Goal: Task Accomplishment & Management: Manage account settings

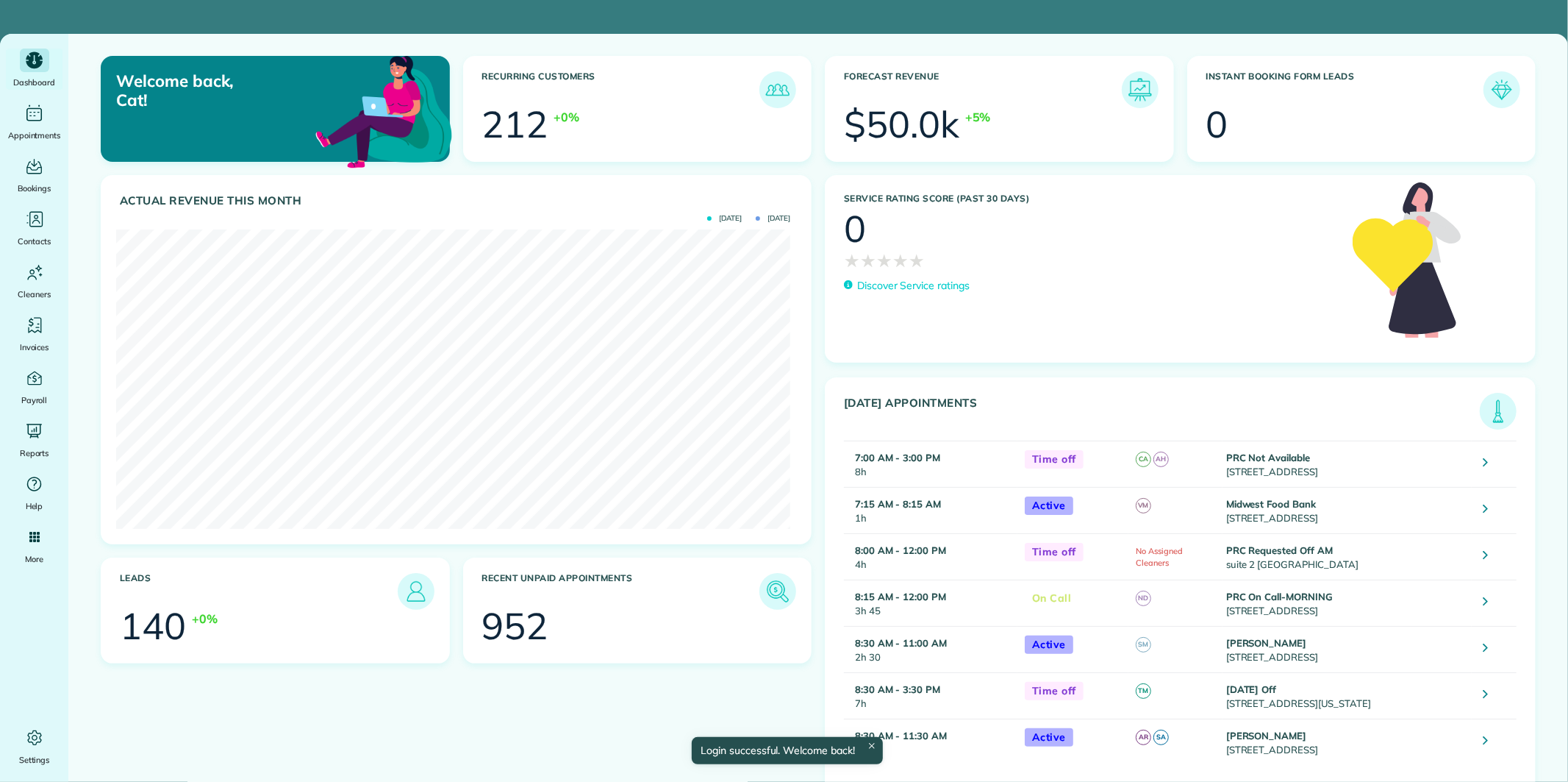
scroll to position [299, 674]
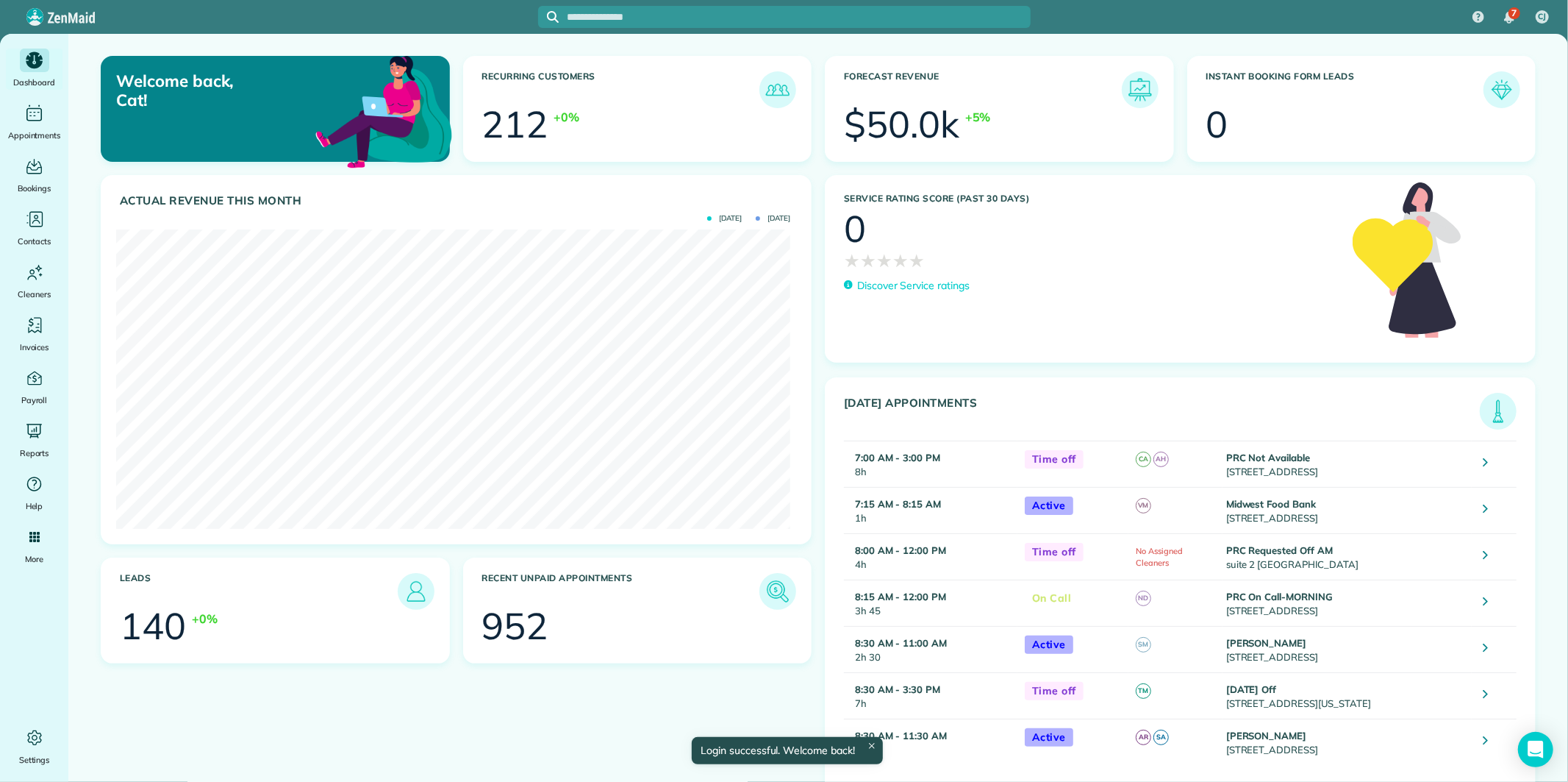
click at [685, 12] on input "text" at bounding box center [799, 18] width 464 height 11
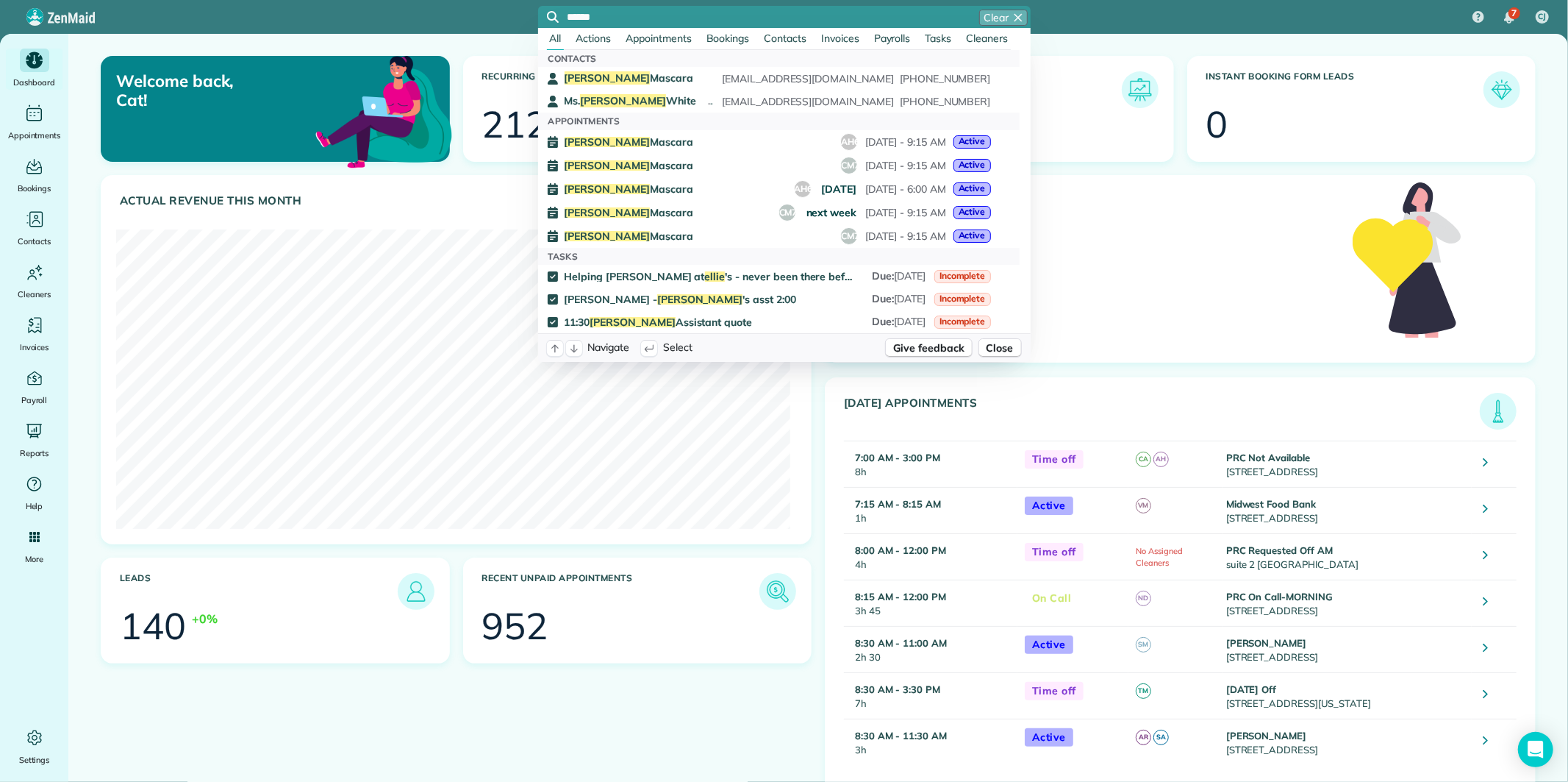
type input "*****"
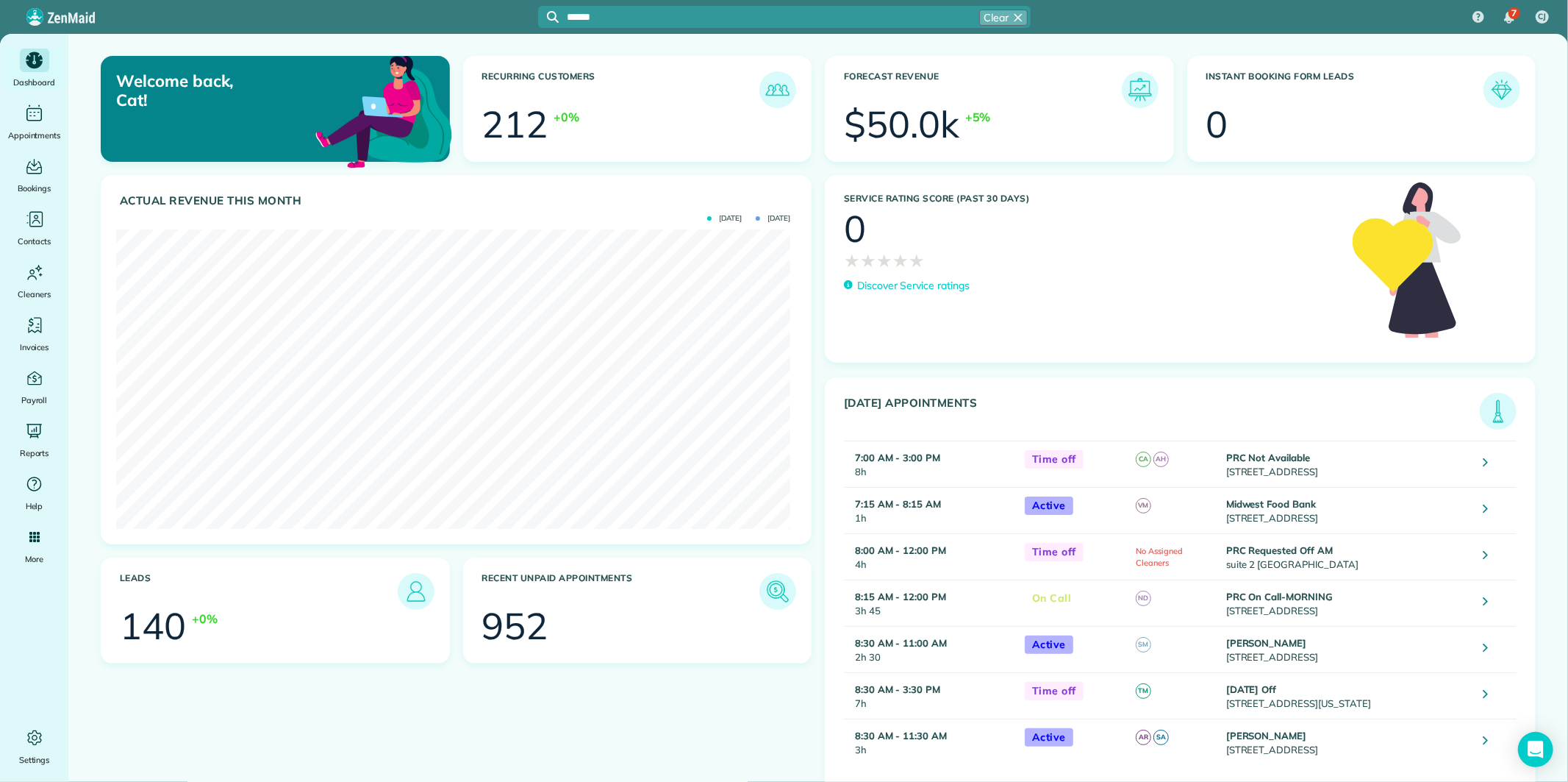
click at [725, 17] on input "*****" at bounding box center [799, 18] width 464 height 11
click at [603, 77] on span "Ellie Mascara" at bounding box center [629, 78] width 129 height 13
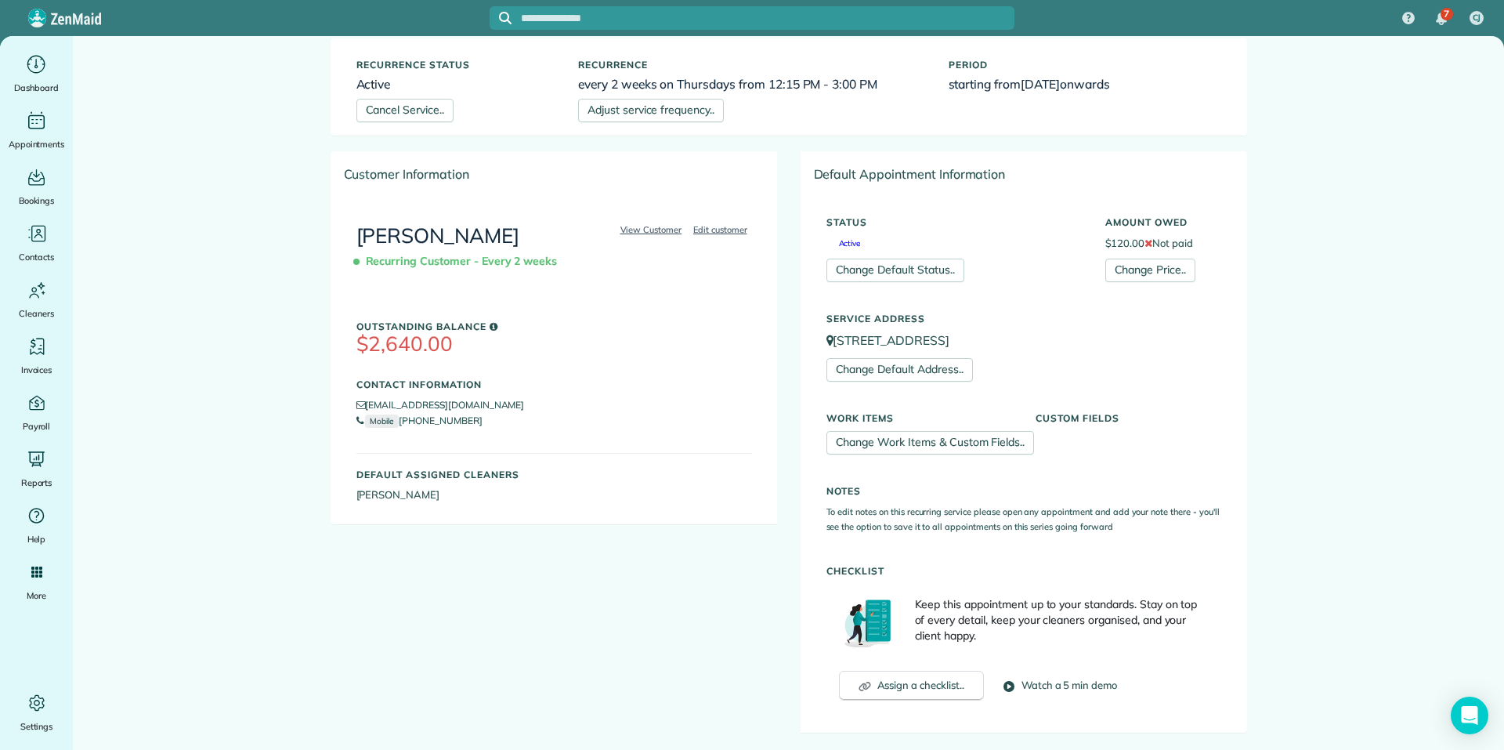
scroll to position [392, 0]
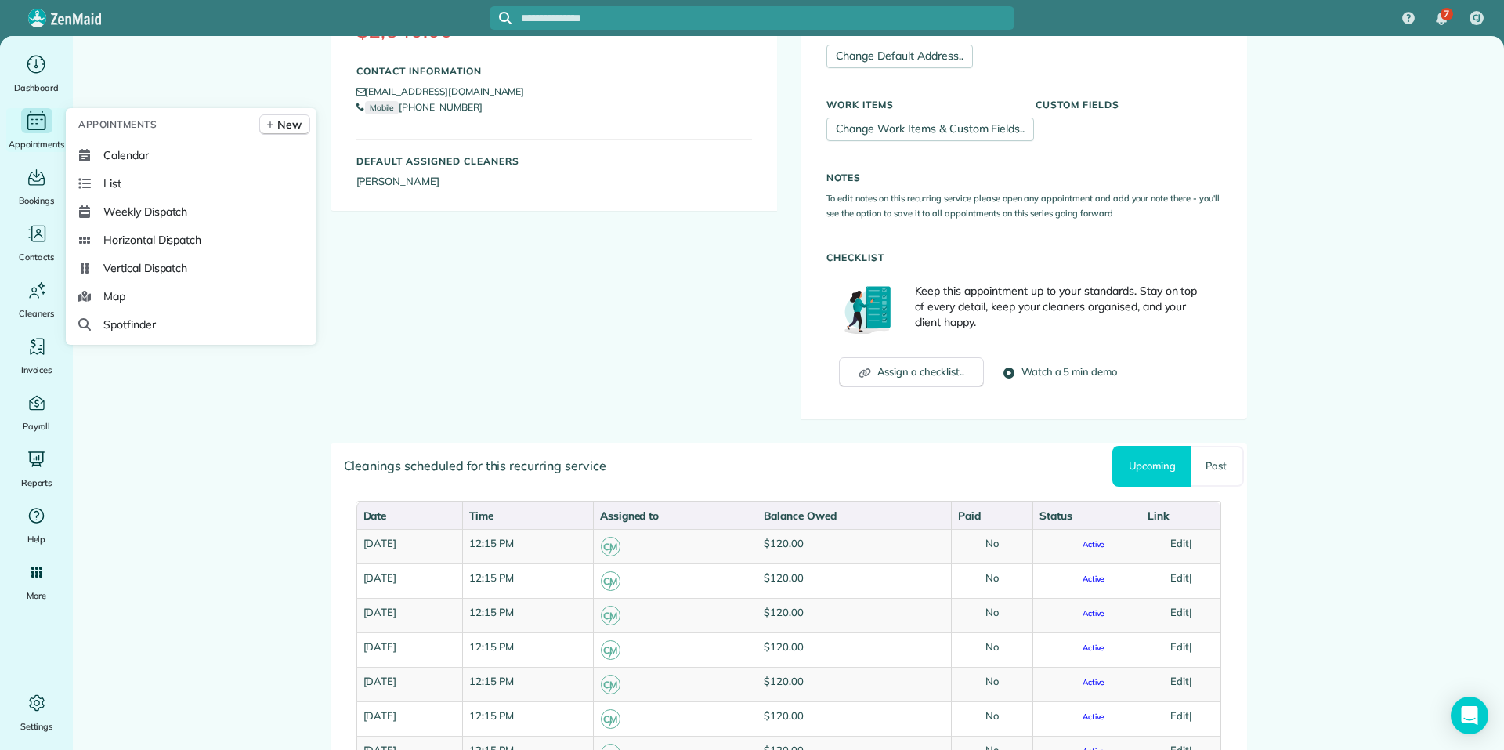
click at [31, 129] on icon "Main" at bounding box center [36, 122] width 19 height 16
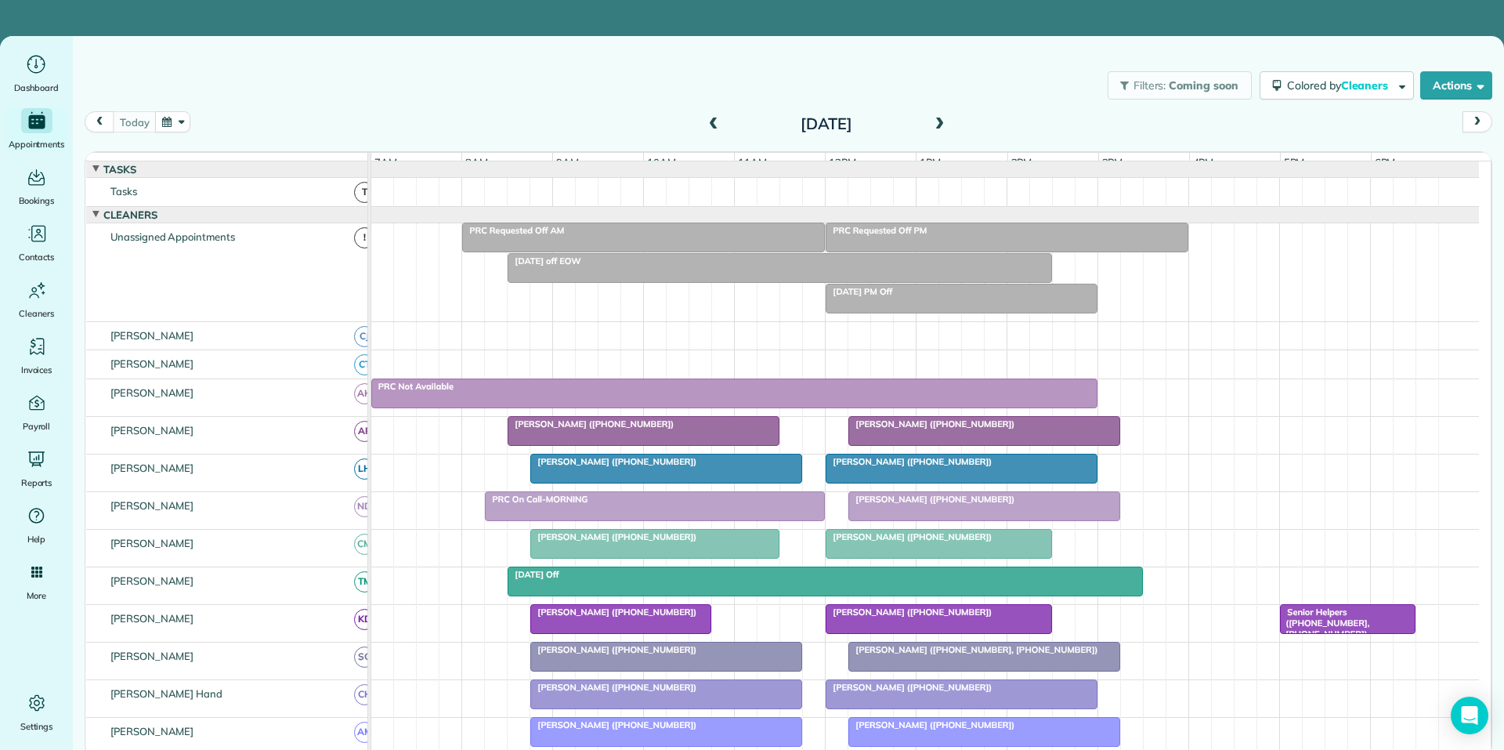
click at [179, 122] on button "button" at bounding box center [173, 121] width 36 height 21
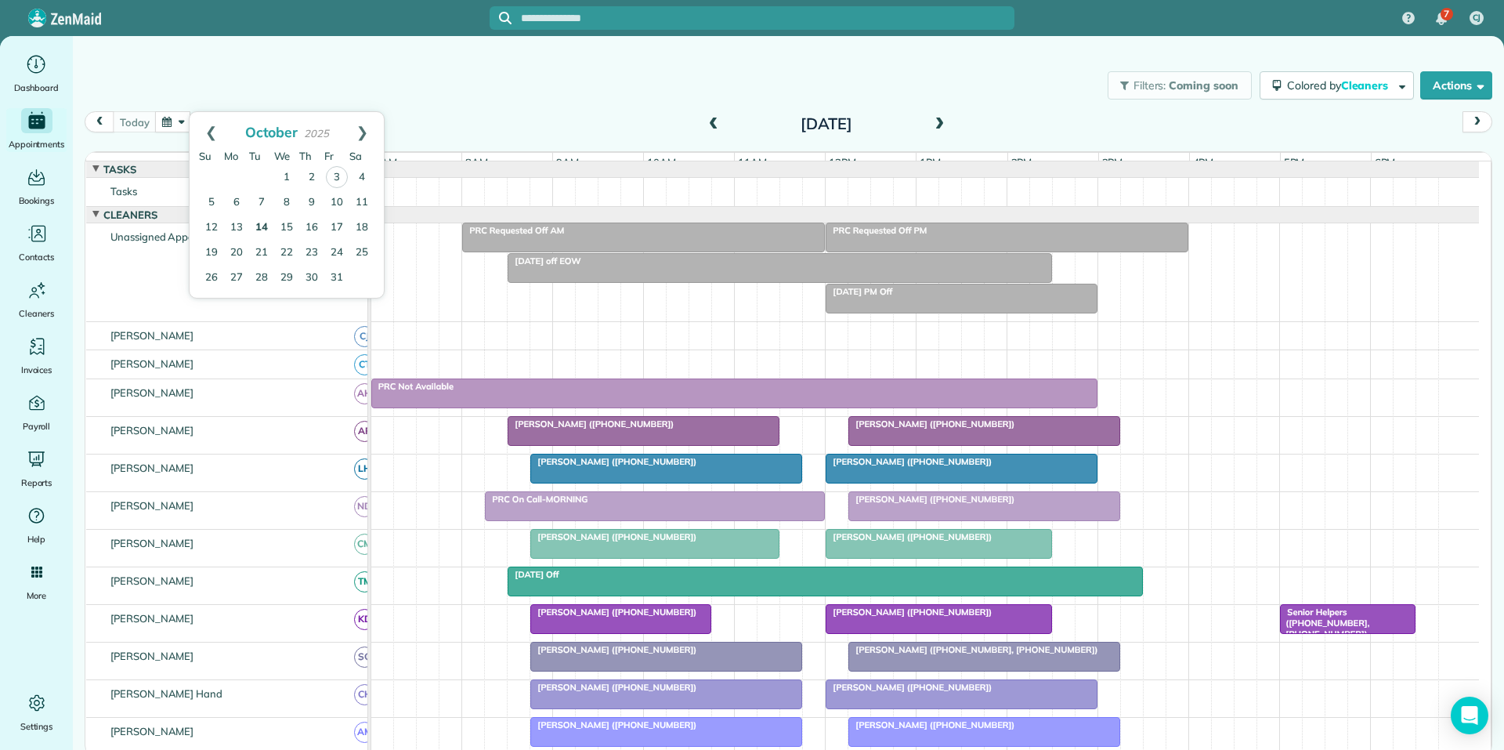
click at [264, 224] on link "14" at bounding box center [261, 227] width 25 height 25
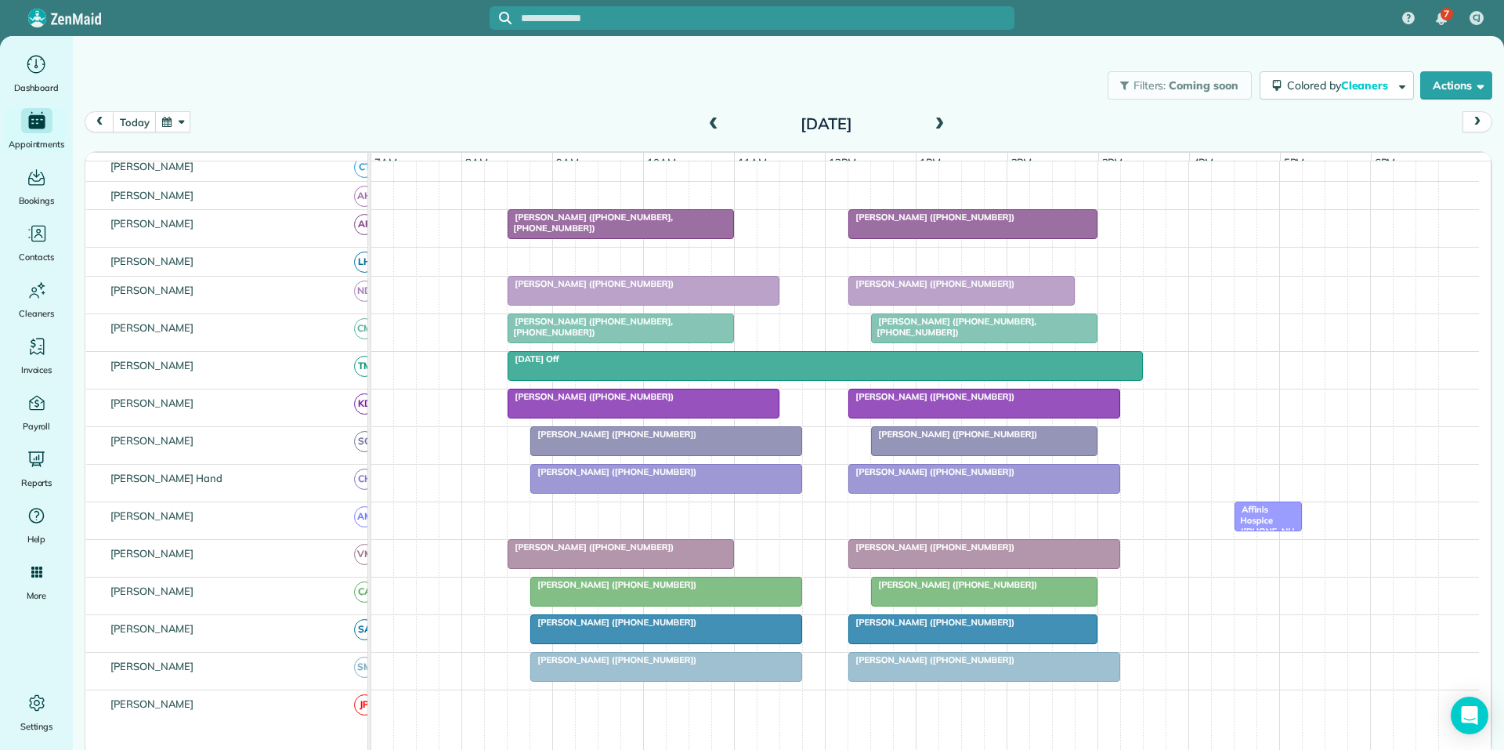
scroll to position [235, 0]
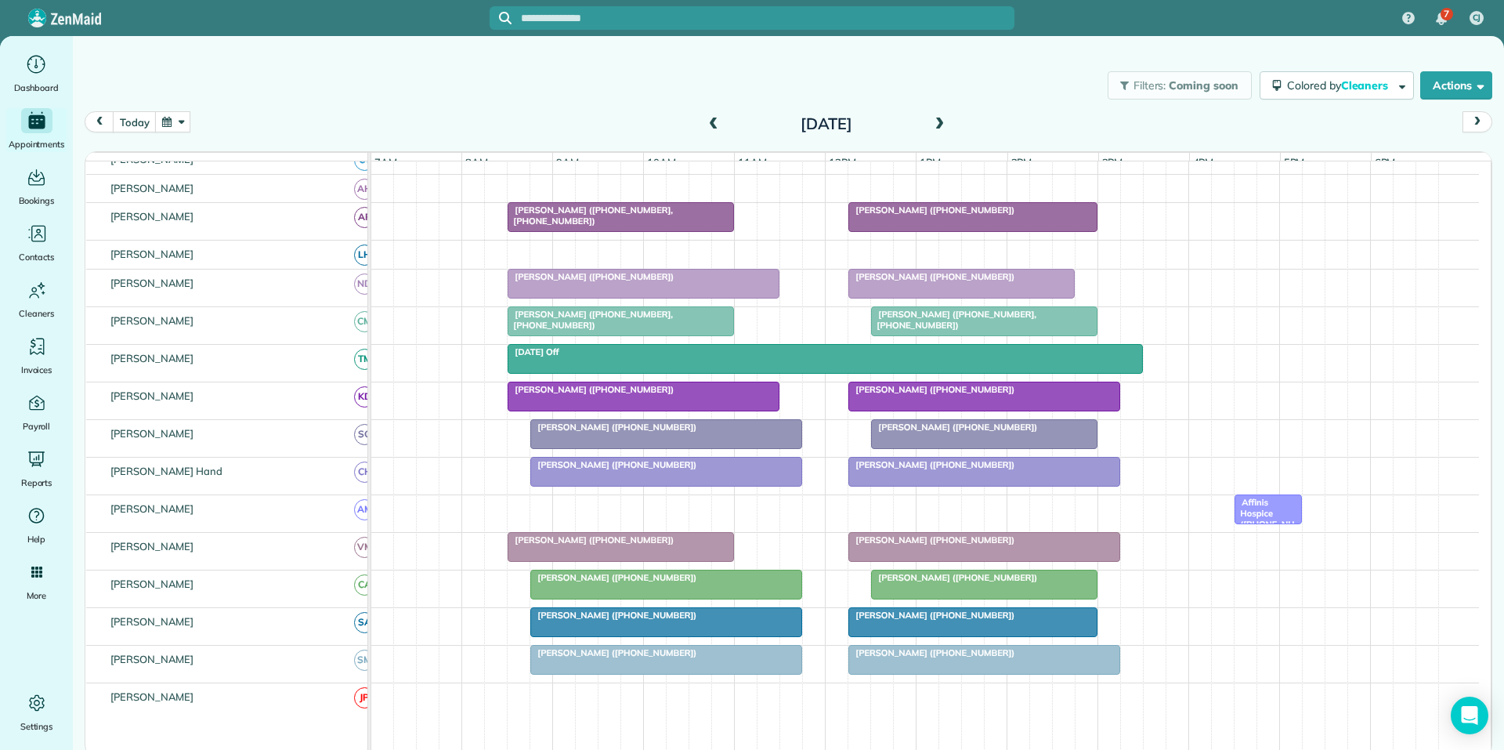
click at [943, 121] on span at bounding box center [939, 125] width 17 height 14
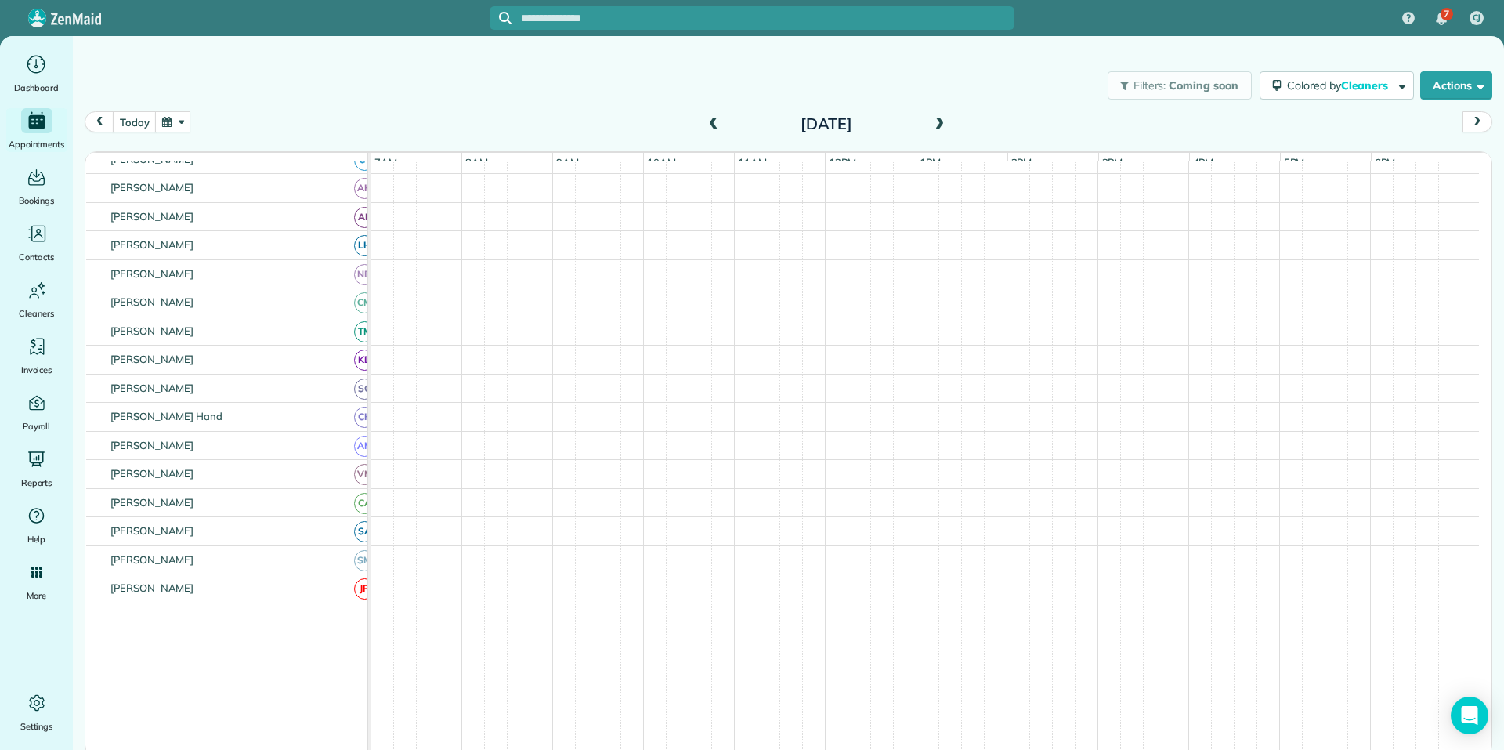
click at [943, 121] on span at bounding box center [939, 125] width 17 height 14
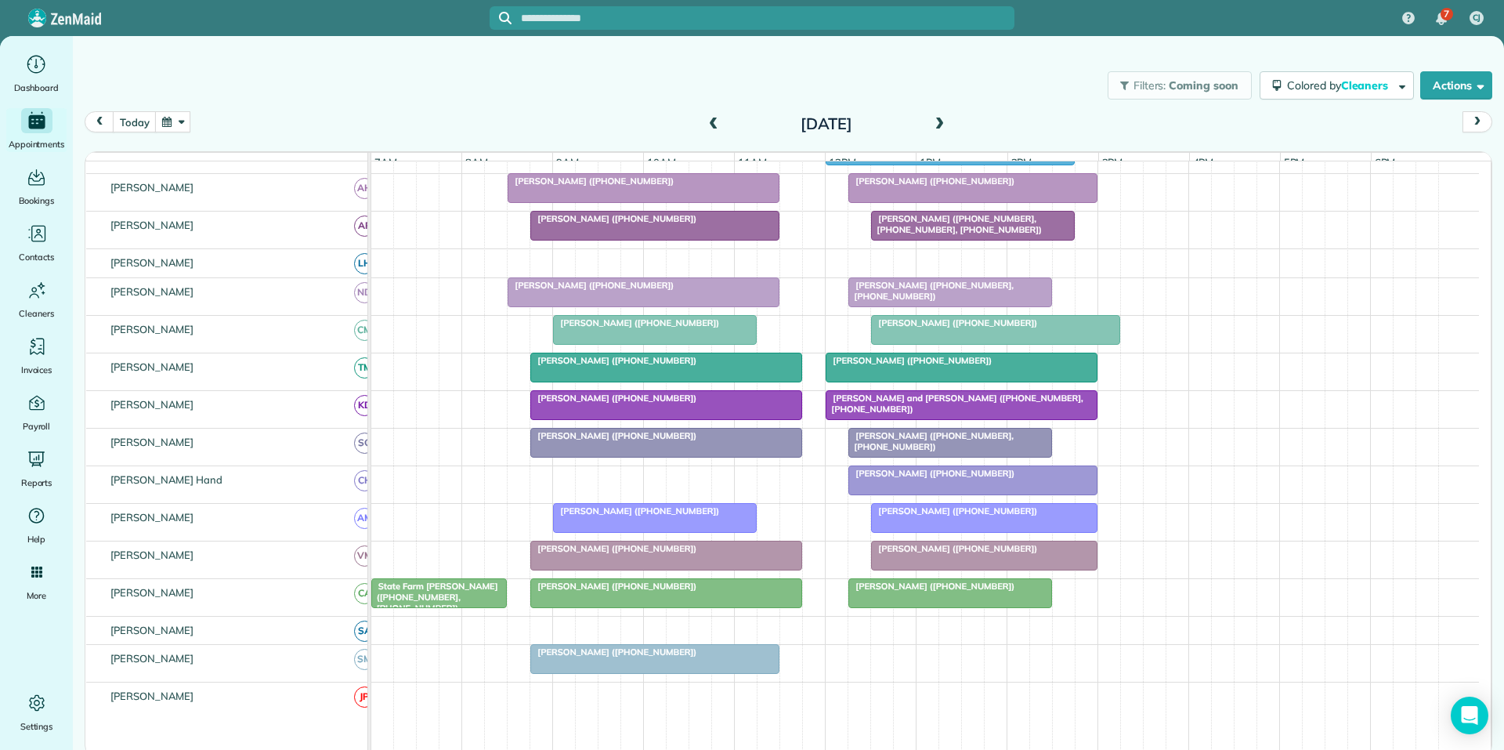
scroll to position [136, 0]
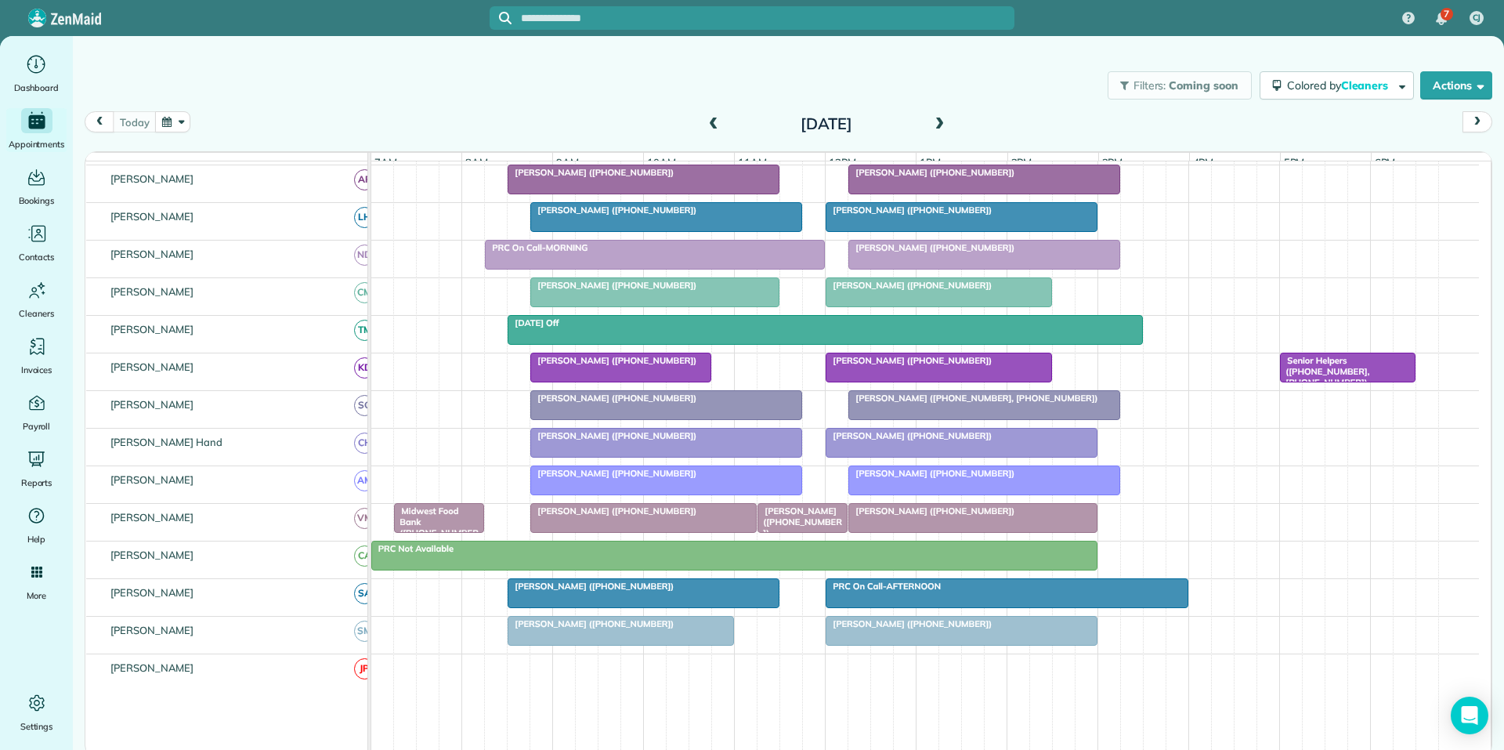
scroll to position [313, 0]
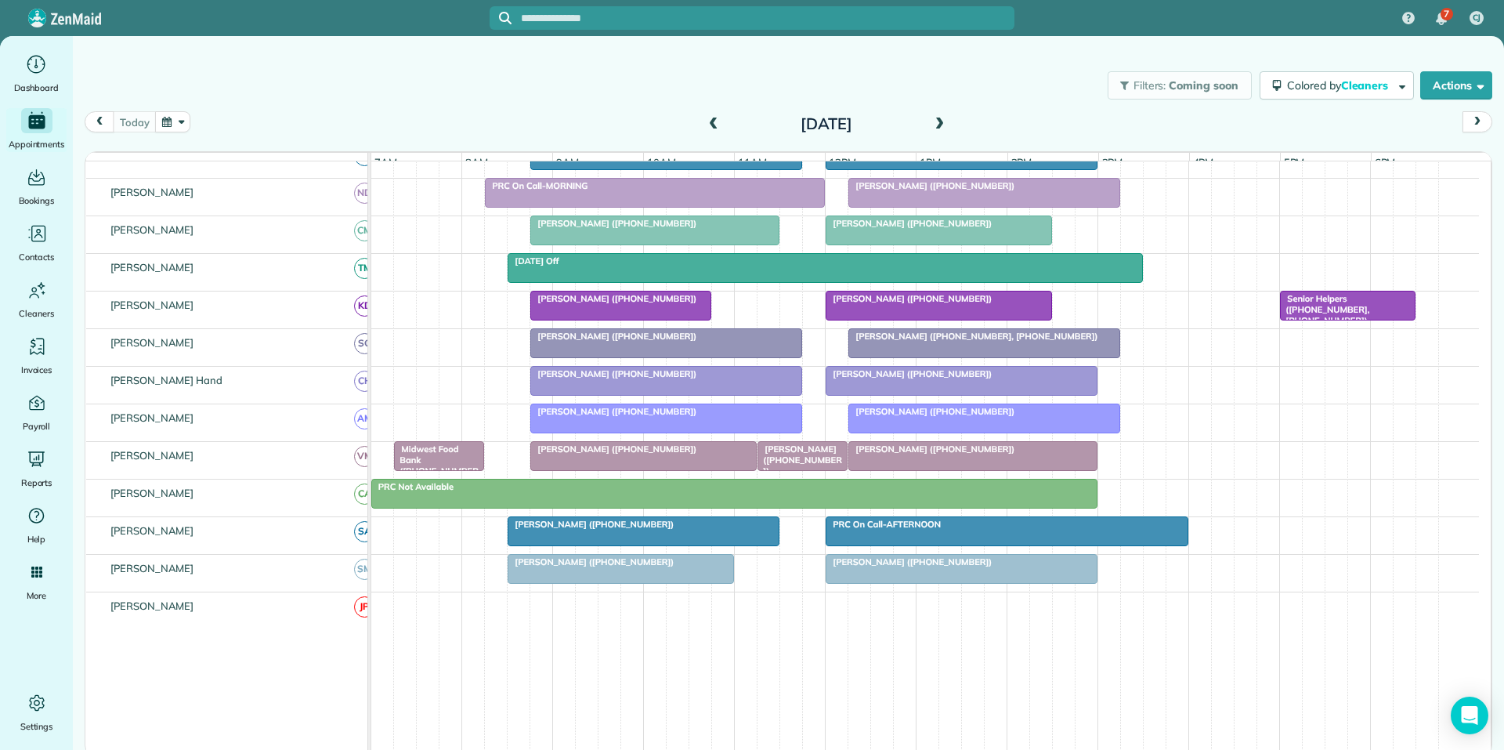
click at [172, 121] on button "button" at bounding box center [173, 121] width 36 height 21
click at [284, 176] on link "1" at bounding box center [286, 177] width 25 height 25
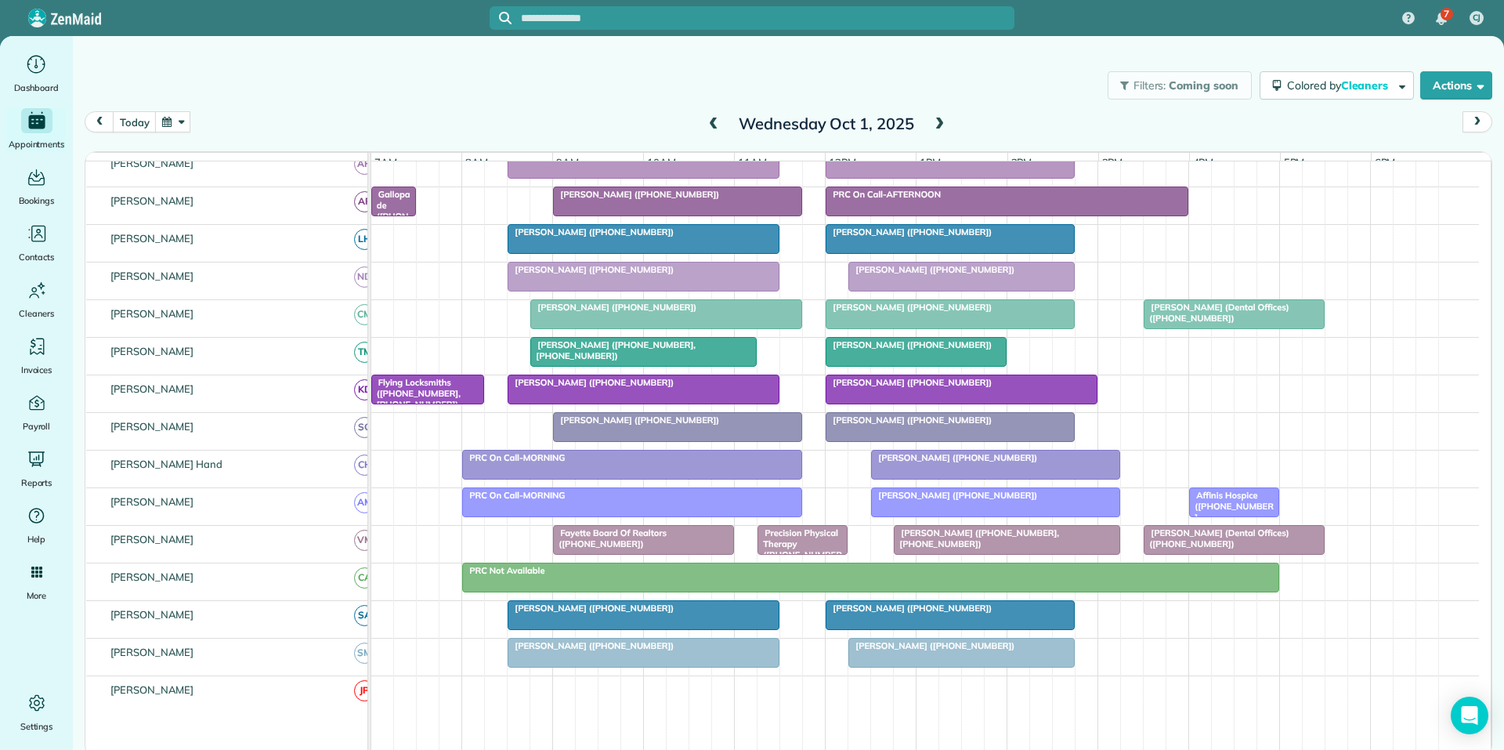
scroll to position [256, 0]
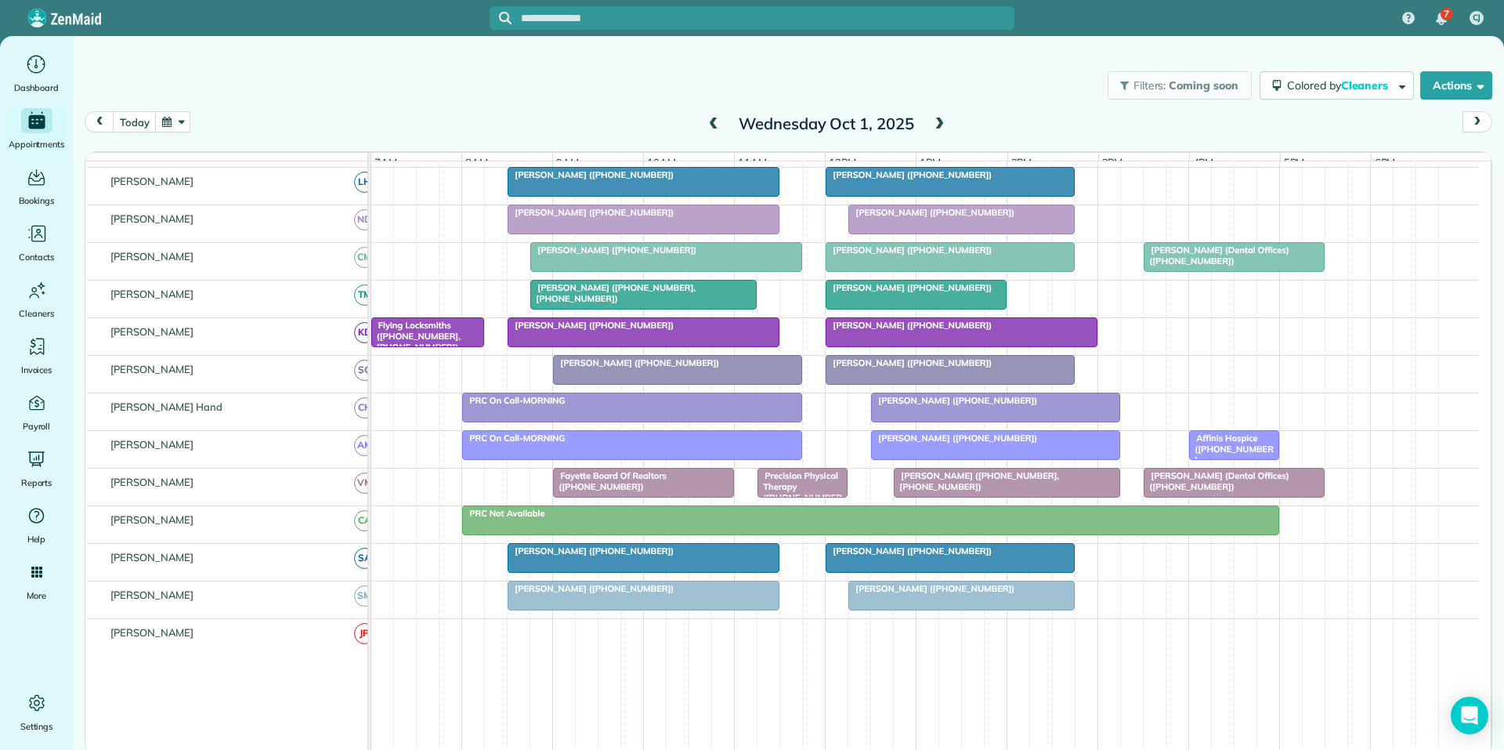
click at [177, 118] on button "button" at bounding box center [173, 121] width 36 height 21
click at [360, 172] on link "4" at bounding box center [361, 177] width 25 height 25
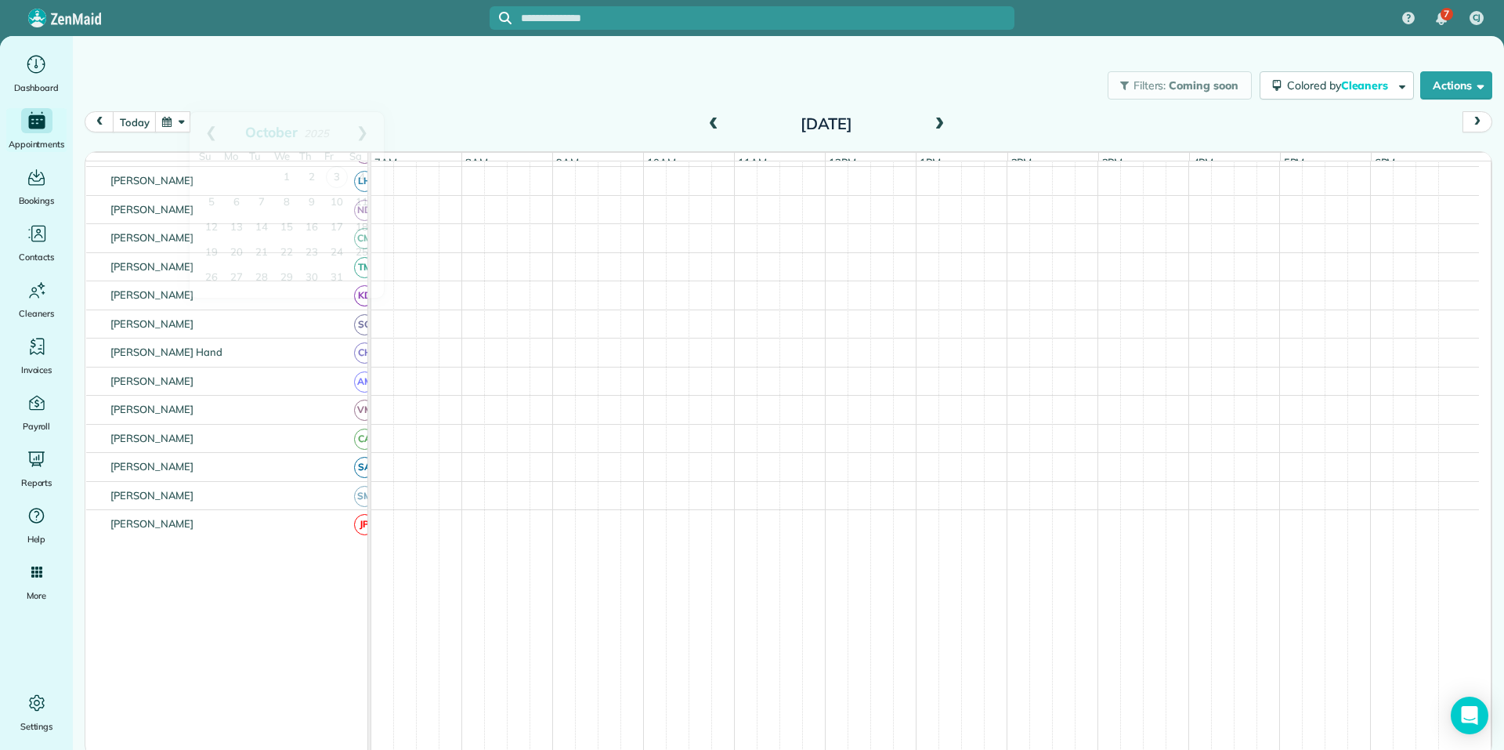
scroll to position [208, 0]
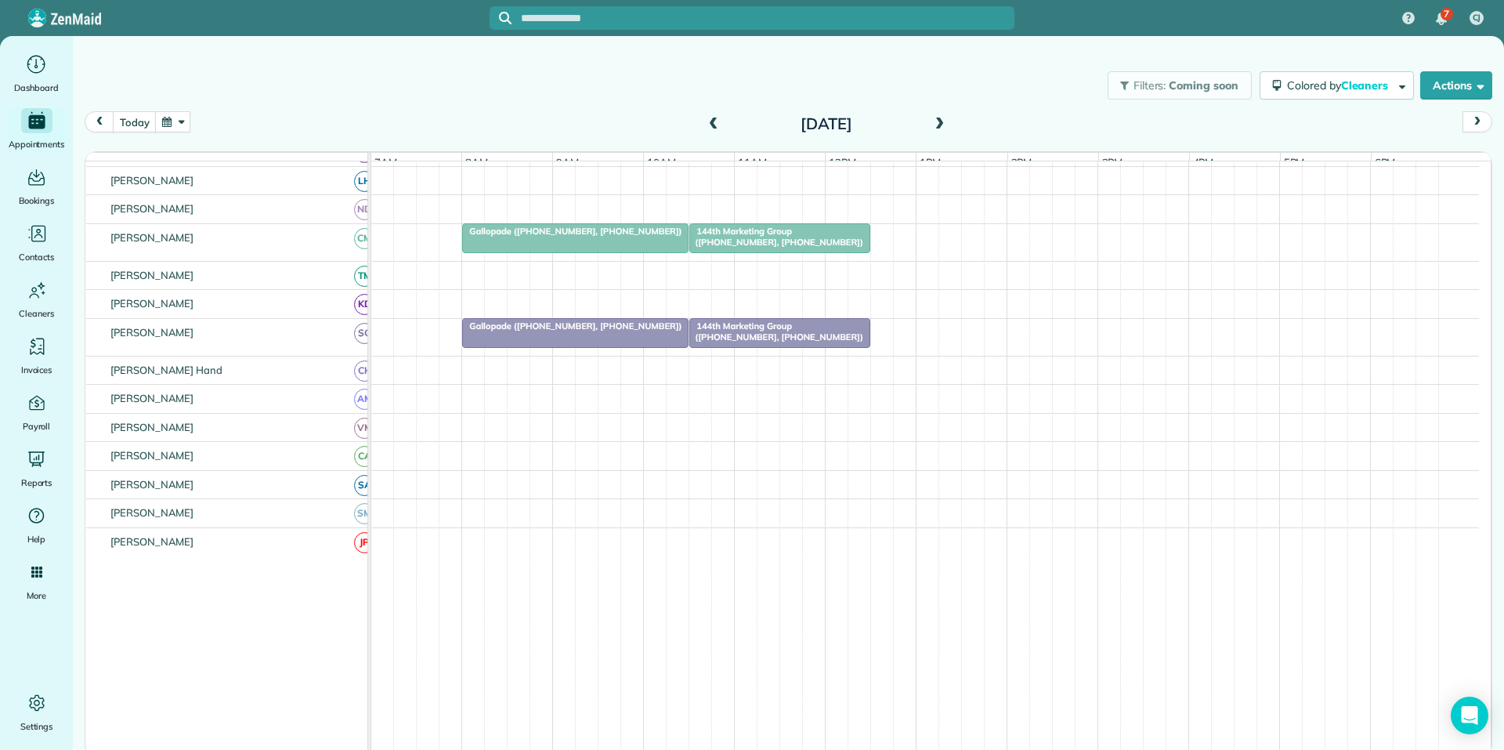
click at [881, 241] on div "Gallopade (+16786411860, +17706314222) 144th Marketing Group (+17704687193, +17…" at bounding box center [925, 242] width 1108 height 37
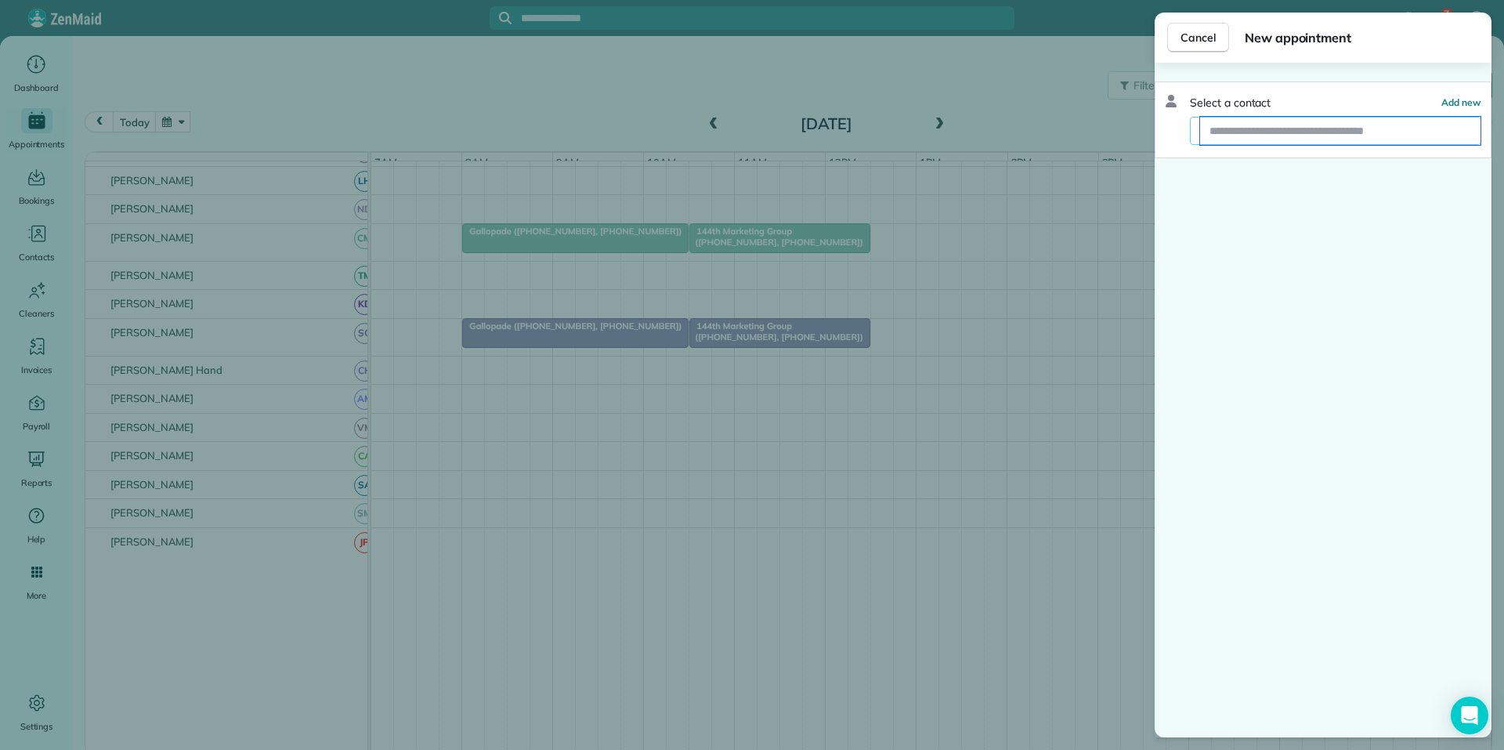
click at [1261, 125] on input "text" at bounding box center [1340, 131] width 281 height 28
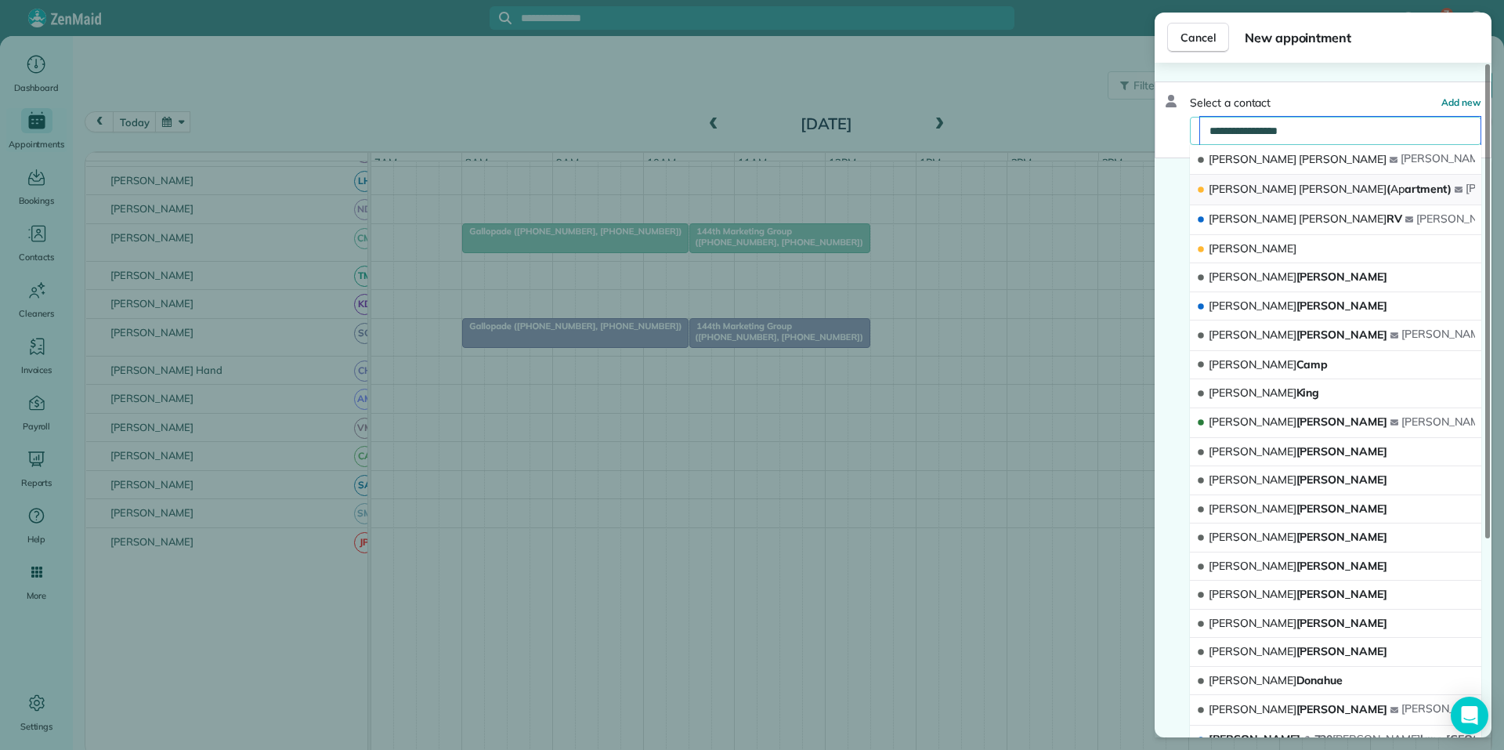
type input "**********"
click at [1299, 193] on span "Jennifer Kirby ( Ap artment)" at bounding box center [1330, 189] width 243 height 14
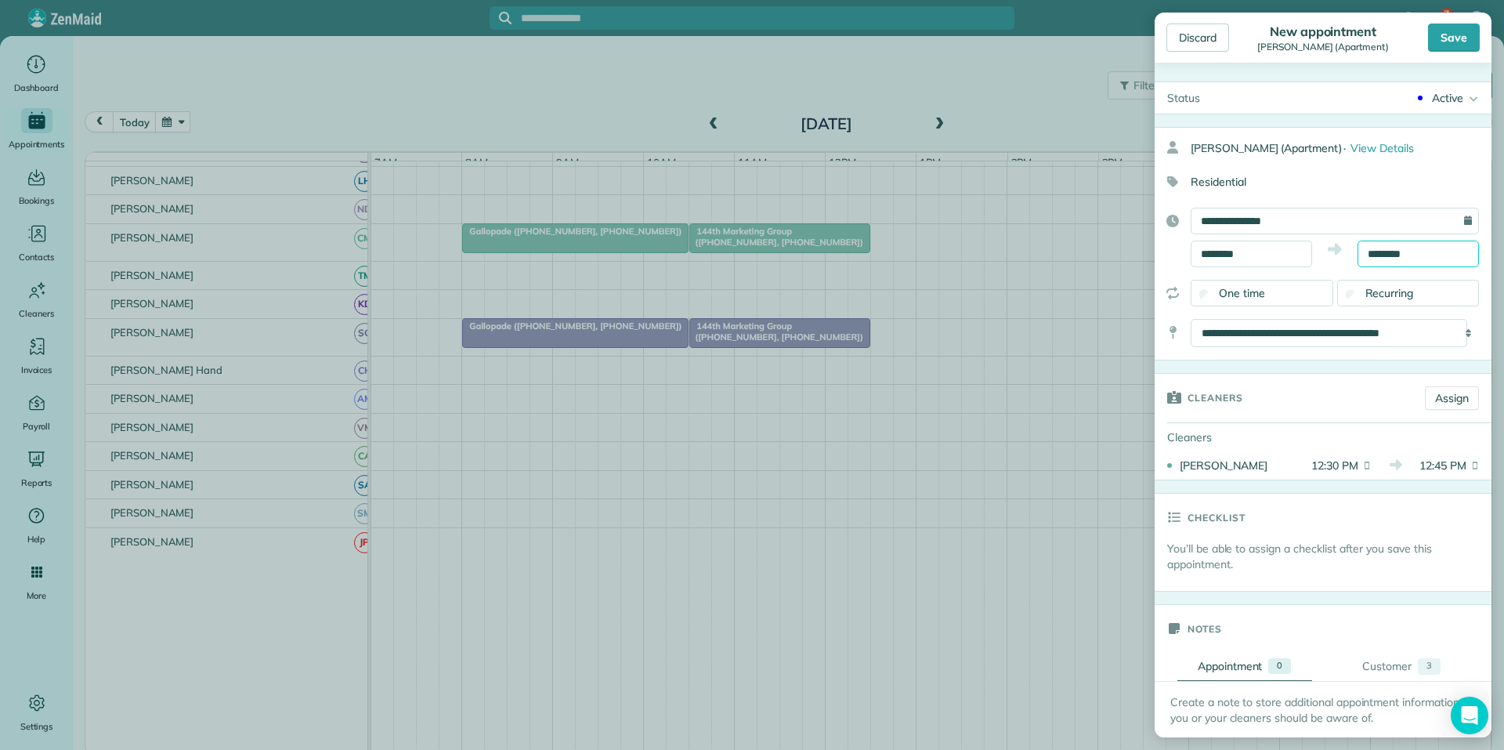
click at [1416, 256] on input "********" at bounding box center [1418, 254] width 121 height 27
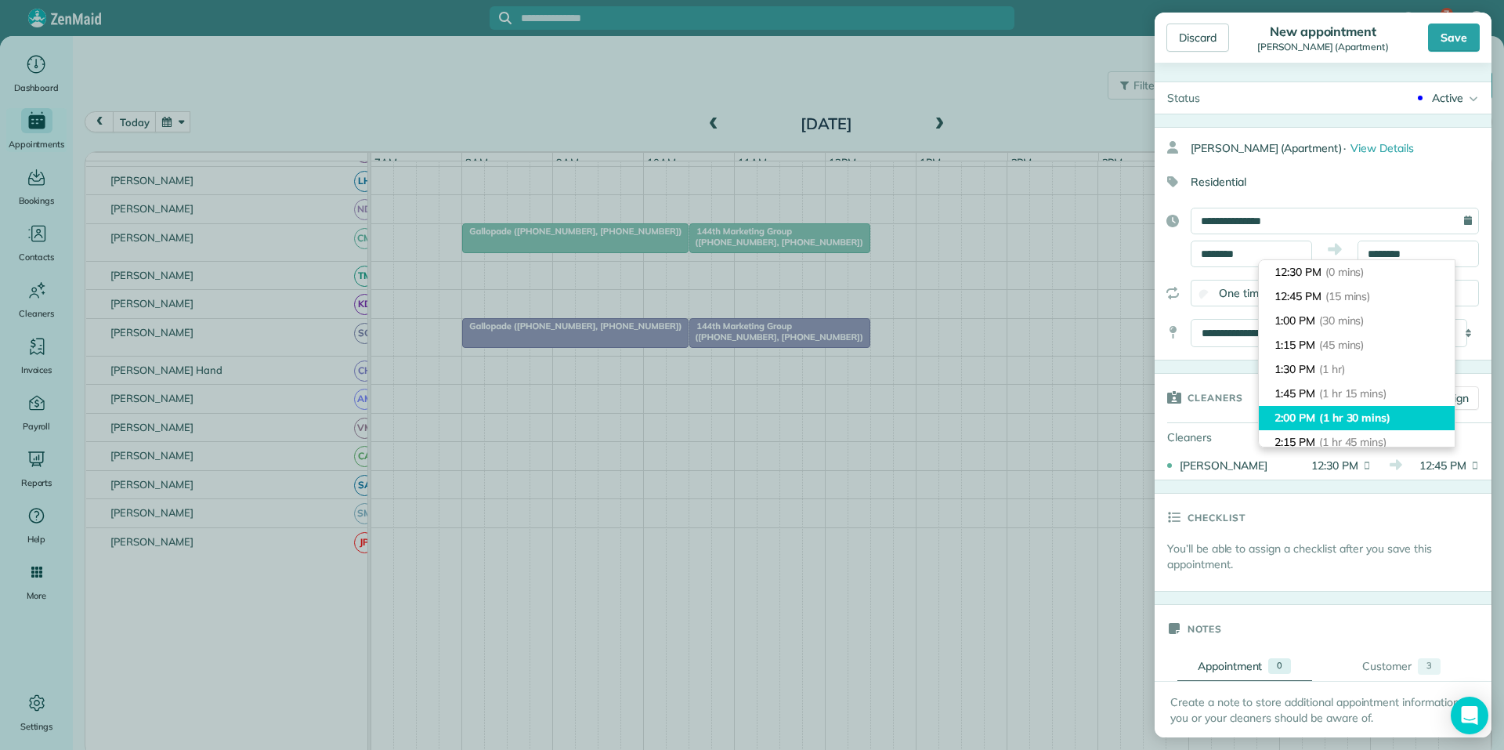
type input "*******"
click at [1349, 413] on span "(1 hr 30 mins)" at bounding box center [1354, 418] width 71 height 14
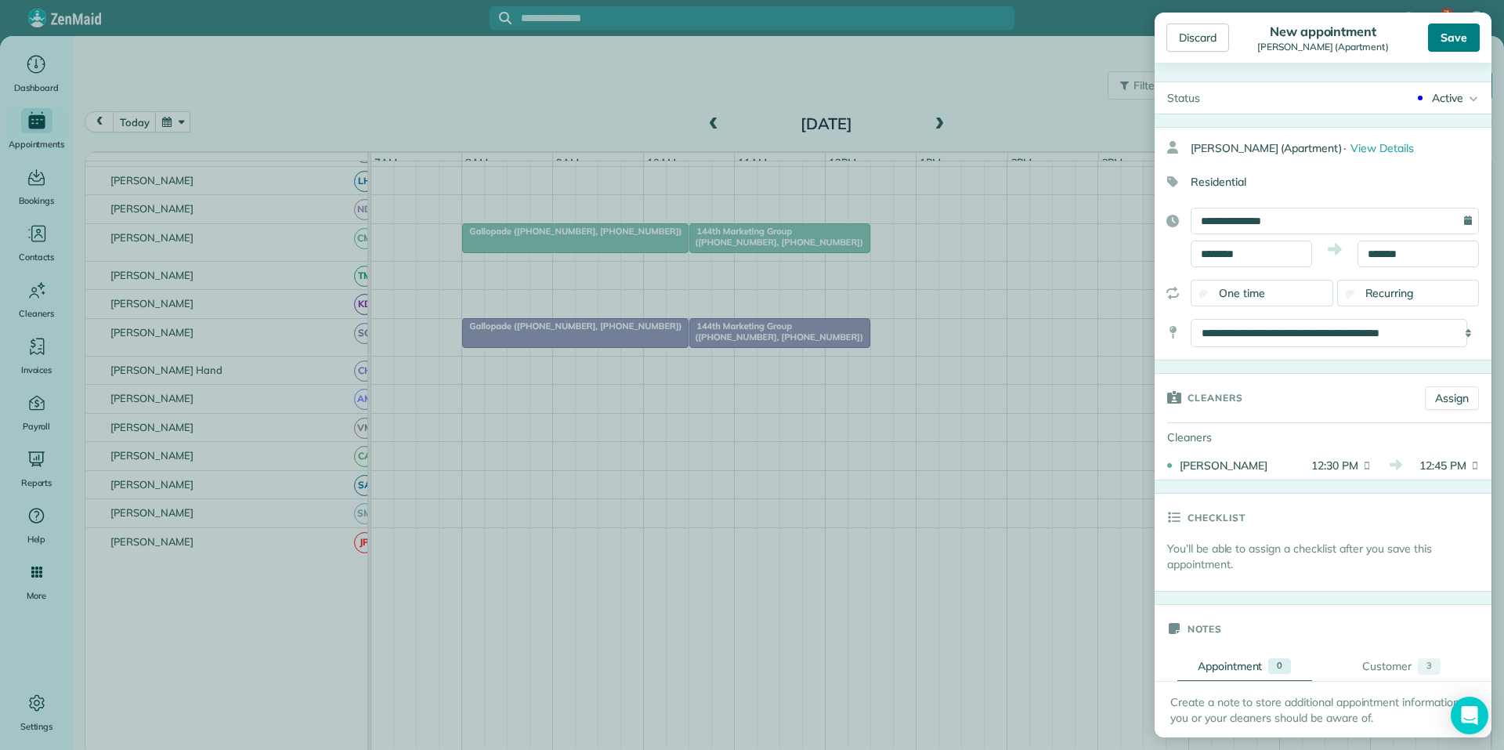
click at [1454, 37] on div "Save" at bounding box center [1454, 38] width 52 height 28
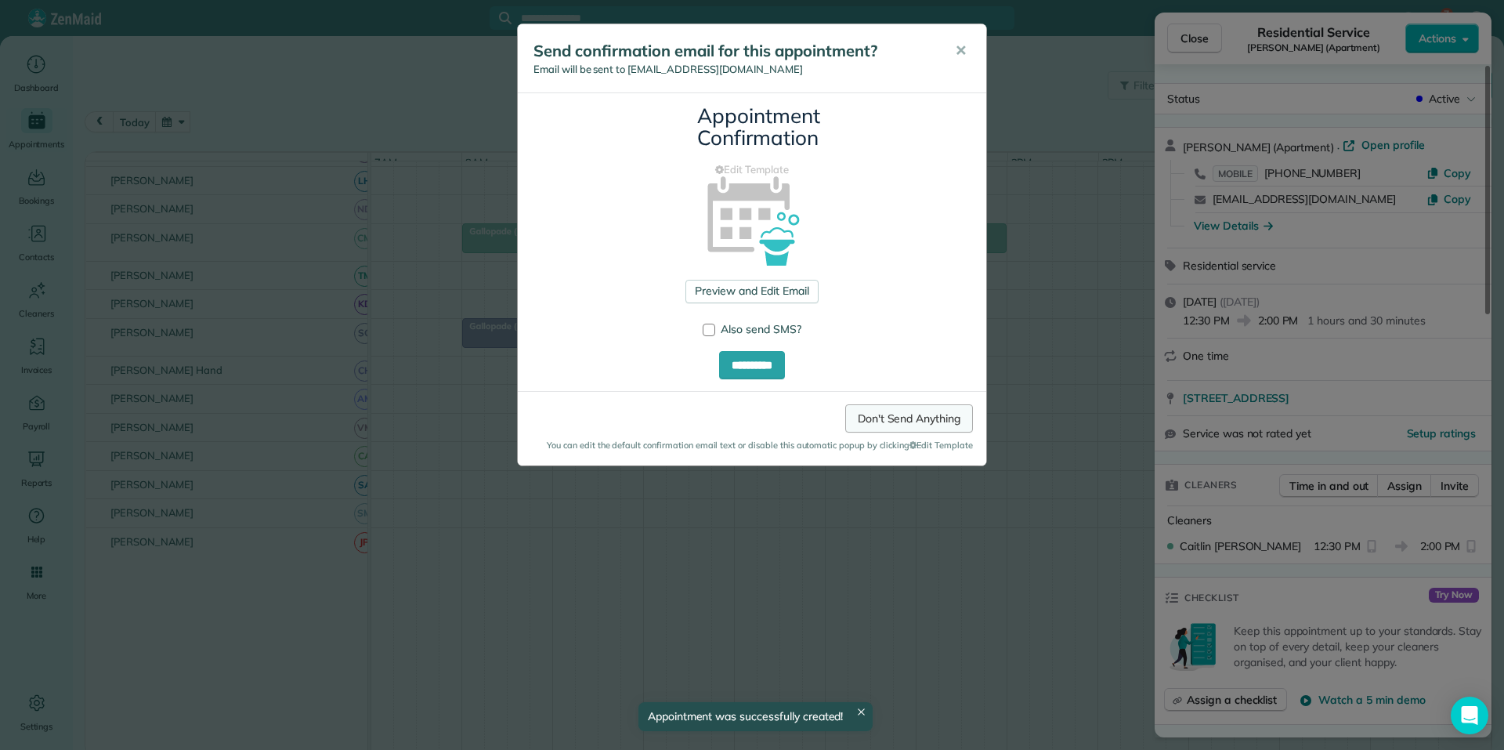
click at [928, 426] on link "Don't Send Anything" at bounding box center [909, 418] width 128 height 28
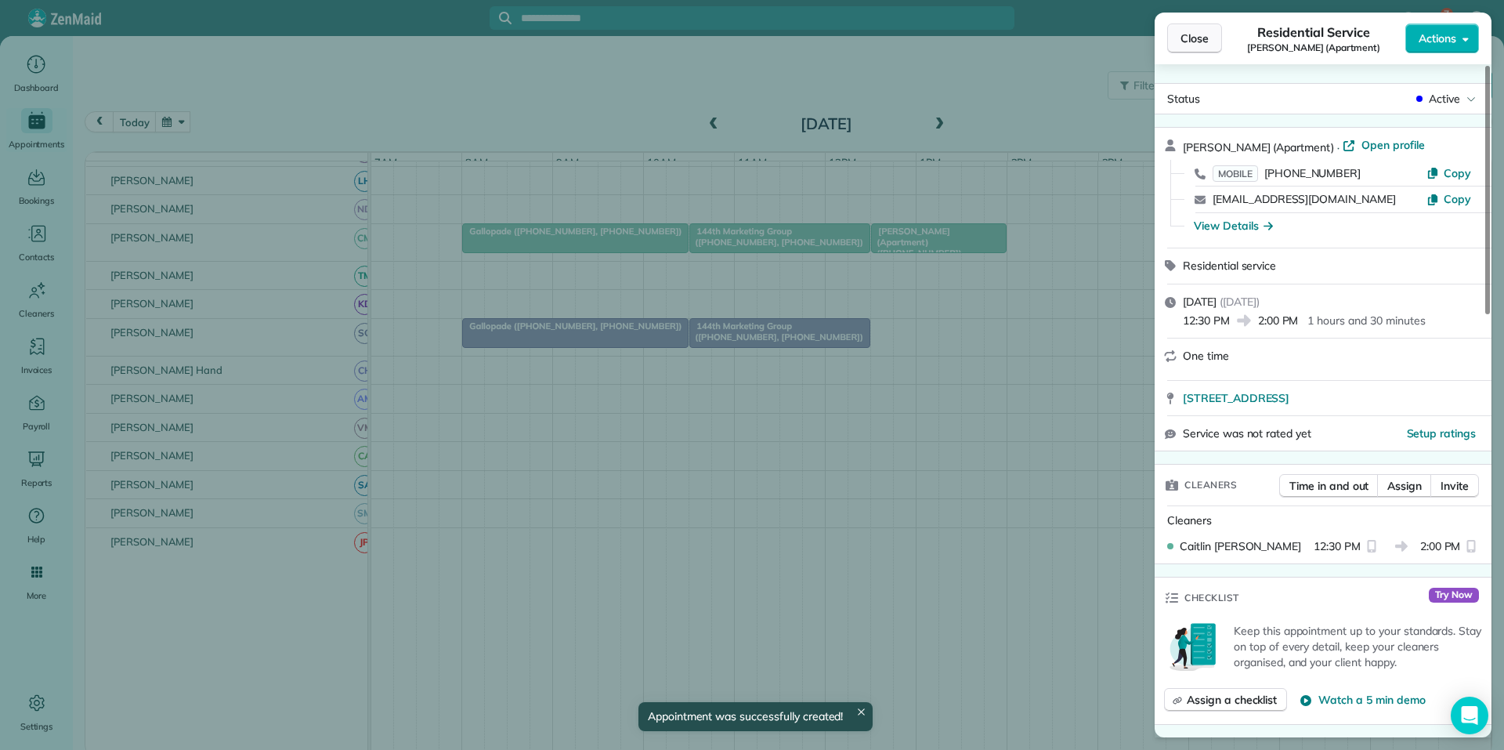
click at [1215, 42] on button "Close" at bounding box center [1194, 39] width 55 height 30
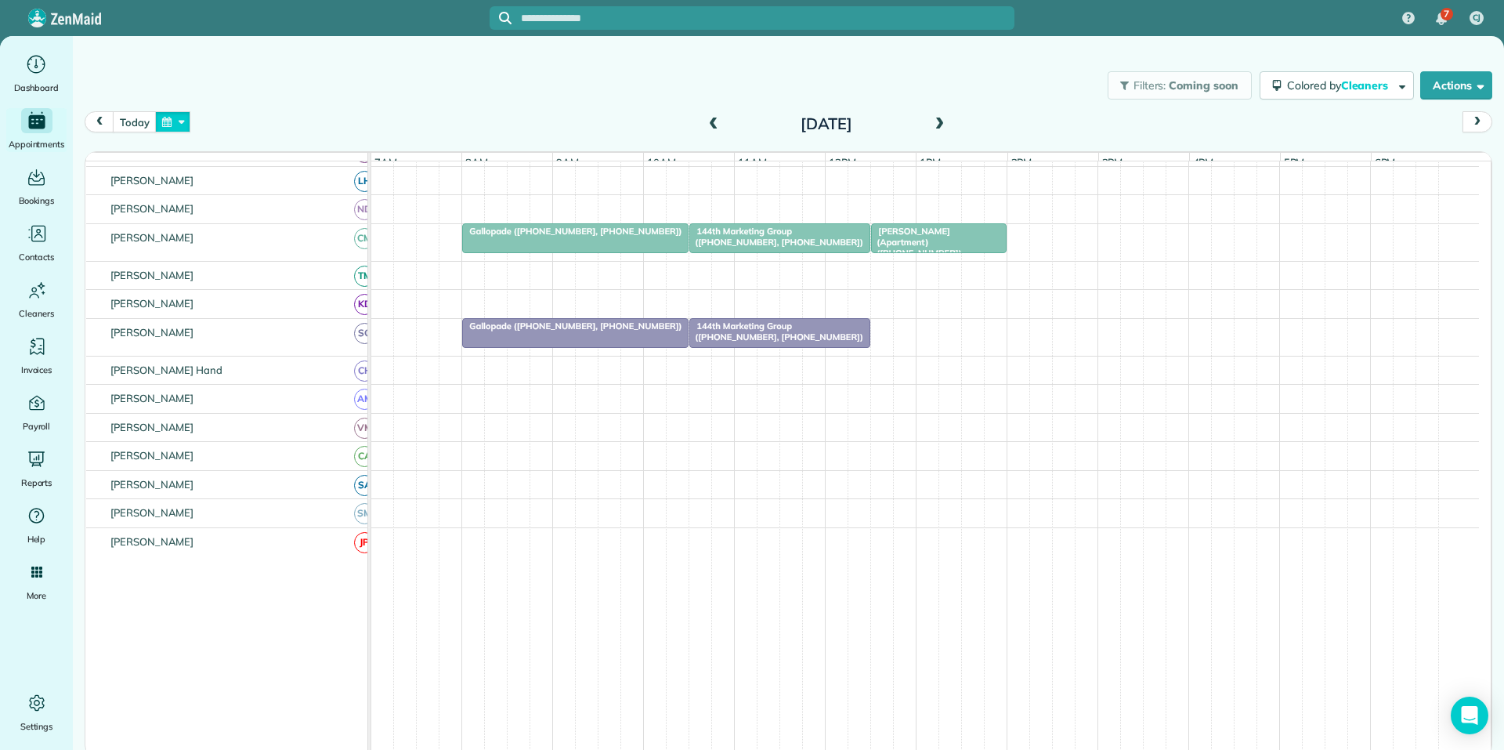
click at [159, 121] on button "button" at bounding box center [173, 121] width 36 height 21
click at [212, 126] on link "Prev" at bounding box center [211, 131] width 43 height 39
click at [362, 132] on link "Next" at bounding box center [362, 131] width 43 height 39
click at [259, 230] on link "14" at bounding box center [261, 227] width 25 height 25
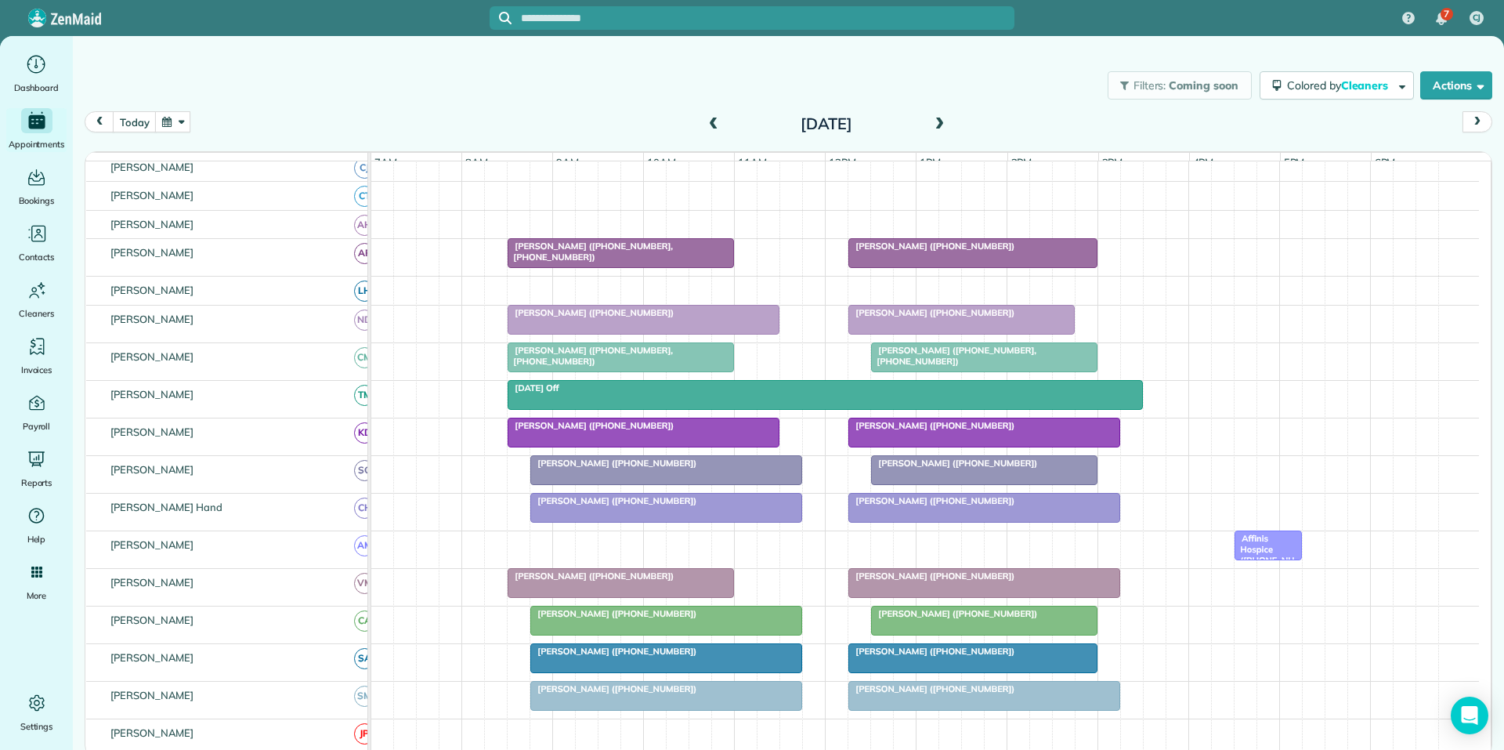
scroll to position [309, 0]
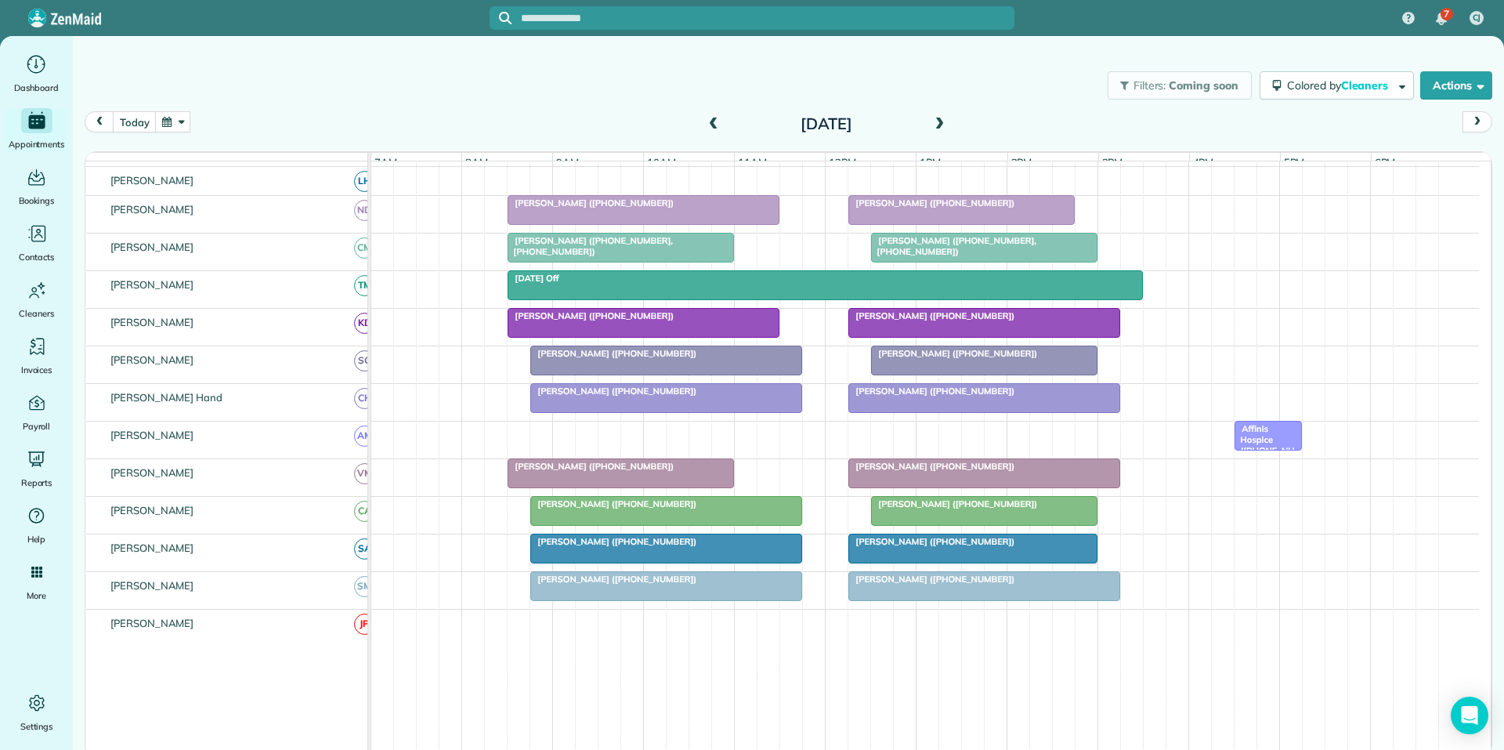
click at [946, 117] on span at bounding box center [939, 125] width 17 height 24
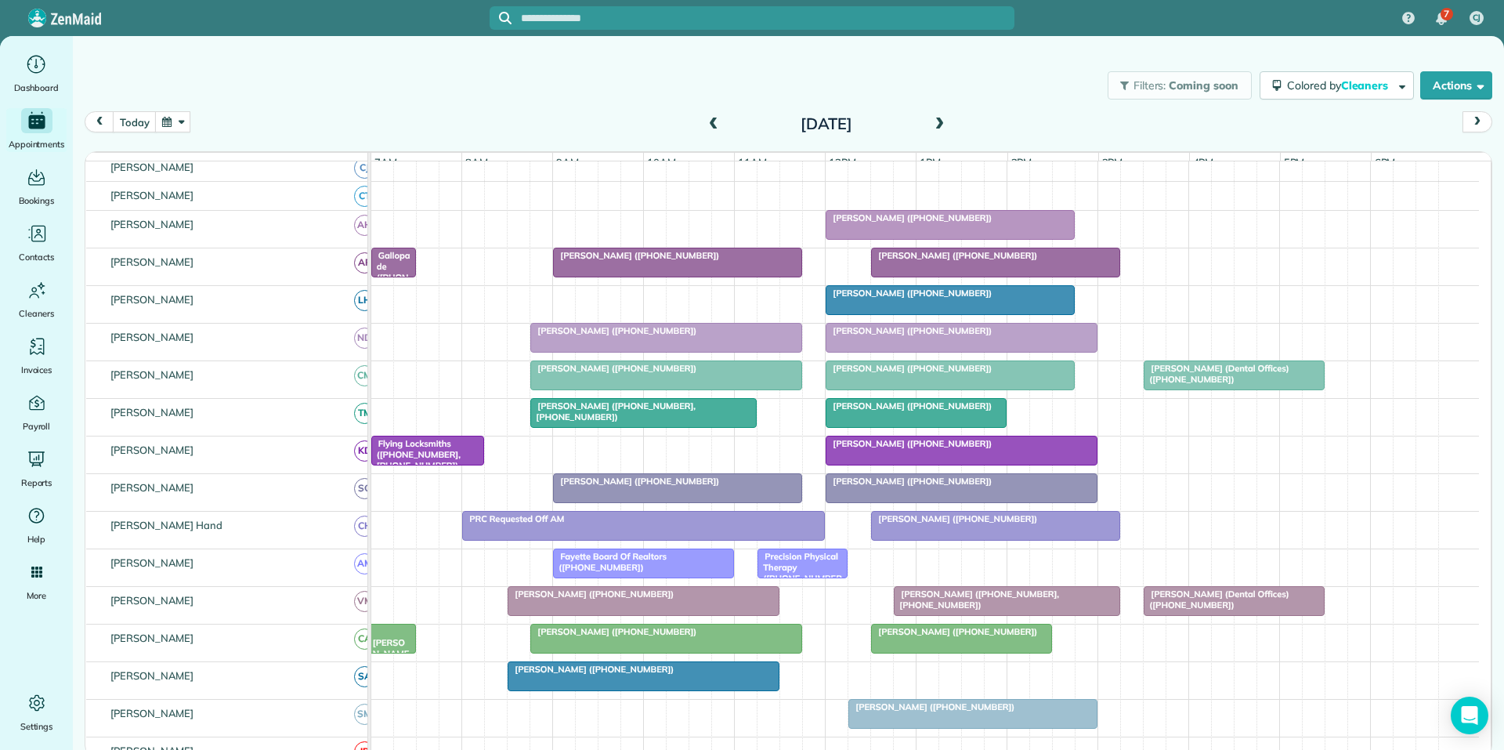
scroll to position [317, 0]
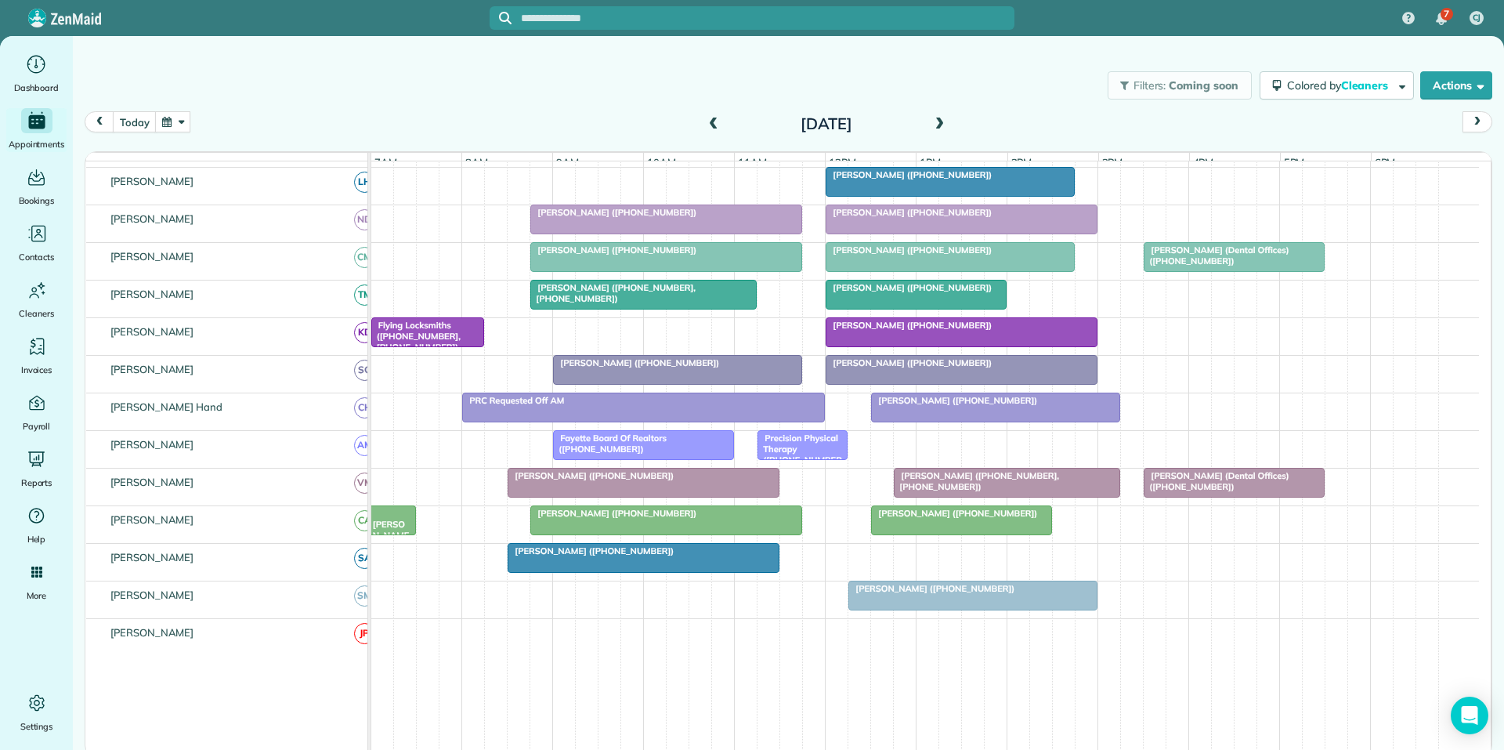
click at [940, 121] on span at bounding box center [939, 125] width 17 height 14
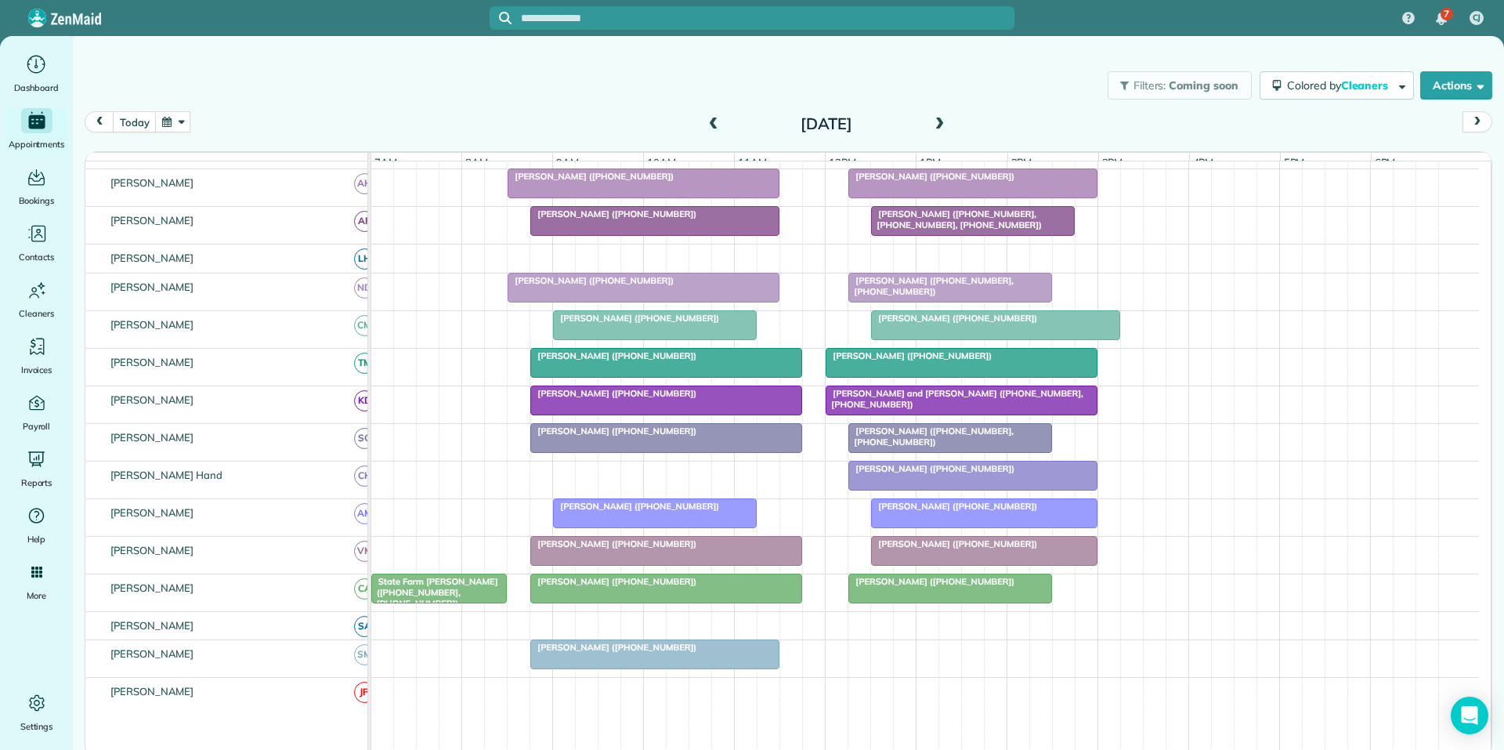
scroll to position [279, 0]
click at [183, 120] on button "button" at bounding box center [173, 121] width 36 height 21
click at [309, 273] on link "30" at bounding box center [311, 278] width 25 height 25
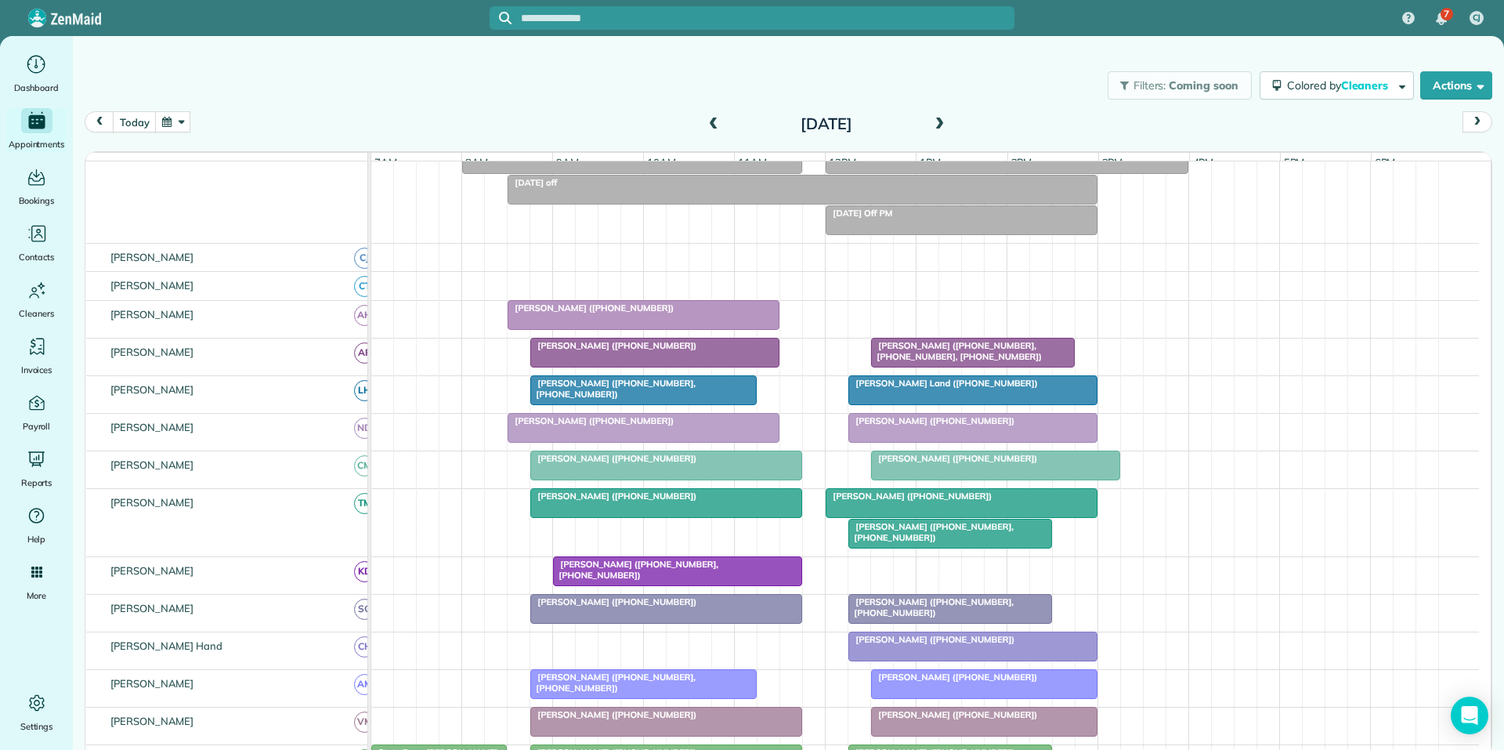
scroll to position [271, 0]
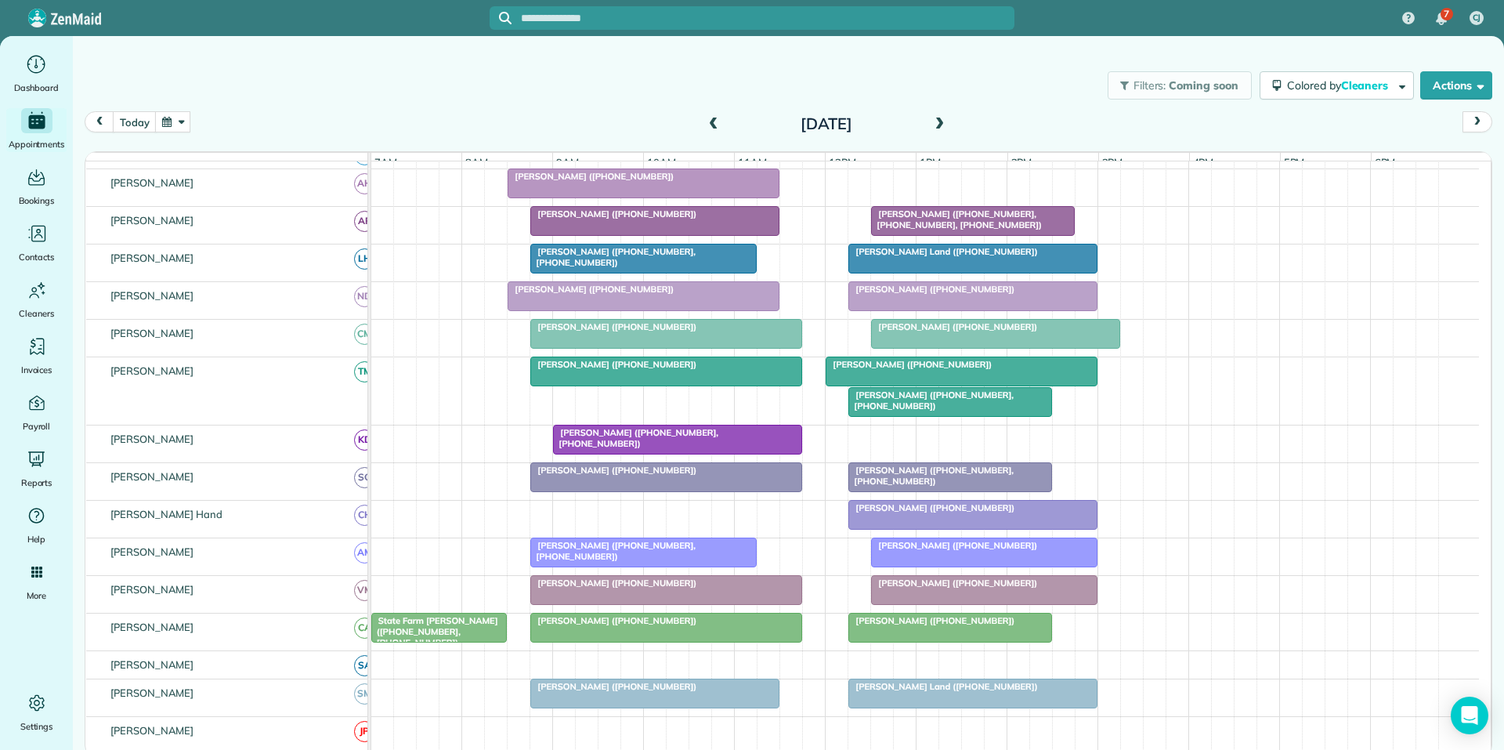
click at [939, 410] on span "[PERSON_NAME] ([PHONE_NUMBER], [PHONE_NUMBER])" at bounding box center [931, 400] width 166 height 22
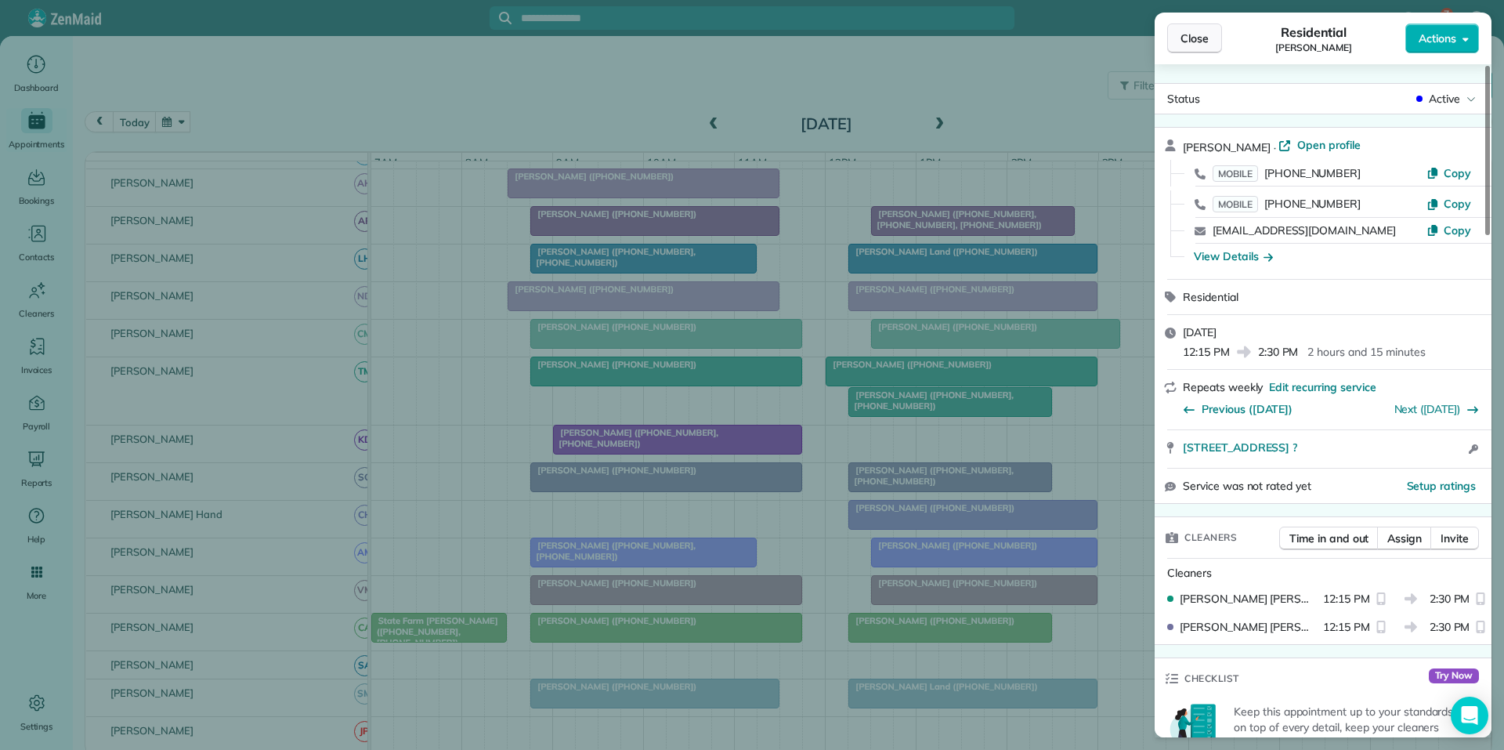
click at [1198, 35] on span "Close" at bounding box center [1195, 39] width 28 height 16
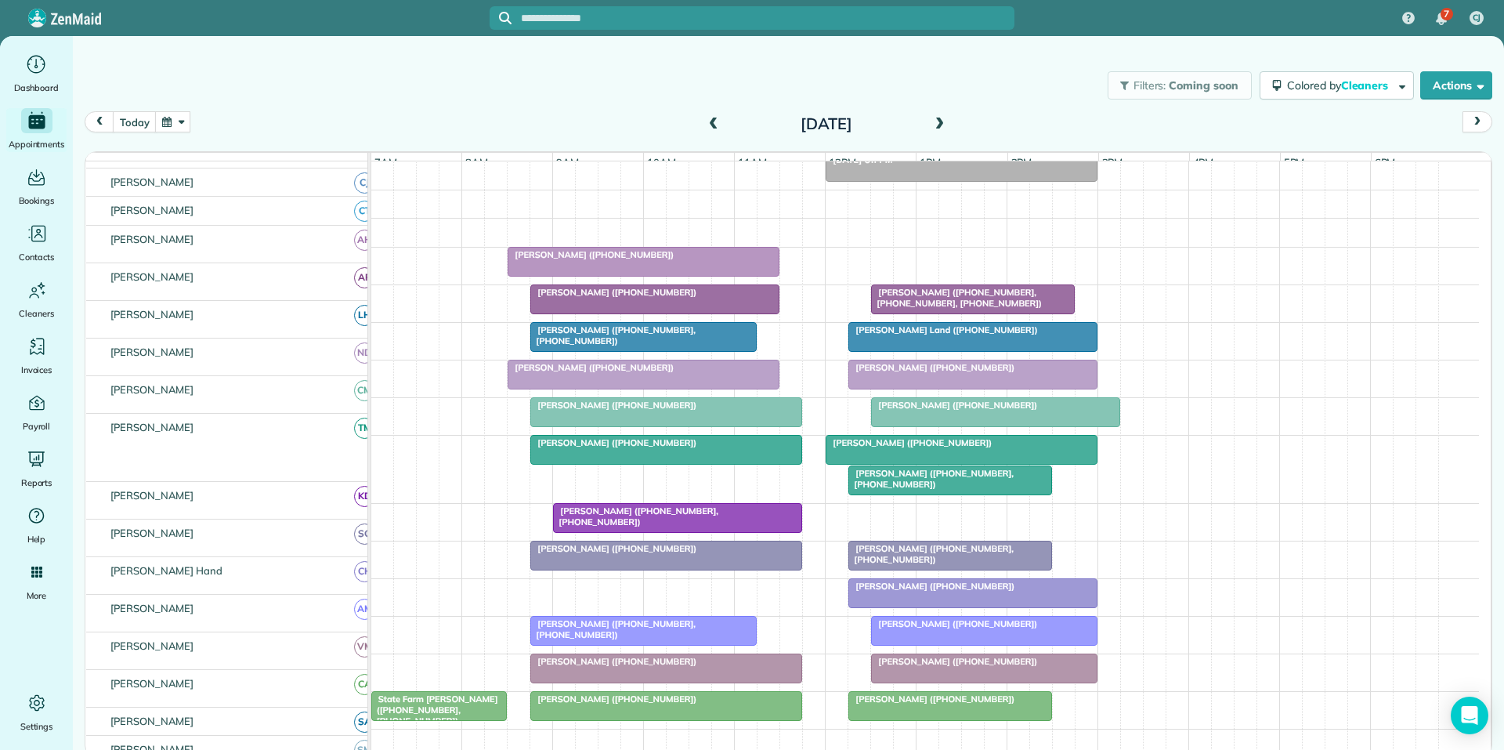
scroll to position [193, 0]
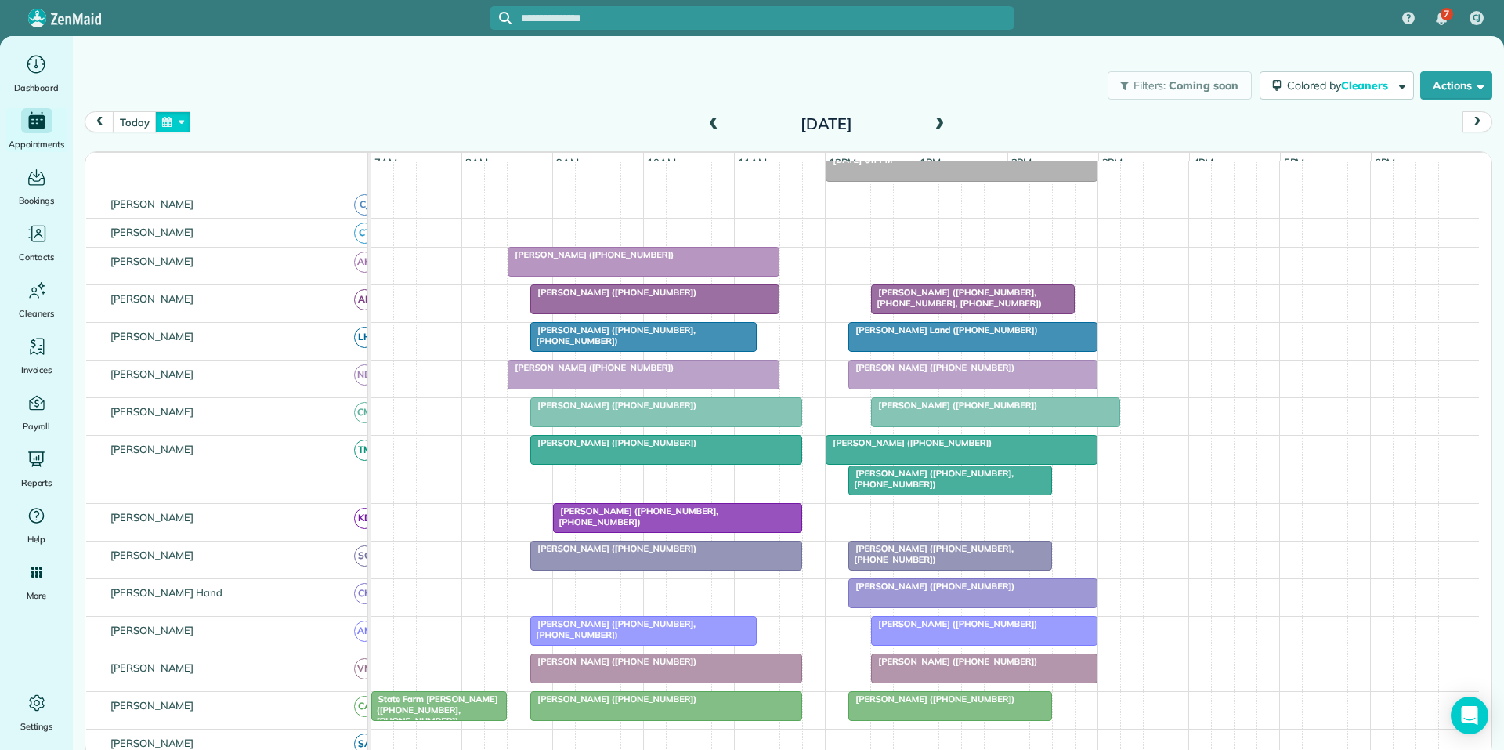
click at [176, 123] on button "button" at bounding box center [173, 121] width 36 height 21
click at [317, 223] on link "16" at bounding box center [311, 227] width 25 height 25
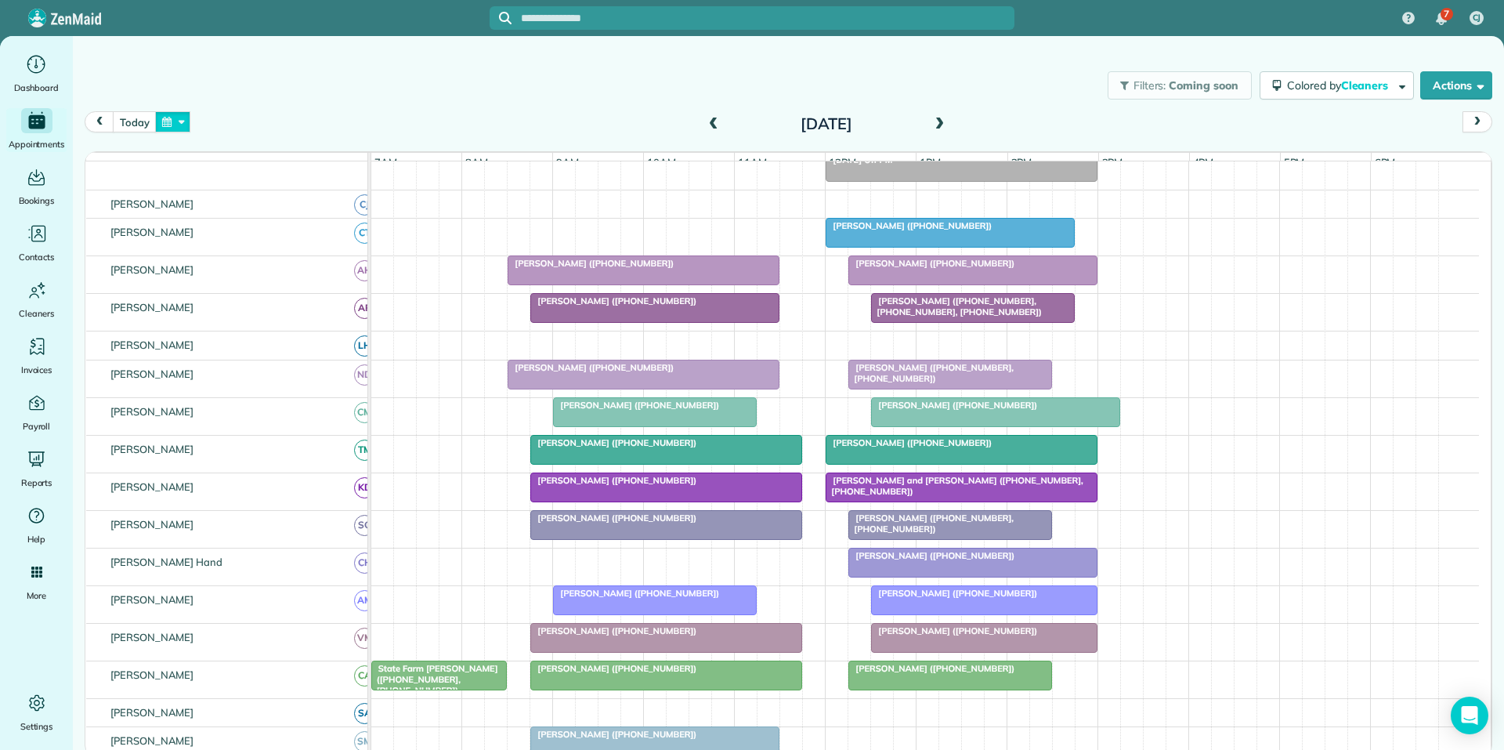
click at [184, 122] on button "button" at bounding box center [173, 121] width 36 height 21
click at [308, 194] on link "9" at bounding box center [311, 202] width 25 height 25
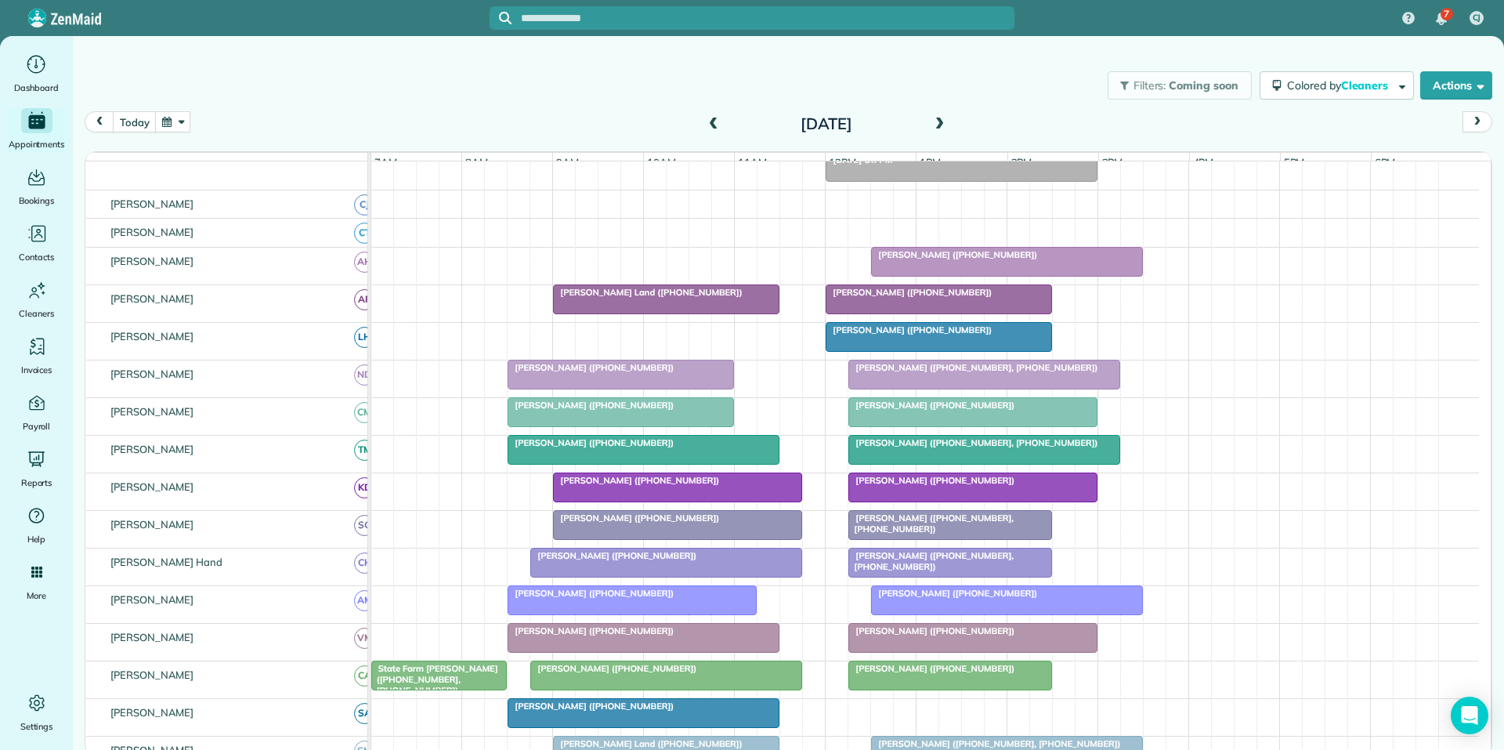
click at [170, 119] on button "button" at bounding box center [173, 121] width 36 height 21
click at [309, 220] on link "16" at bounding box center [311, 227] width 25 height 25
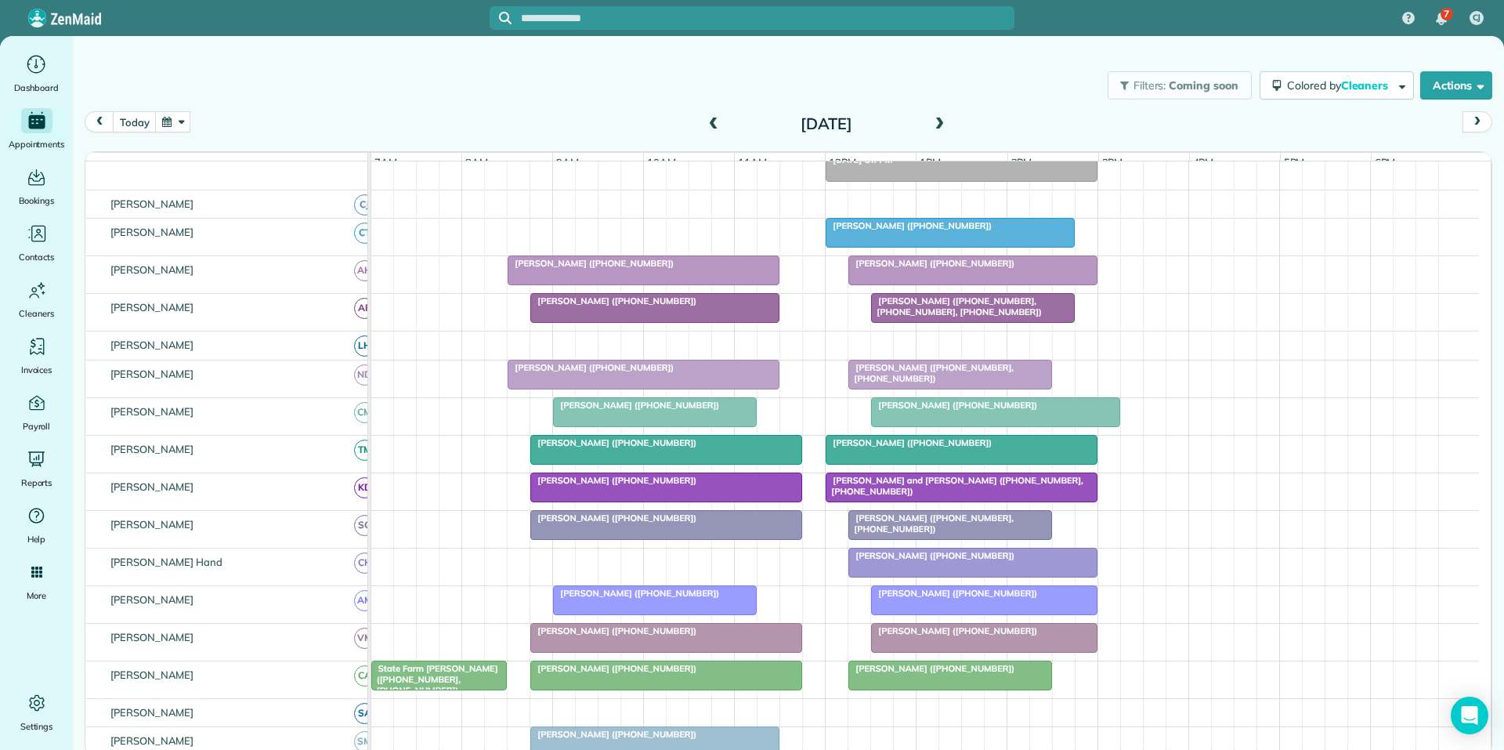
click at [173, 119] on button "button" at bounding box center [173, 121] width 36 height 21
click at [313, 271] on link "30" at bounding box center [311, 278] width 25 height 25
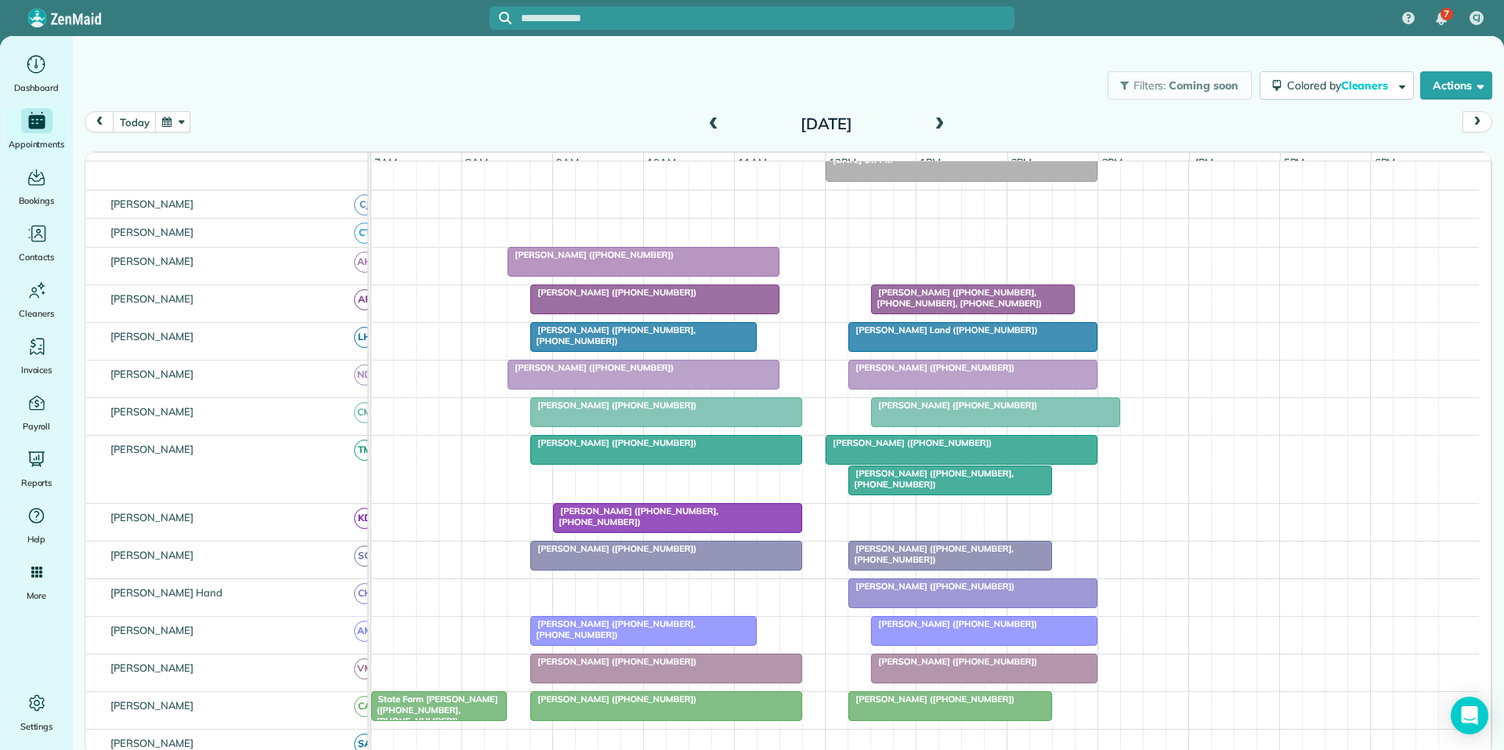
click at [180, 118] on button "button" at bounding box center [173, 121] width 36 height 21
click at [314, 225] on link "16" at bounding box center [311, 227] width 25 height 25
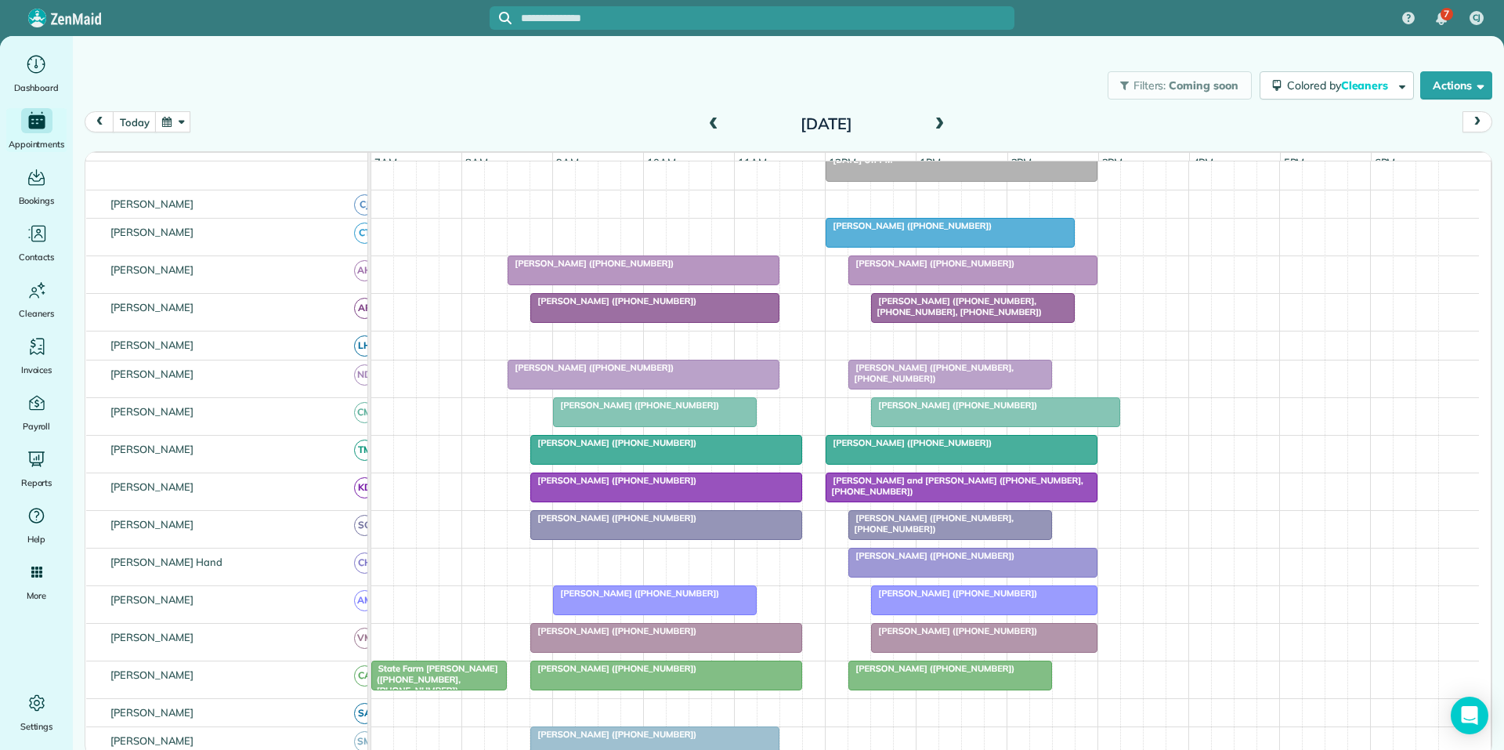
click at [974, 269] on span "[PERSON_NAME] ([PHONE_NUMBER])" at bounding box center [932, 263] width 168 height 11
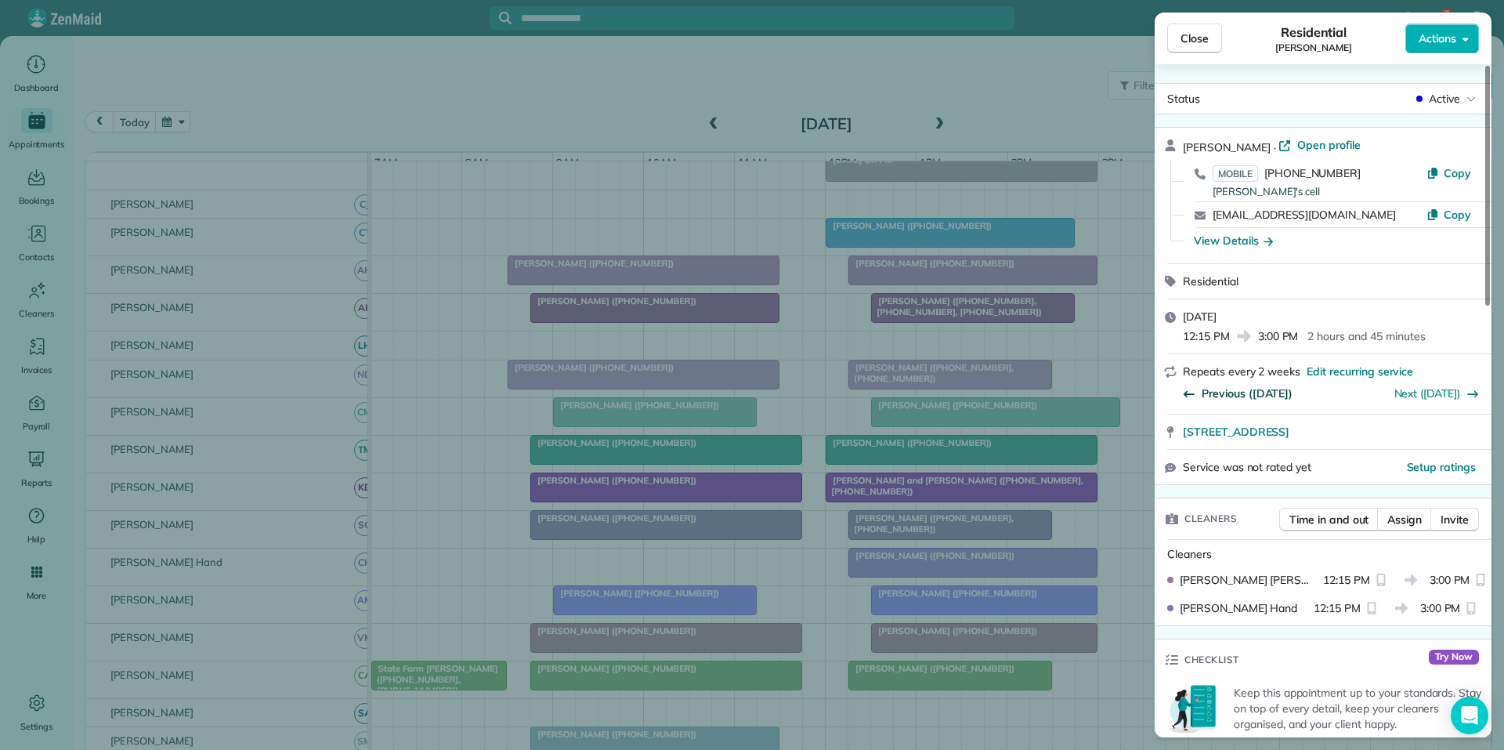
click at [1231, 389] on span "Previous (Oct 02)" at bounding box center [1247, 393] width 91 height 16
click at [1200, 32] on span "Close" at bounding box center [1195, 39] width 28 height 16
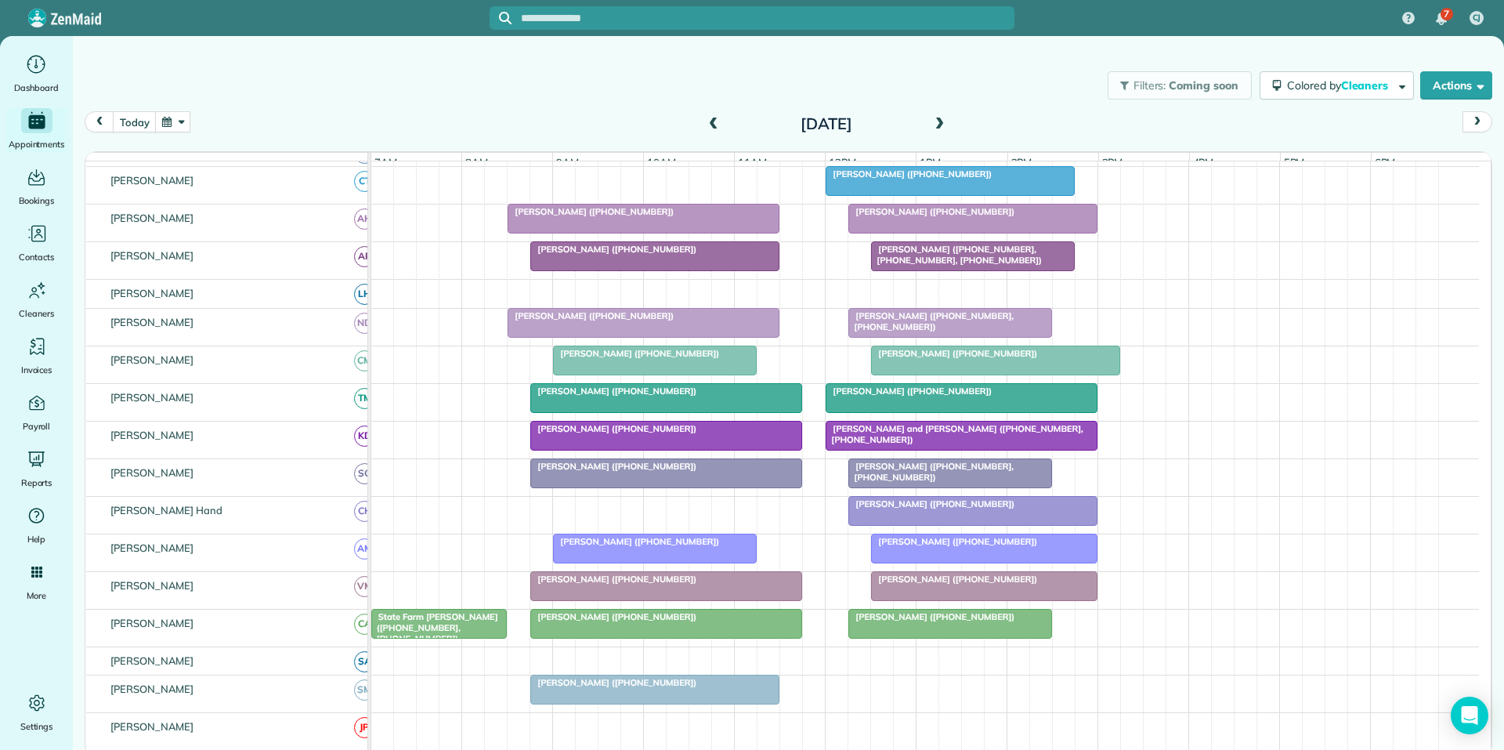
scroll to position [271, 0]
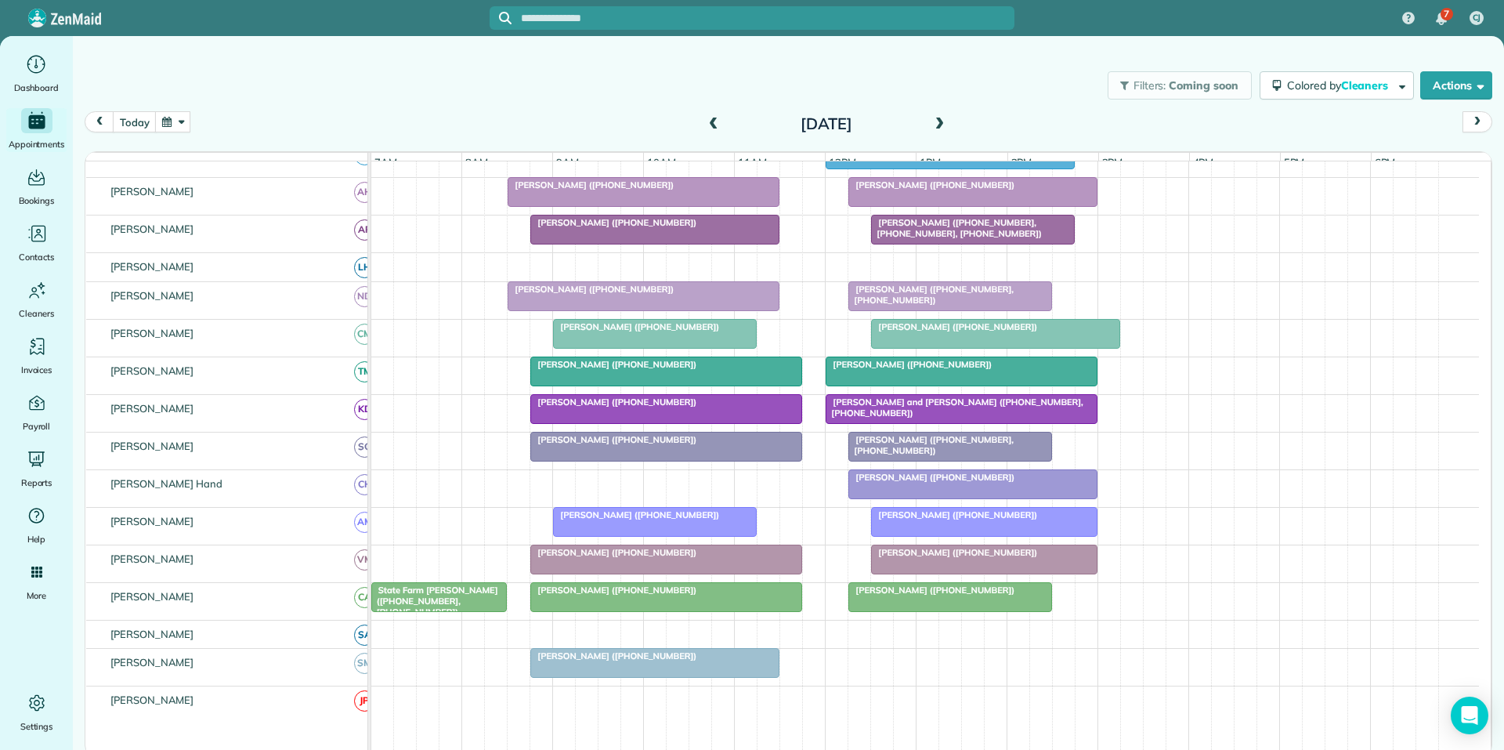
click at [178, 125] on button "button" at bounding box center [173, 121] width 36 height 21
click at [312, 222] on link "16" at bounding box center [311, 227] width 25 height 25
click at [183, 119] on button "button" at bounding box center [173, 121] width 36 height 21
click at [317, 197] on link "9" at bounding box center [311, 202] width 25 height 25
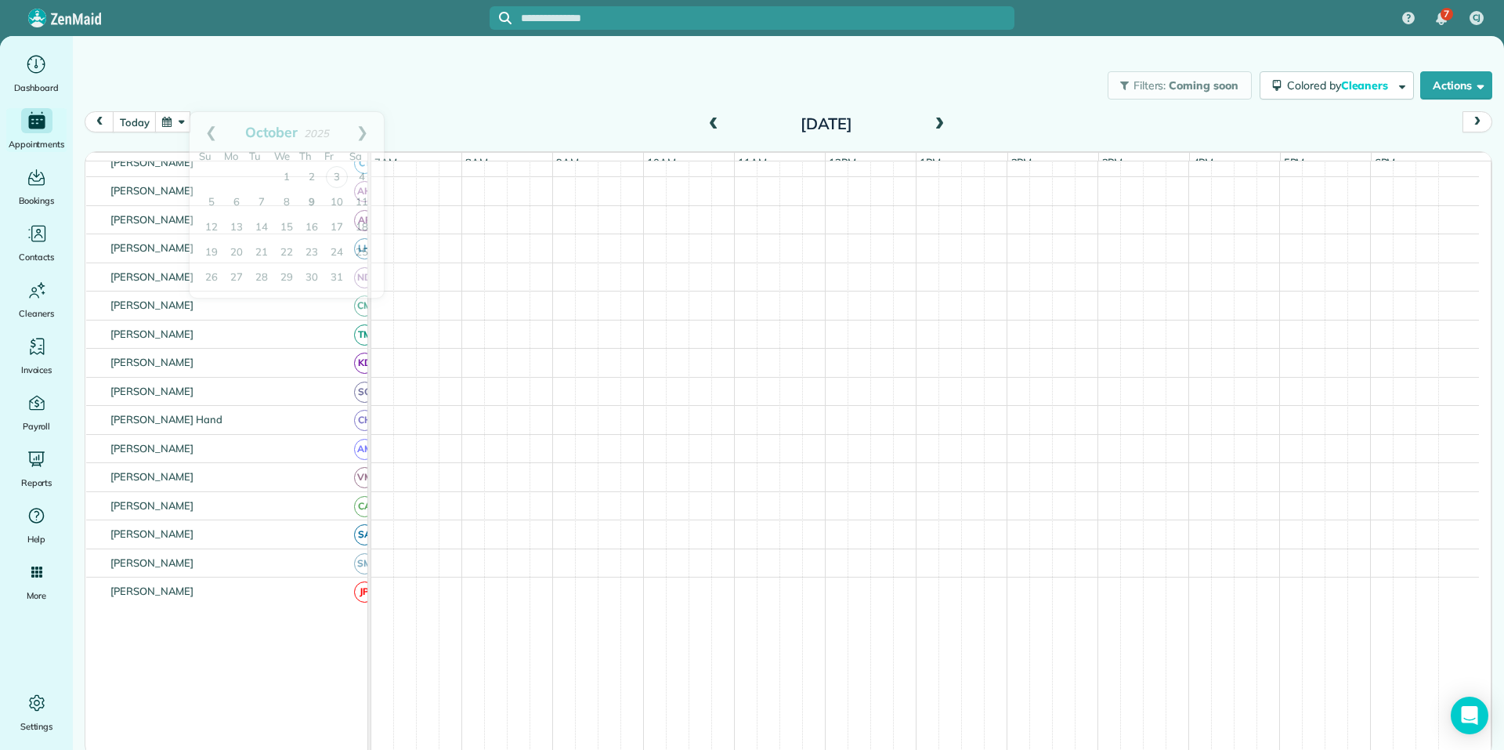
scroll to position [263, 0]
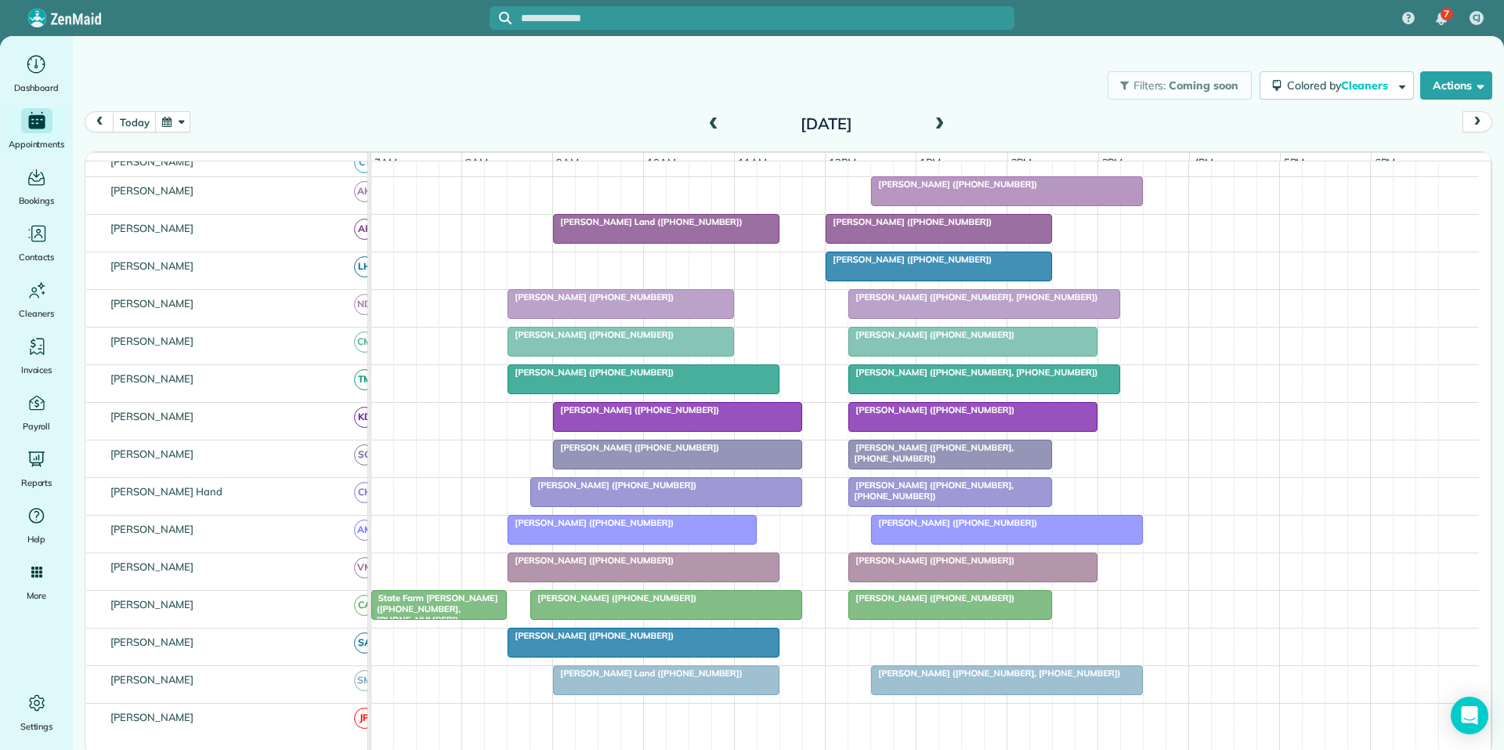
click at [915, 340] on span "[PERSON_NAME] ([PHONE_NUMBER])" at bounding box center [932, 334] width 168 height 11
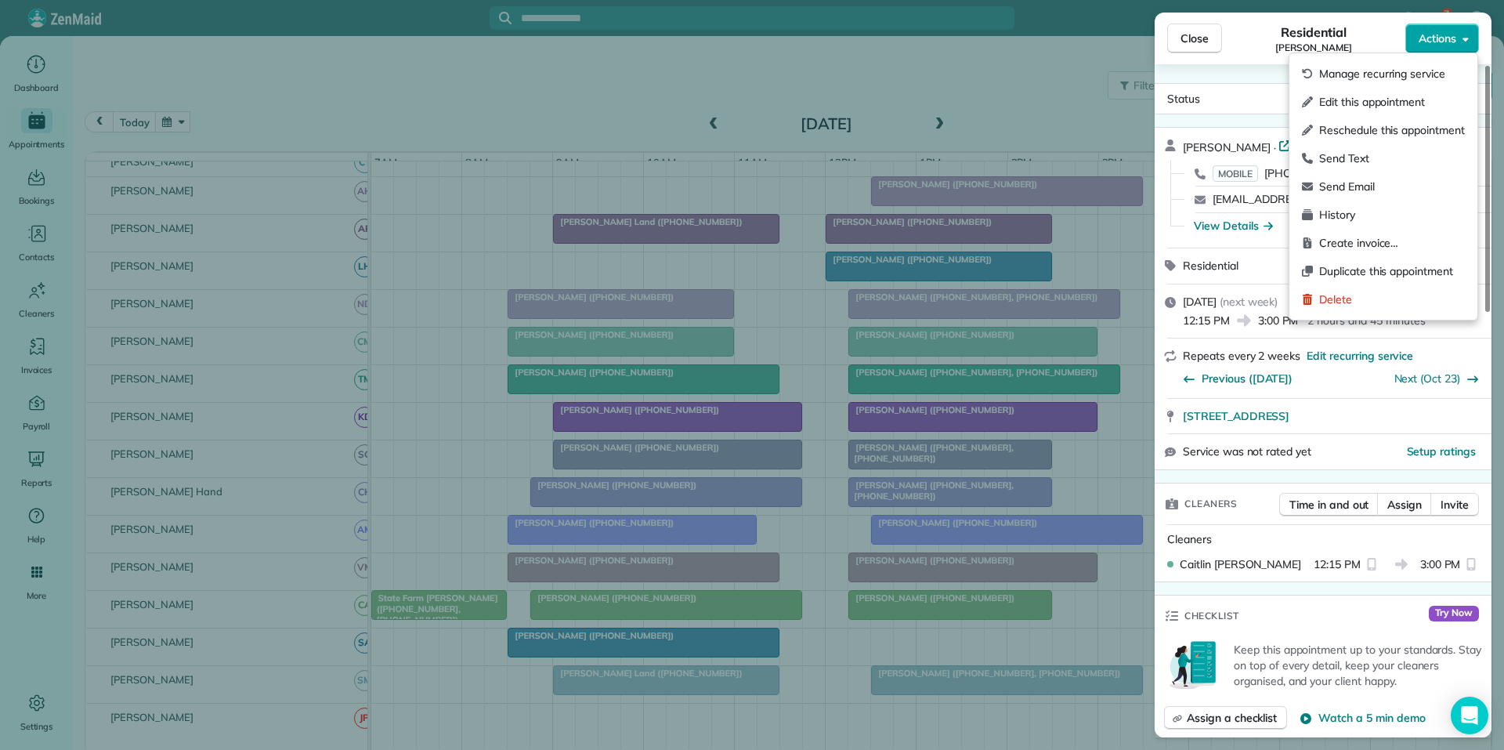
click at [1432, 45] on span "Actions" at bounding box center [1438, 39] width 38 height 16
click at [1353, 96] on span "Edit this appointment" at bounding box center [1392, 102] width 146 height 16
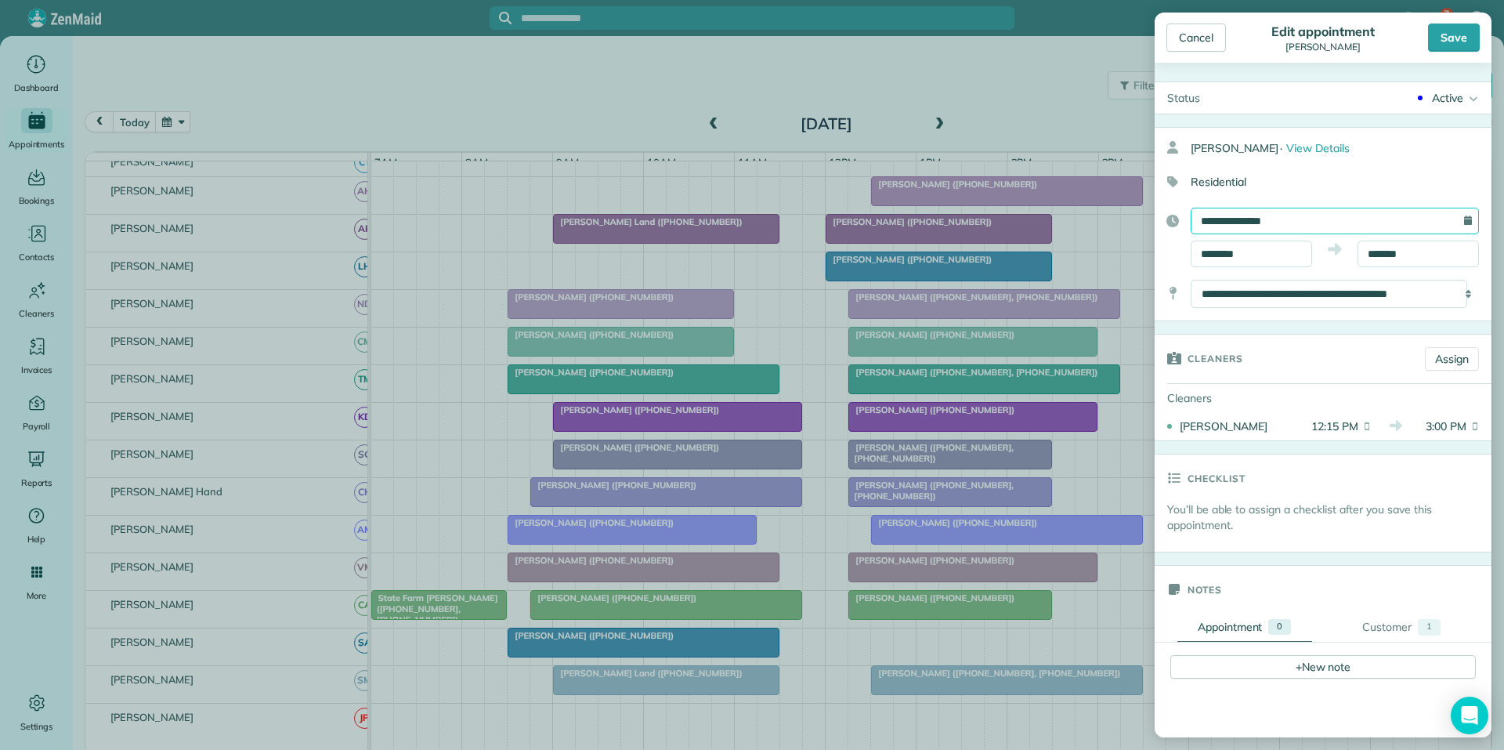
click at [1277, 218] on input "**********" at bounding box center [1335, 221] width 288 height 27
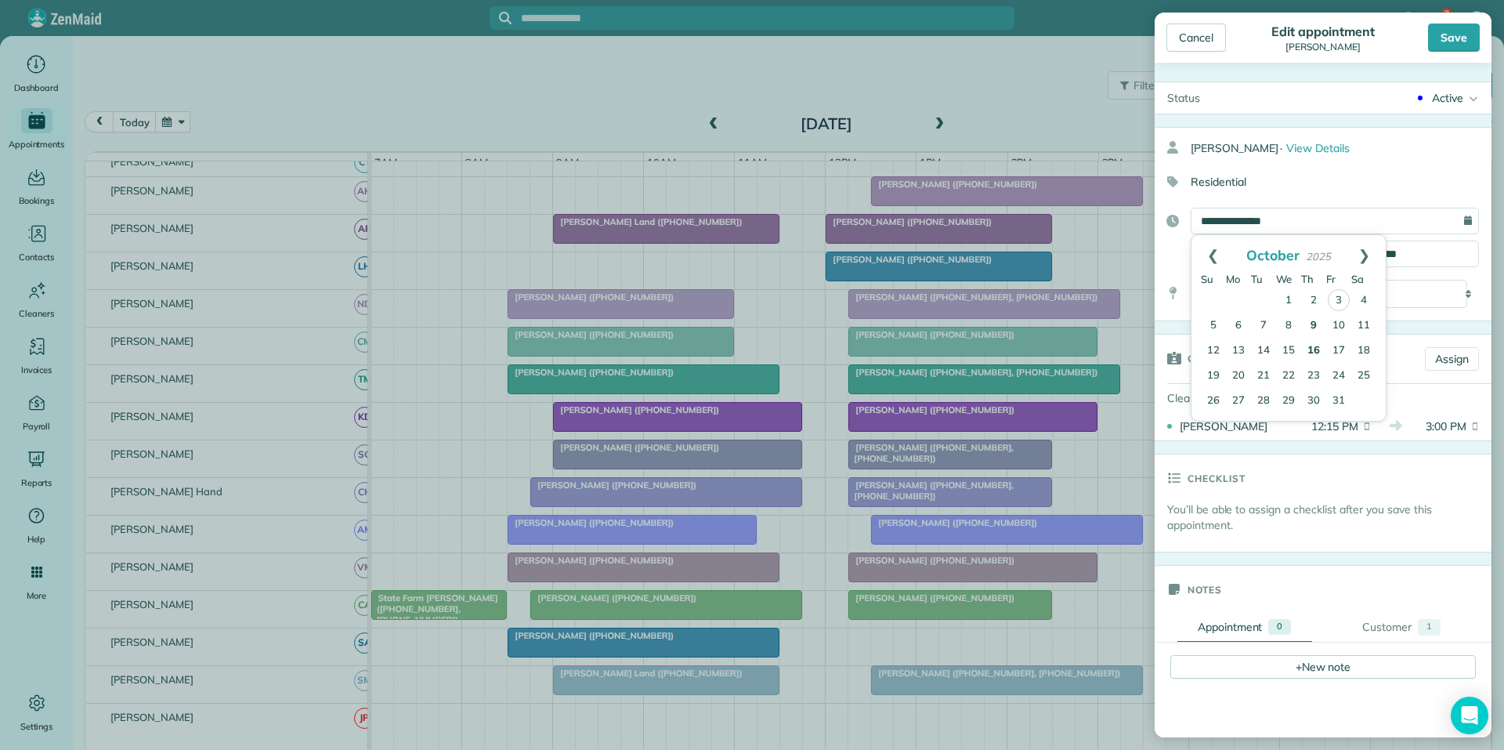
click at [1313, 344] on link "16" at bounding box center [1313, 350] width 25 height 25
type input "**********"
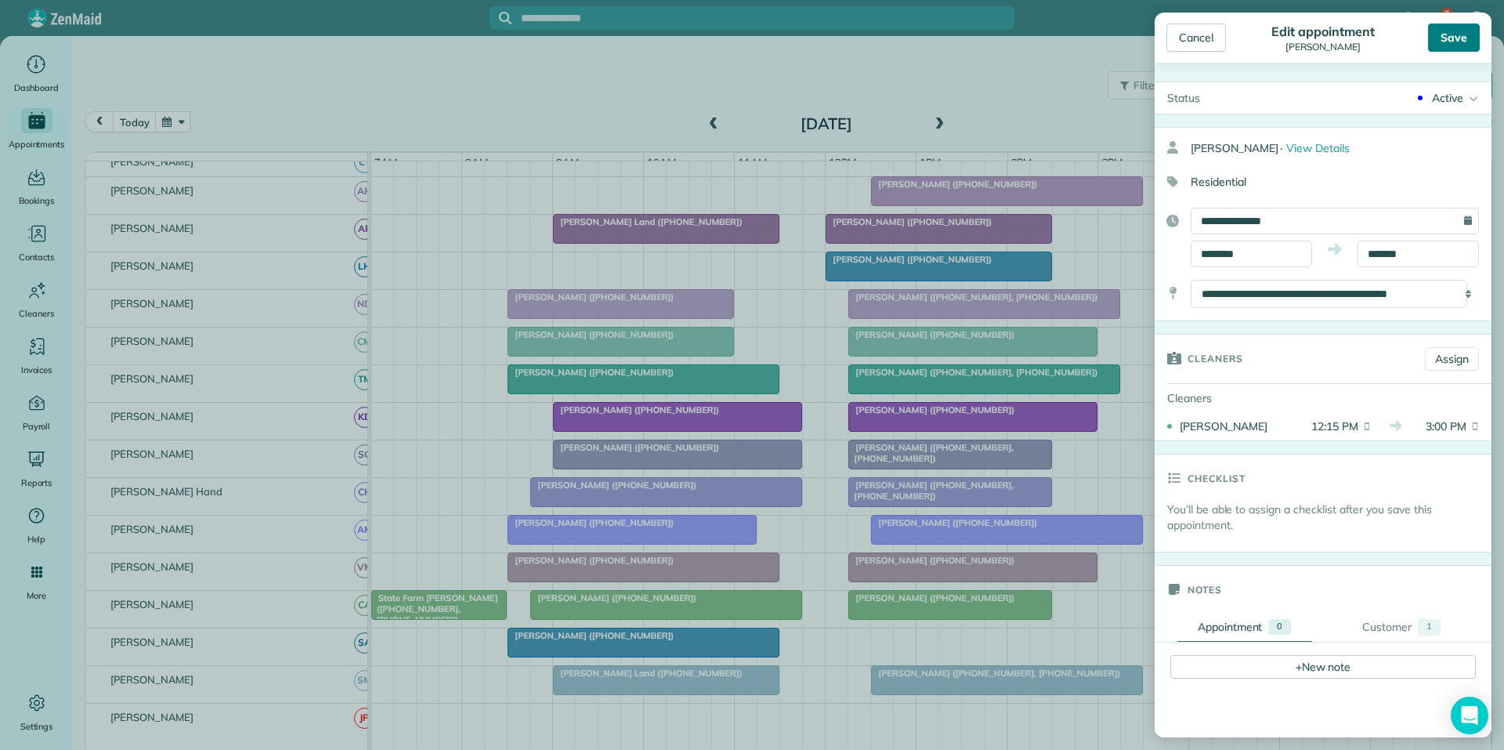
click at [1459, 38] on div "Save" at bounding box center [1454, 38] width 52 height 28
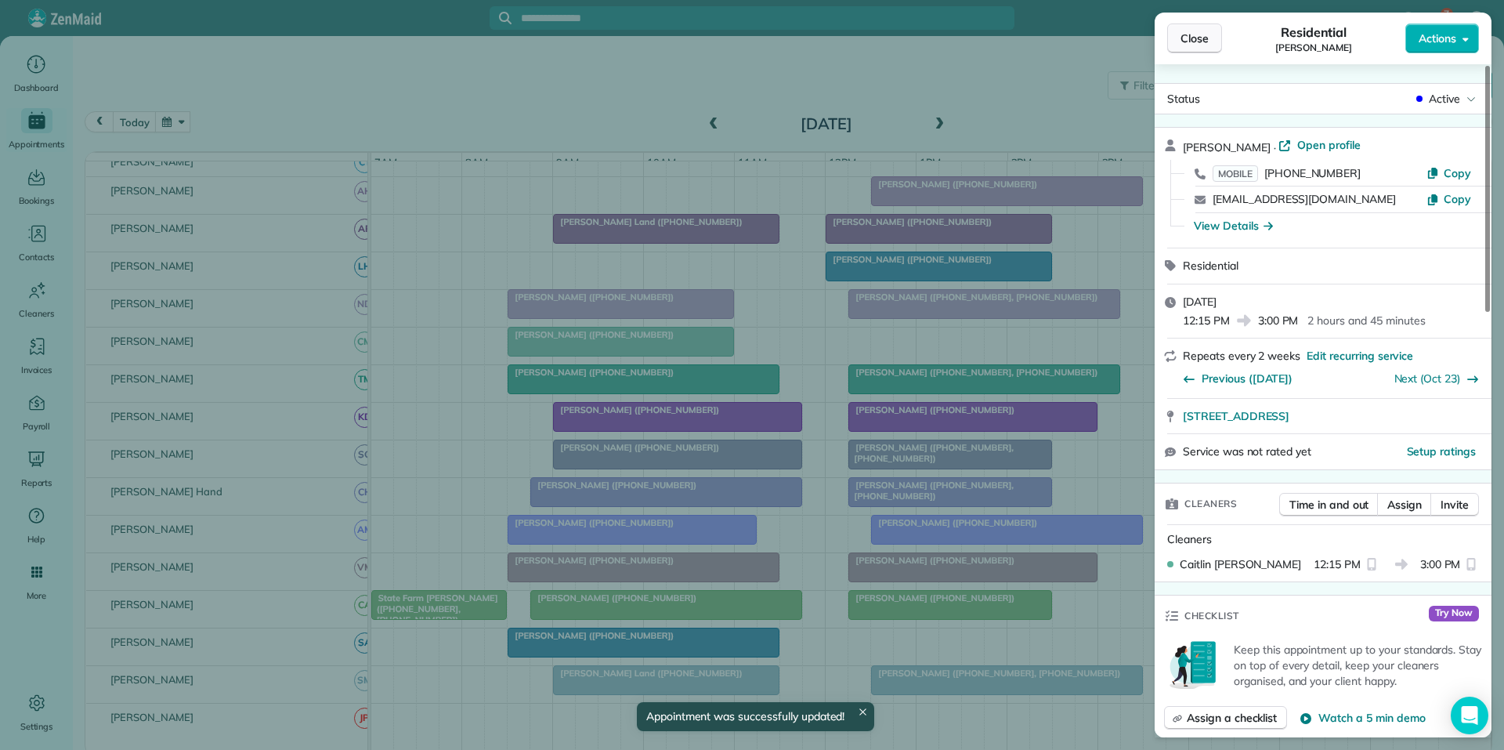
click at [1191, 42] on span "Close" at bounding box center [1195, 39] width 28 height 16
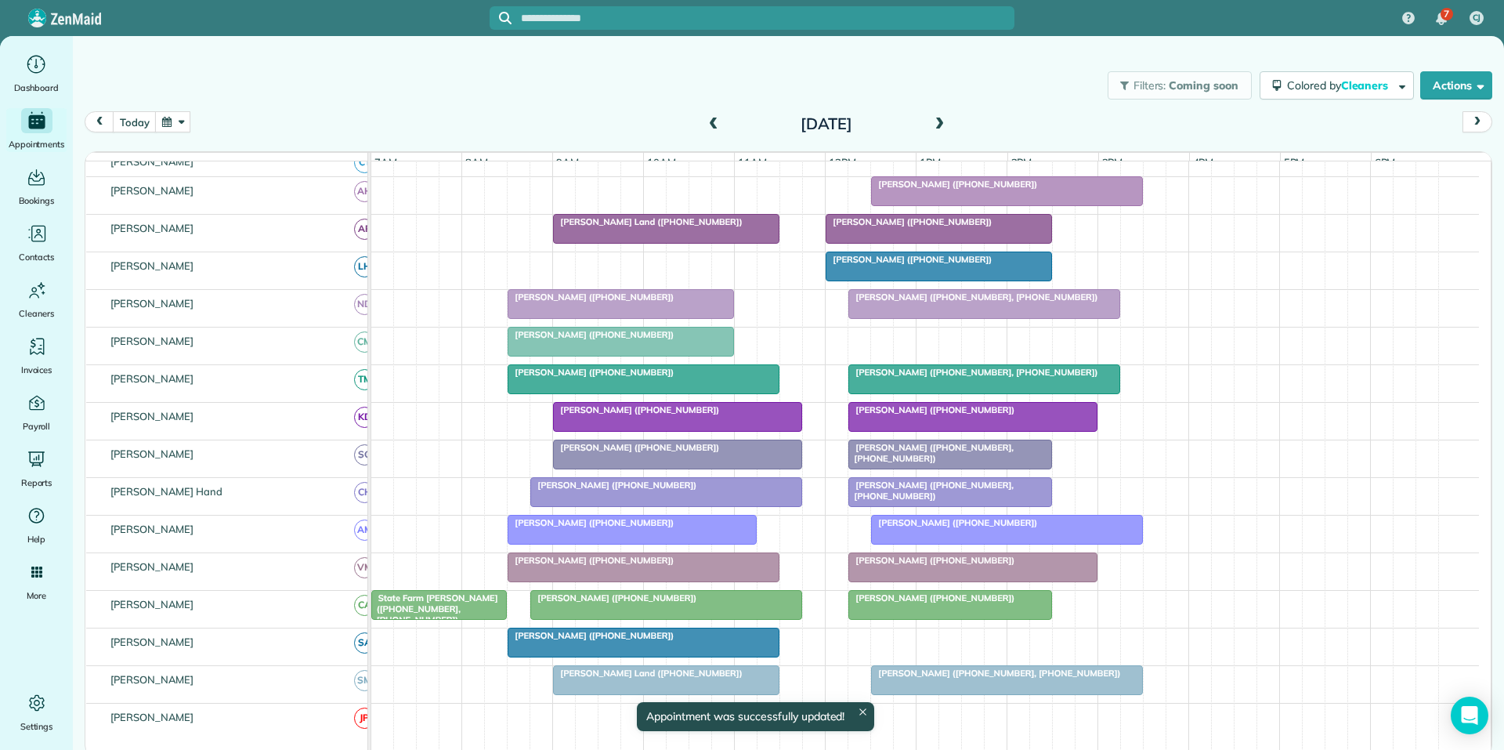
click at [165, 121] on button "button" at bounding box center [173, 121] width 36 height 21
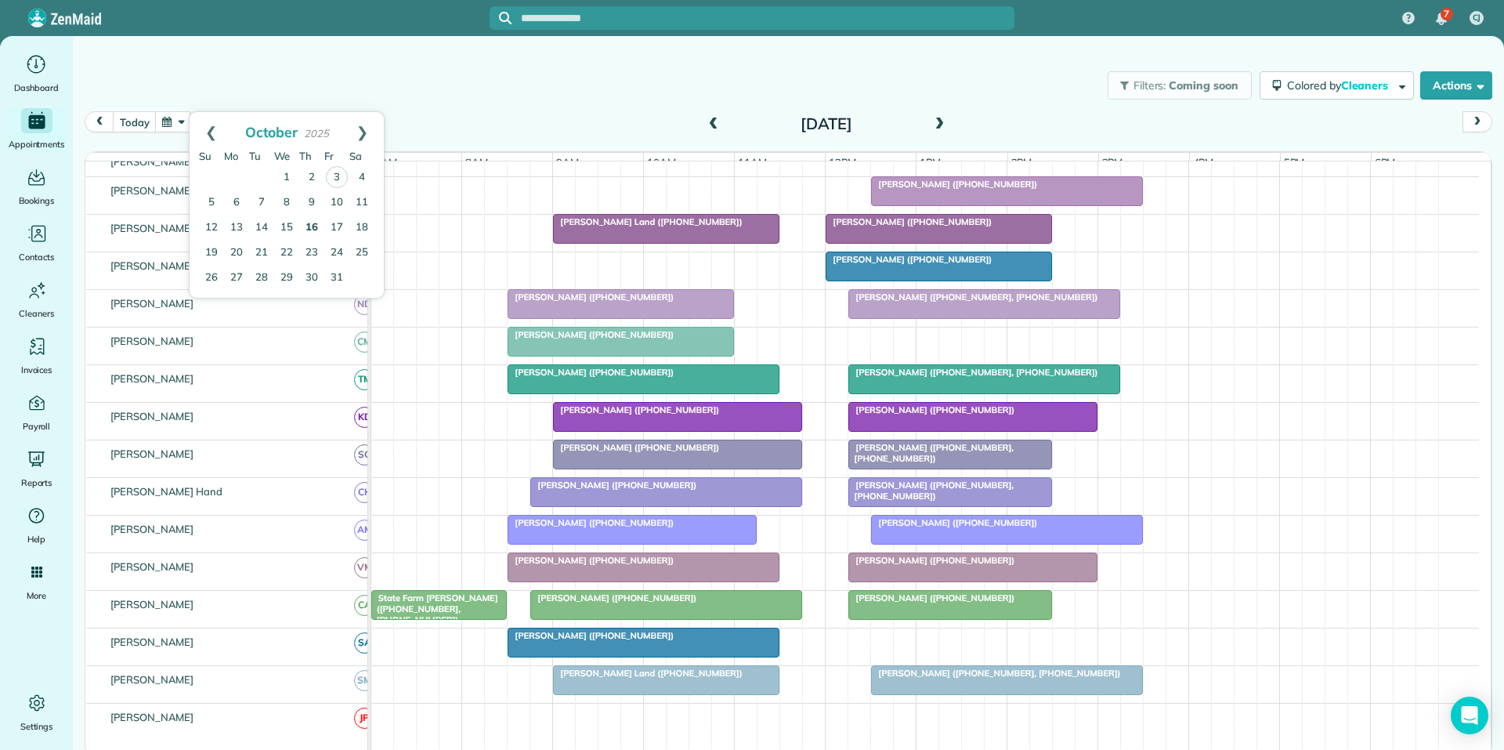
click at [313, 225] on link "16" at bounding box center [311, 227] width 25 height 25
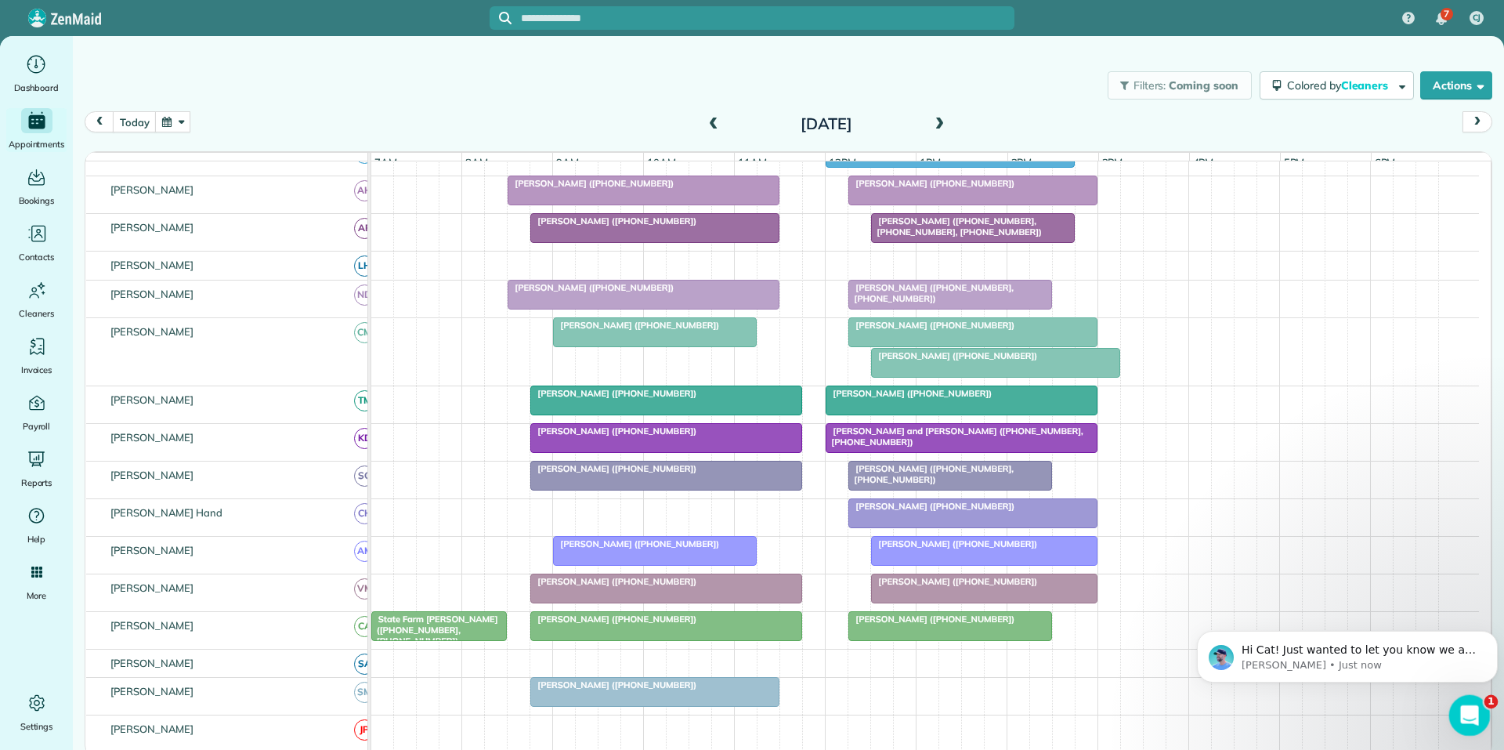
click at [1467, 699] on div "Open Intercom Messenger" at bounding box center [1468, 713] width 52 height 52
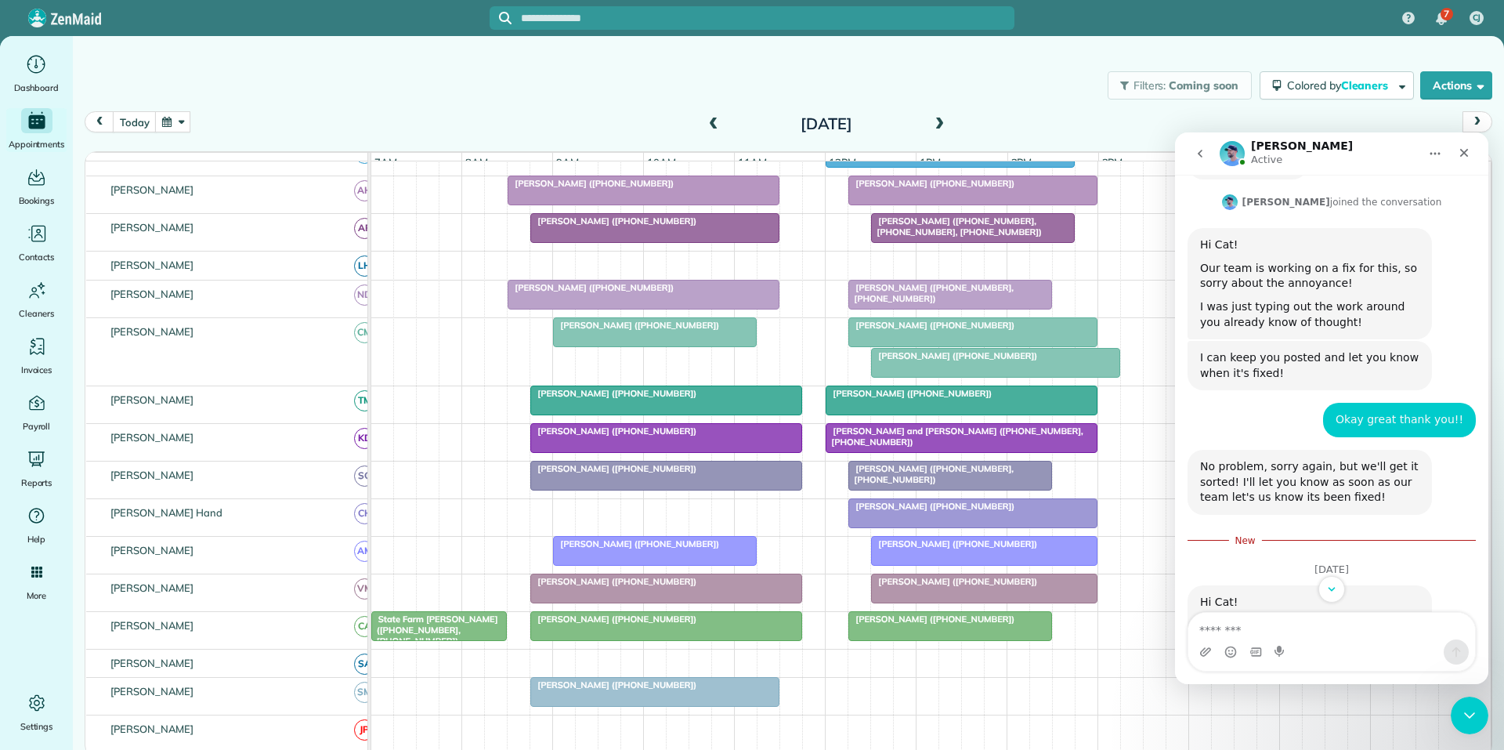
scroll to position [1123, 0]
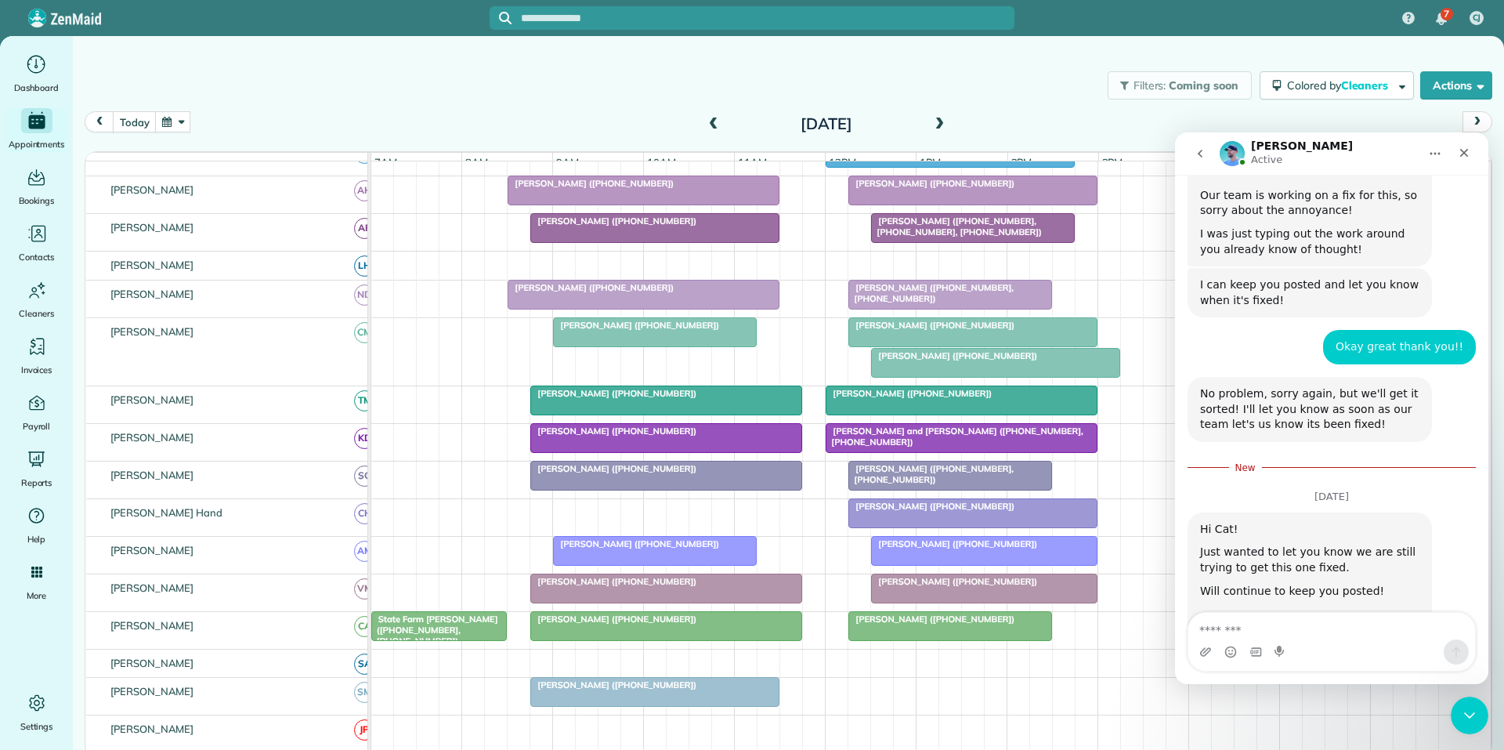
drag, startPoint x: 1283, startPoint y: 629, endPoint x: 1292, endPoint y: 629, distance: 8.6
click at [1287, 629] on textarea "Message…" at bounding box center [1332, 626] width 287 height 27
type textarea "*********"
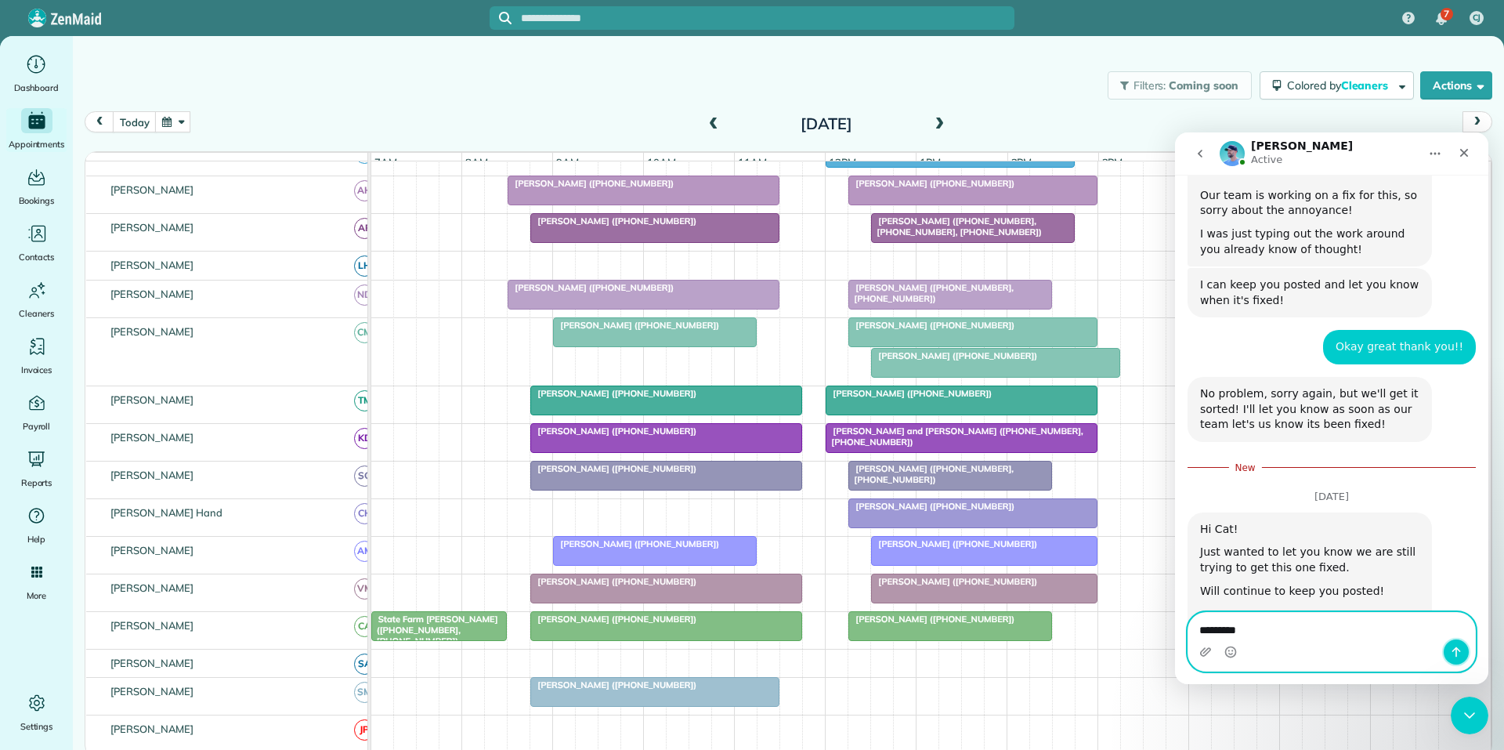
click at [1460, 650] on icon "Send a message…" at bounding box center [1456, 652] width 13 height 13
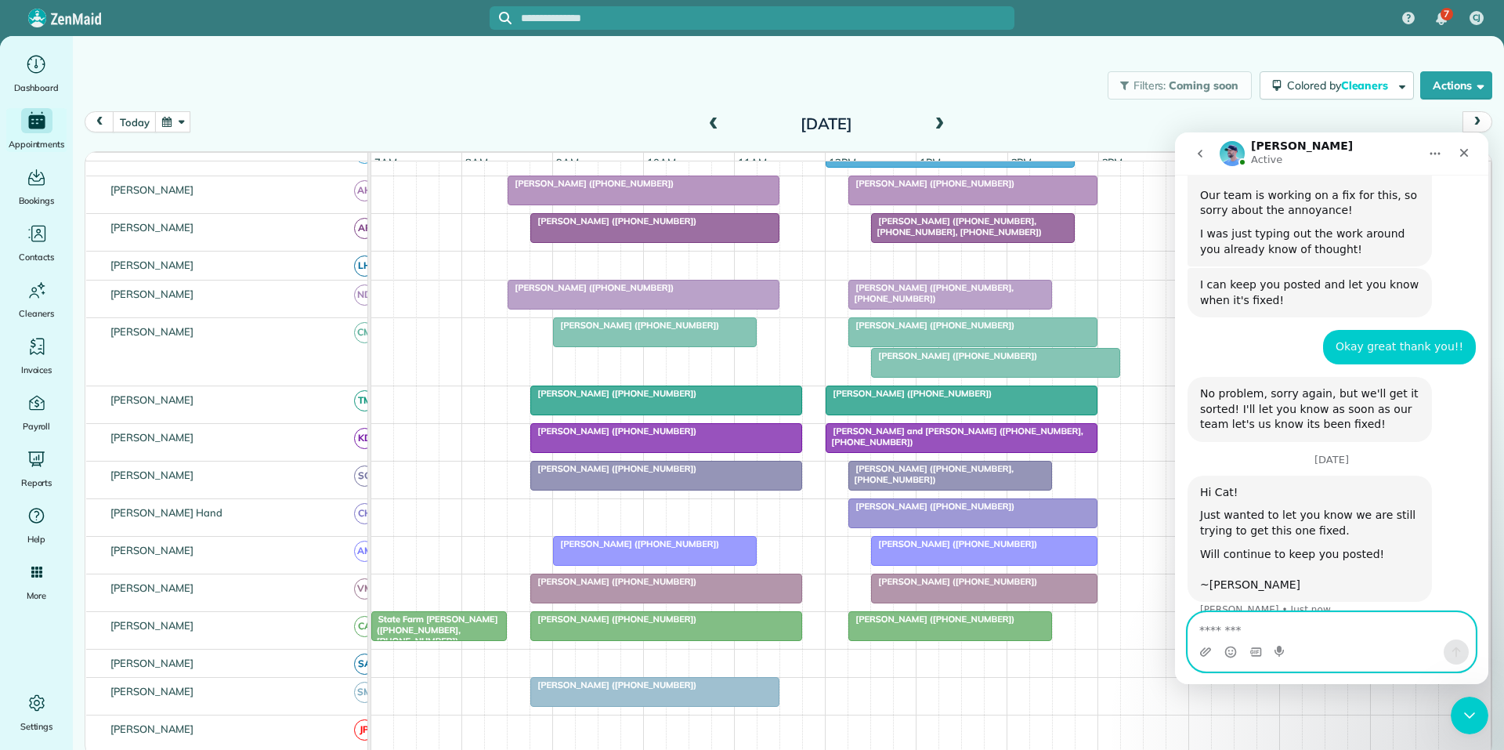
scroll to position [1133, 0]
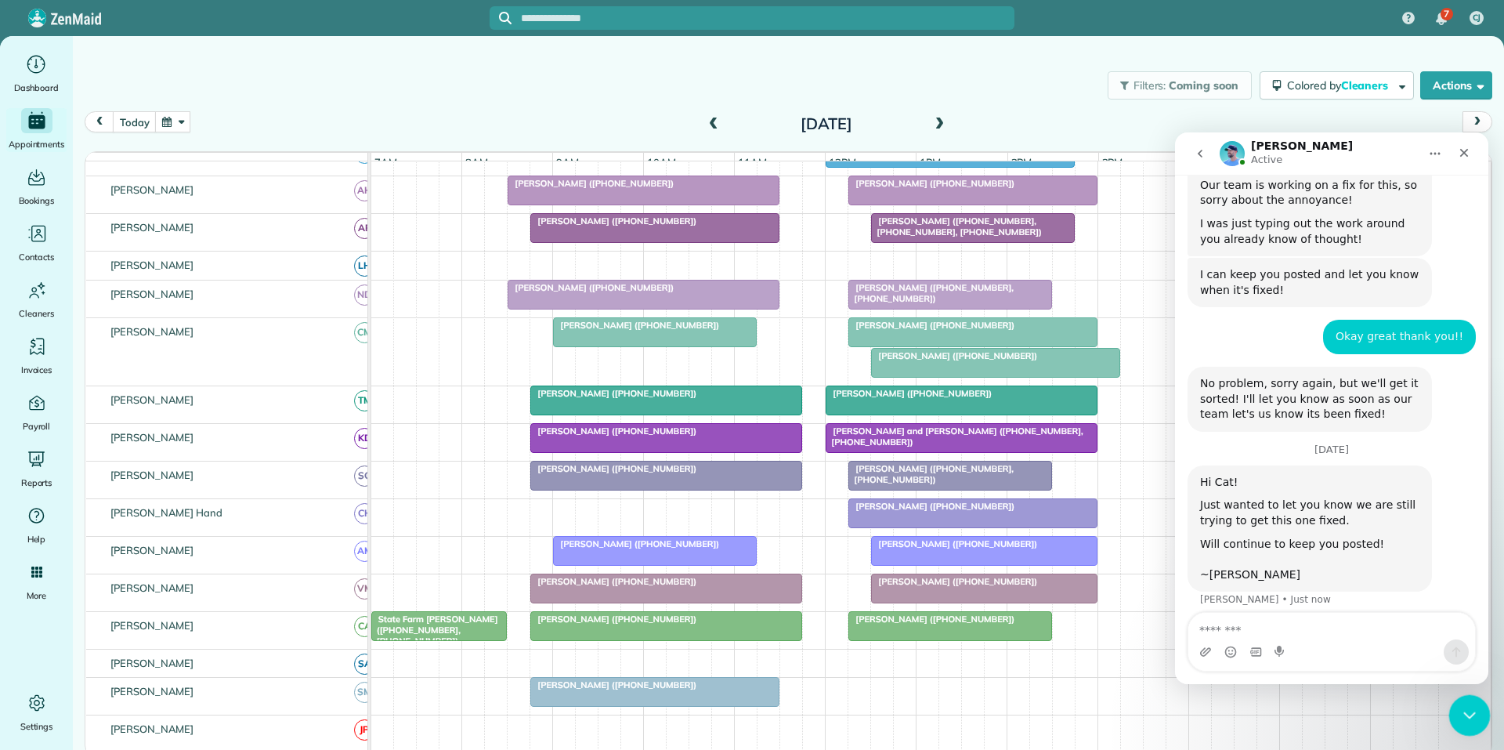
drag, startPoint x: 1472, startPoint y: 712, endPoint x: 2505, endPoint y: 935, distance: 1056.4
click at [1473, 711] on icon "Close Intercom Messenger" at bounding box center [1467, 713] width 19 height 19
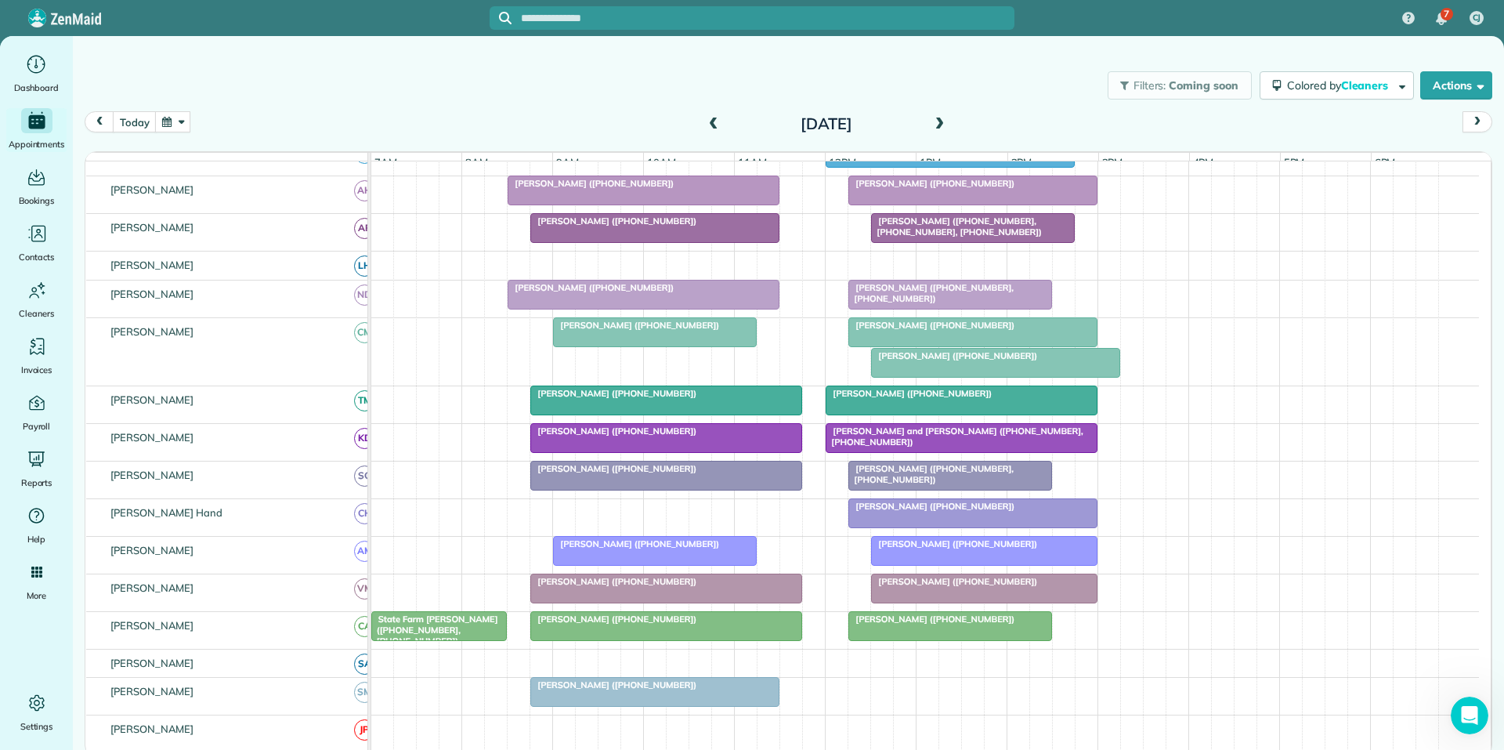
click at [176, 123] on button "button" at bounding box center [173, 121] width 36 height 21
click at [311, 274] on link "30" at bounding box center [311, 278] width 25 height 25
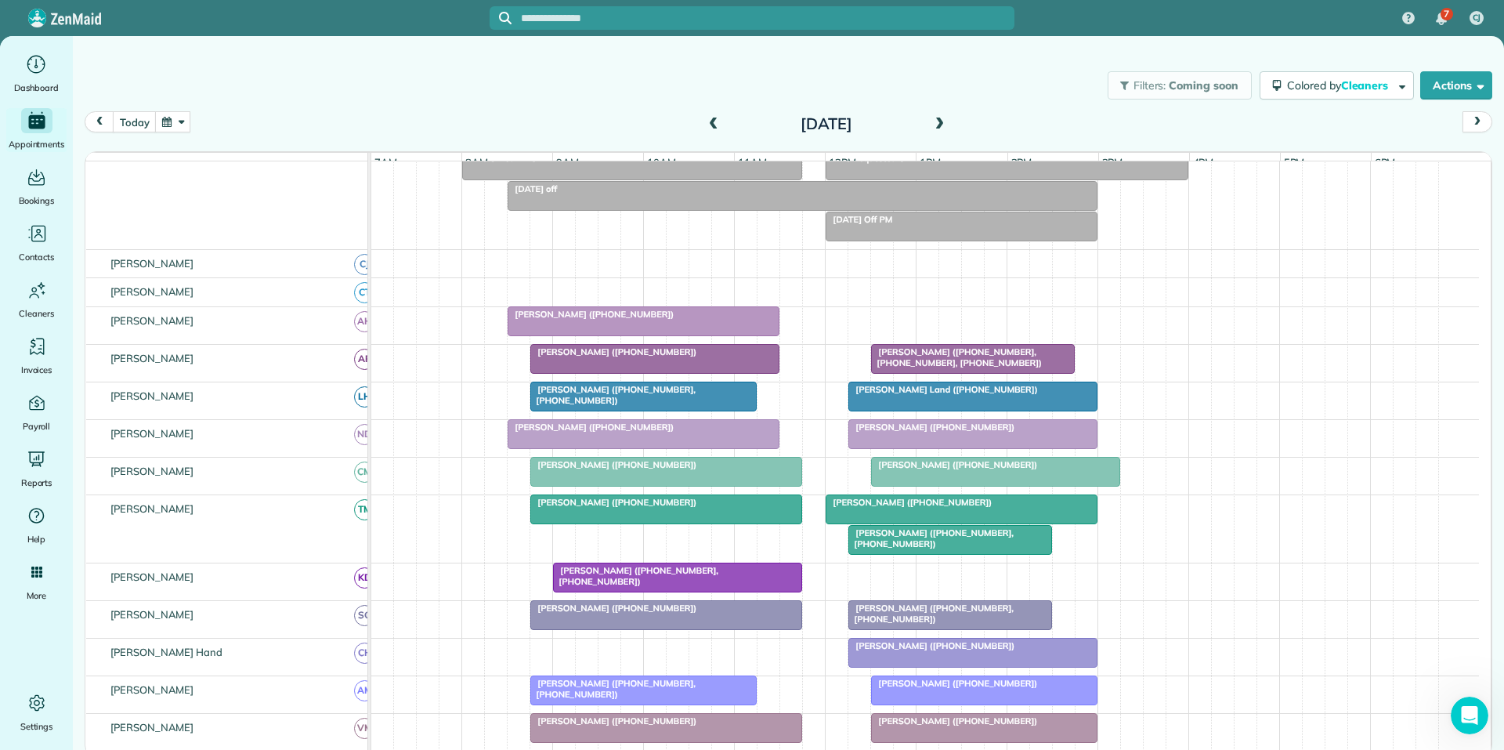
scroll to position [265, 0]
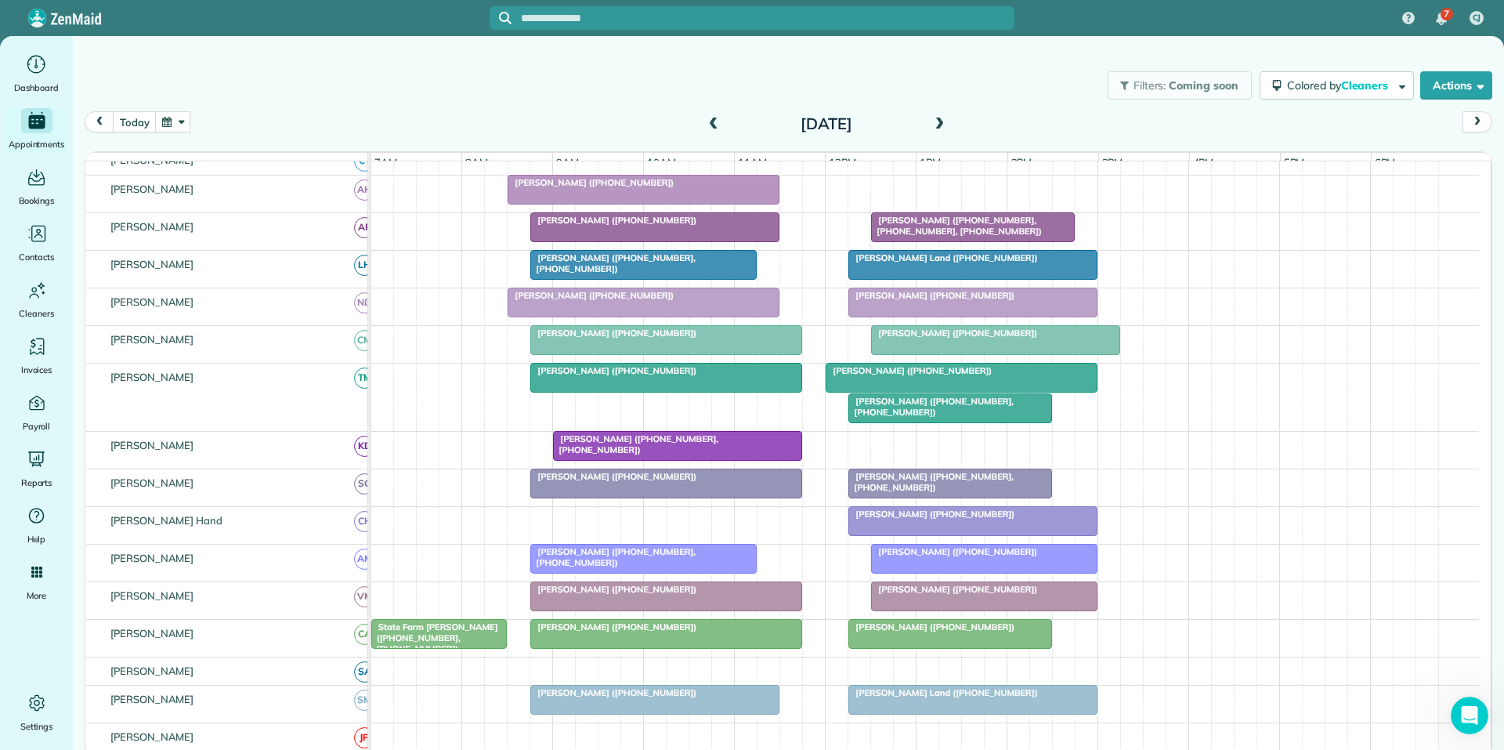
click at [183, 123] on button "button" at bounding box center [173, 121] width 36 height 21
click at [317, 228] on link "16" at bounding box center [311, 227] width 25 height 25
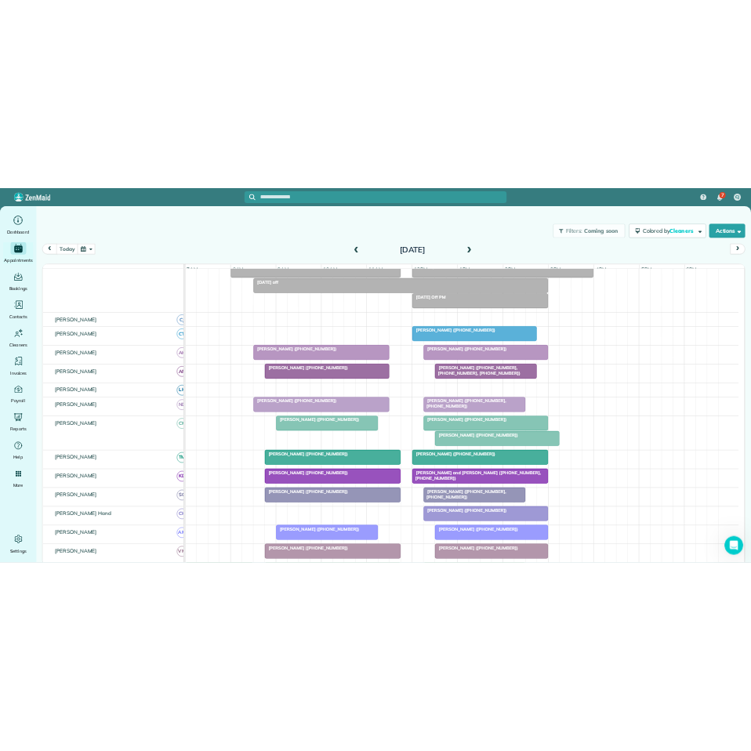
scroll to position [274, 0]
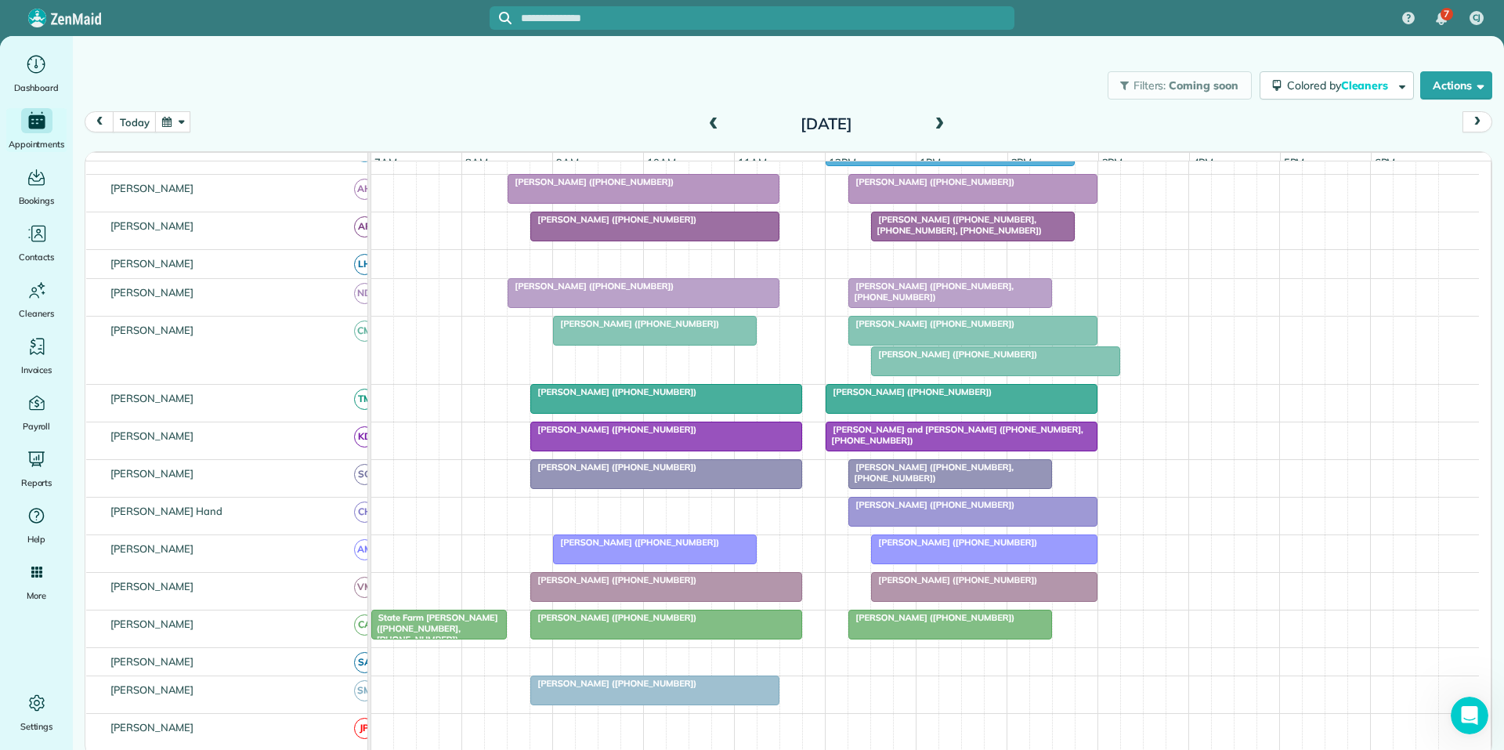
click at [954, 342] on div at bounding box center [973, 331] width 248 height 28
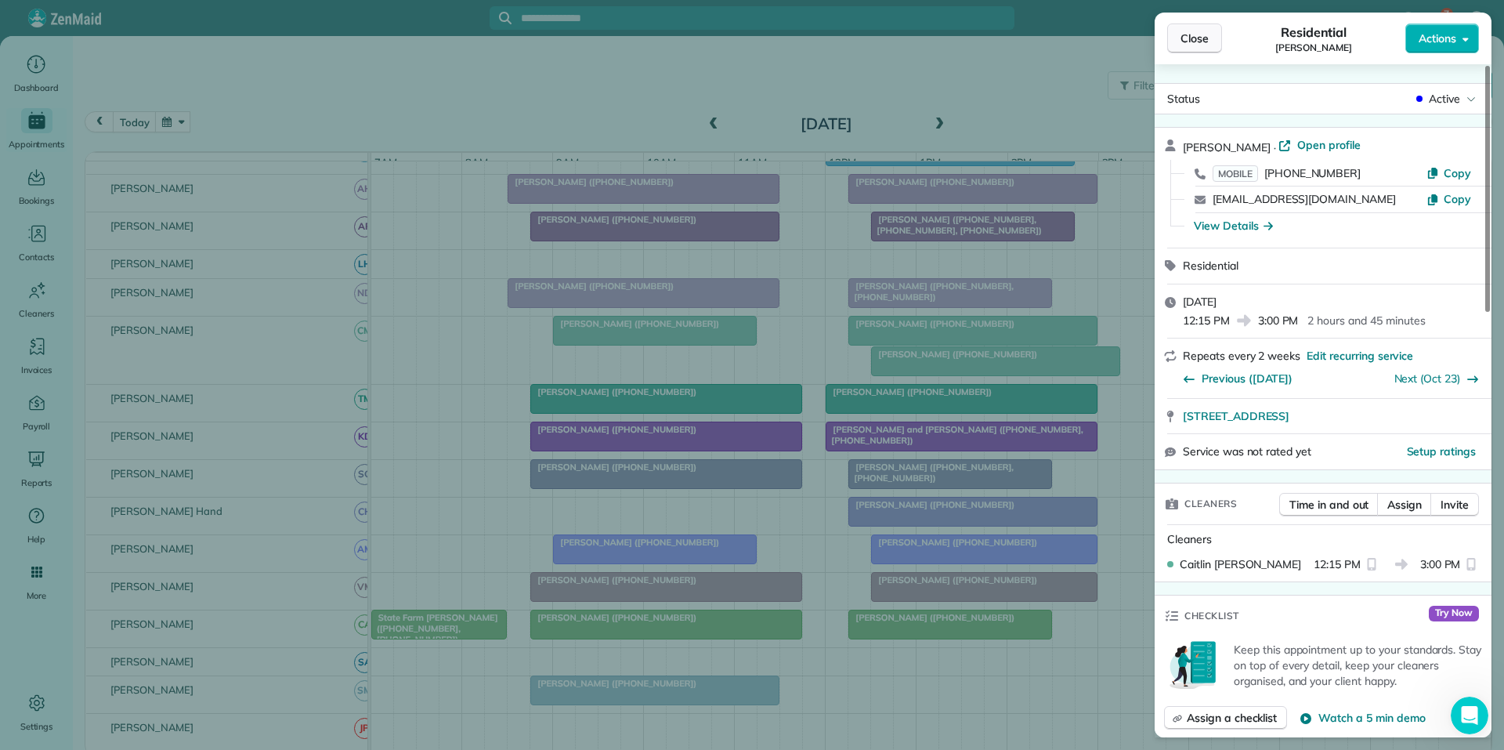
click at [1203, 35] on span "Close" at bounding box center [1195, 39] width 28 height 16
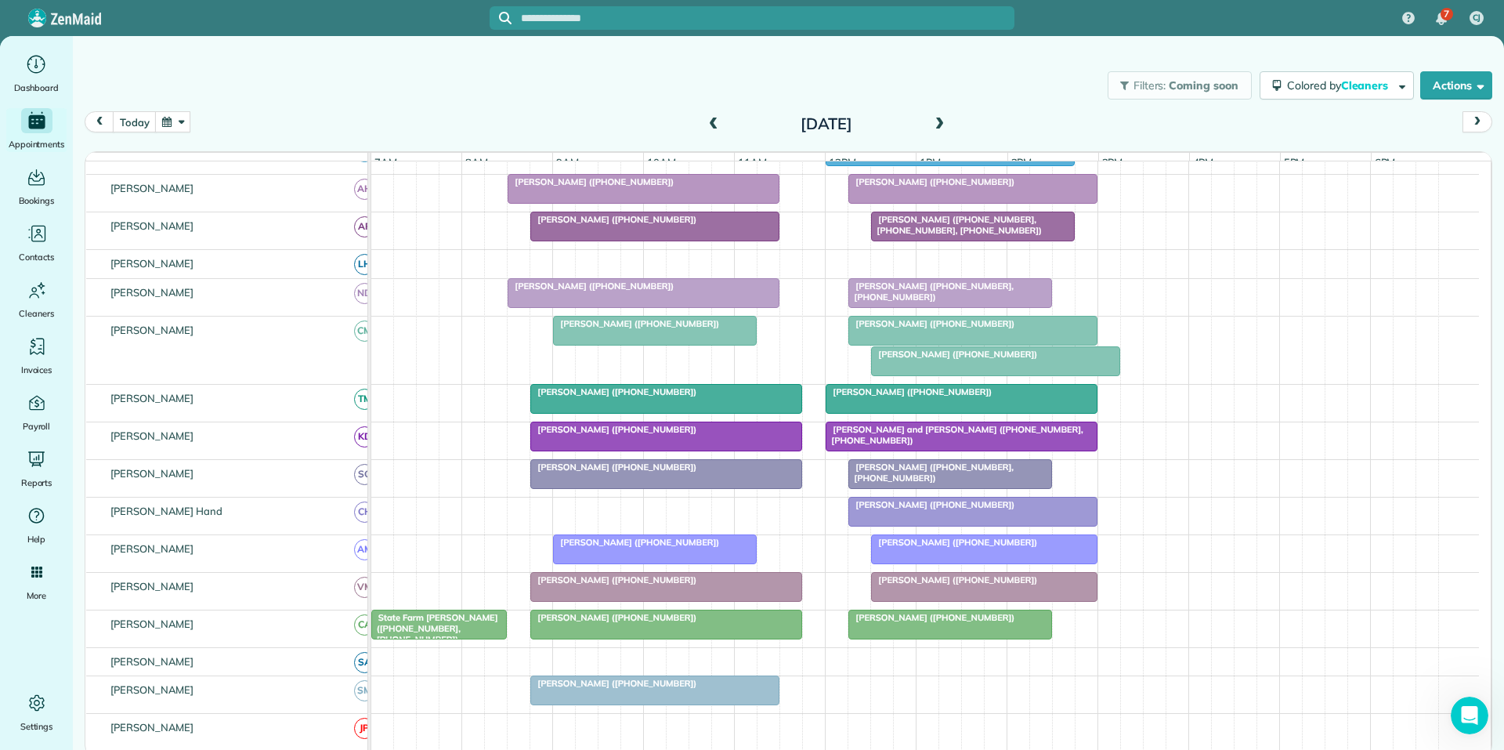
click at [181, 121] on button "button" at bounding box center [173, 121] width 36 height 21
click at [1352, 89] on span "Cleaners" at bounding box center [1366, 85] width 50 height 14
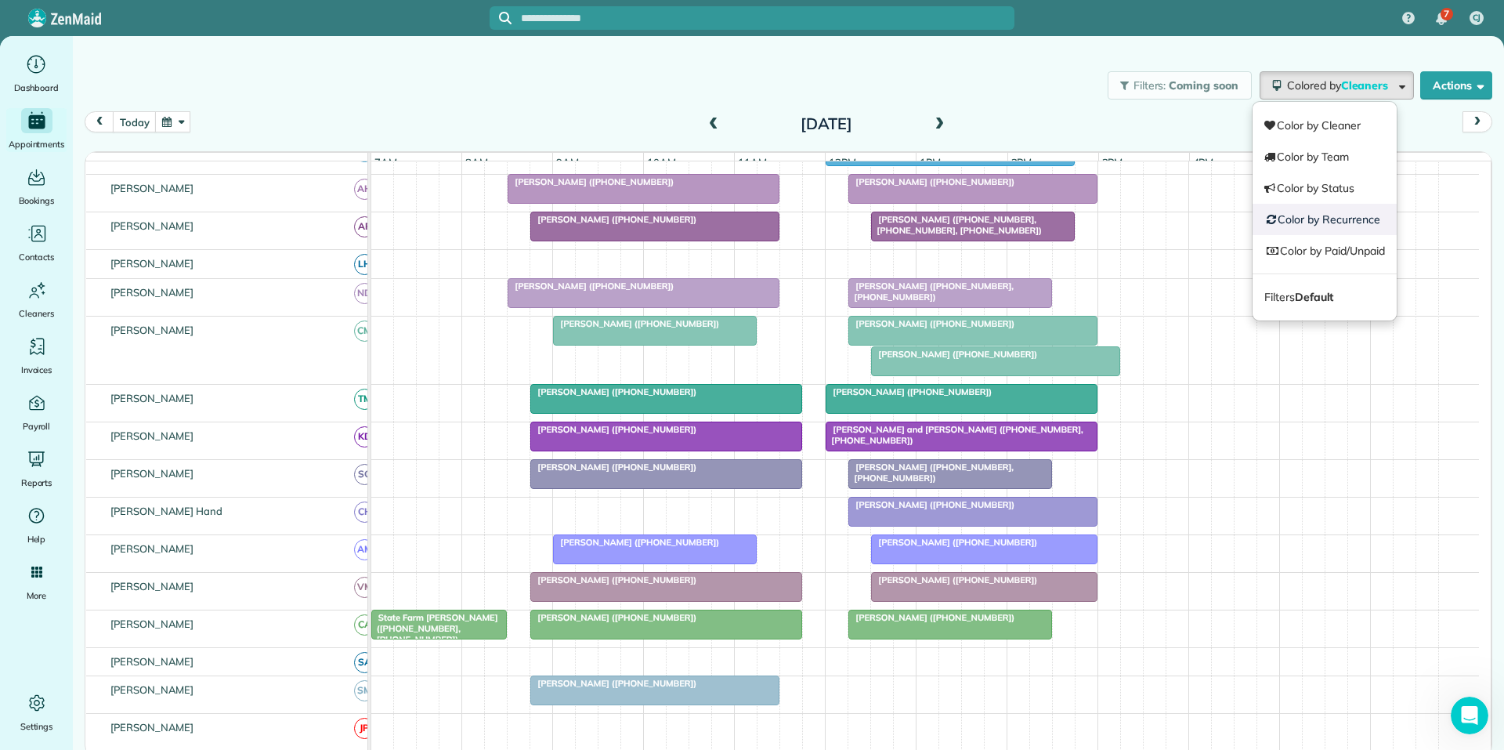
click at [1336, 219] on link "Color by Recurrence" at bounding box center [1325, 219] width 144 height 31
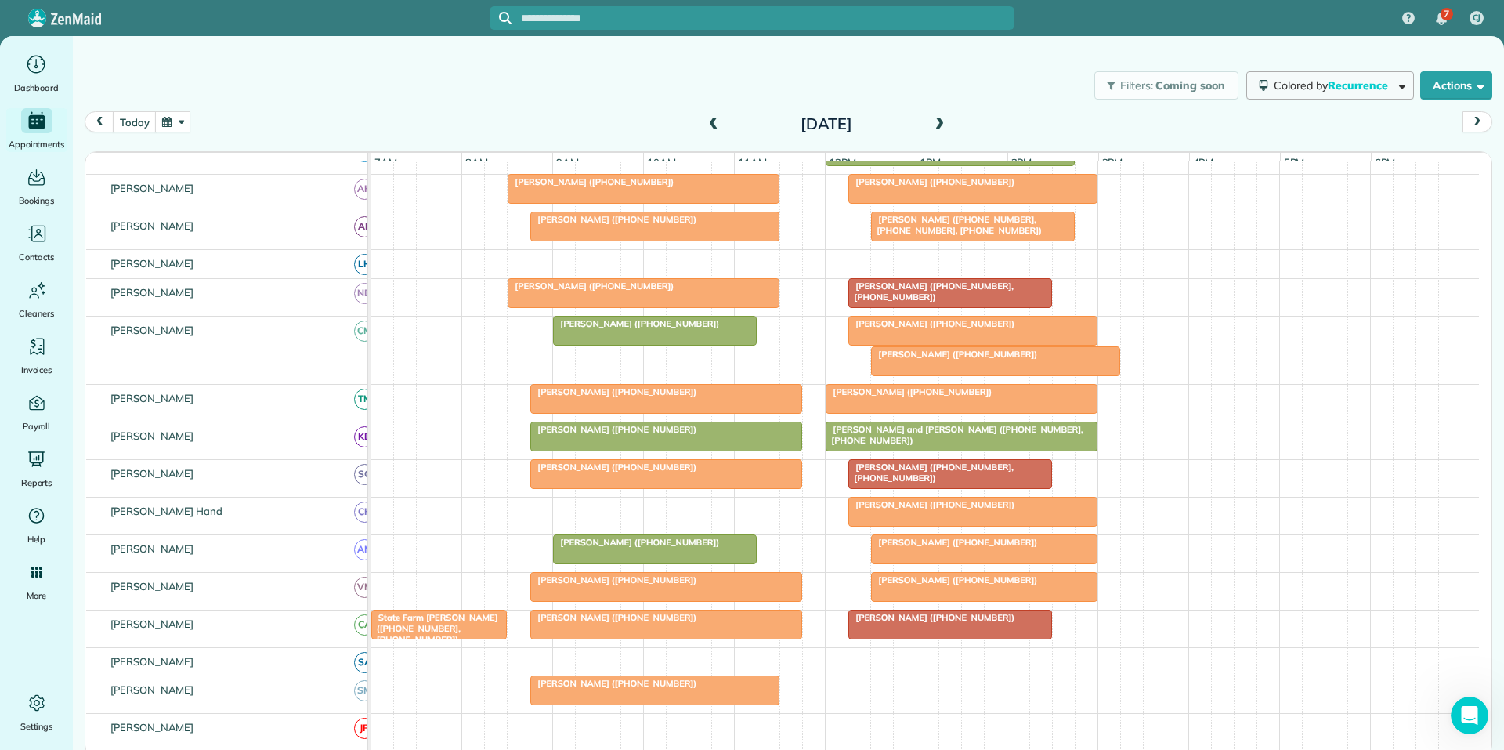
click at [1319, 90] on span "Colored by Recurrence" at bounding box center [1334, 85] width 120 height 14
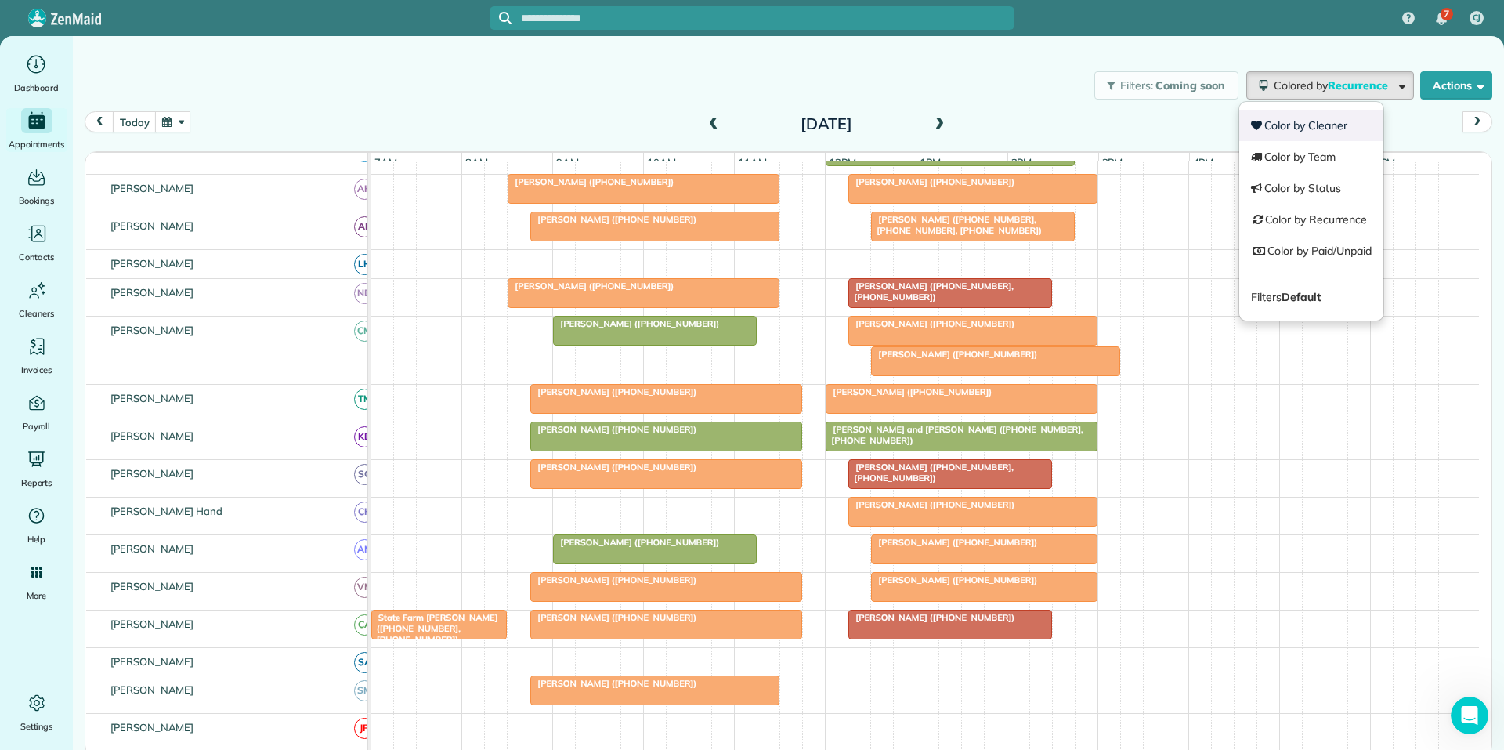
click at [1309, 122] on link "Color by Cleaner" at bounding box center [1312, 125] width 144 height 31
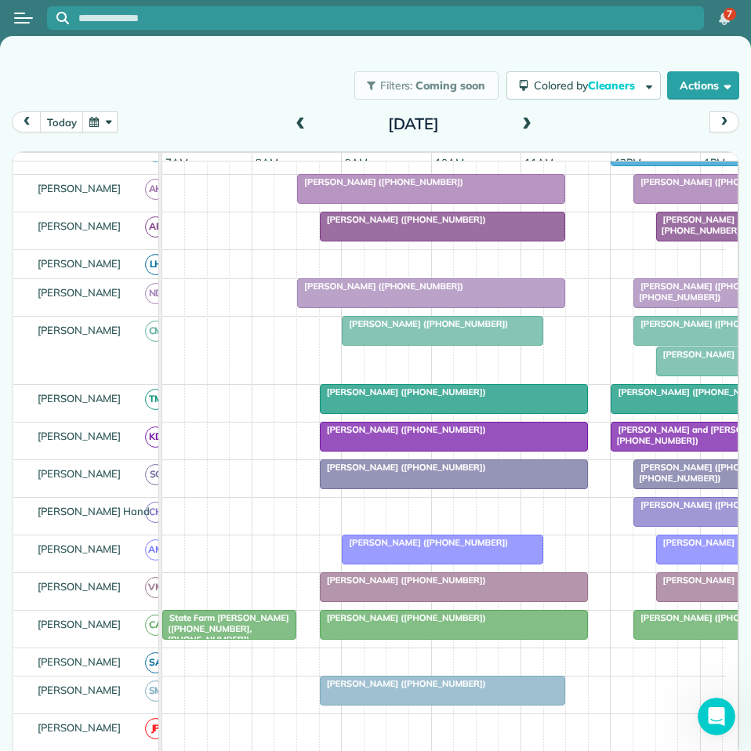
click at [687, 329] on span "Ellie Mascara (+17702629783)" at bounding box center [716, 323] width 168 height 11
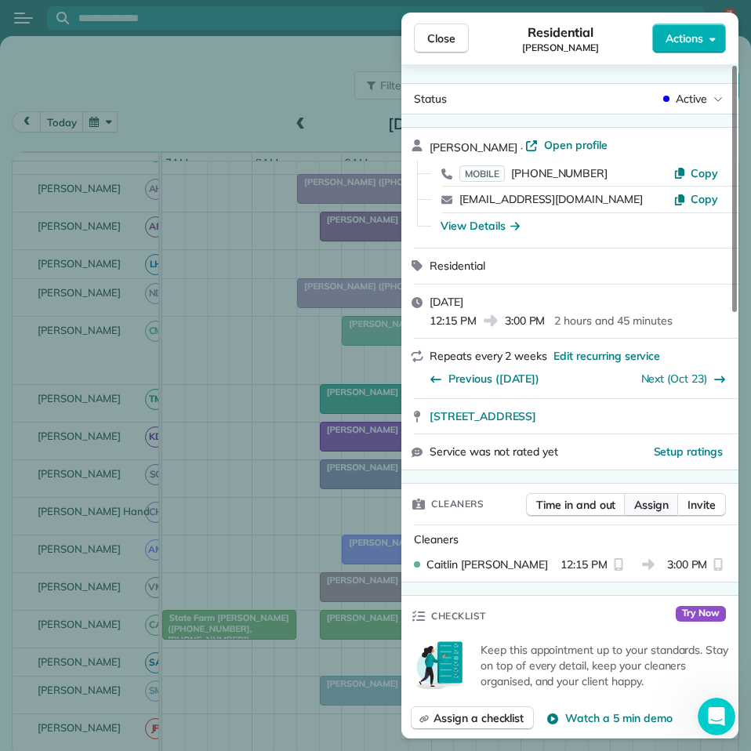
click at [661, 509] on span "Assign" at bounding box center [651, 505] width 34 height 16
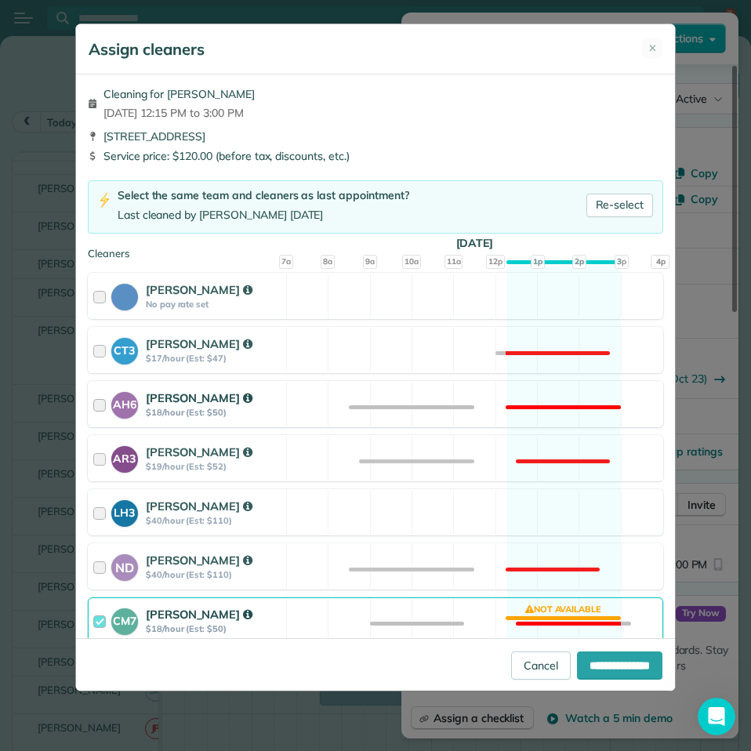
click at [556, 393] on div "AH6 Ashley Hudson $18/hour (Est: $50) Not available" at bounding box center [375, 404] width 575 height 46
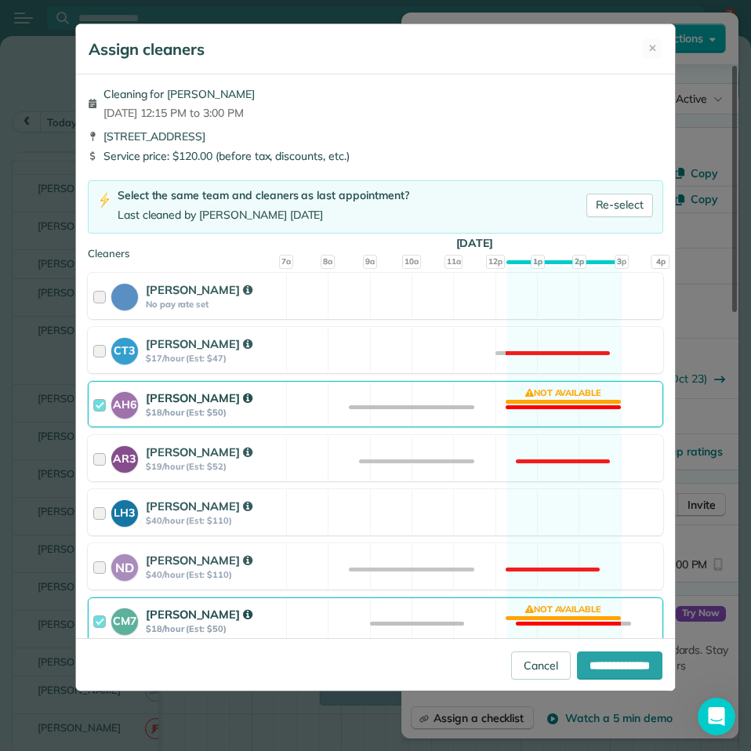
click at [556, 613] on div "CM7 Caitlin Miller $18/hour (Est: $50) Not available" at bounding box center [375, 620] width 575 height 46
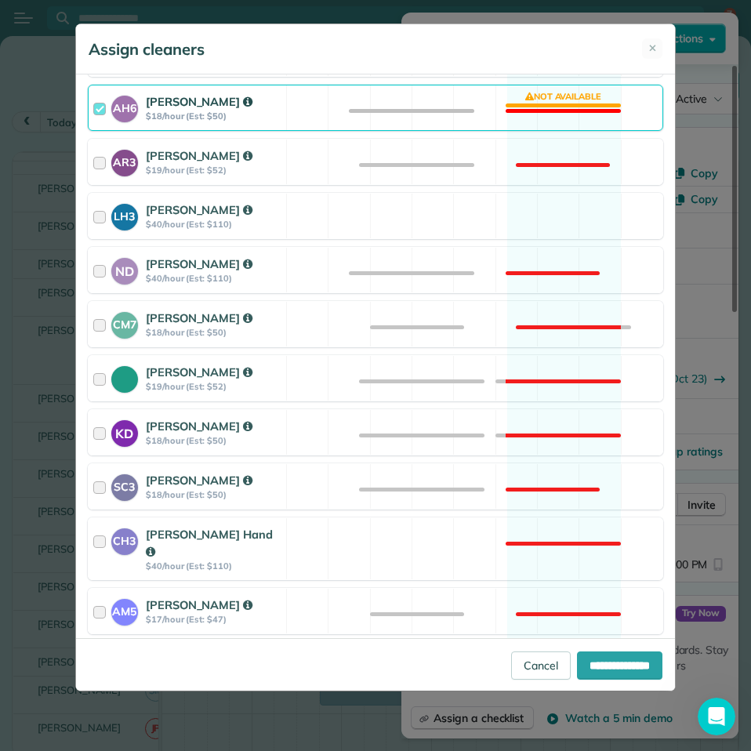
scroll to position [603, 0]
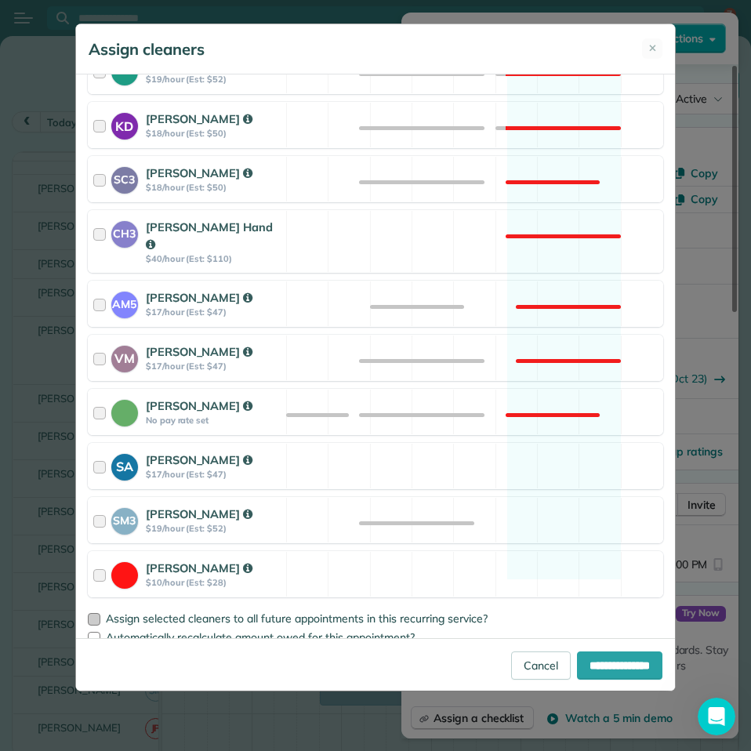
click at [96, 613] on div at bounding box center [94, 619] width 13 height 13
click at [608, 664] on input "**********" at bounding box center [619, 665] width 85 height 28
type input "**********"
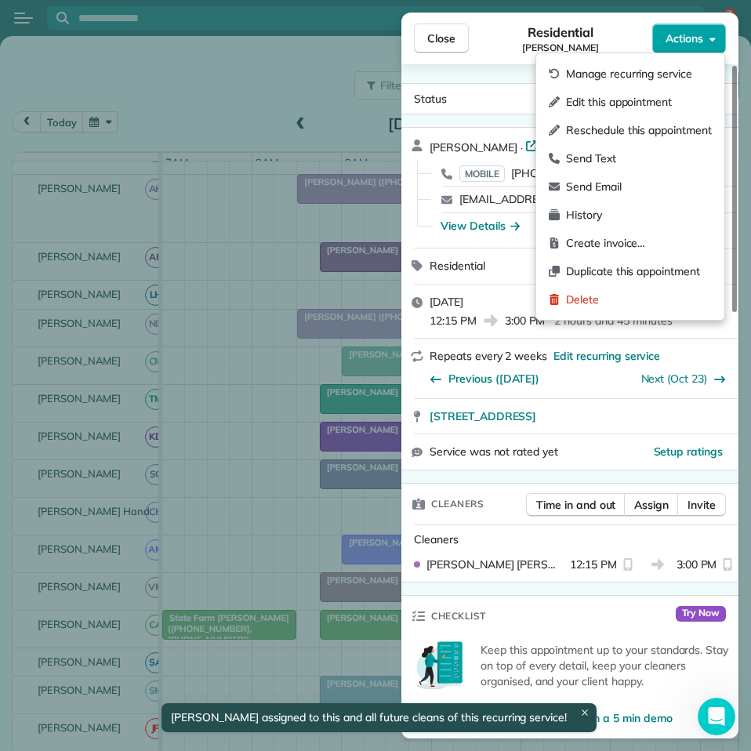
click at [692, 42] on span "Actions" at bounding box center [684, 39] width 38 height 16
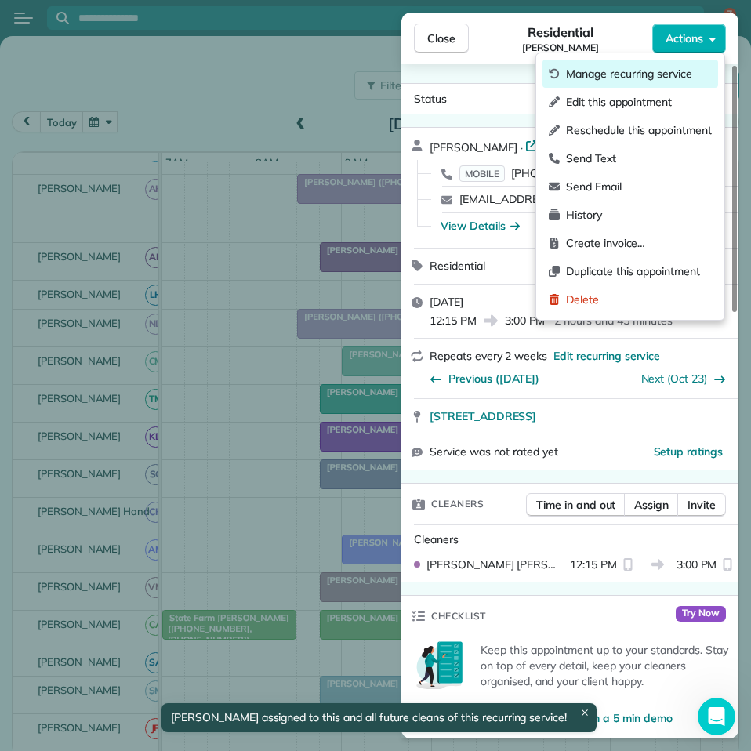
click at [636, 71] on span "Manage recurring service" at bounding box center [639, 74] width 146 height 16
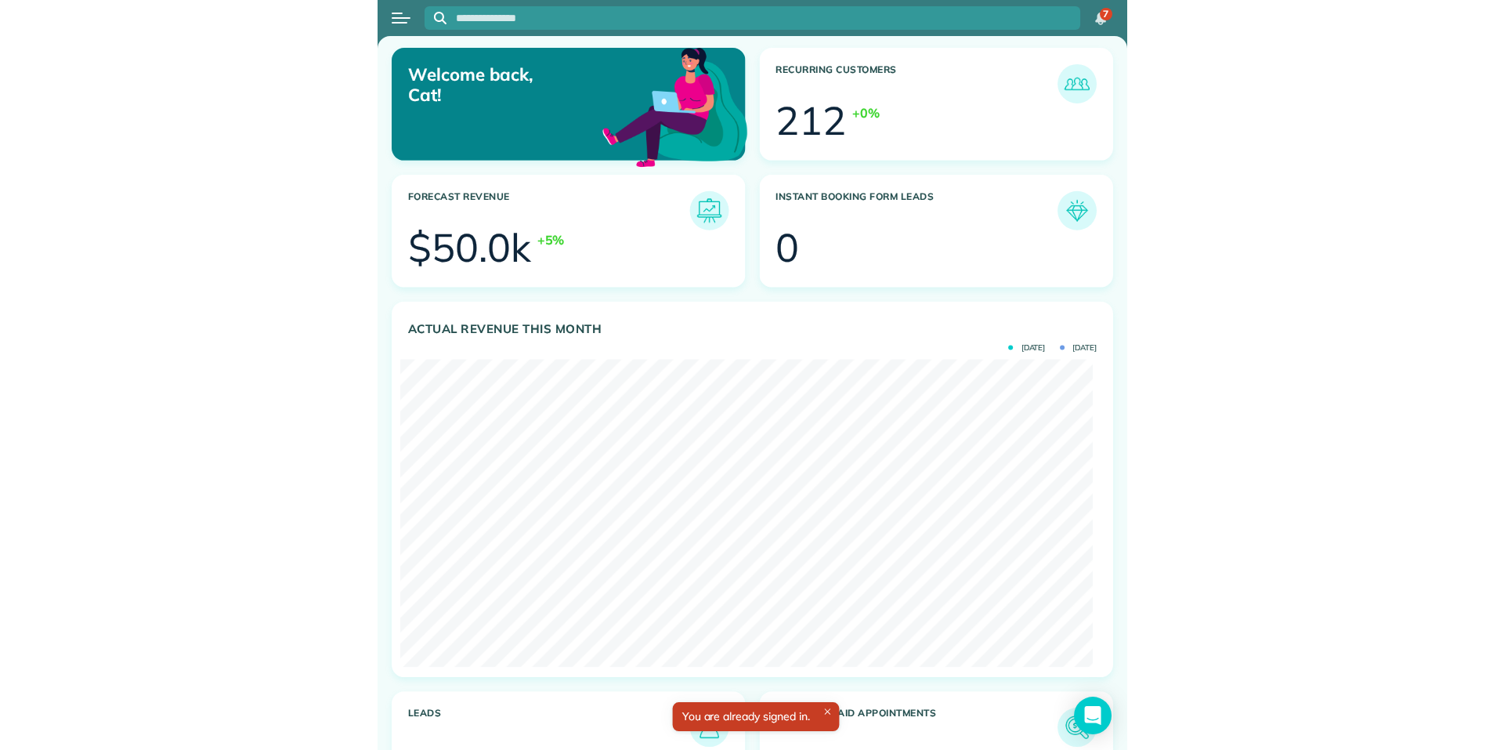
scroll to position [783254, 782901]
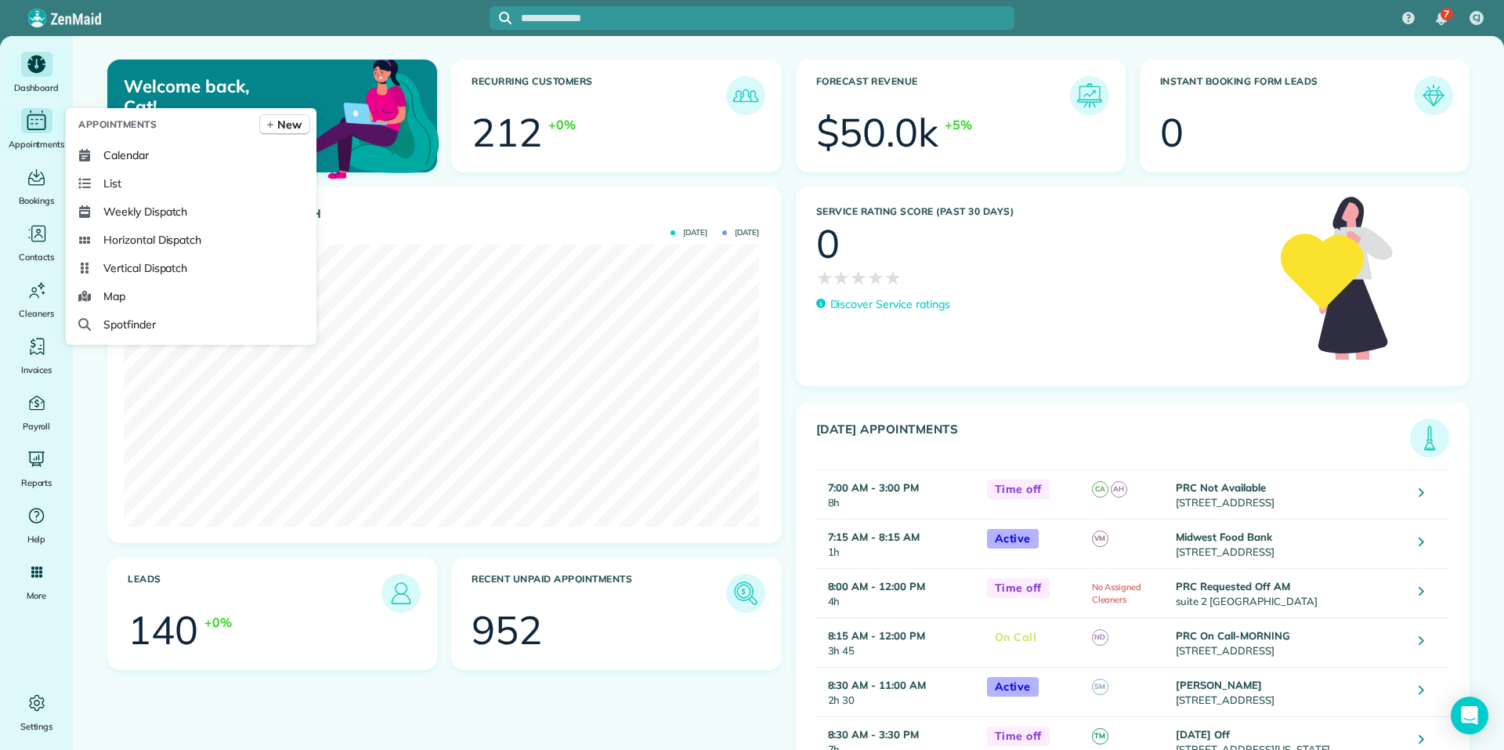
click at [27, 128] on icon "Main" at bounding box center [36, 121] width 24 height 24
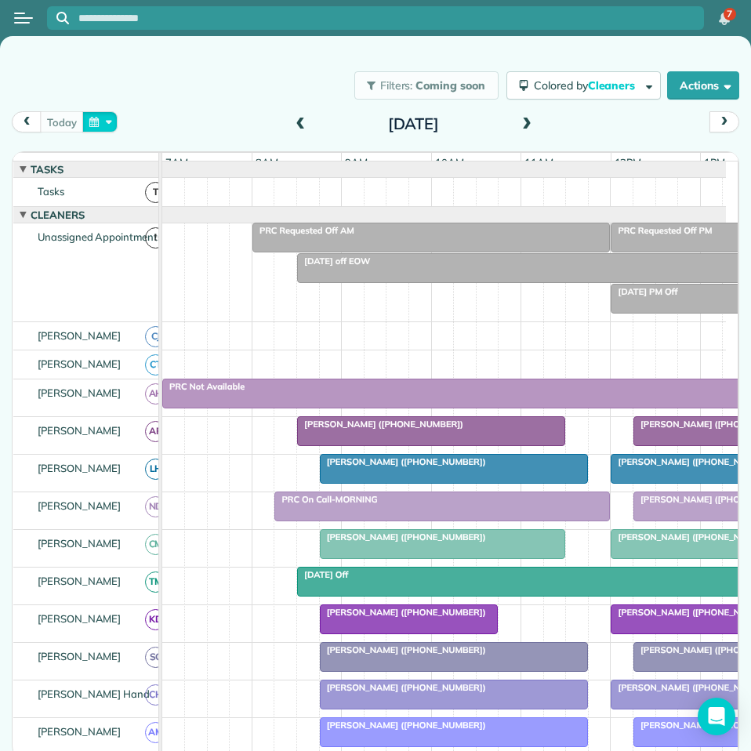
click at [100, 125] on button "button" at bounding box center [100, 121] width 36 height 21
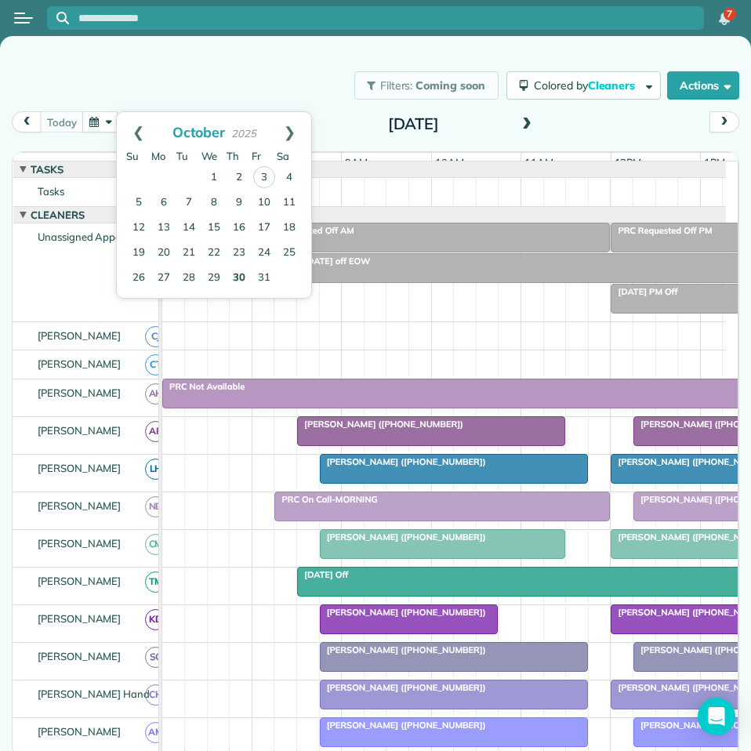
click at [241, 271] on link "30" at bounding box center [238, 278] width 25 height 25
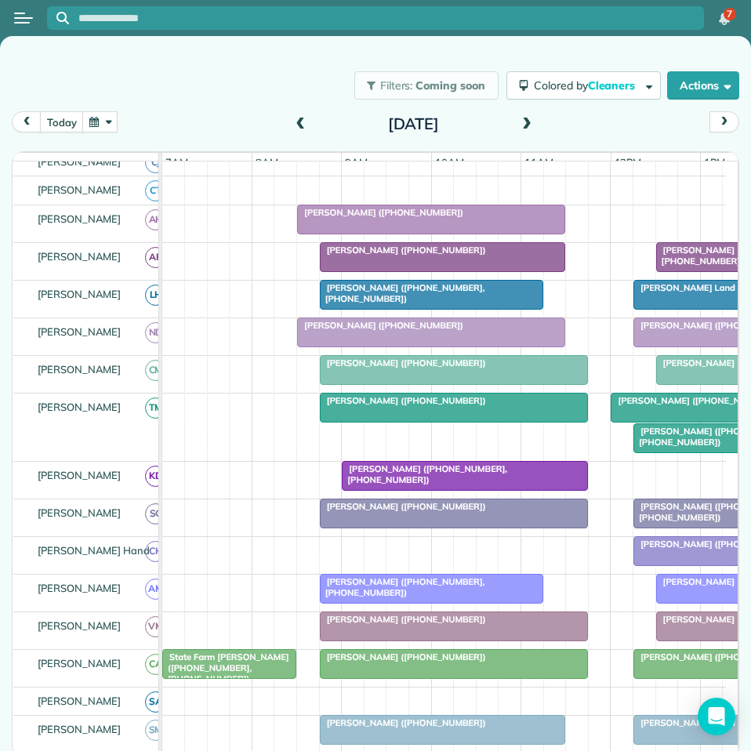
scroll to position [313, 0]
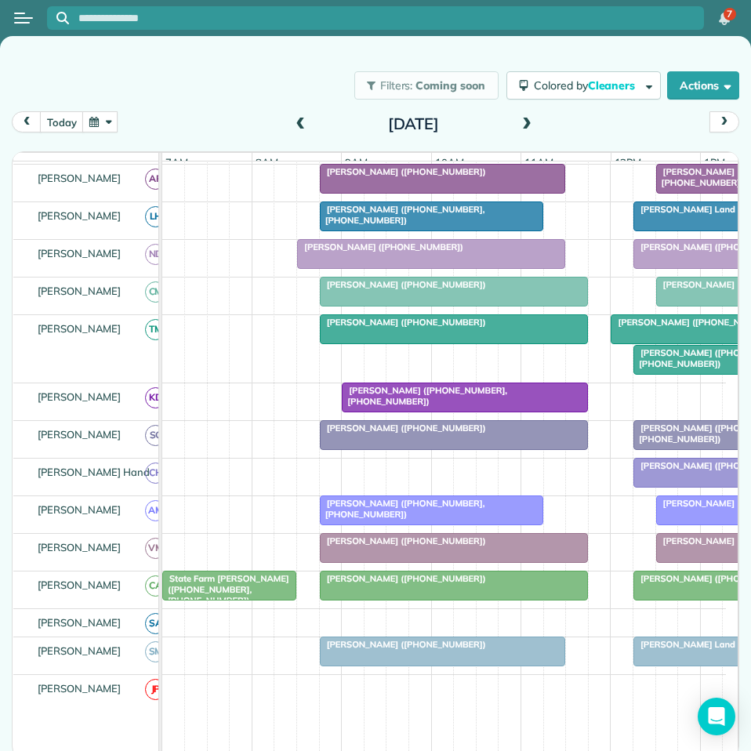
click at [292, 116] on span at bounding box center [299, 125] width 17 height 24
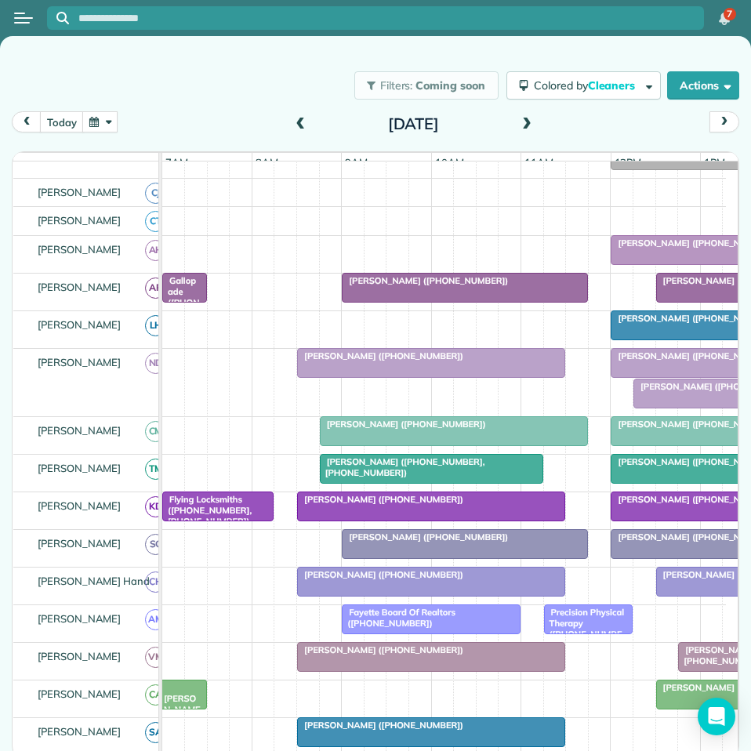
scroll to position [284, 0]
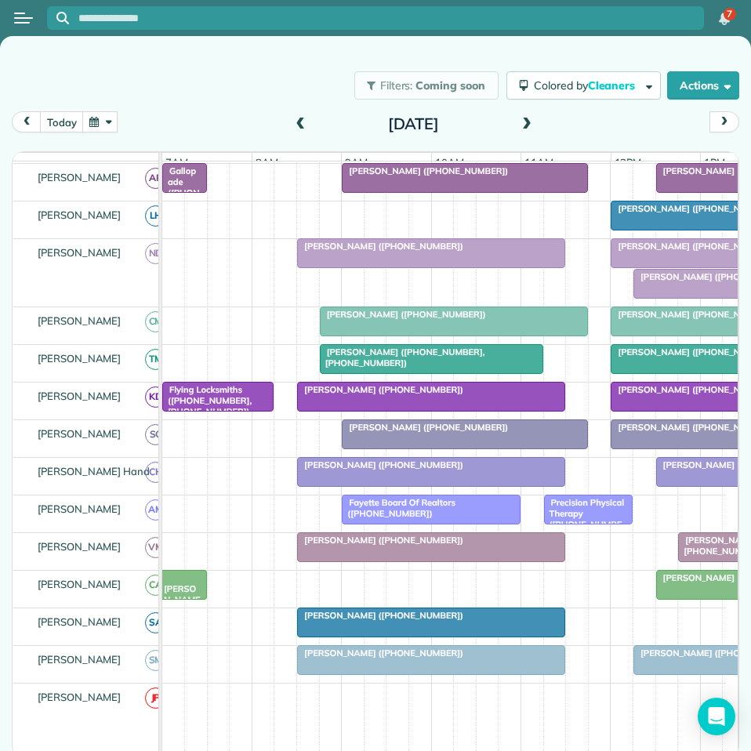
click at [529, 120] on span at bounding box center [526, 125] width 17 height 14
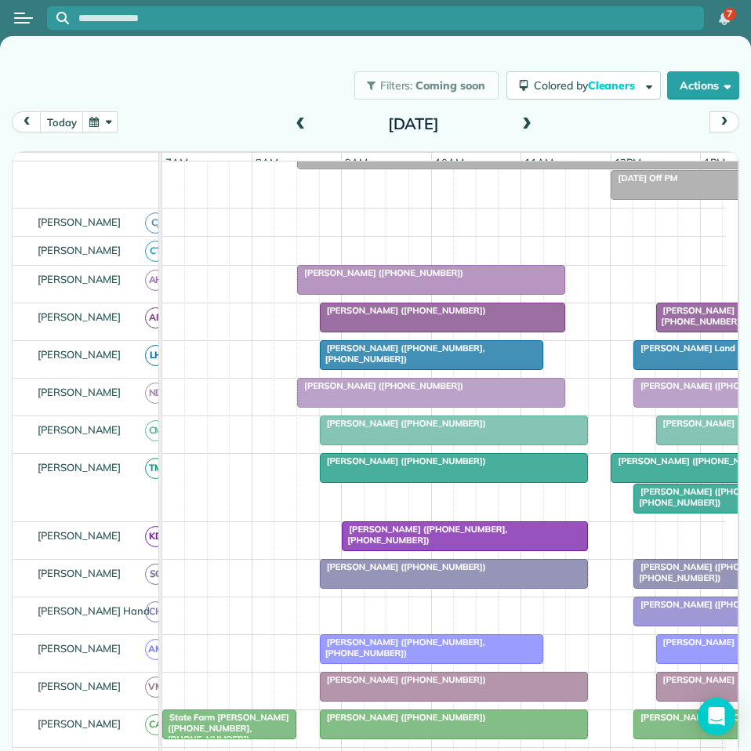
scroll to position [315, 0]
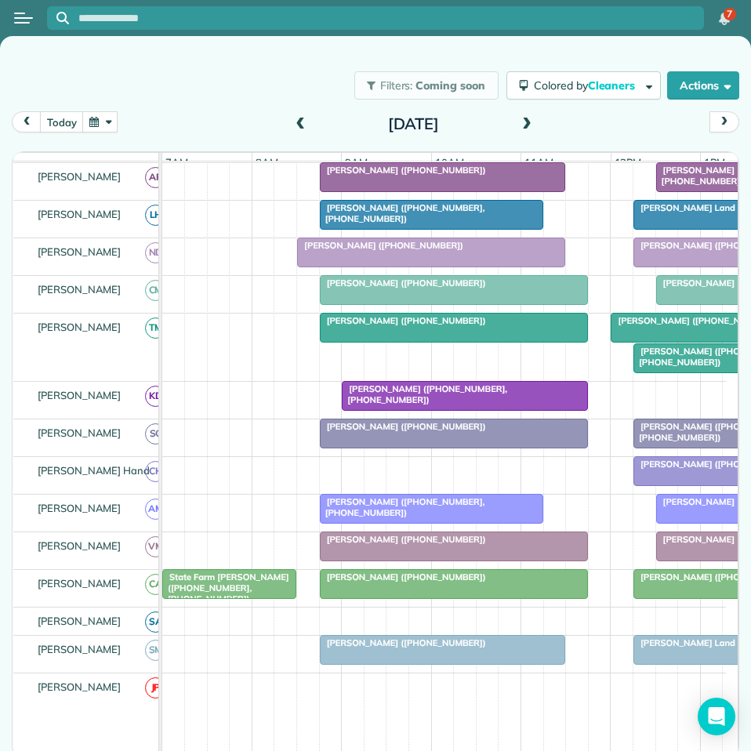
drag, startPoint x: 305, startPoint y: 121, endPoint x: 313, endPoint y: 120, distance: 7.9
click at [305, 121] on span at bounding box center [299, 125] width 17 height 14
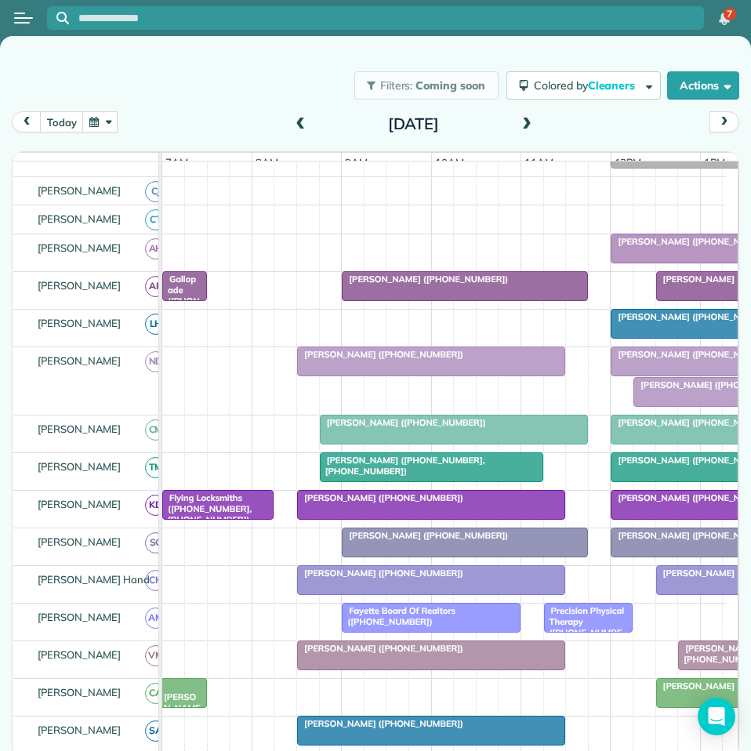
scroll to position [285, 0]
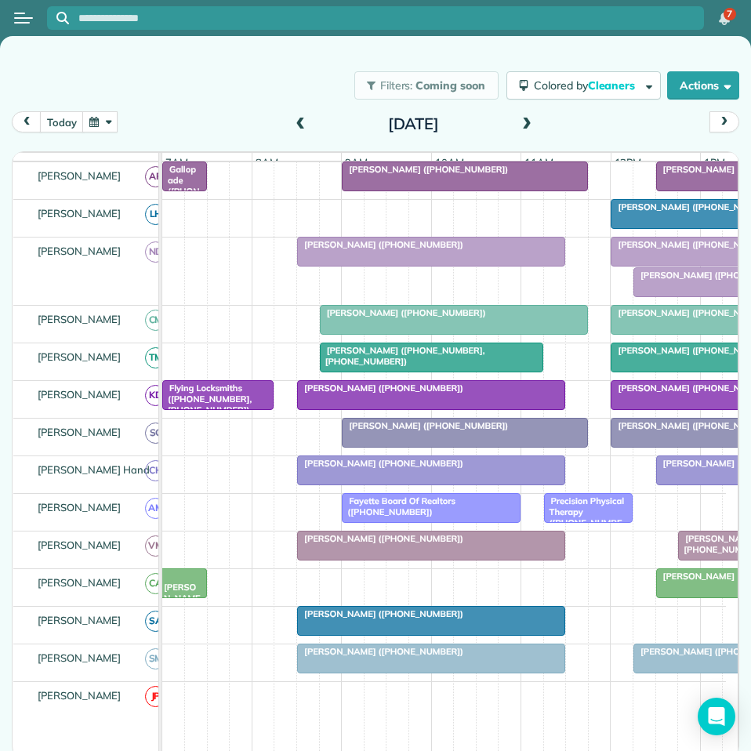
click at [529, 123] on span at bounding box center [526, 125] width 17 height 14
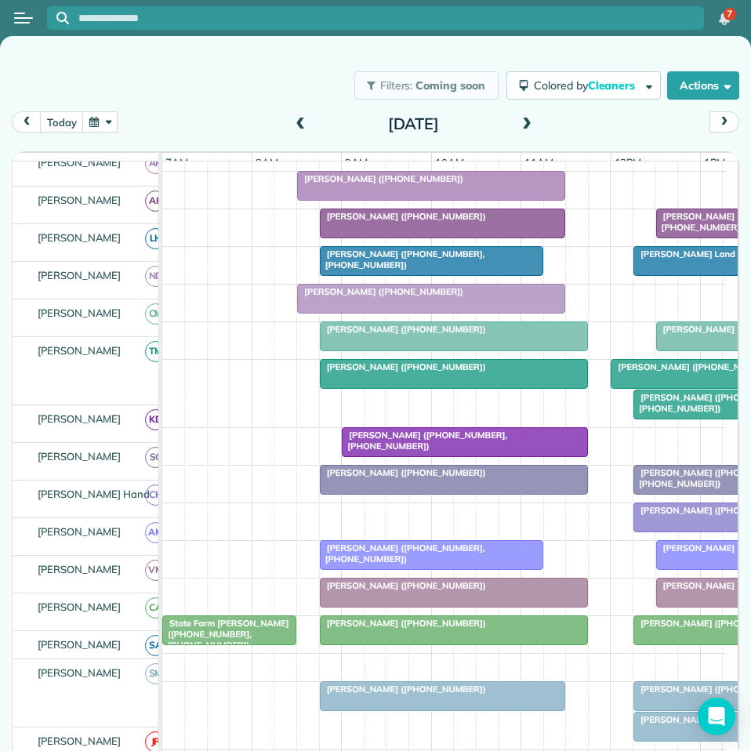
scroll to position [269, 0]
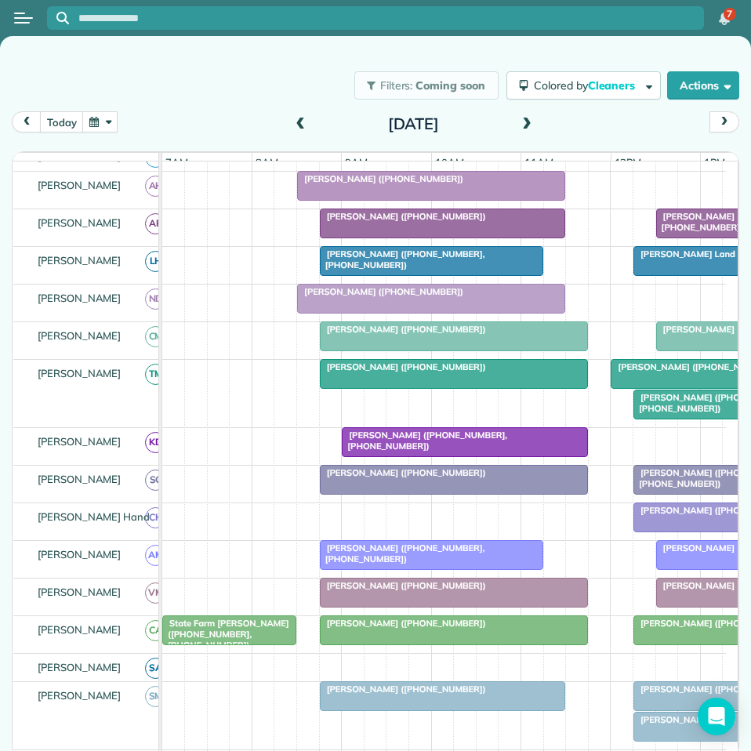
click at [305, 121] on span at bounding box center [299, 125] width 17 height 14
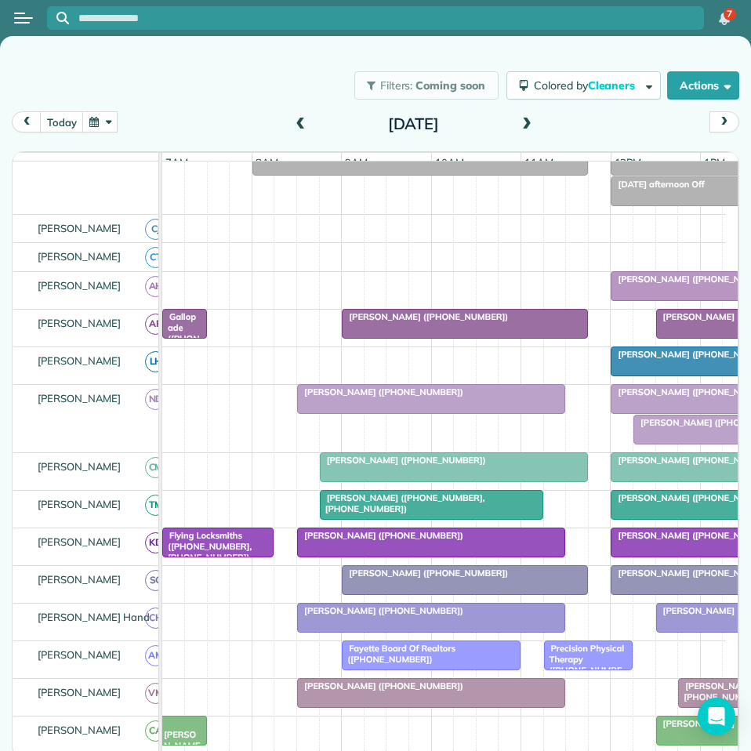
scroll to position [239, 0]
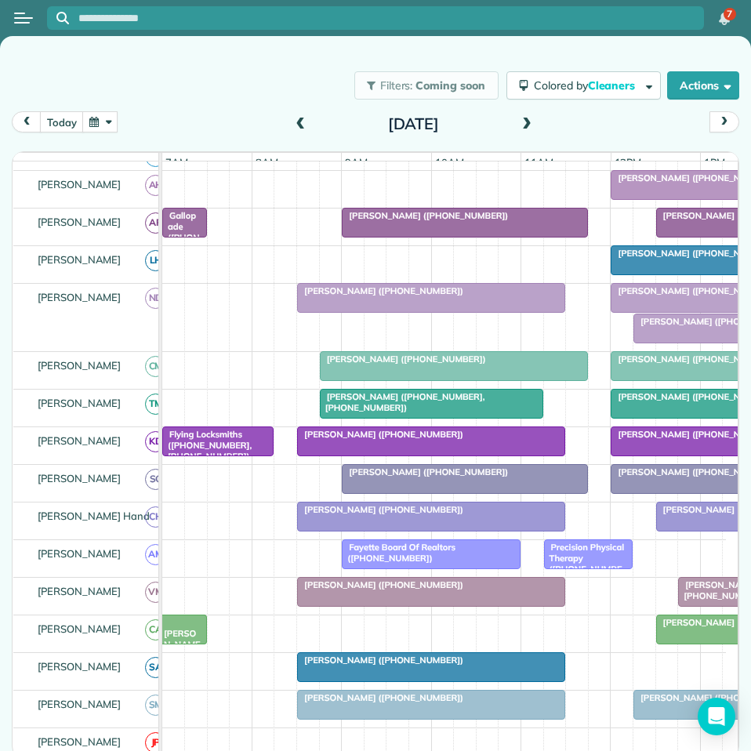
click at [525, 121] on span at bounding box center [526, 125] width 17 height 14
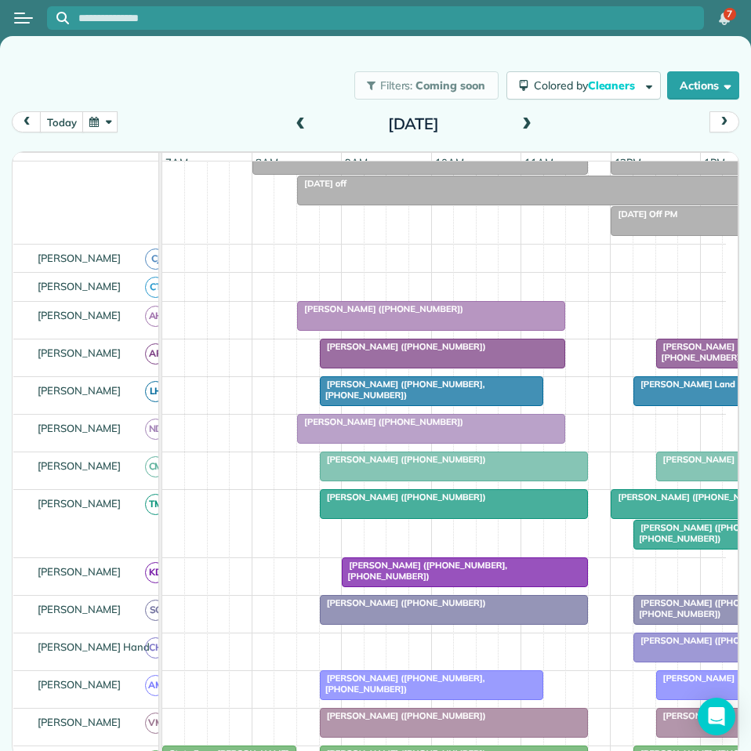
scroll to position [0, 0]
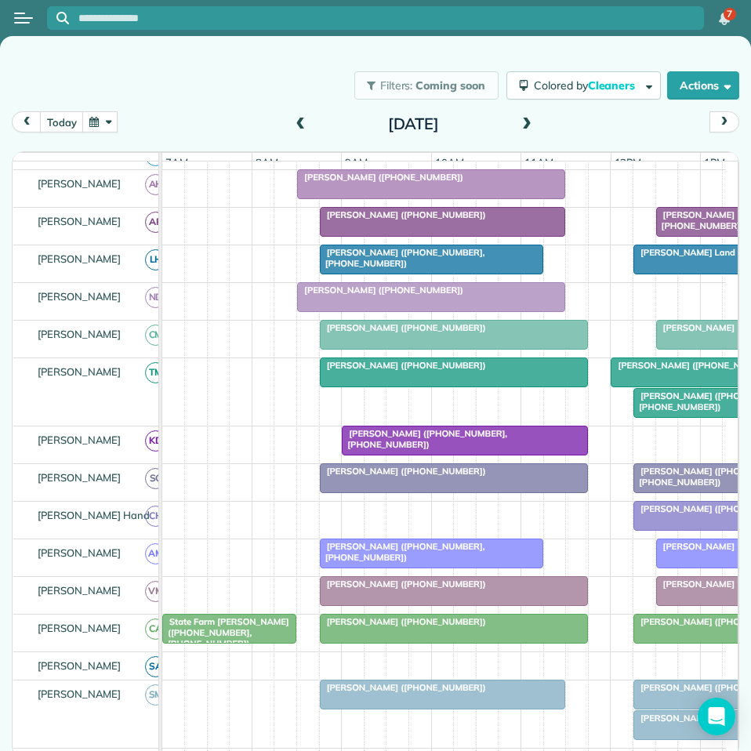
click at [304, 118] on span at bounding box center [299, 125] width 17 height 14
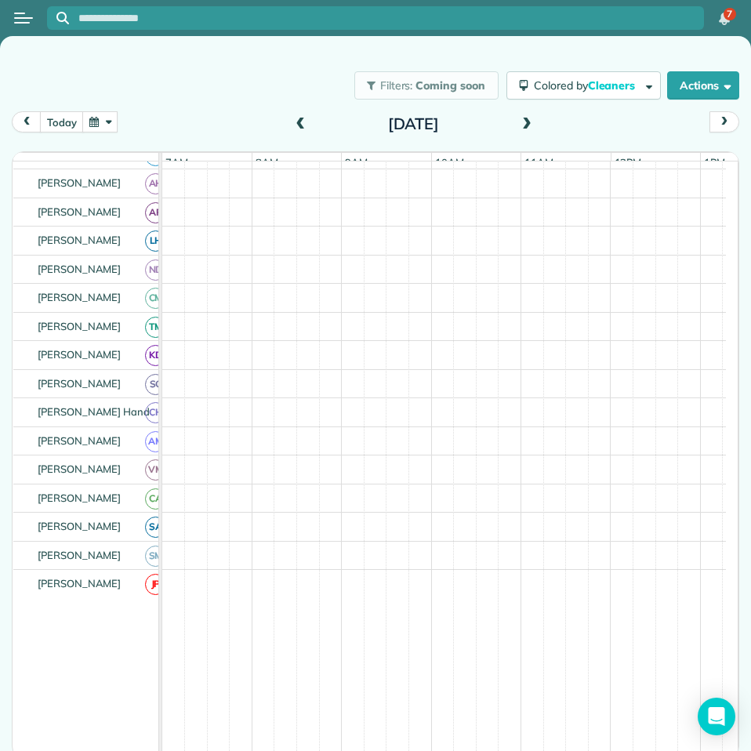
scroll to position [241, 0]
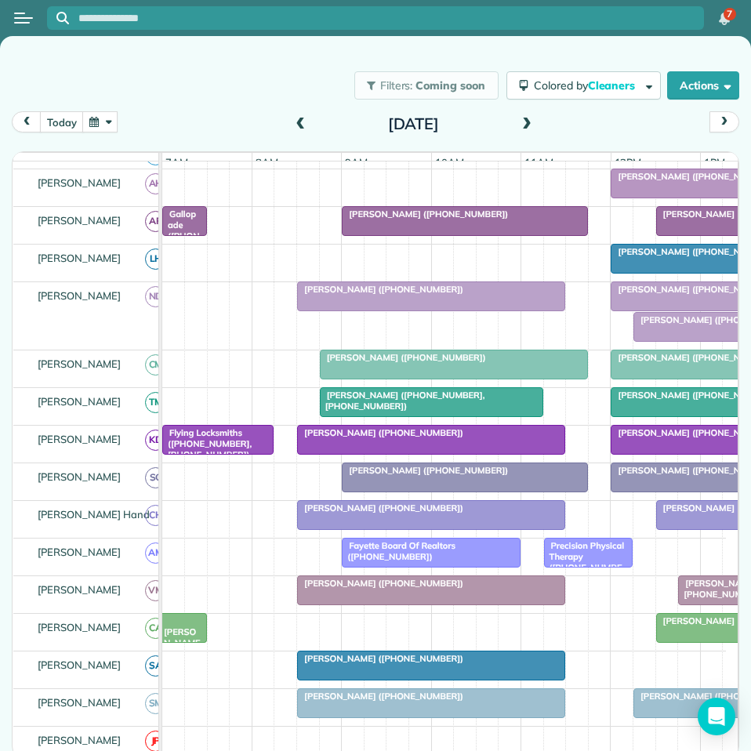
click at [527, 121] on span at bounding box center [526, 125] width 17 height 14
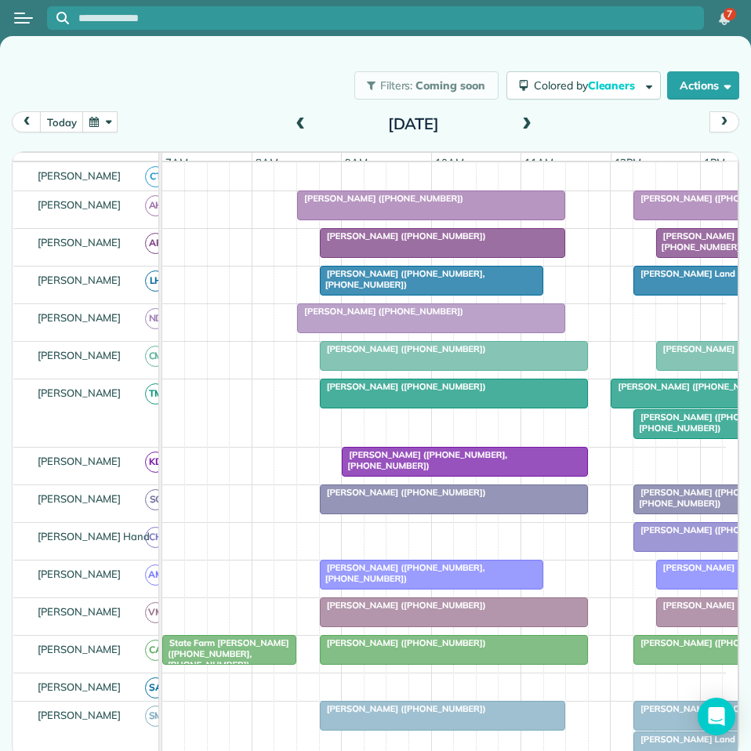
scroll to position [272, 0]
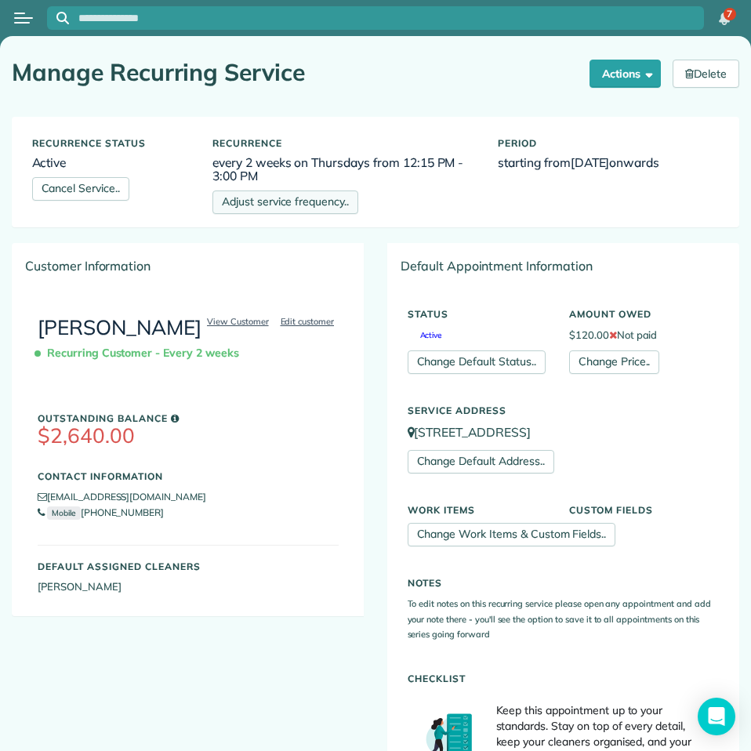
click at [291, 207] on link "Adjust service frequency.." at bounding box center [285, 202] width 146 height 24
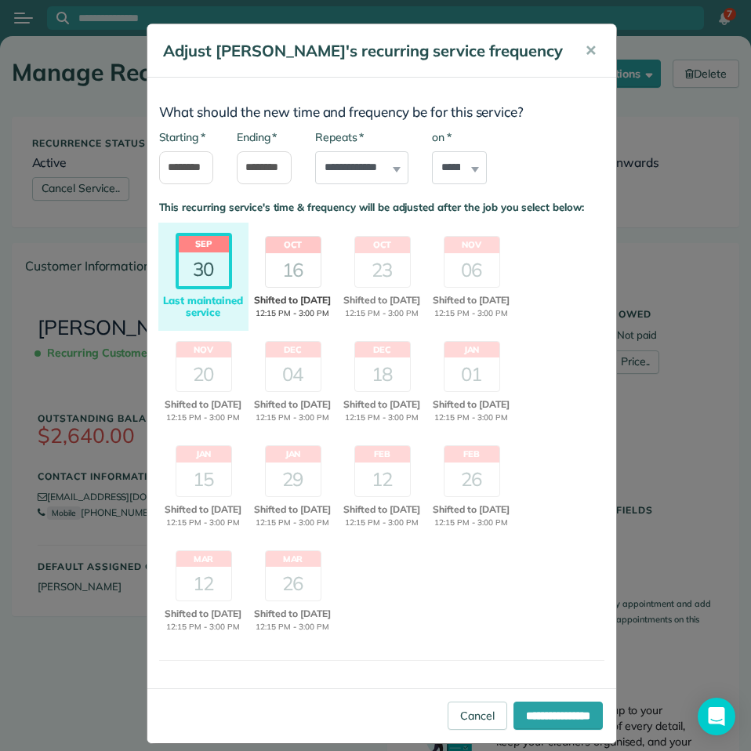
click at [293, 273] on div "16" at bounding box center [293, 270] width 55 height 34
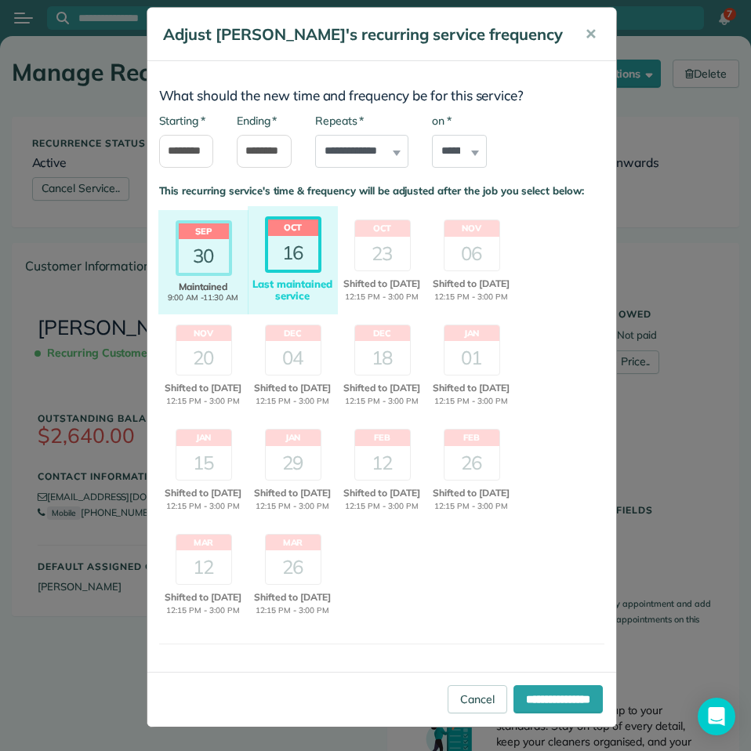
scroll to position [59, 0]
click at [535, 697] on input "**********" at bounding box center [557, 699] width 89 height 28
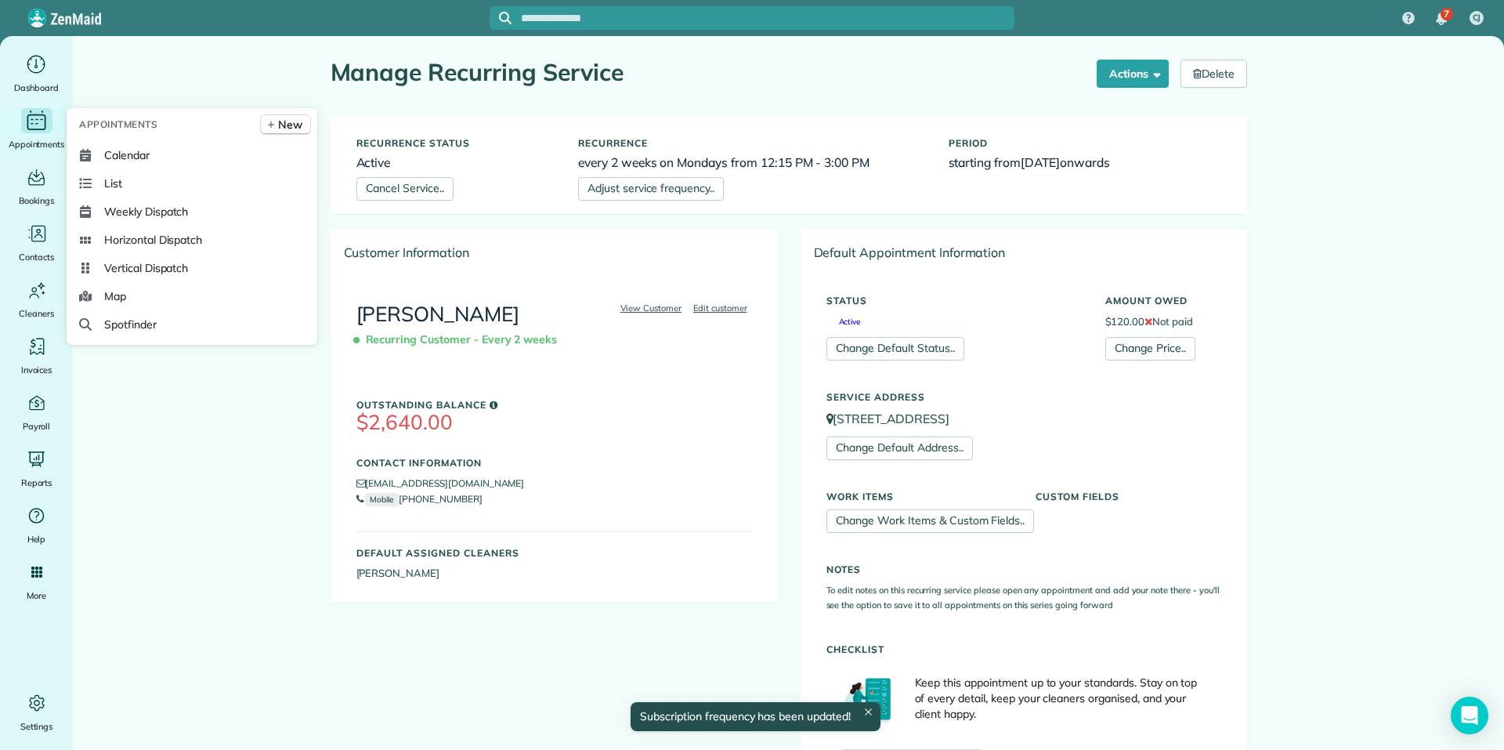
click at [50, 122] on div "Main" at bounding box center [36, 120] width 31 height 25
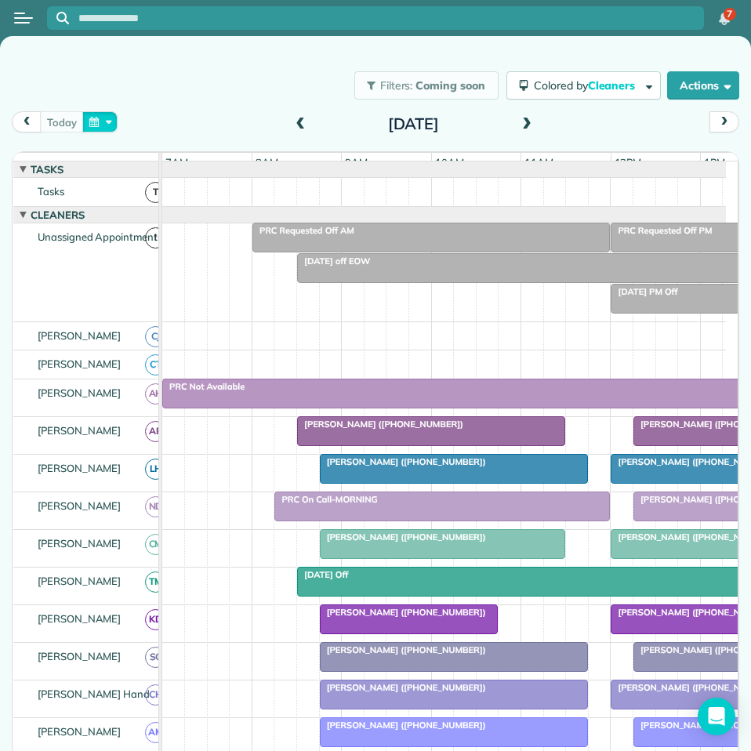
click at [107, 124] on button "button" at bounding box center [100, 121] width 36 height 21
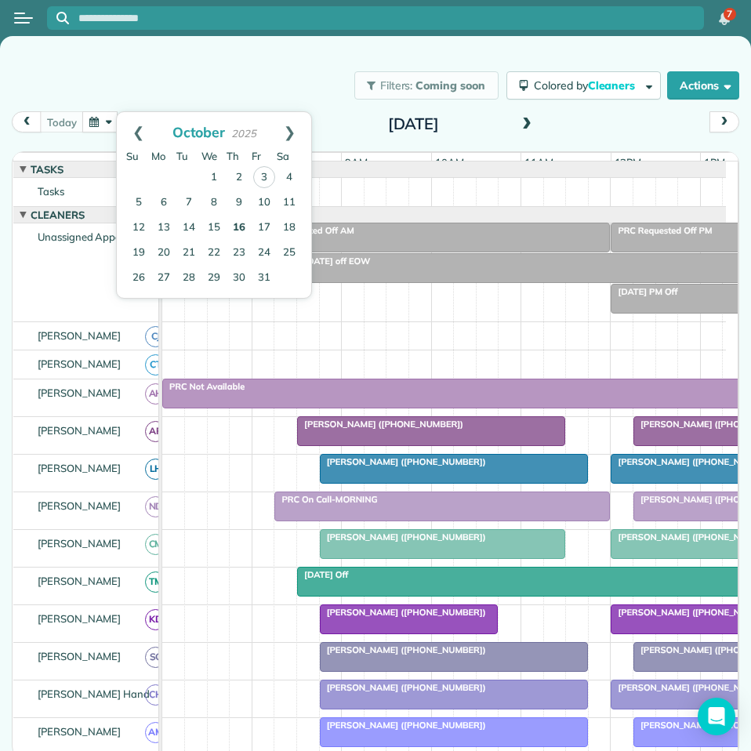
click at [244, 225] on link "16" at bounding box center [238, 227] width 25 height 25
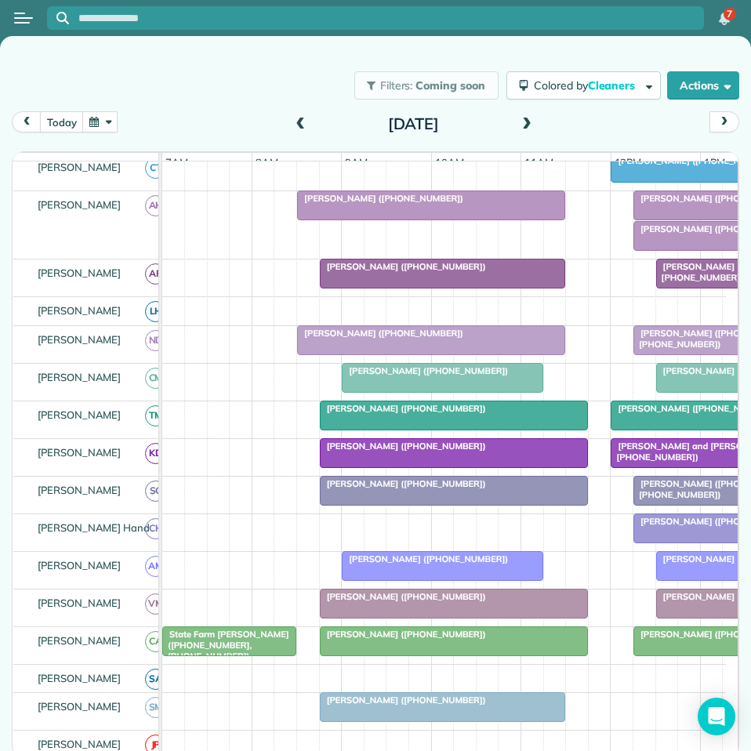
scroll to position [235, 0]
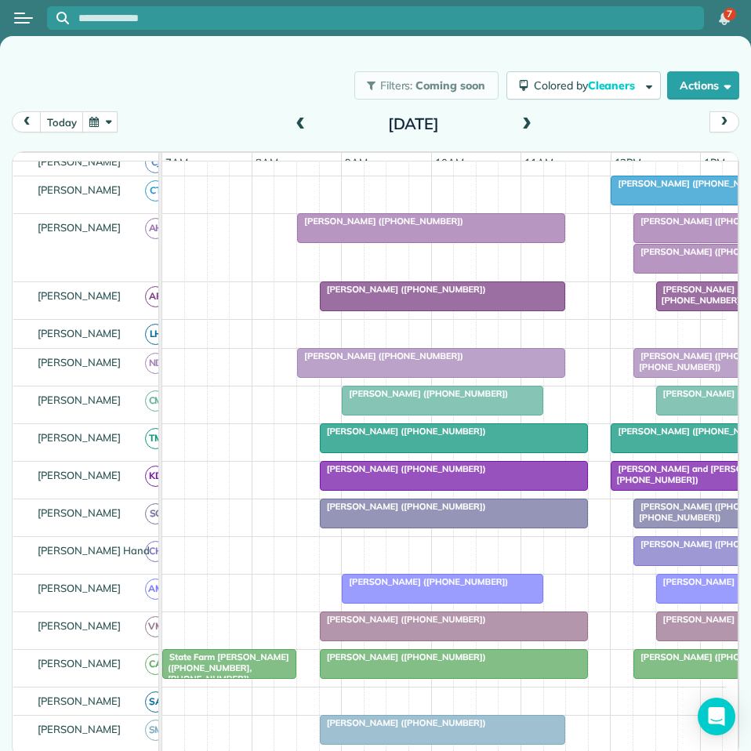
click at [679, 257] on span "[PERSON_NAME] ([PHONE_NUMBER])" at bounding box center [716, 251] width 168 height 11
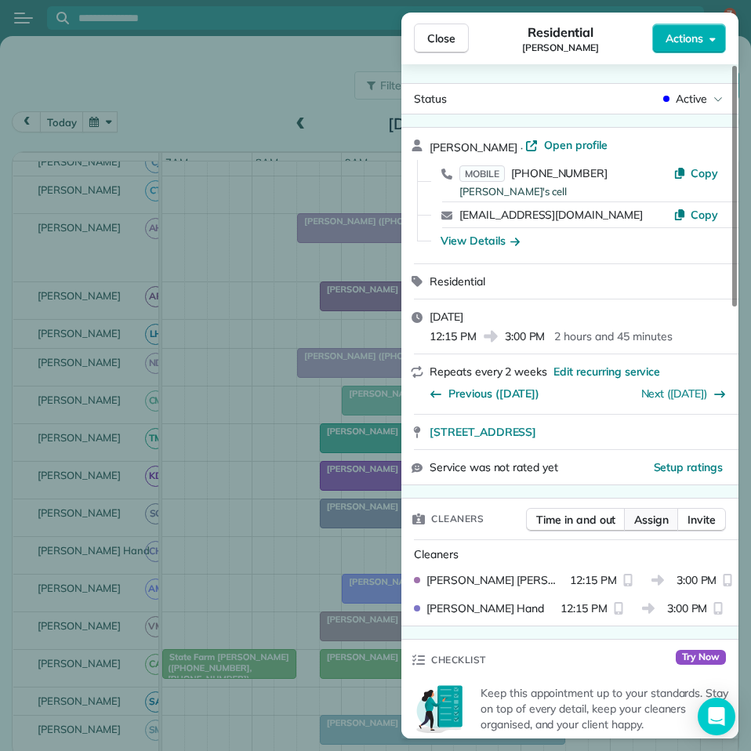
click at [652, 512] on span "Assign" at bounding box center [651, 520] width 34 height 16
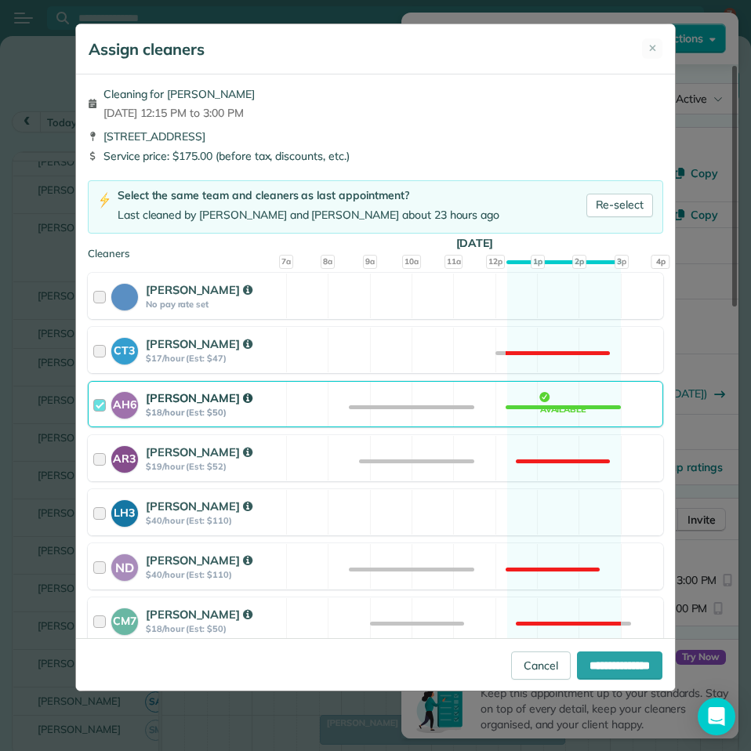
click at [588, 403] on div "AH6 Ashley Hudson $18/hour (Est: $50) Available" at bounding box center [375, 404] width 575 height 46
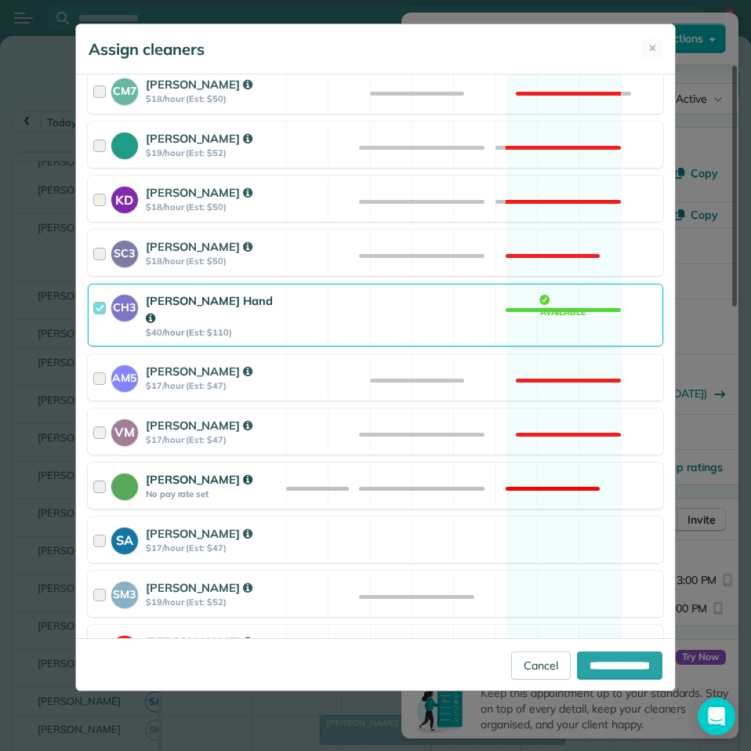
scroll to position [548, 0]
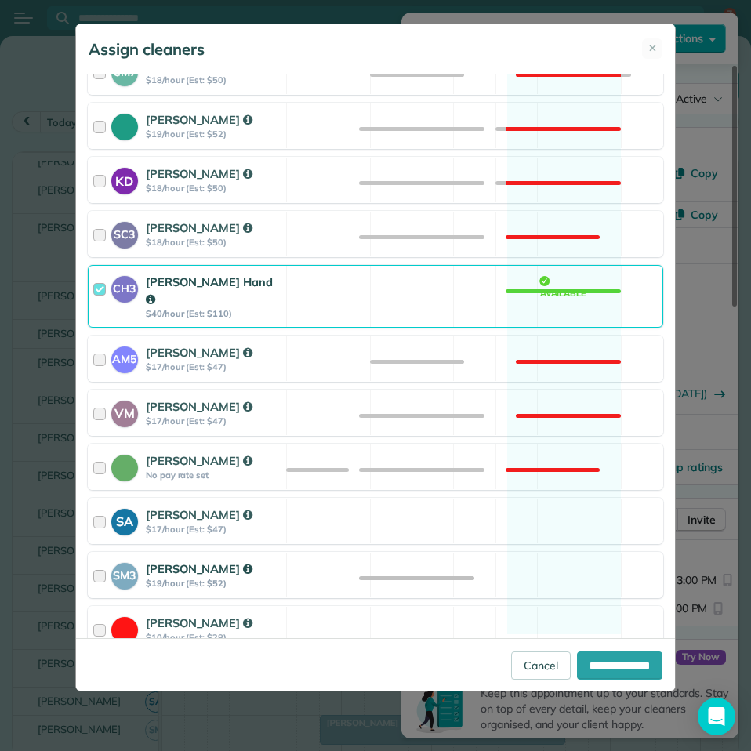
click at [539, 557] on div "SM3 Shae Morris $19/hour (Est: $52) Available" at bounding box center [375, 575] width 575 height 46
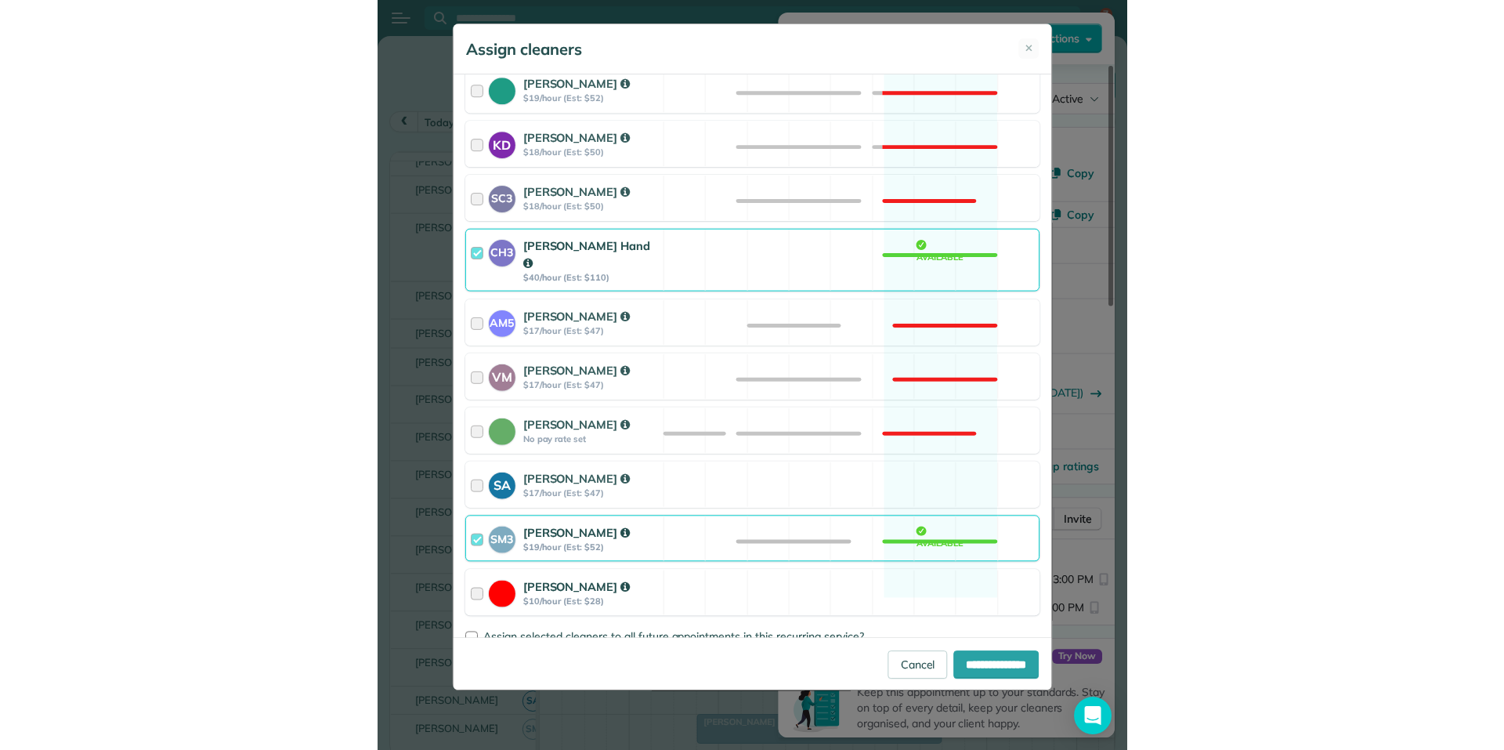
scroll to position [603, 0]
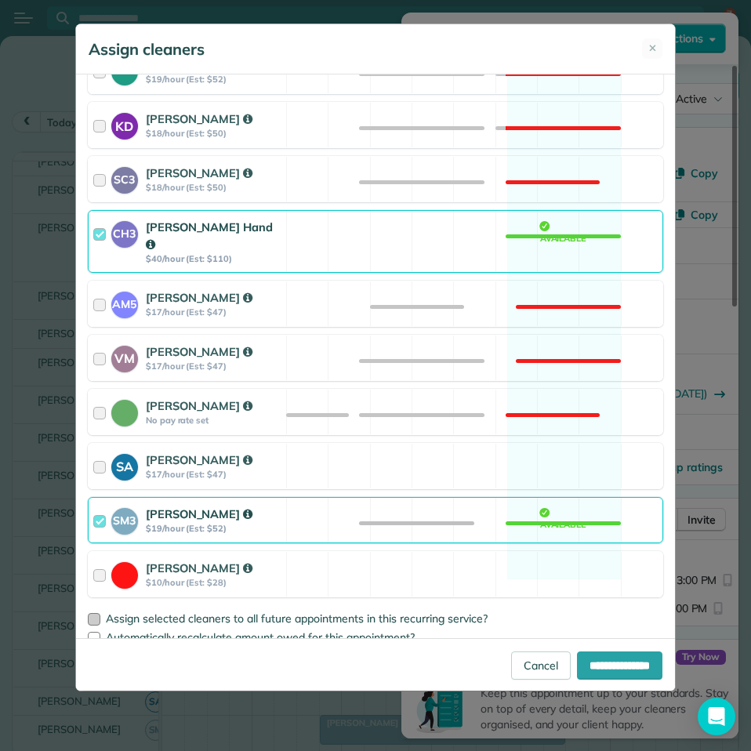
click at [92, 613] on div at bounding box center [94, 619] width 13 height 13
click at [595, 666] on input "**********" at bounding box center [619, 665] width 85 height 28
type input "**********"
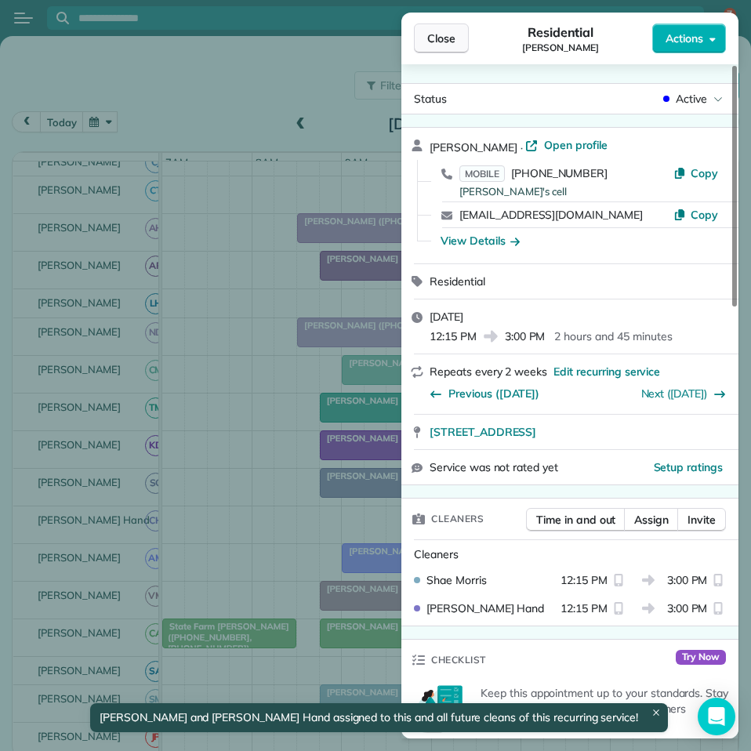
click at [446, 34] on span "Close" at bounding box center [441, 39] width 28 height 16
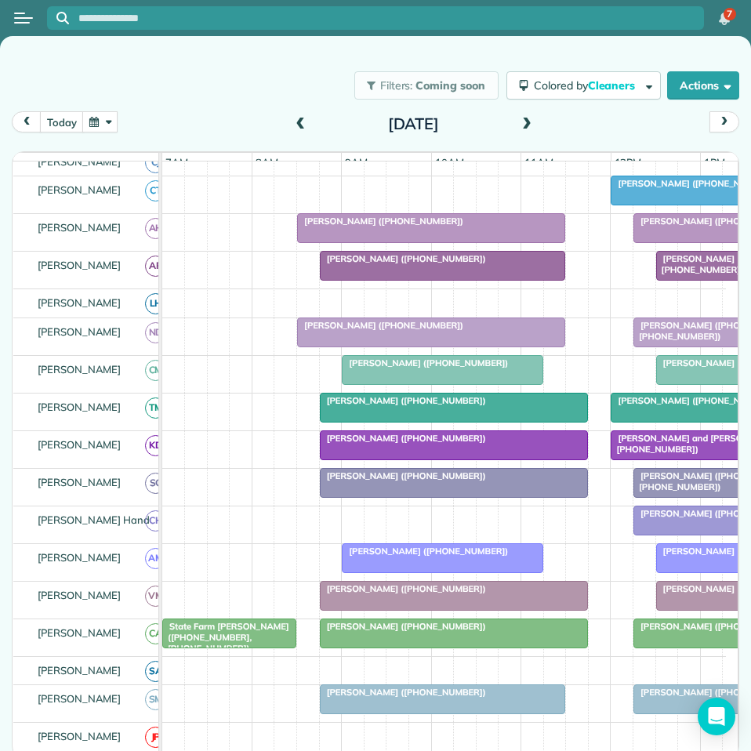
click at [690, 226] on span "[PERSON_NAME] ([PHONE_NUMBER])" at bounding box center [716, 220] width 168 height 11
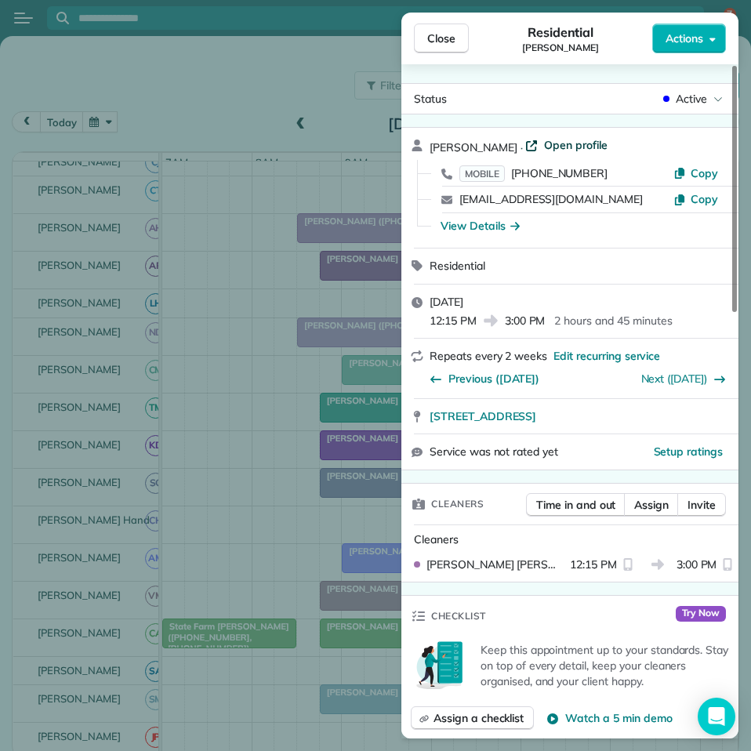
click at [547, 145] on span "Open profile" at bounding box center [575, 145] width 63 height 16
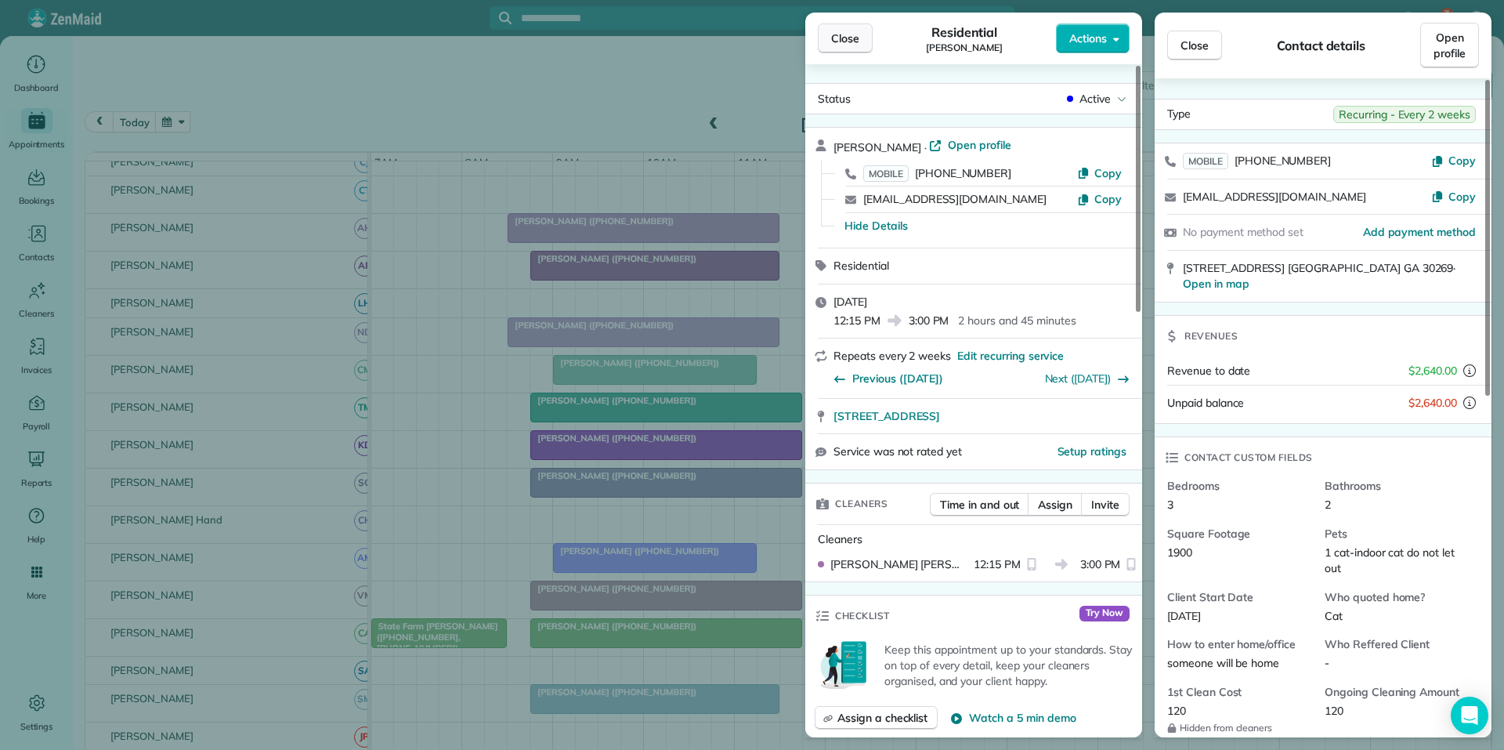
click at [851, 38] on span "Close" at bounding box center [845, 39] width 28 height 16
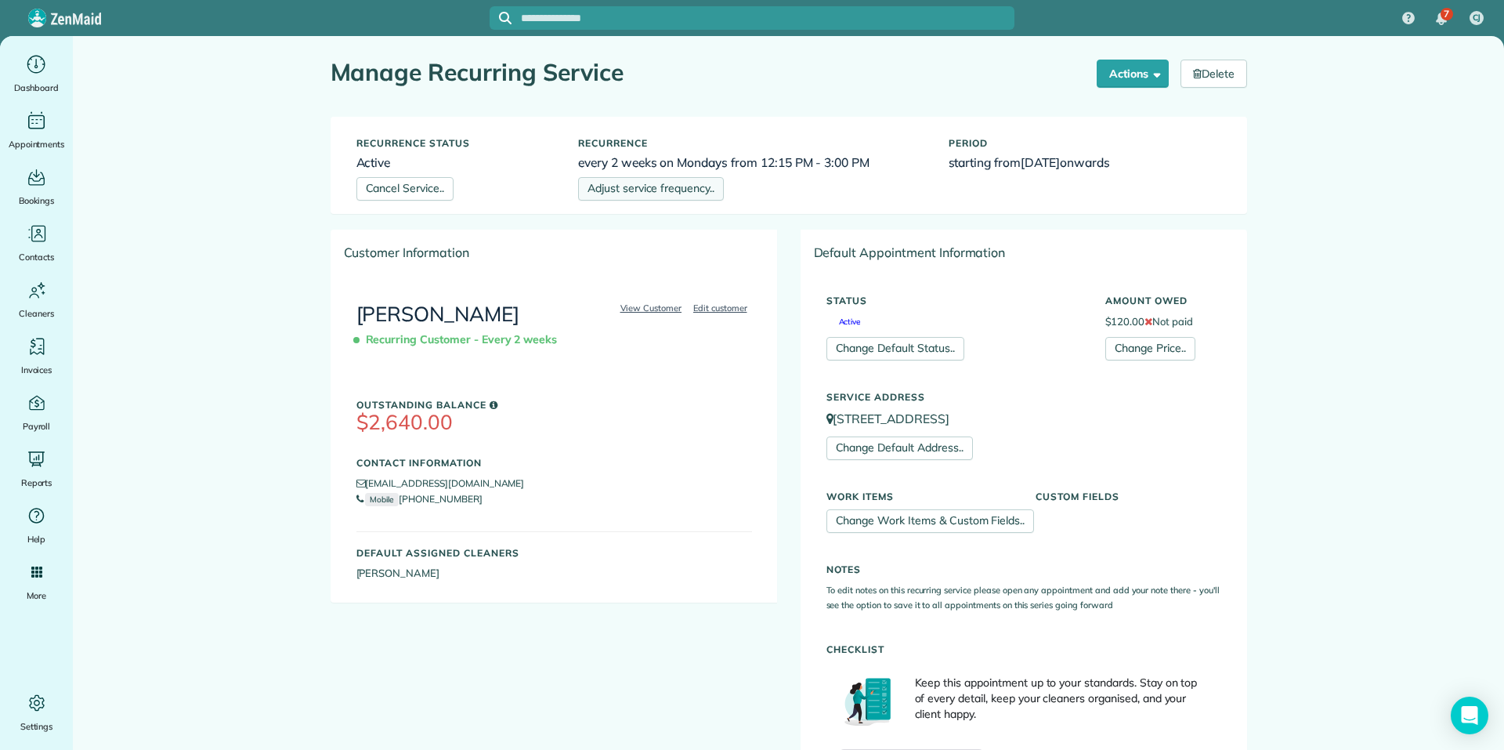
click at [654, 187] on link "Adjust service frequency.." at bounding box center [651, 189] width 146 height 24
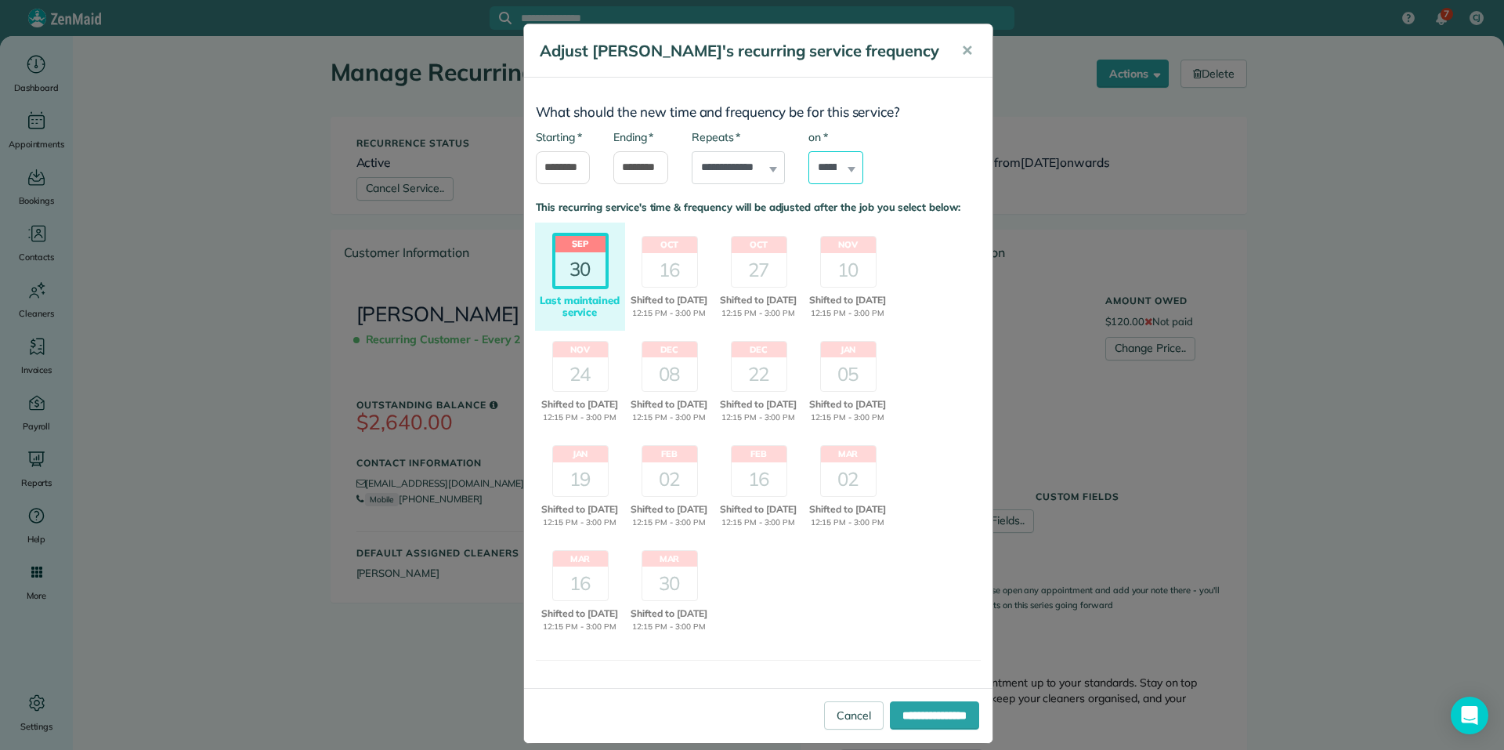
click at [831, 172] on select "****** ****** ******* ********* ******** ****** ********" at bounding box center [836, 167] width 55 height 33
select select "*"
click at [809, 151] on select "****** ****** ******* ********* ******** ****** ********" at bounding box center [836, 167] width 55 height 33
click at [669, 266] on div "16" at bounding box center [669, 270] width 55 height 34
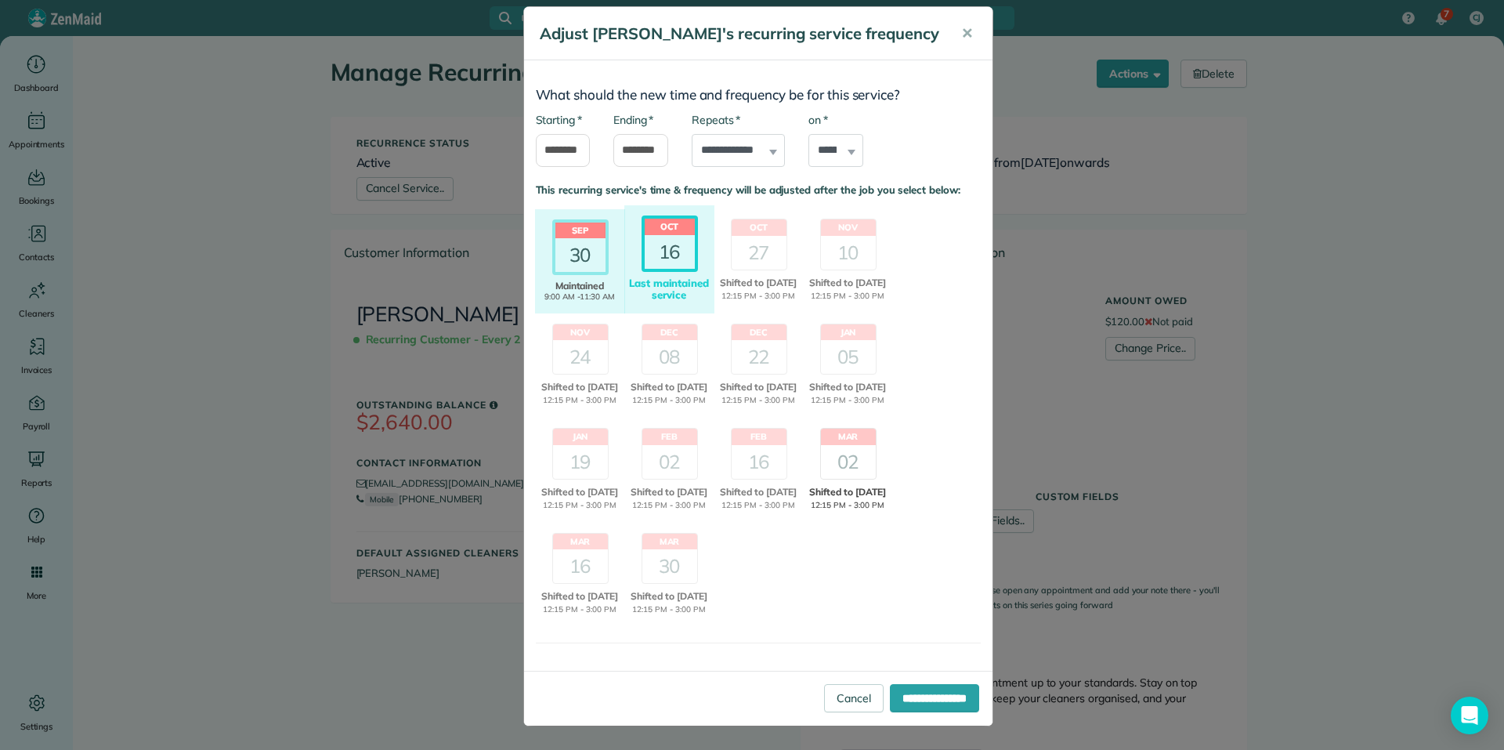
scroll to position [60, 0]
click at [907, 694] on input "**********" at bounding box center [934, 698] width 89 height 28
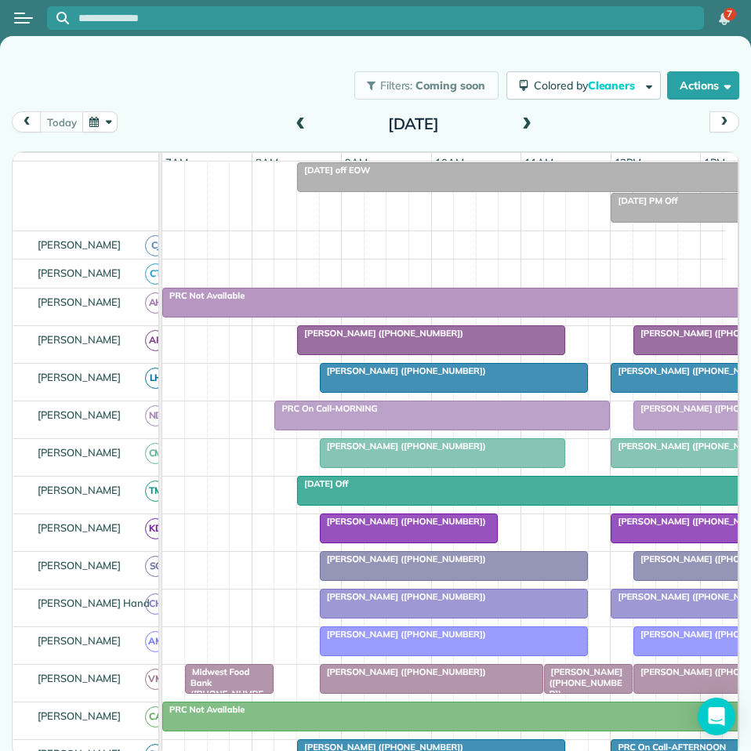
scroll to position [157, 0]
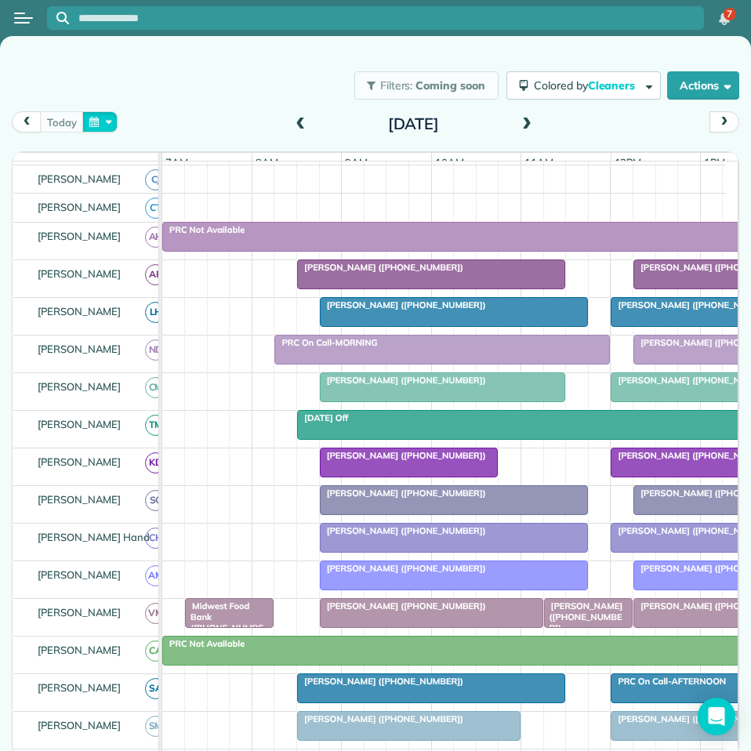
click at [92, 114] on button "button" at bounding box center [100, 121] width 36 height 21
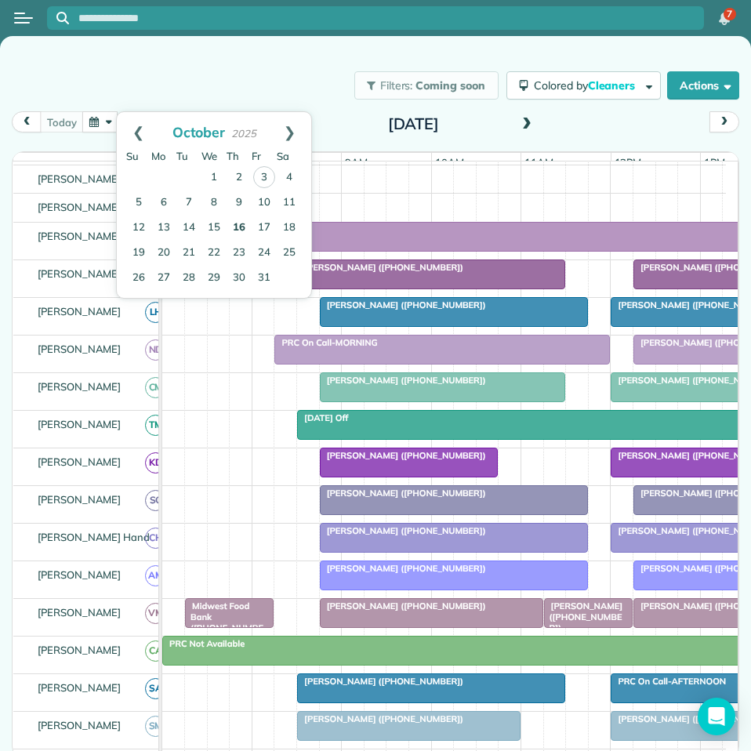
click at [237, 219] on link "16" at bounding box center [238, 227] width 25 height 25
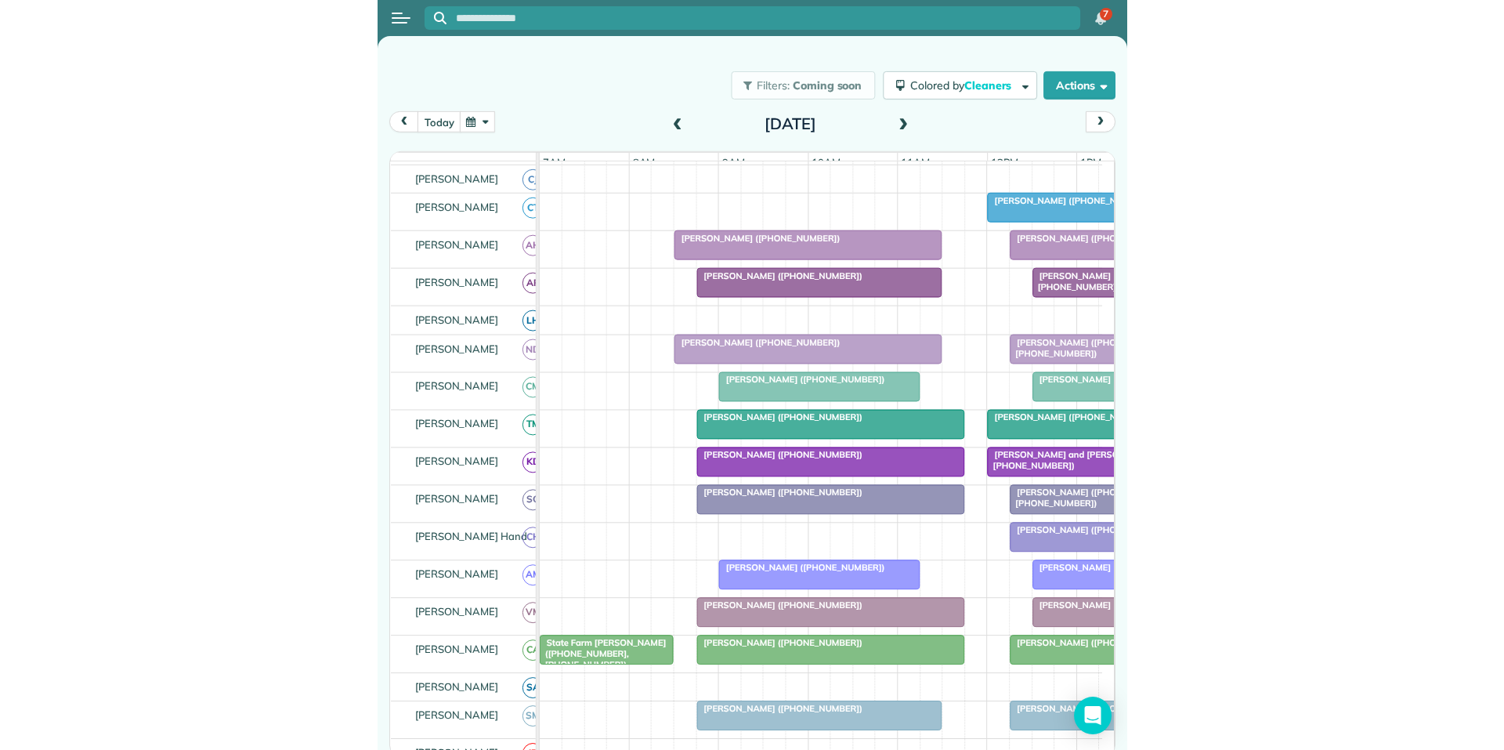
scroll to position [296, 0]
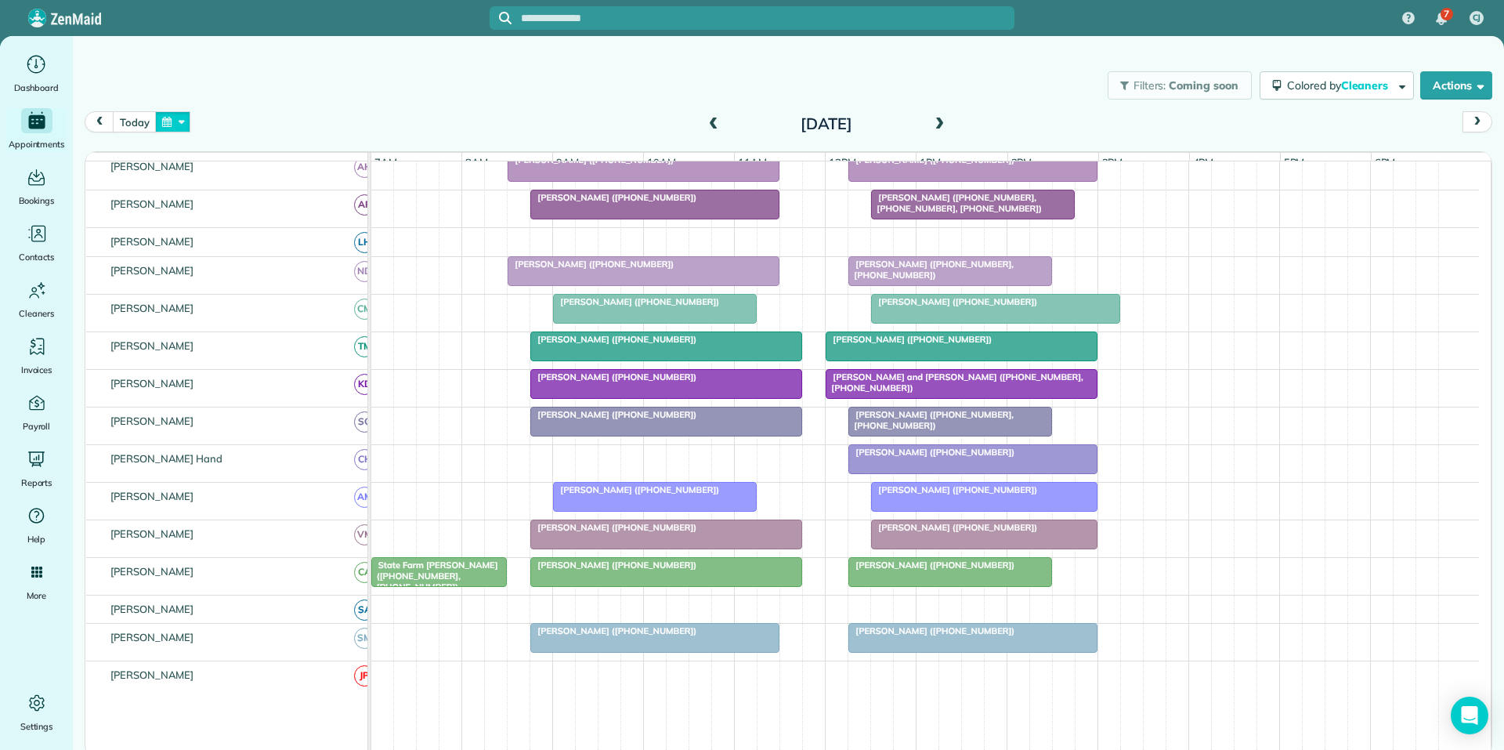
click at [186, 121] on button "button" at bounding box center [173, 121] width 36 height 21
click at [236, 274] on link "27" at bounding box center [236, 278] width 25 height 25
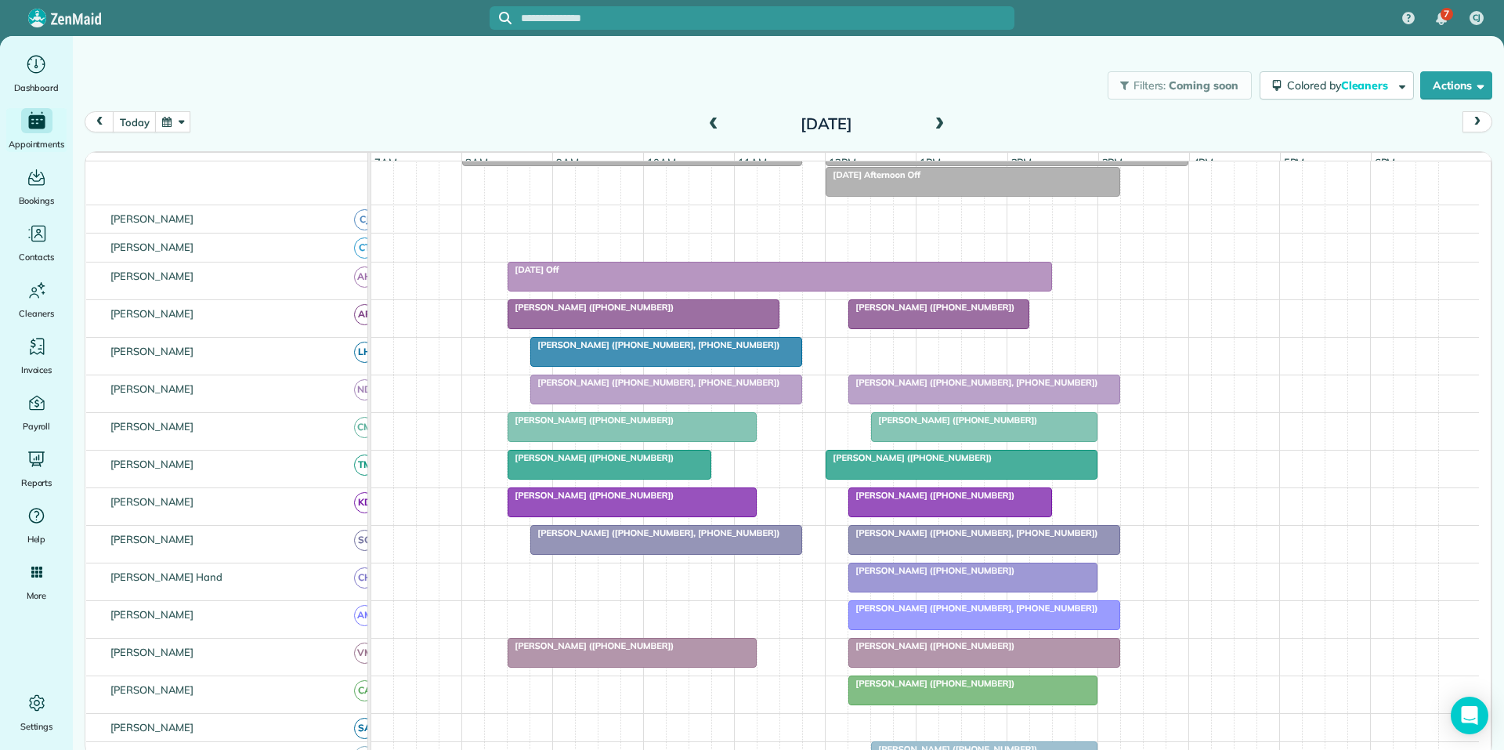
scroll to position [257, 0]
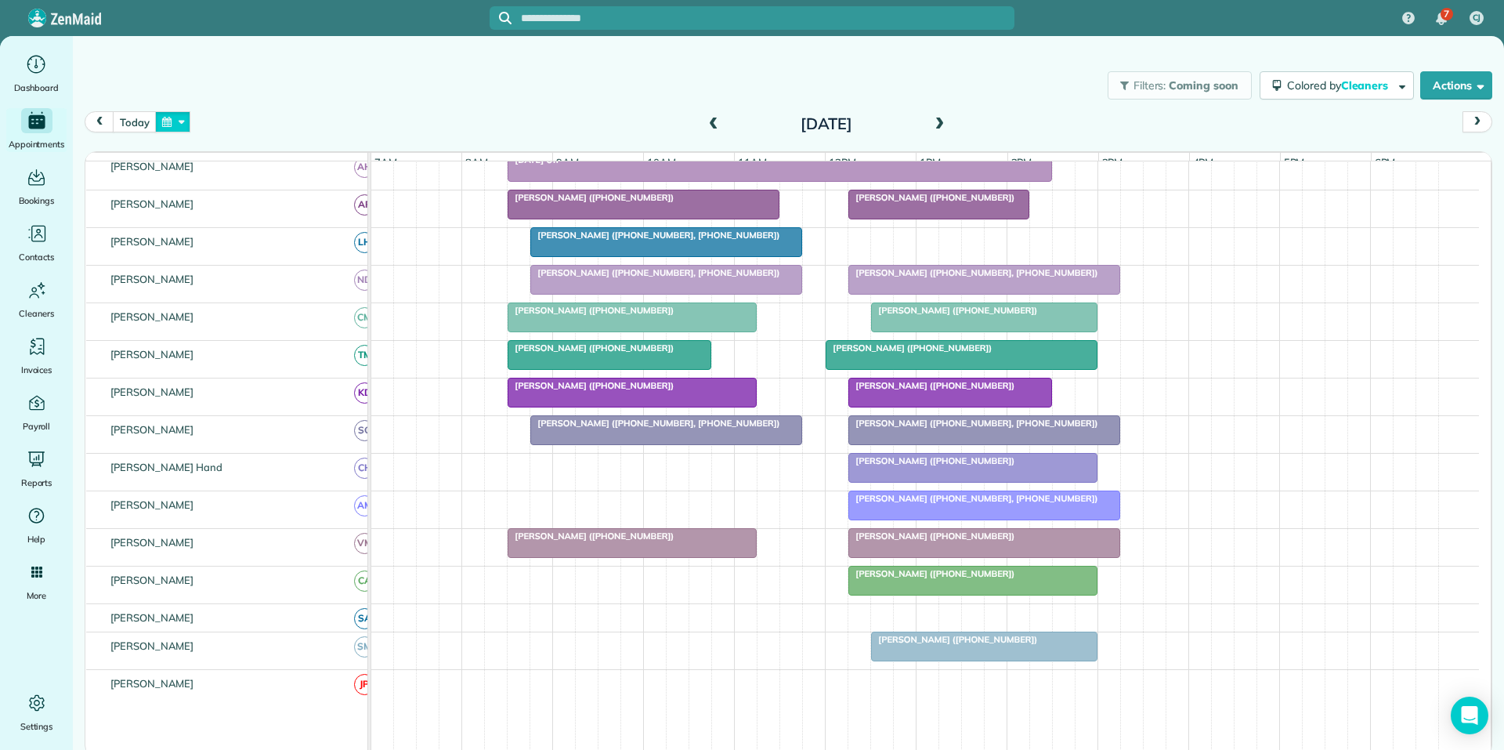
click at [175, 126] on button "button" at bounding box center [173, 121] width 36 height 21
click at [365, 128] on link "Next" at bounding box center [362, 131] width 43 height 39
click at [363, 200] on link "8" at bounding box center [361, 202] width 25 height 25
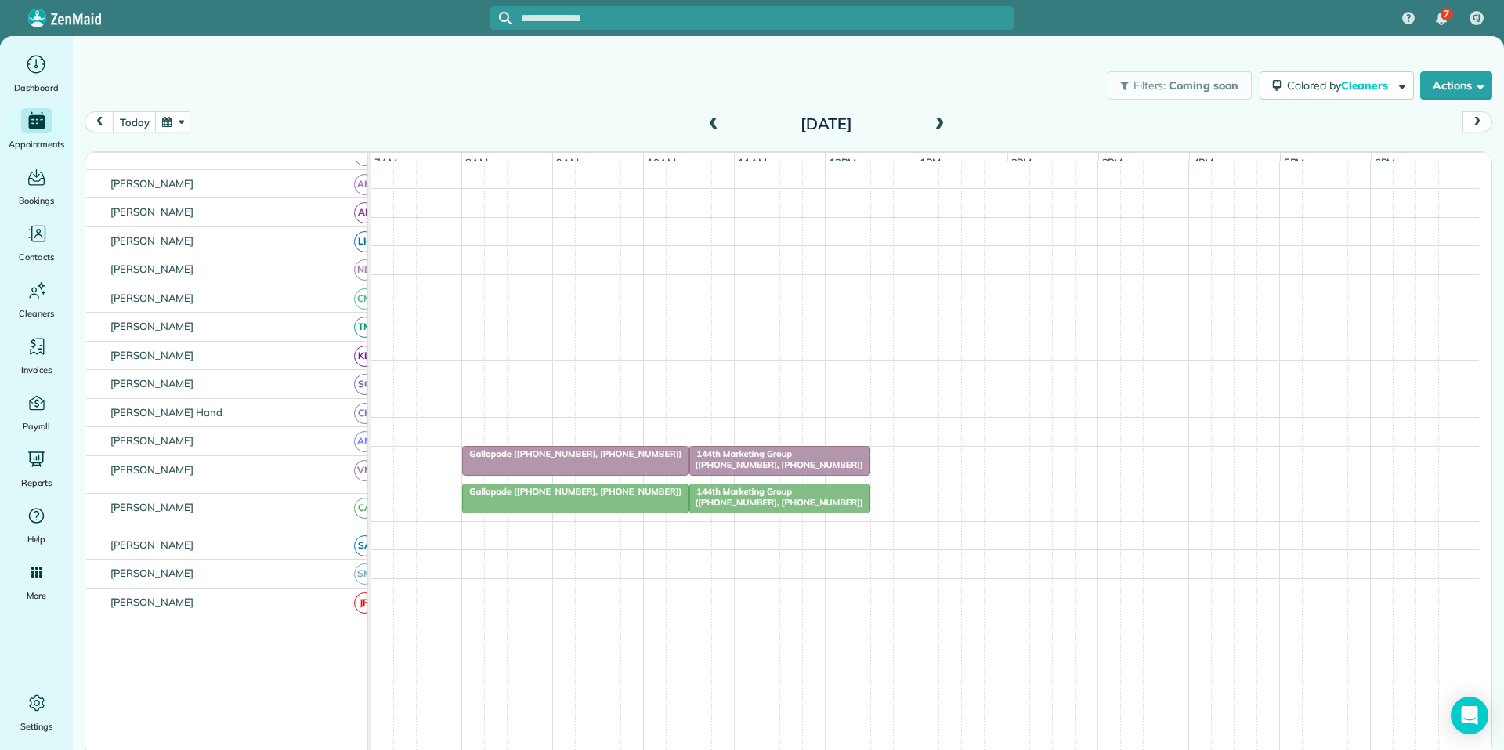
scroll to position [157, 0]
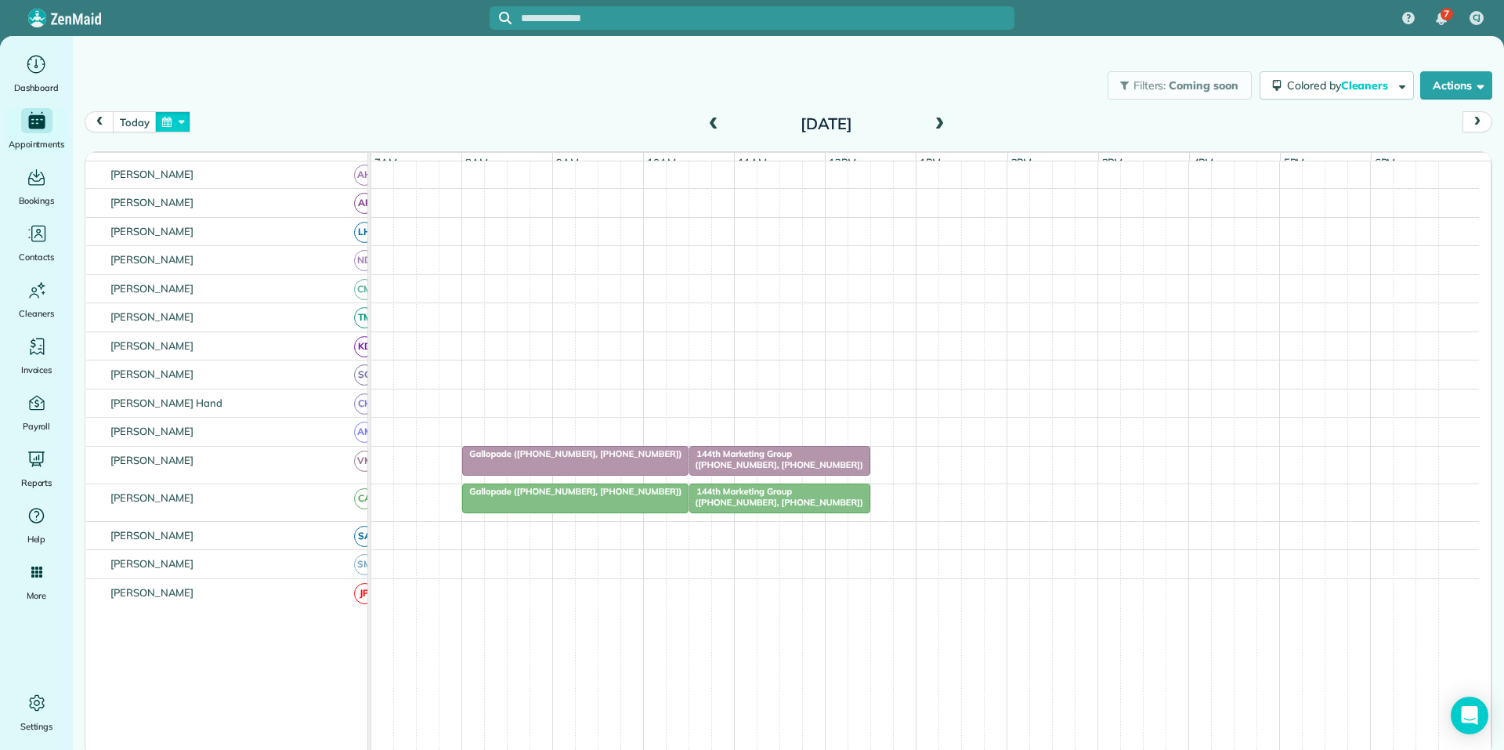
click at [189, 120] on button "button" at bounding box center [173, 121] width 36 height 21
click at [367, 129] on link "Next" at bounding box center [362, 131] width 43 height 39
click at [240, 224] on link "10" at bounding box center [236, 227] width 25 height 25
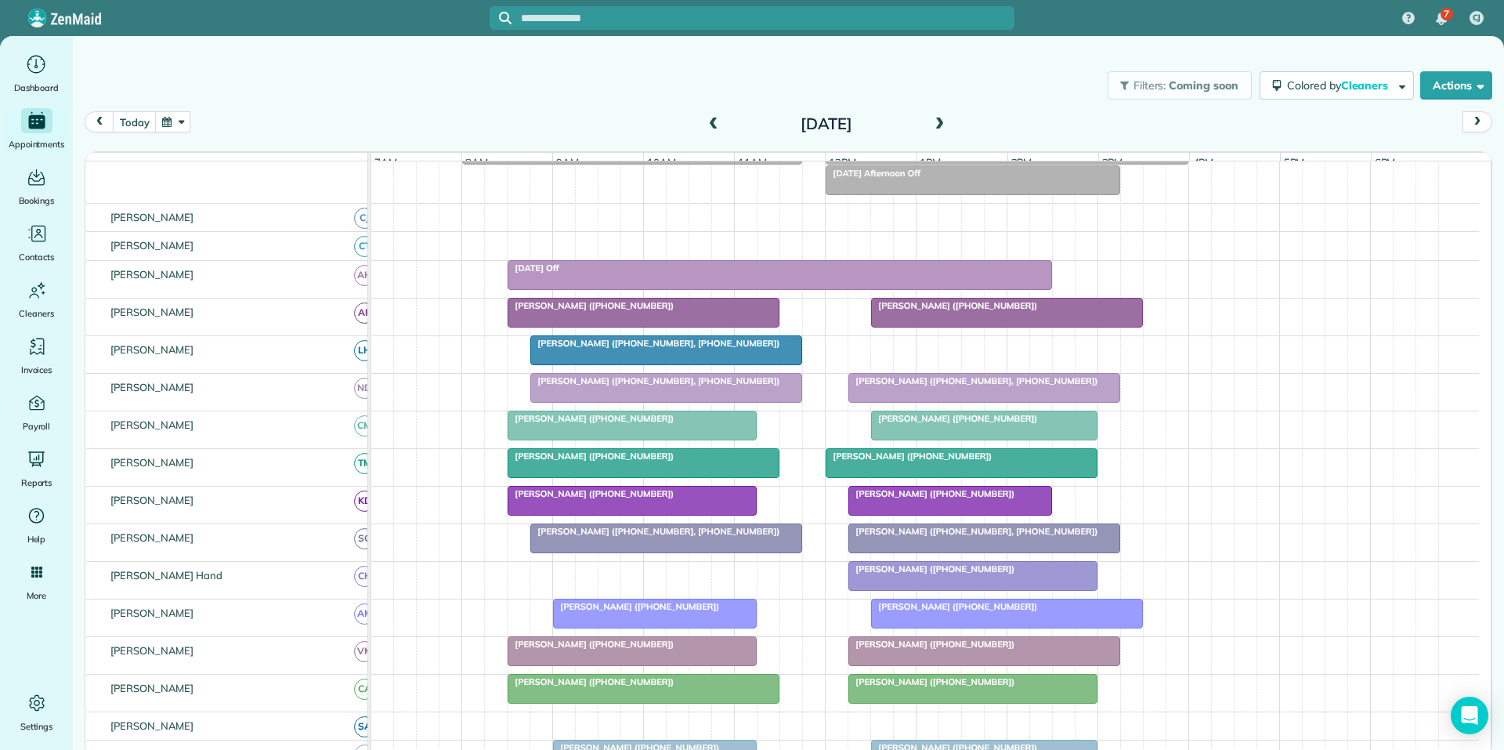
scroll to position [259, 0]
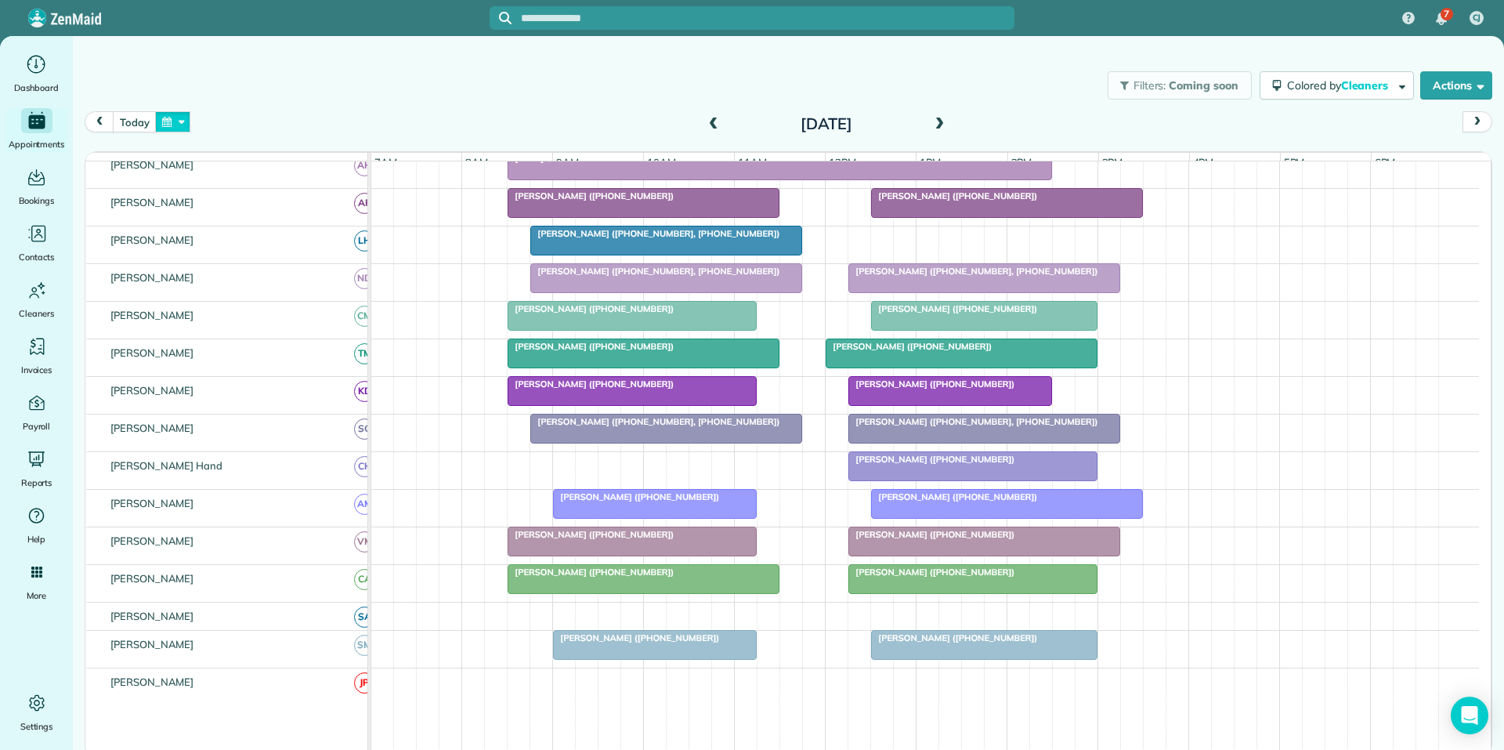
click at [174, 127] on button "button" at bounding box center [173, 121] width 36 height 21
click at [364, 128] on link "Next" at bounding box center [362, 131] width 43 height 39
click at [367, 130] on link "Next" at bounding box center [362, 131] width 43 height 39
click at [264, 175] on link "2" at bounding box center [261, 177] width 25 height 25
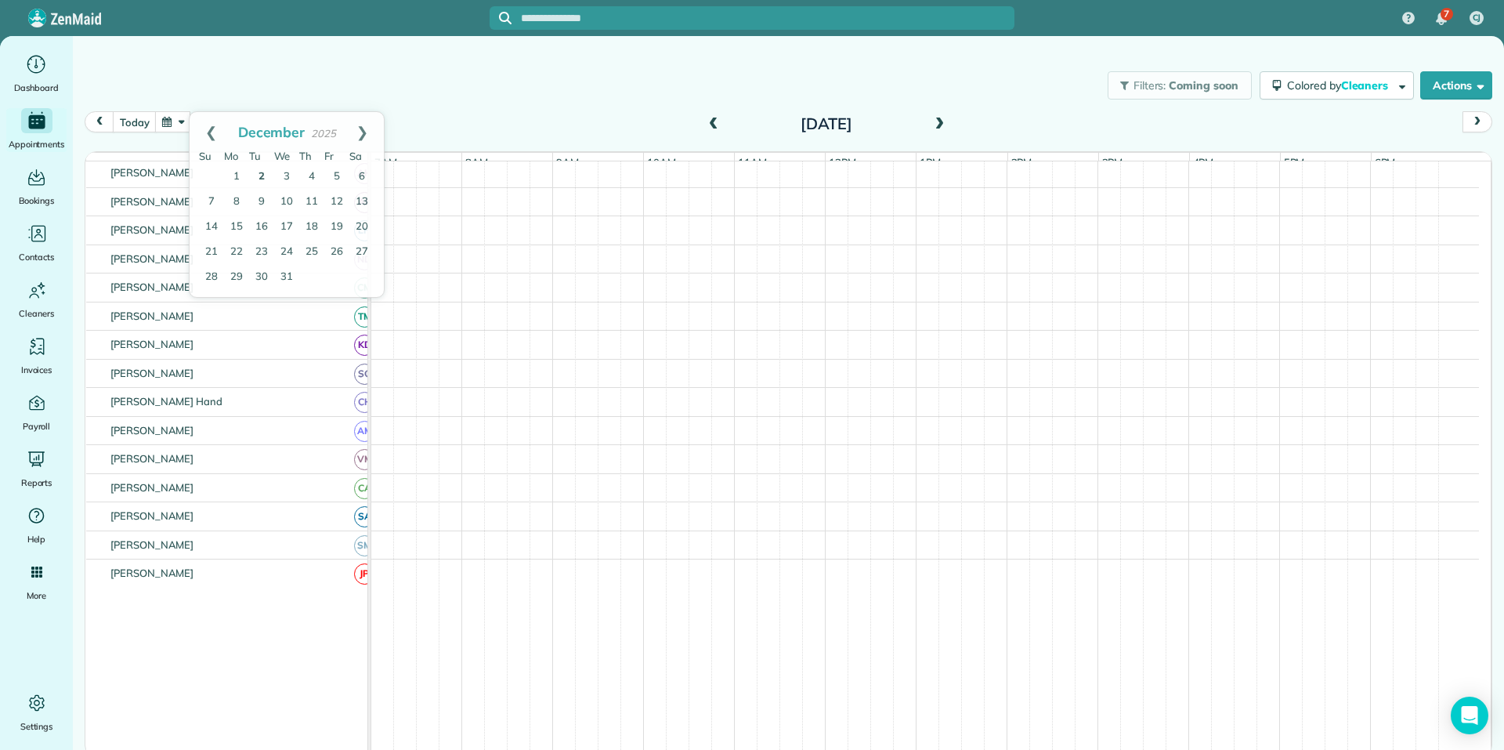
scroll to position [259, 0]
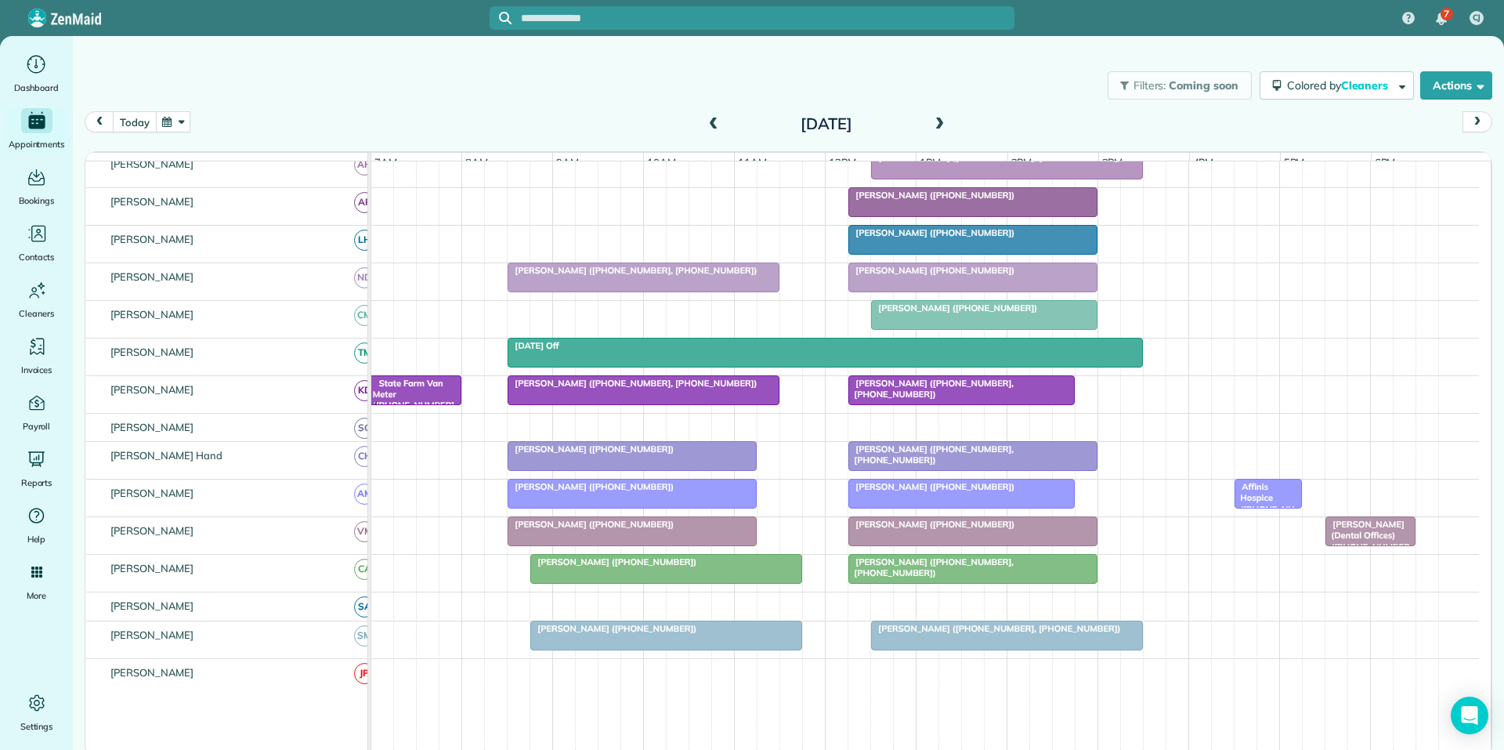
click at [142, 121] on button "today" at bounding box center [134, 121] width 43 height 21
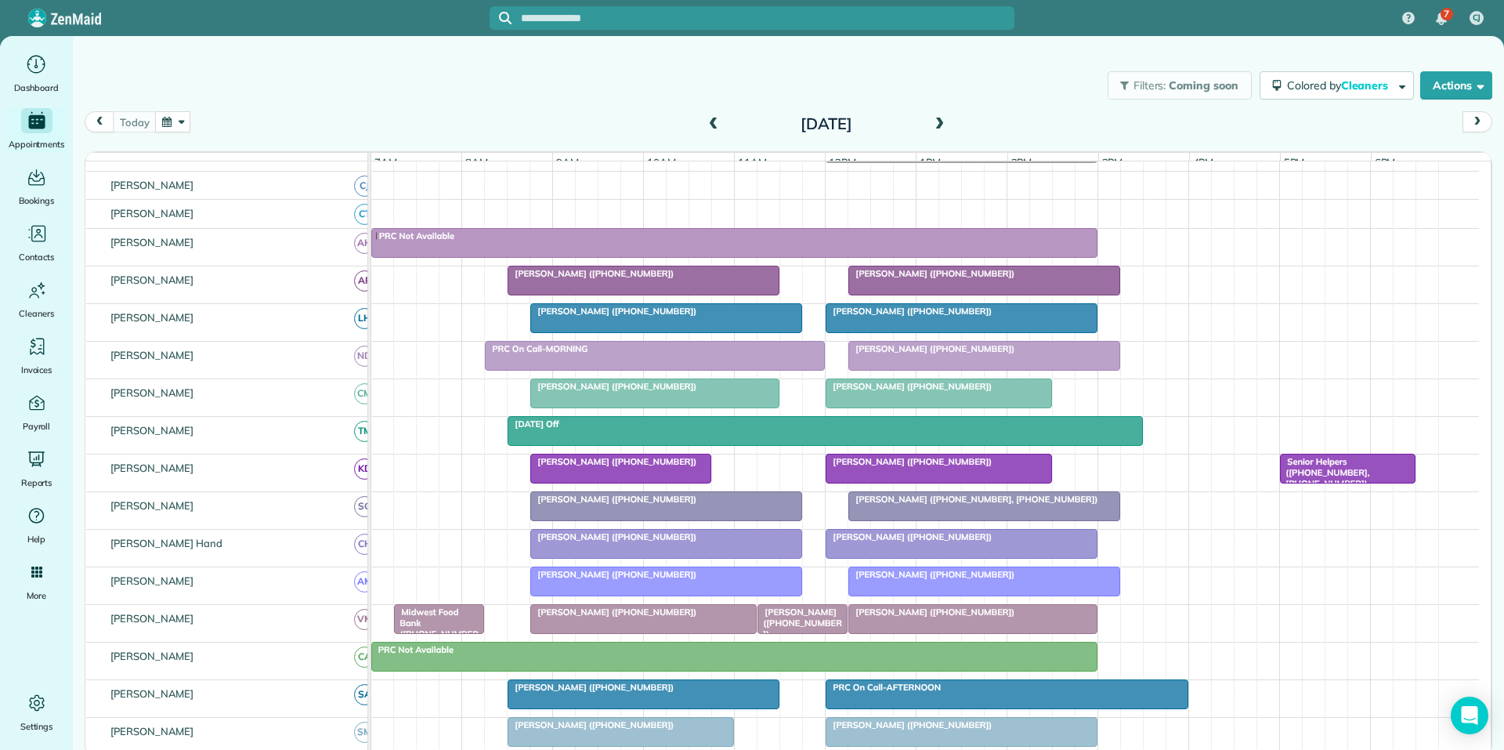
scroll to position [230, 0]
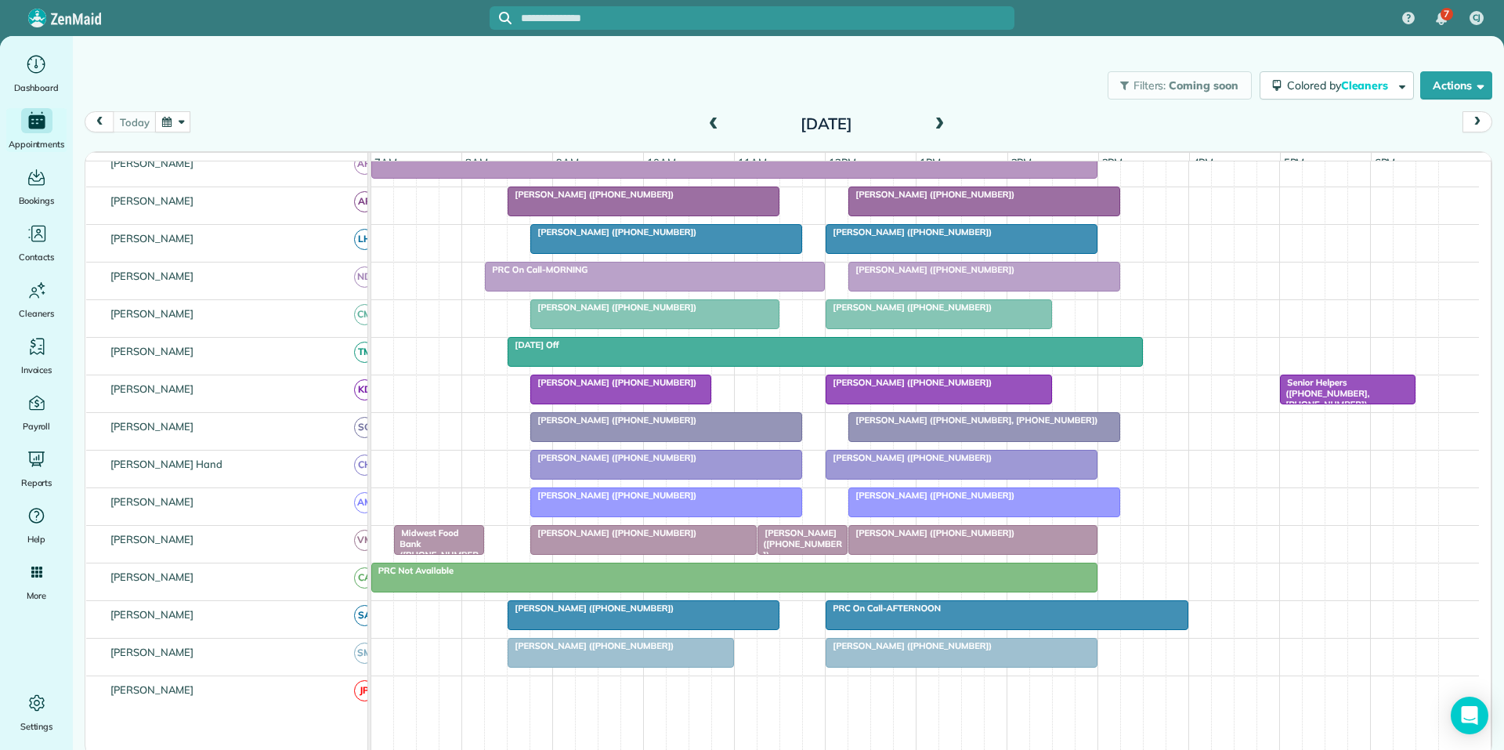
click at [657, 253] on div at bounding box center [666, 239] width 270 height 28
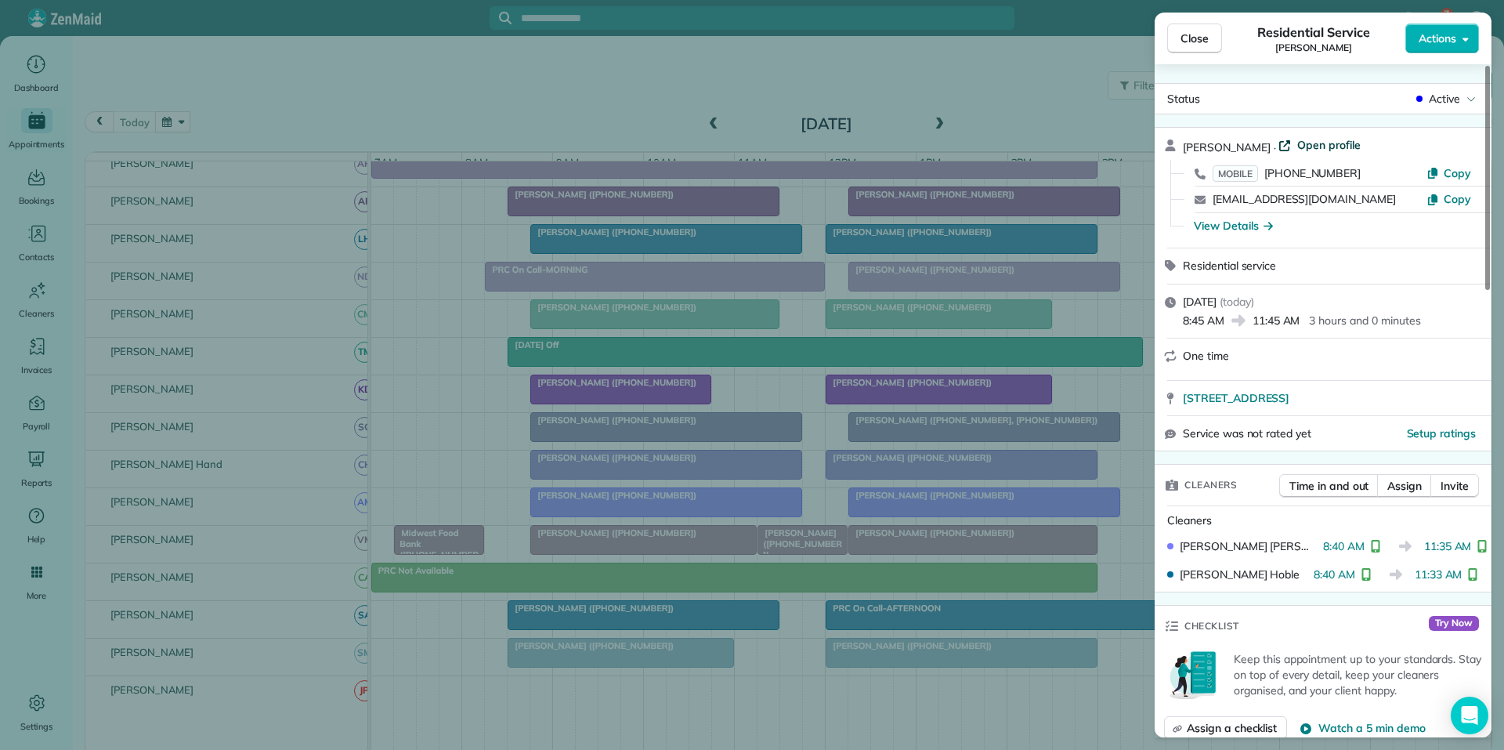
click at [1305, 143] on span "Open profile" at bounding box center [1329, 145] width 63 height 16
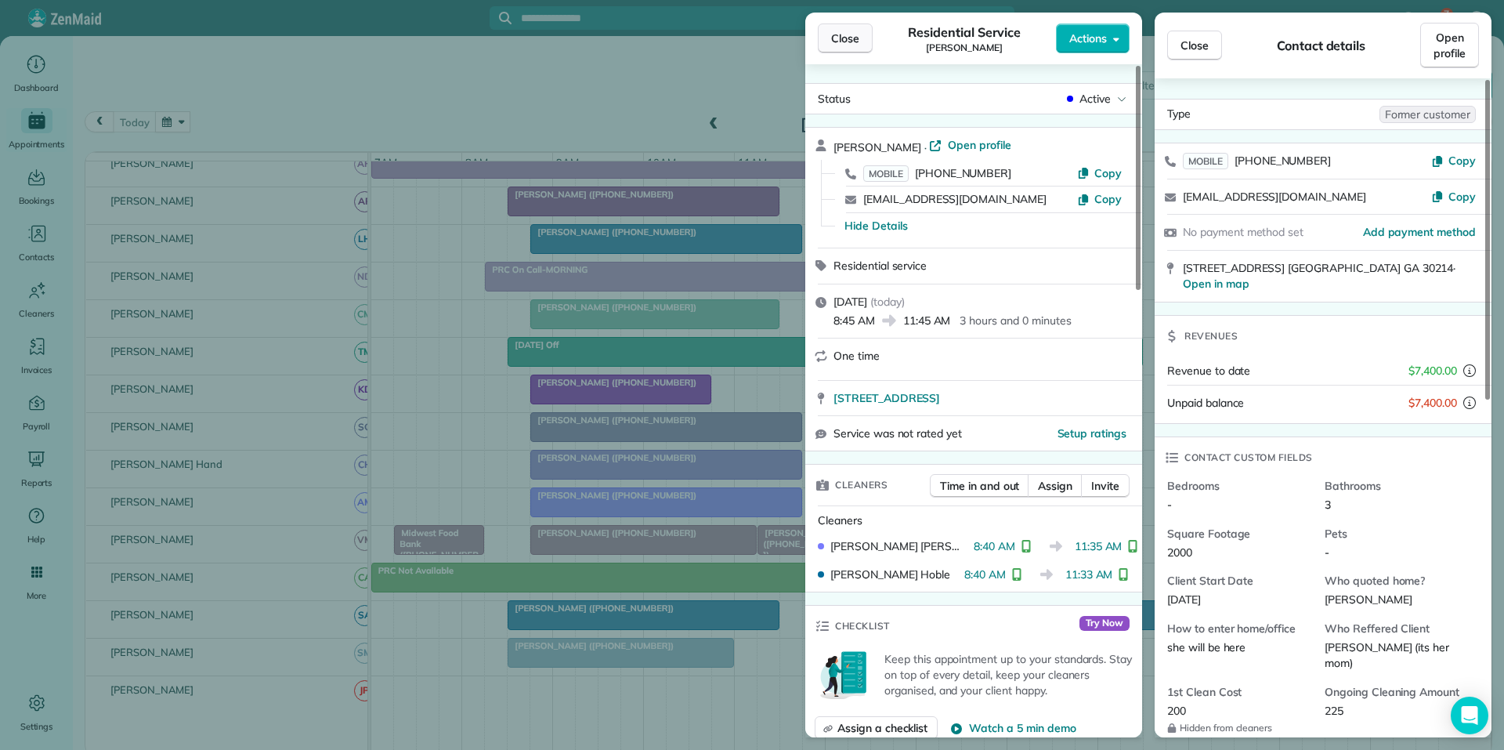
click at [852, 42] on span "Close" at bounding box center [845, 39] width 28 height 16
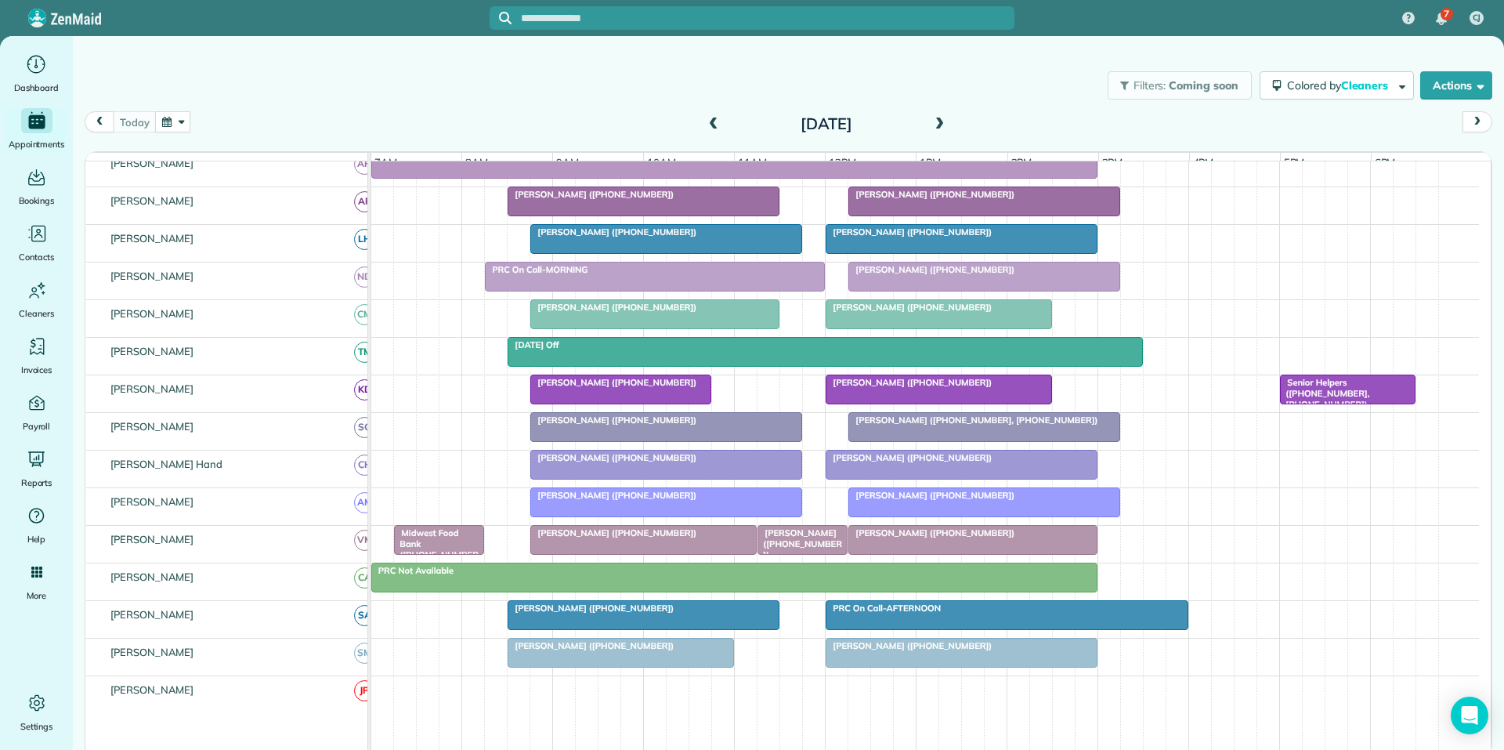
click at [381, 85] on div "Filters: Coming soon Colored by Cleaners Color by Cleaner Color by Team Color b…" at bounding box center [789, 86] width 1432 height 52
click at [618, 200] on span "[PERSON_NAME] ([PHONE_NUMBER])" at bounding box center [591, 194] width 168 height 11
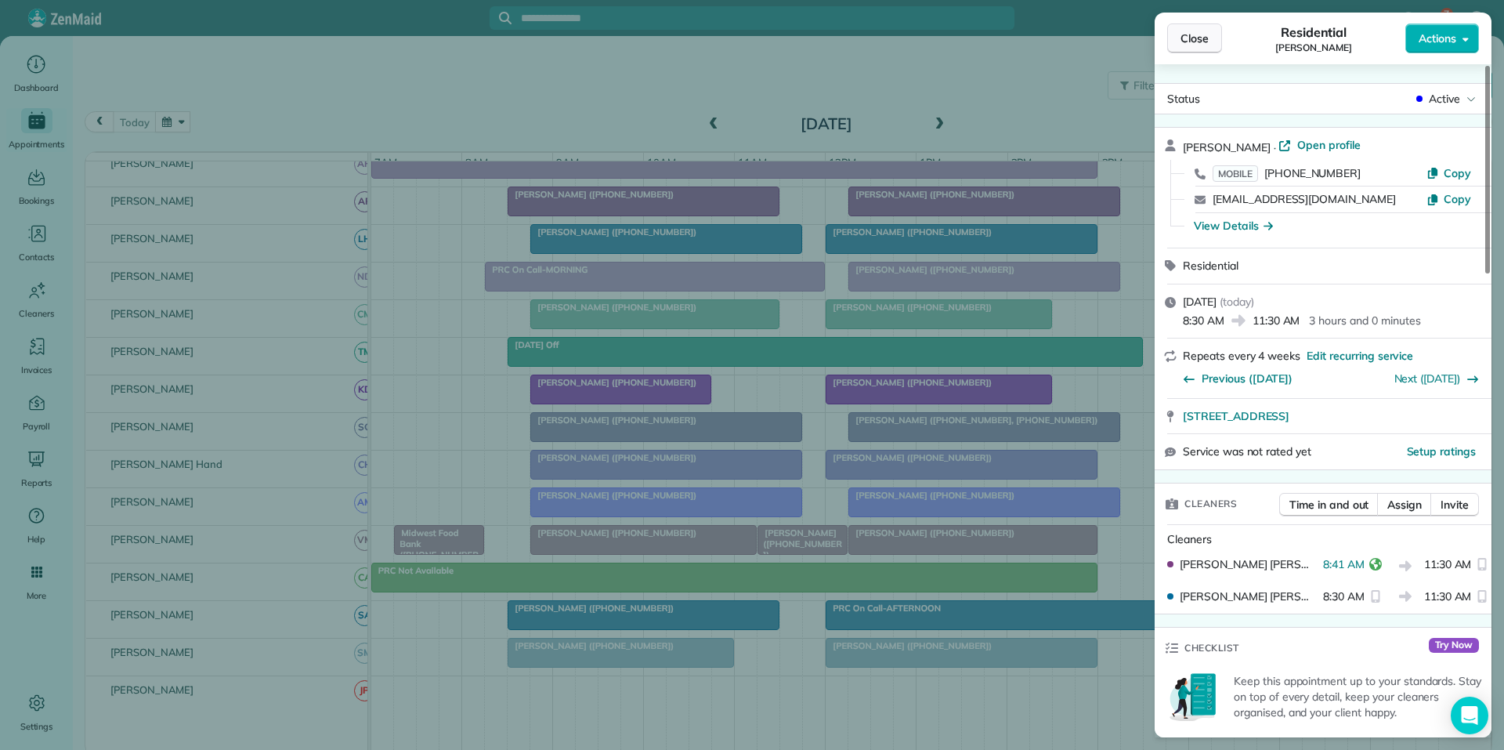
click at [1207, 40] on span "Close" at bounding box center [1195, 39] width 28 height 16
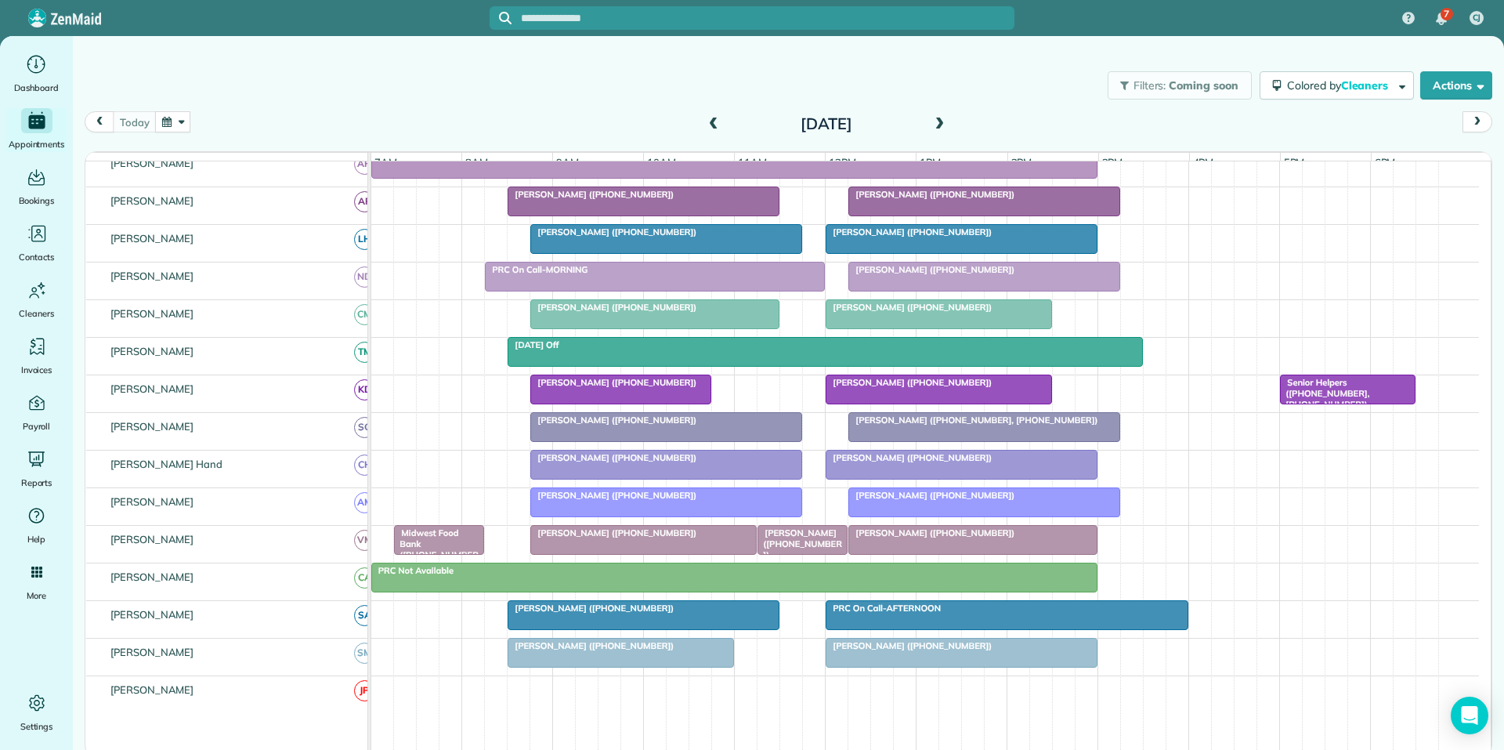
click at [340, 95] on div "Filters: Coming soon Colored by Cleaners Color by Cleaner Color by Team Color b…" at bounding box center [789, 86] width 1432 height 52
click at [700, 237] on div "[PERSON_NAME] ([PHONE_NUMBER])" at bounding box center [666, 231] width 262 height 11
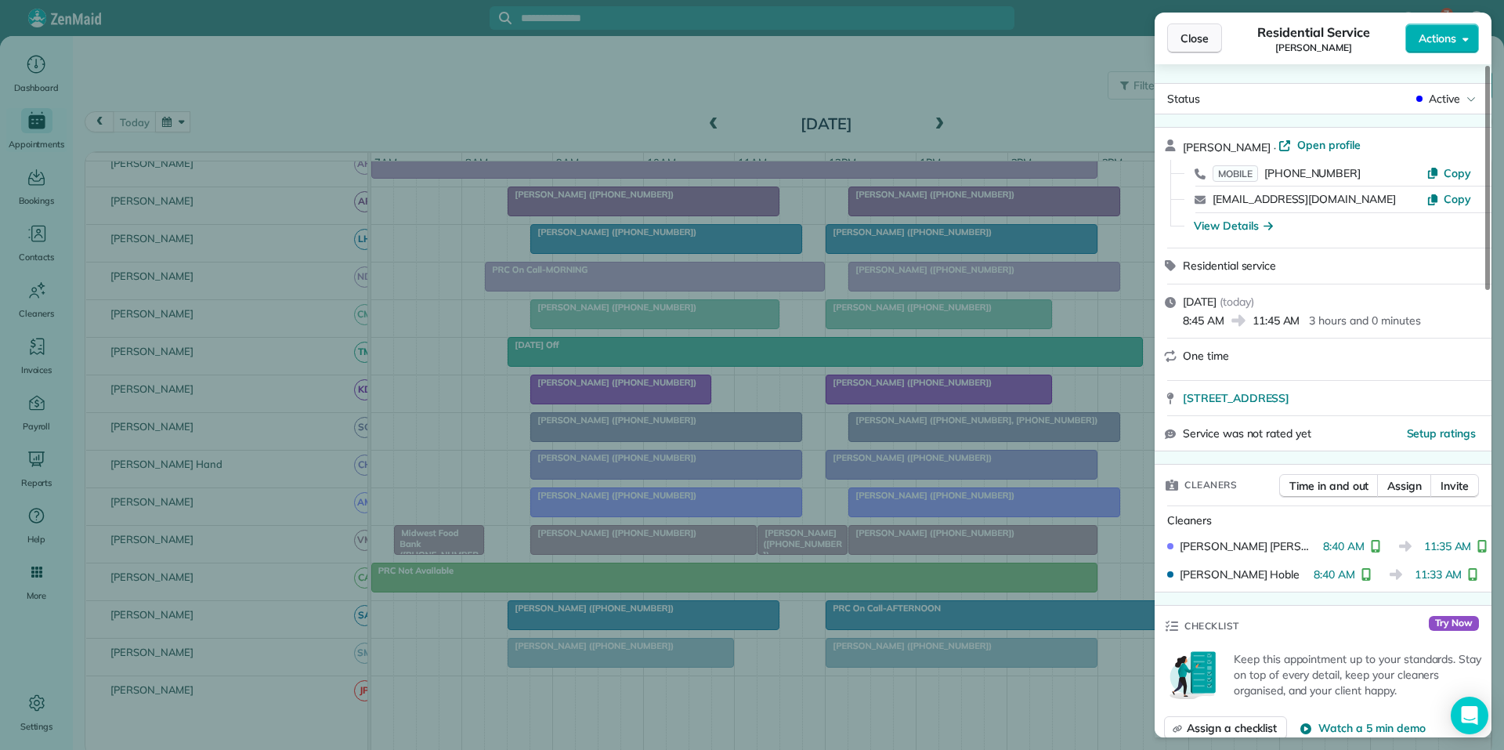
click at [1192, 36] on span "Close" at bounding box center [1195, 39] width 28 height 16
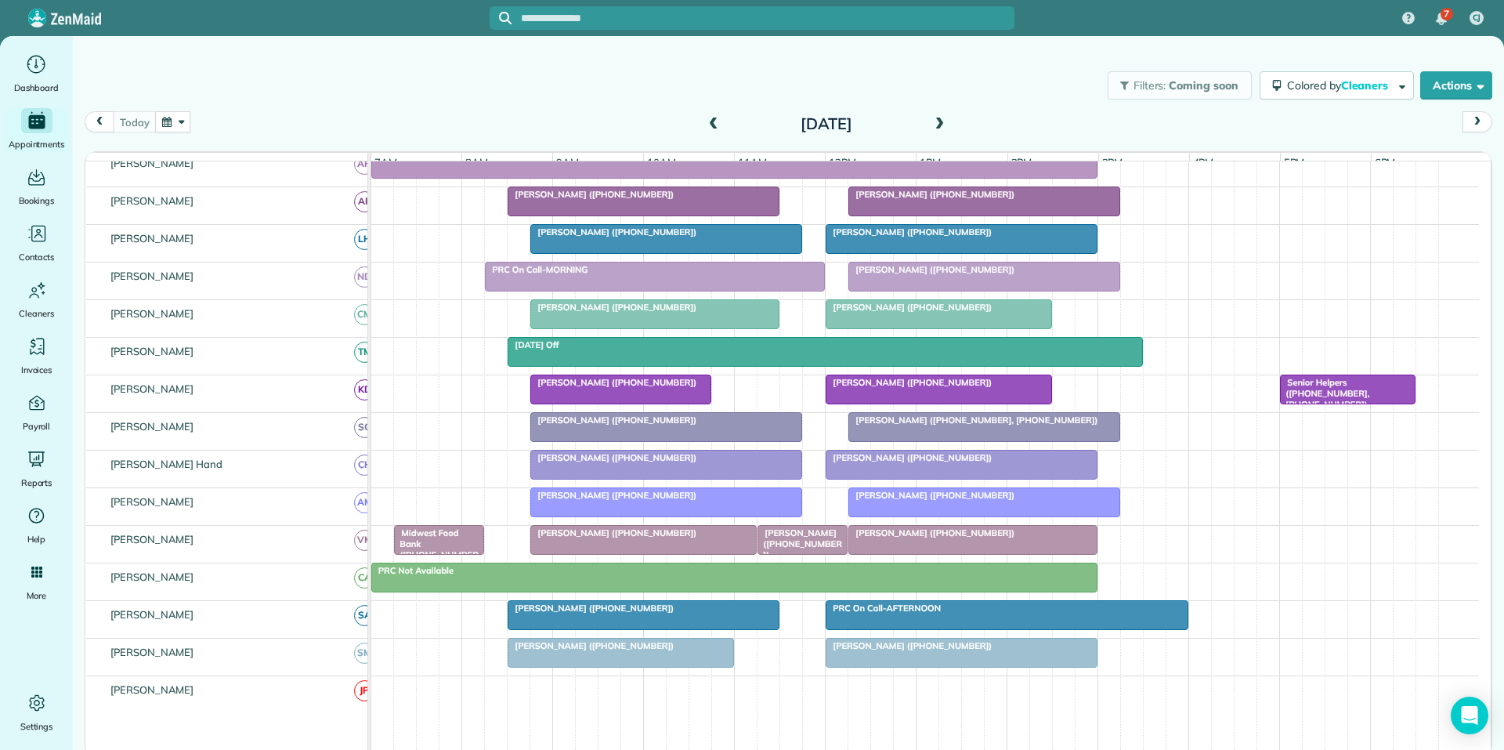
click at [596, 56] on div "Filters: Coming soon Colored by Cleaners Color by Cleaner Color by Team Color b…" at bounding box center [789, 370] width 1432 height 668
click at [728, 200] on div "[PERSON_NAME] ([PHONE_NUMBER])" at bounding box center [643, 194] width 262 height 11
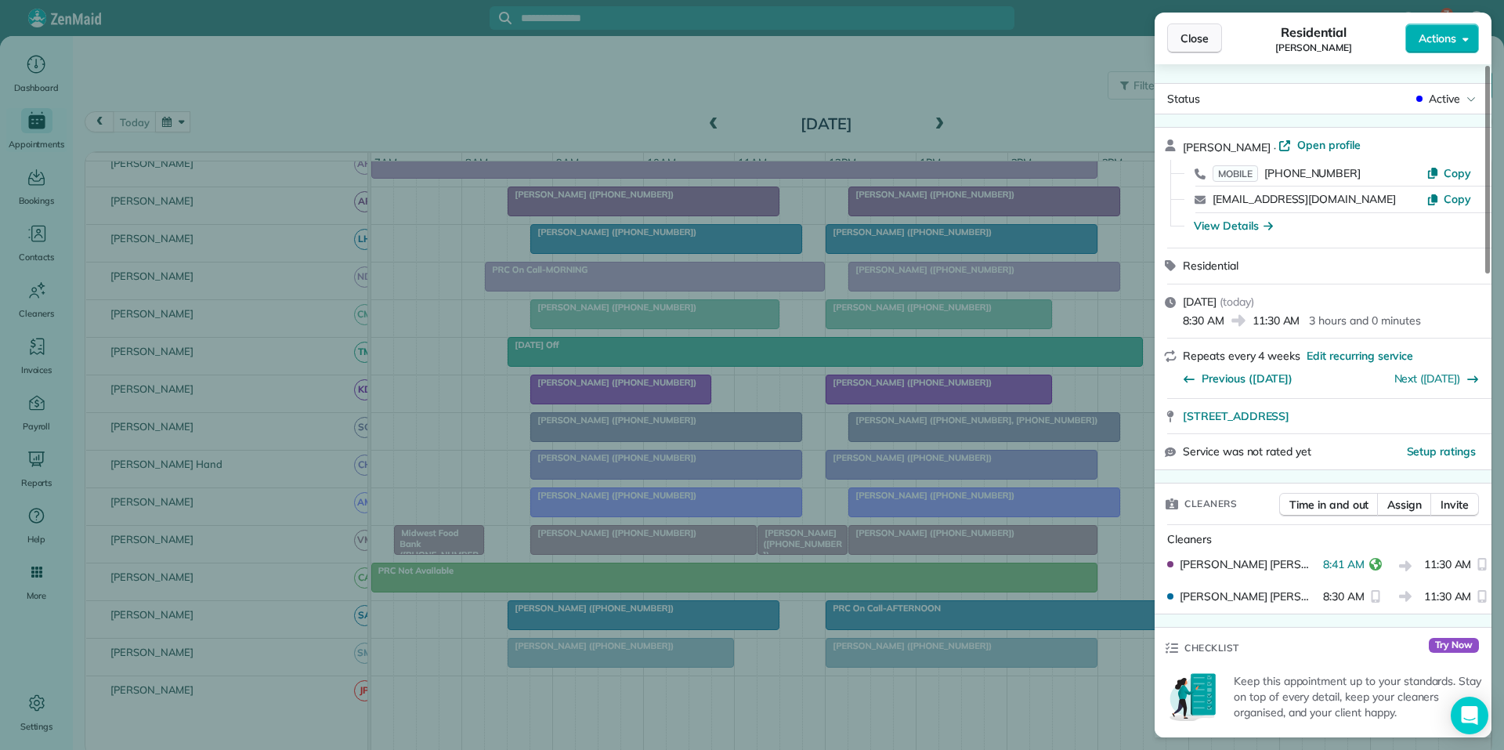
click at [1207, 31] on span "Close" at bounding box center [1195, 39] width 28 height 16
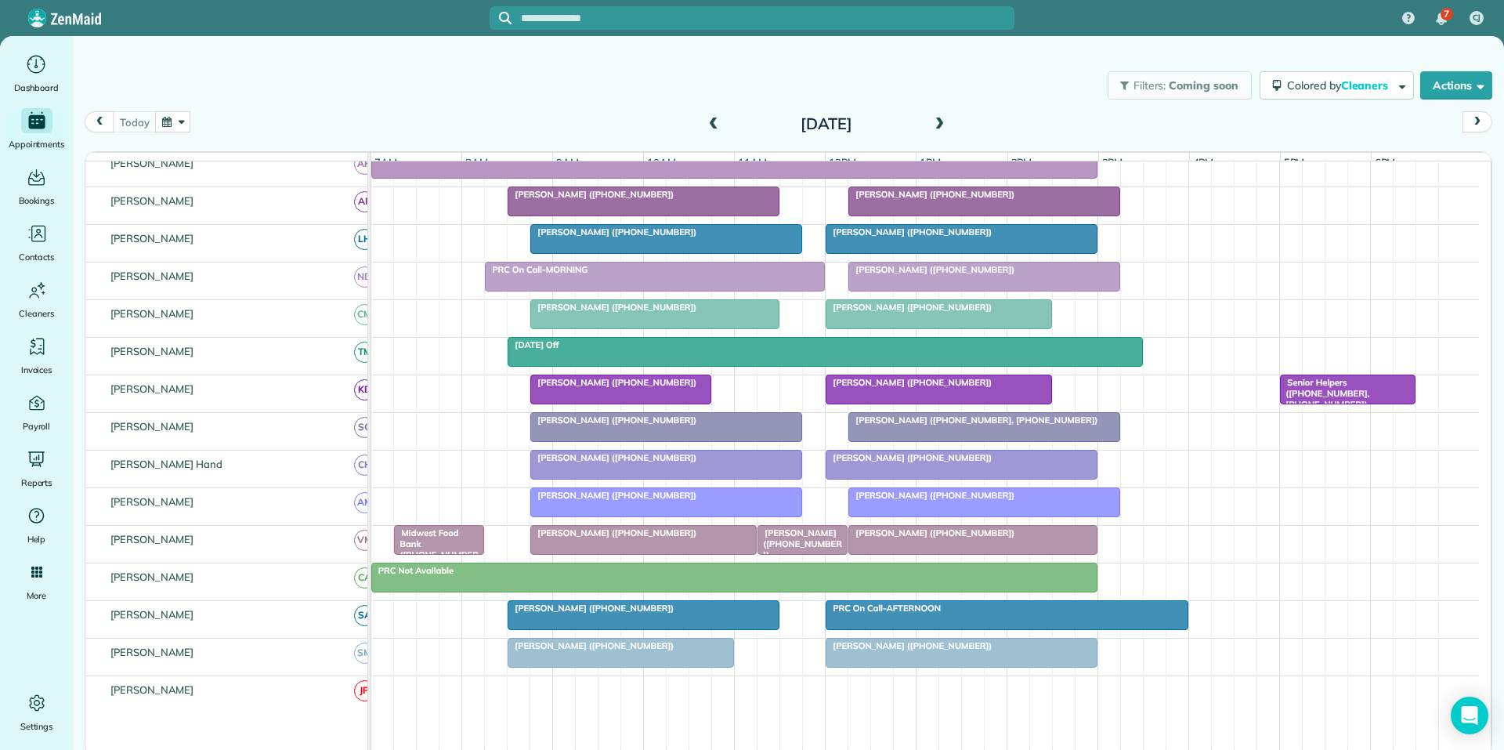
click at [579, 77] on div "Filters: Coming soon Colored by Cleaners Color by Cleaner Color by Team Color b…" at bounding box center [789, 86] width 1432 height 52
click at [728, 614] on div "Monika Shah (+18479713235)" at bounding box center [643, 608] width 262 height 11
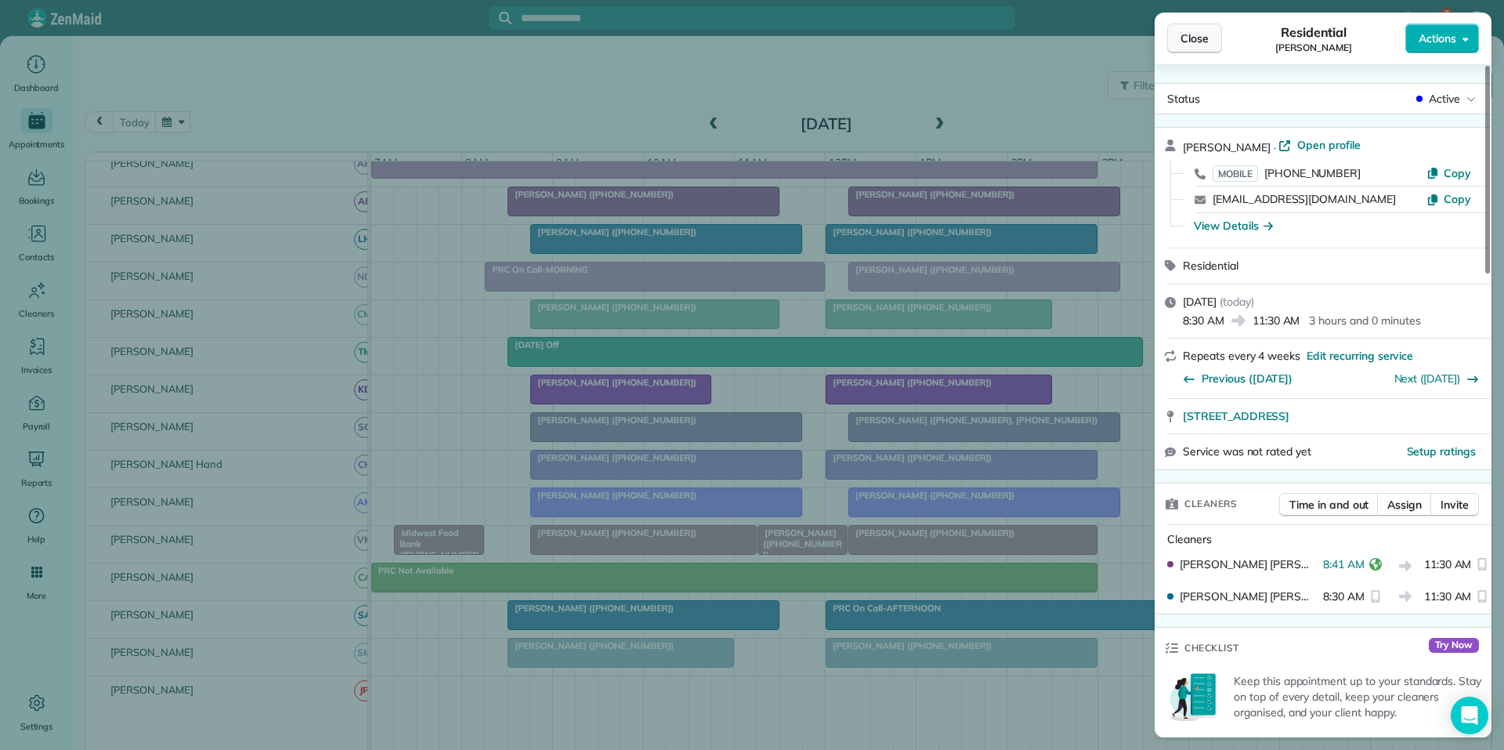
click at [1211, 38] on button "Close" at bounding box center [1194, 39] width 55 height 30
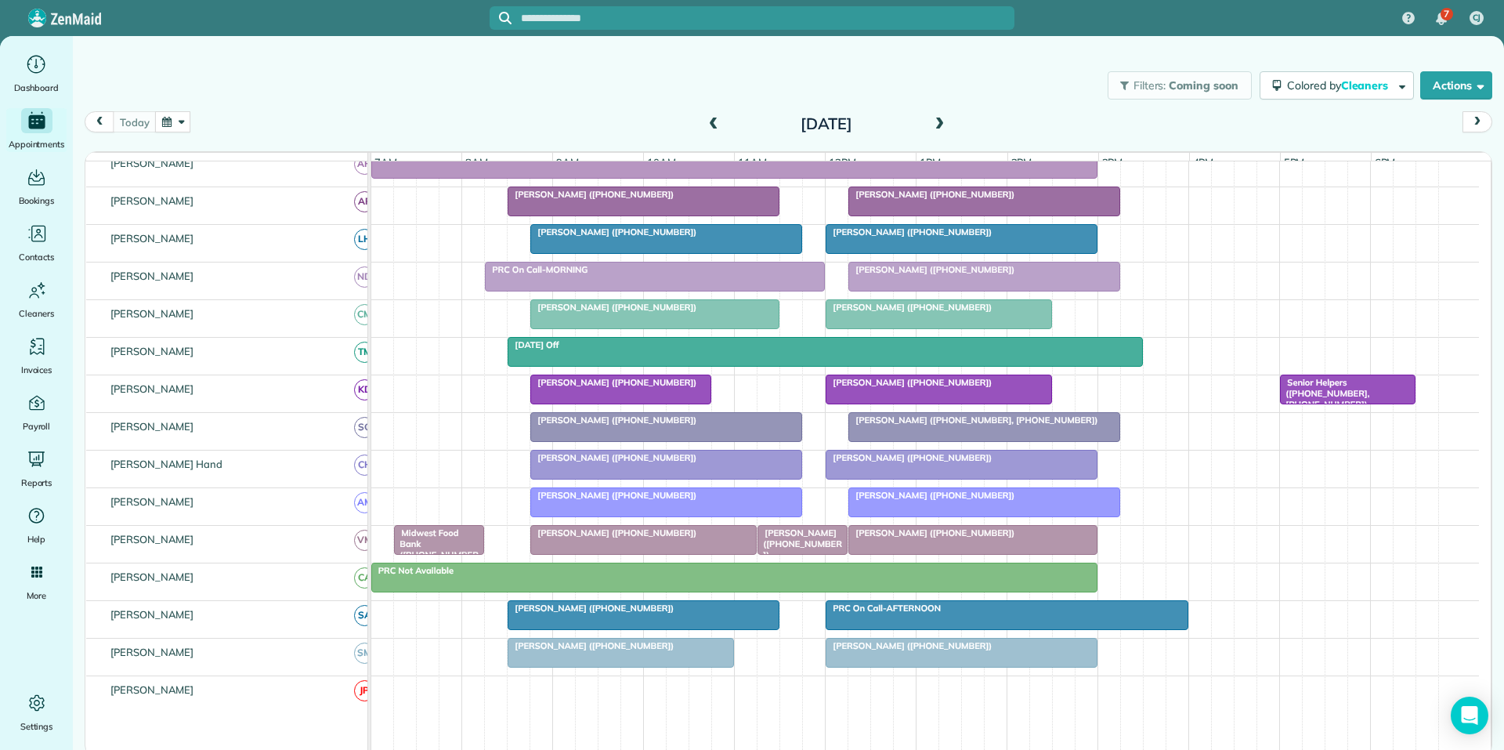
click at [979, 538] on div "[PERSON_NAME] ([PHONE_NUMBER])" at bounding box center [973, 532] width 240 height 11
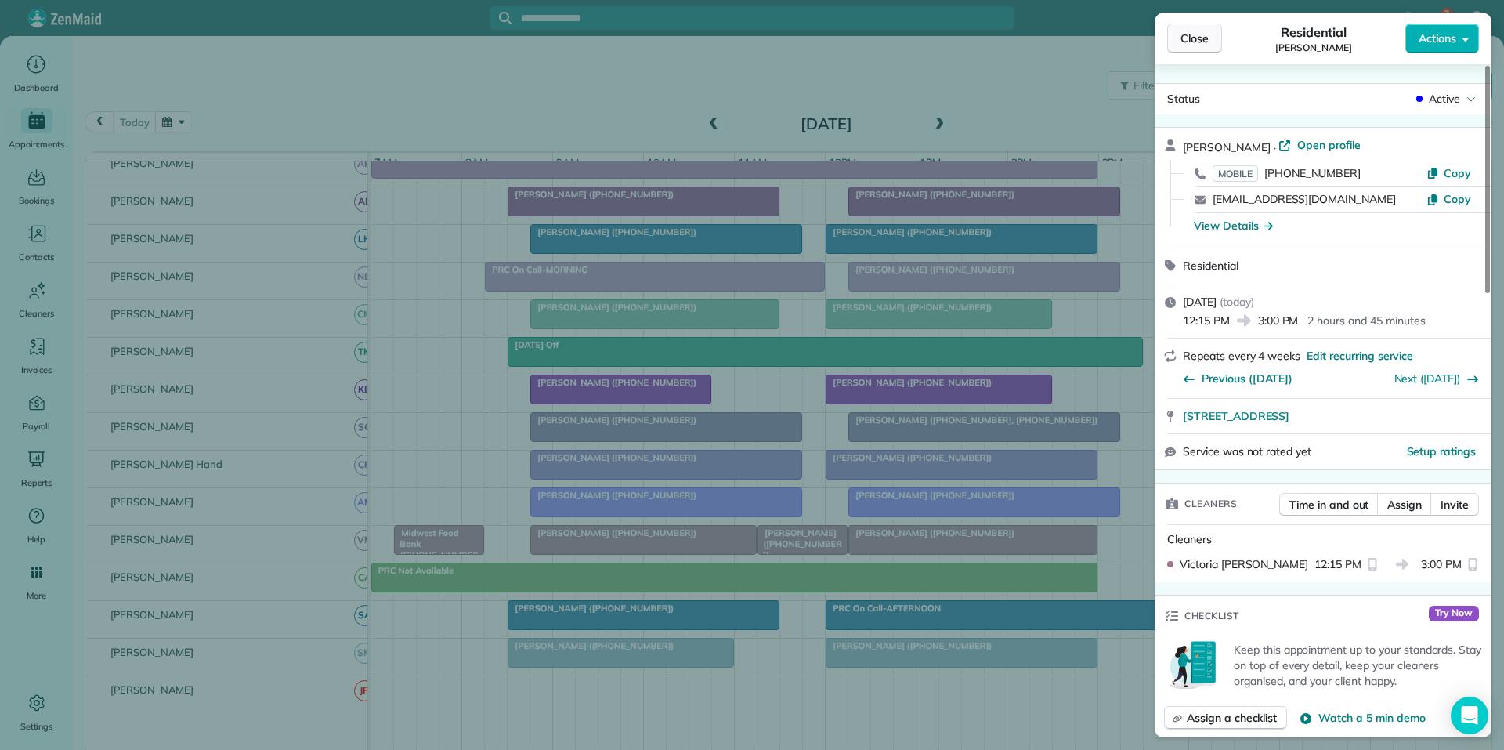
click at [1190, 40] on span "Close" at bounding box center [1195, 39] width 28 height 16
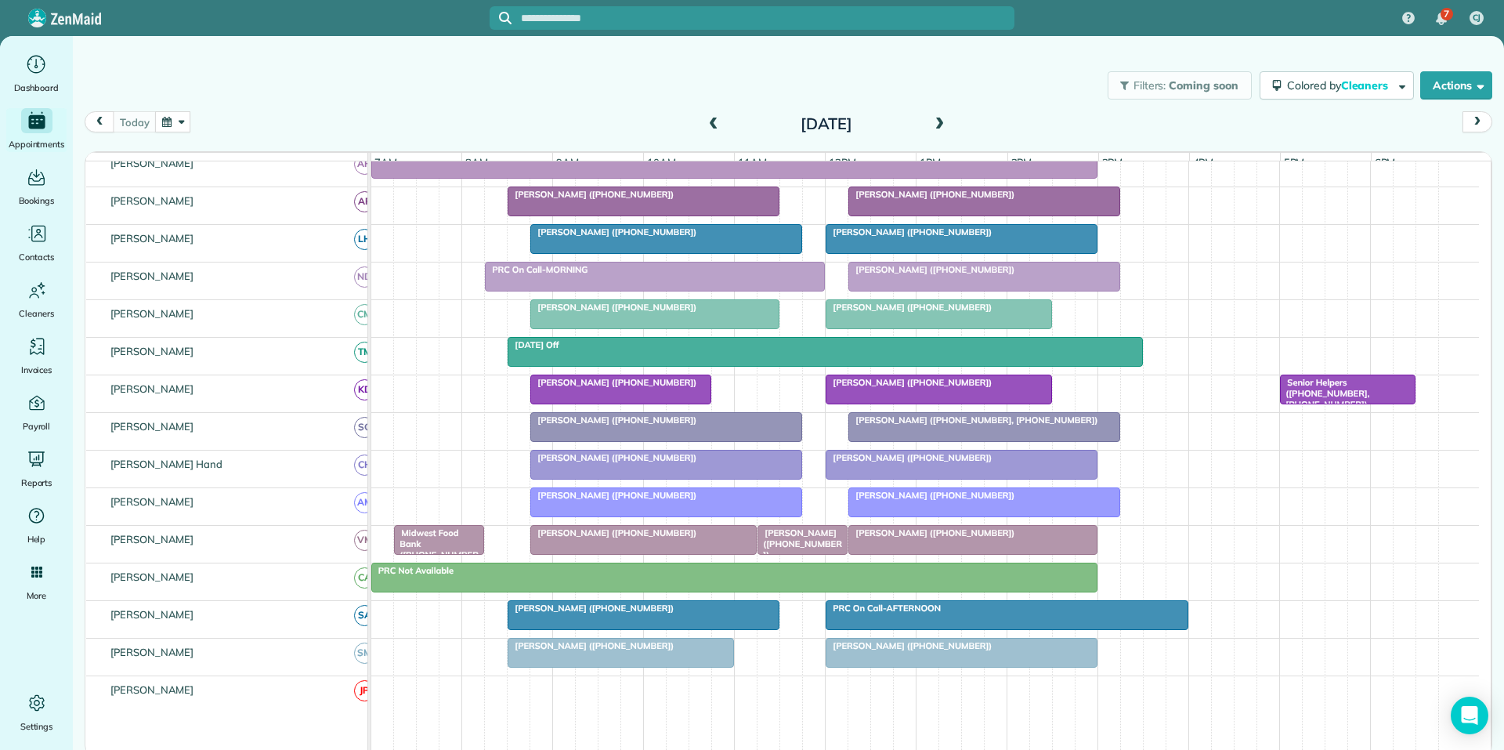
click at [808, 556] on span "[PERSON_NAME] ([PHONE_NUMBER])" at bounding box center [799, 544] width 85 height 34
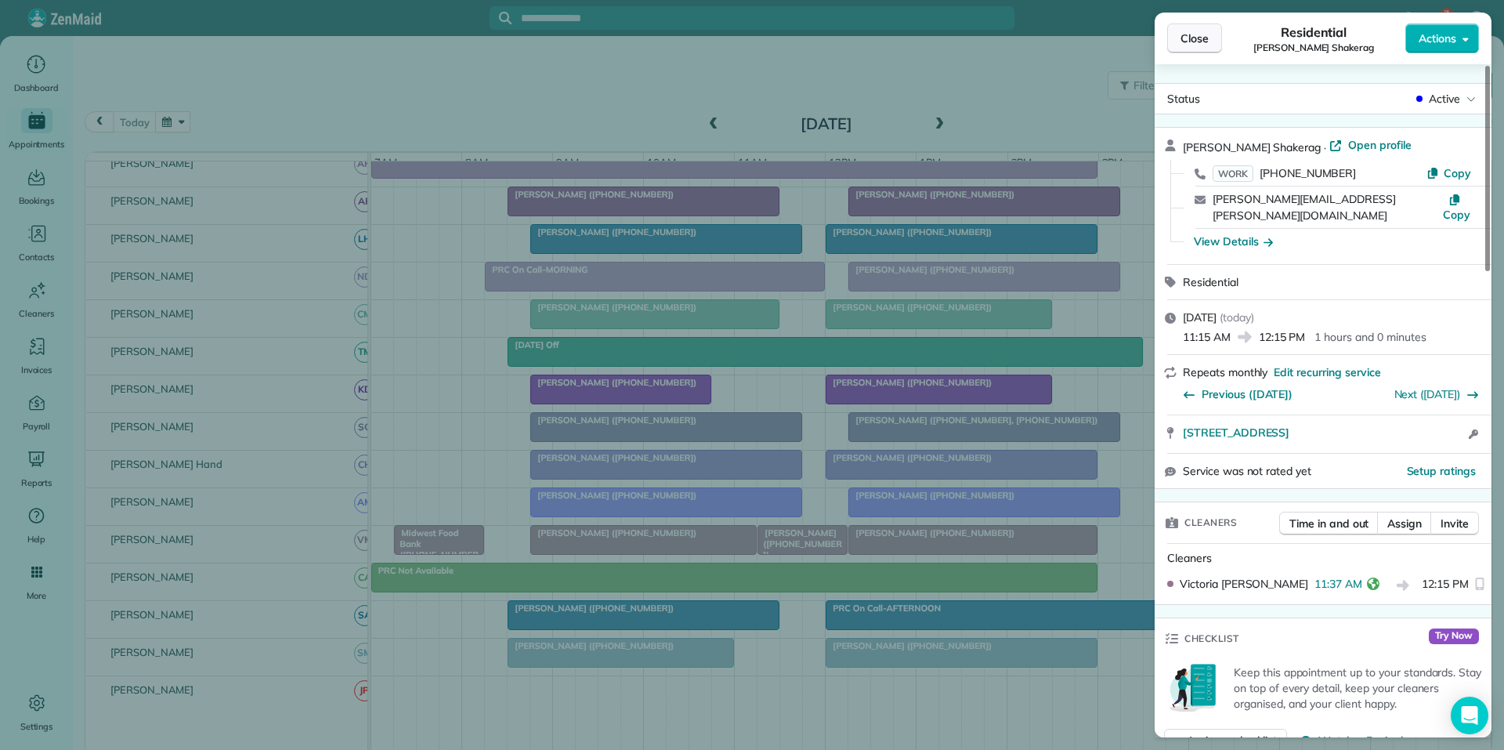
click at [1204, 44] on span "Close" at bounding box center [1195, 39] width 28 height 16
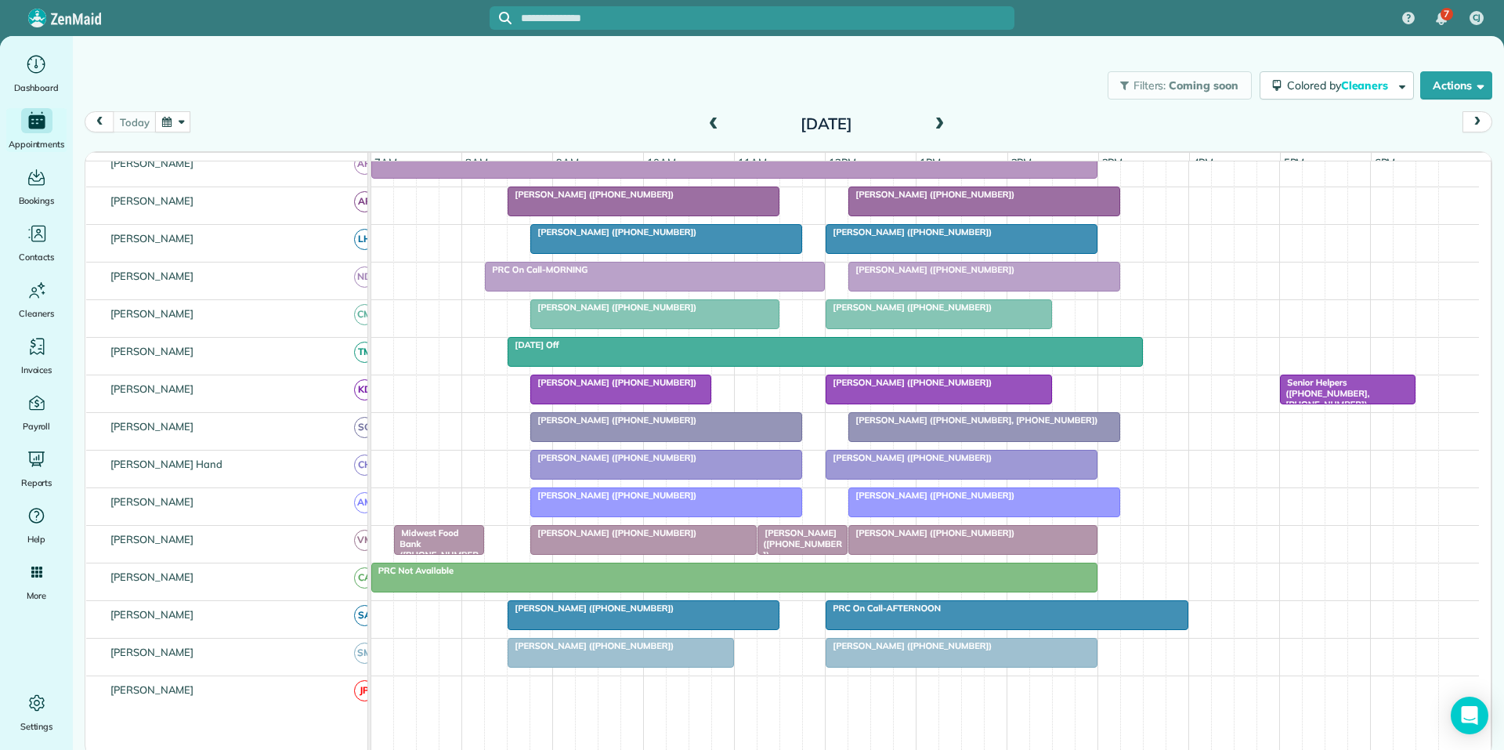
click at [676, 38] on div "Filters: Coming soon Colored by Cleaners Color by Cleaner Color by Team Color b…" at bounding box center [789, 370] width 1432 height 668
click at [613, 77] on div "Filters: Coming soon Colored by Cleaners Color by Cleaner Color by Team Color b…" at bounding box center [789, 86] width 1432 height 52
click at [512, 96] on div "Filters: Coming soon Colored by Cleaners Color by Cleaner Color by Team Color b…" at bounding box center [789, 86] width 1432 height 52
click at [682, 253] on div at bounding box center [666, 239] width 270 height 28
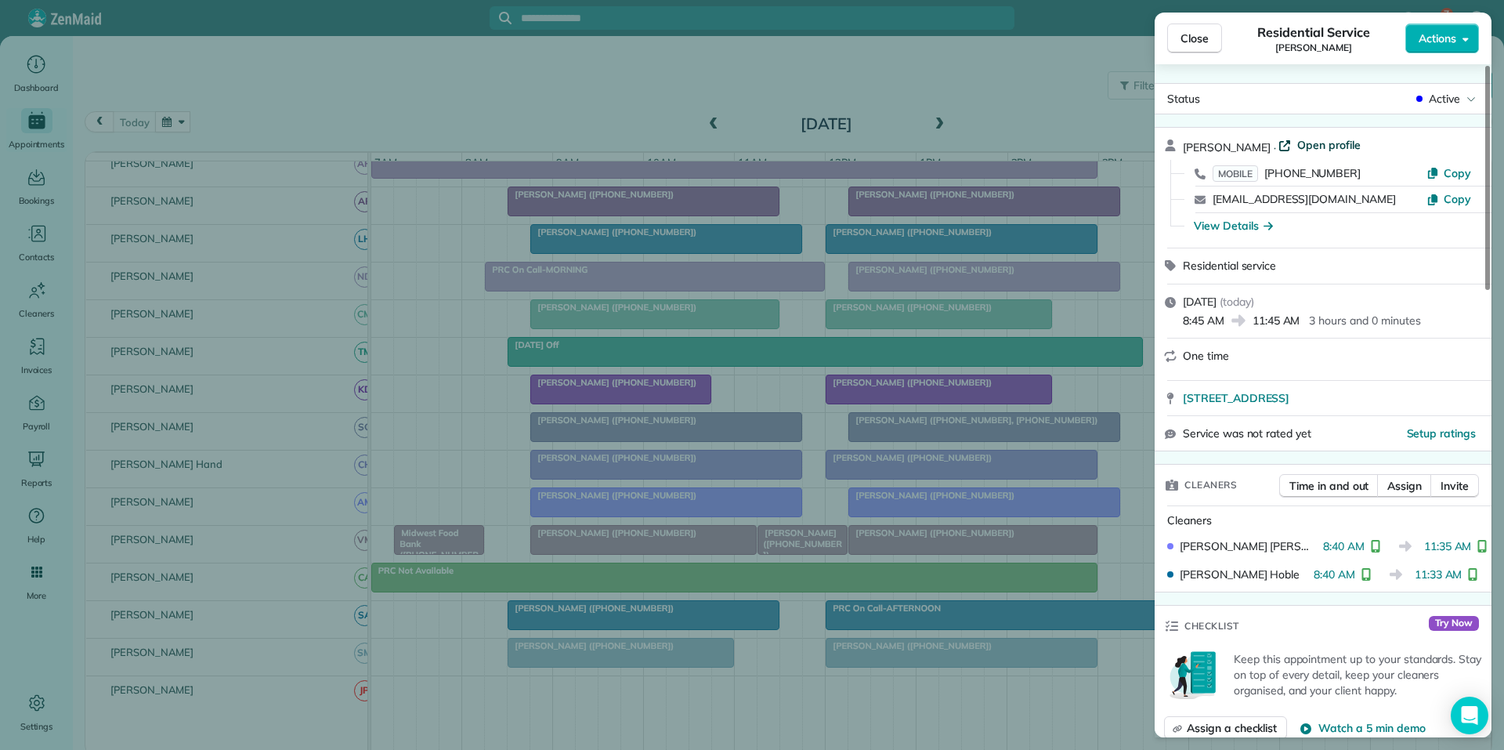
click at [1298, 139] on span "Open profile" at bounding box center [1329, 145] width 63 height 16
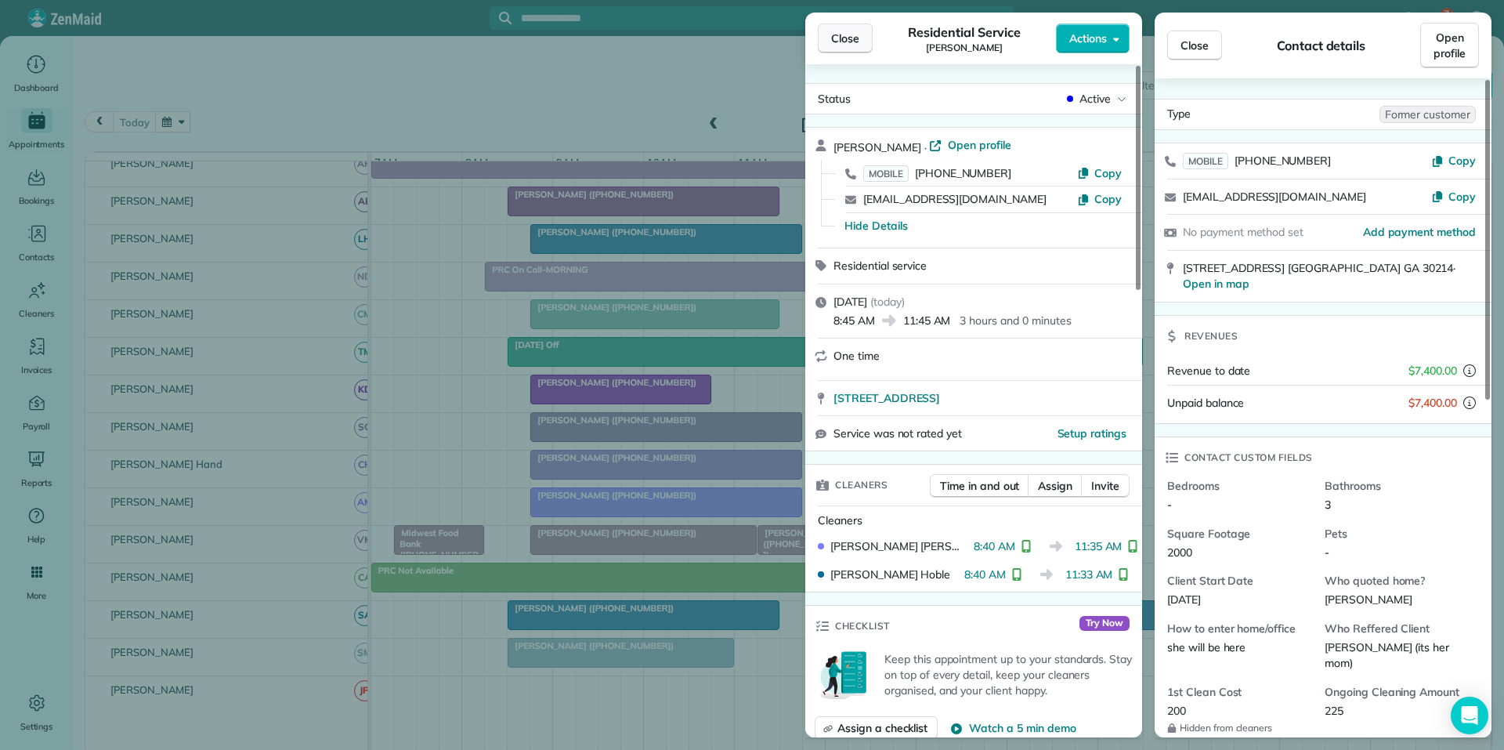
click at [838, 40] on span "Close" at bounding box center [845, 39] width 28 height 16
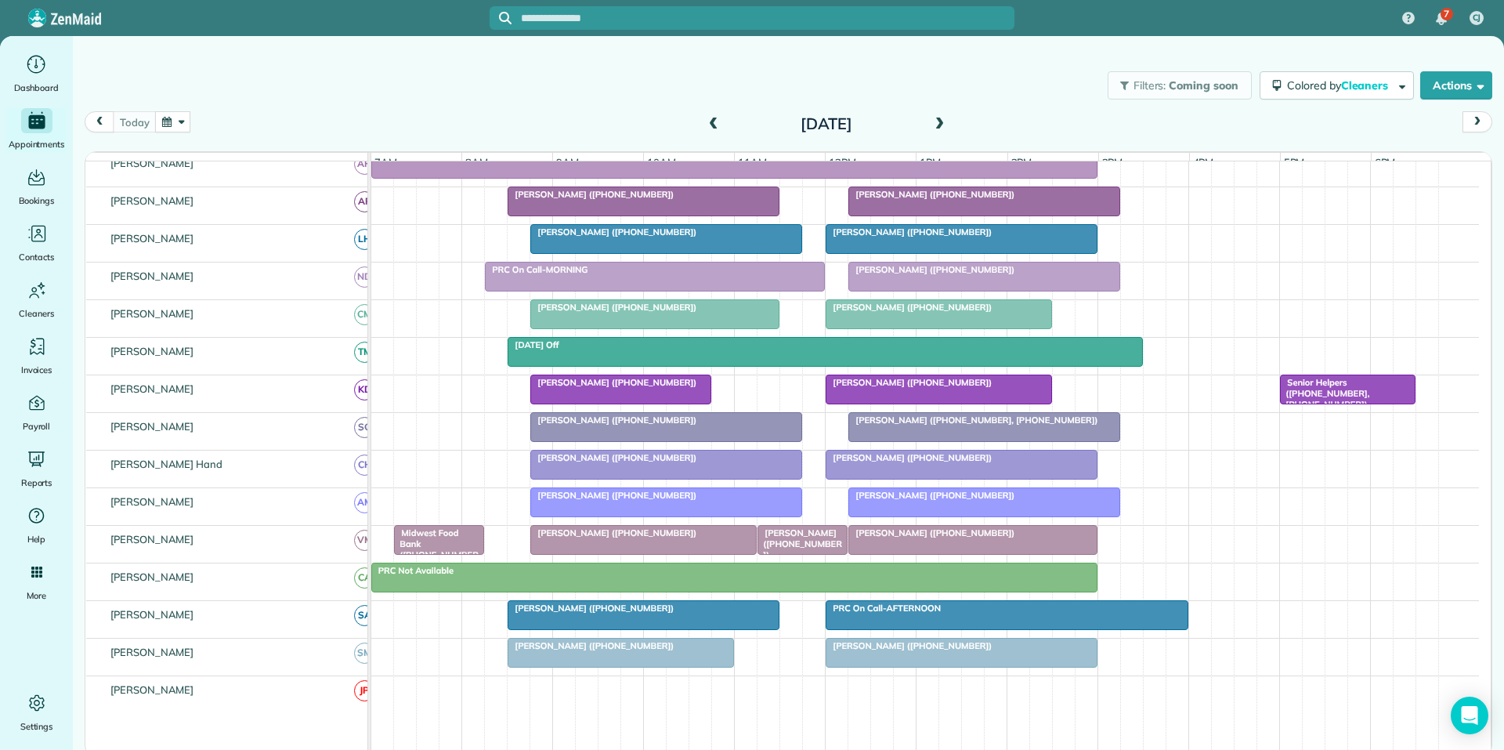
click at [182, 119] on button "button" at bounding box center [173, 121] width 36 height 21
click at [364, 132] on link "Next" at bounding box center [362, 131] width 43 height 39
click at [237, 248] on link "17" at bounding box center [236, 252] width 25 height 25
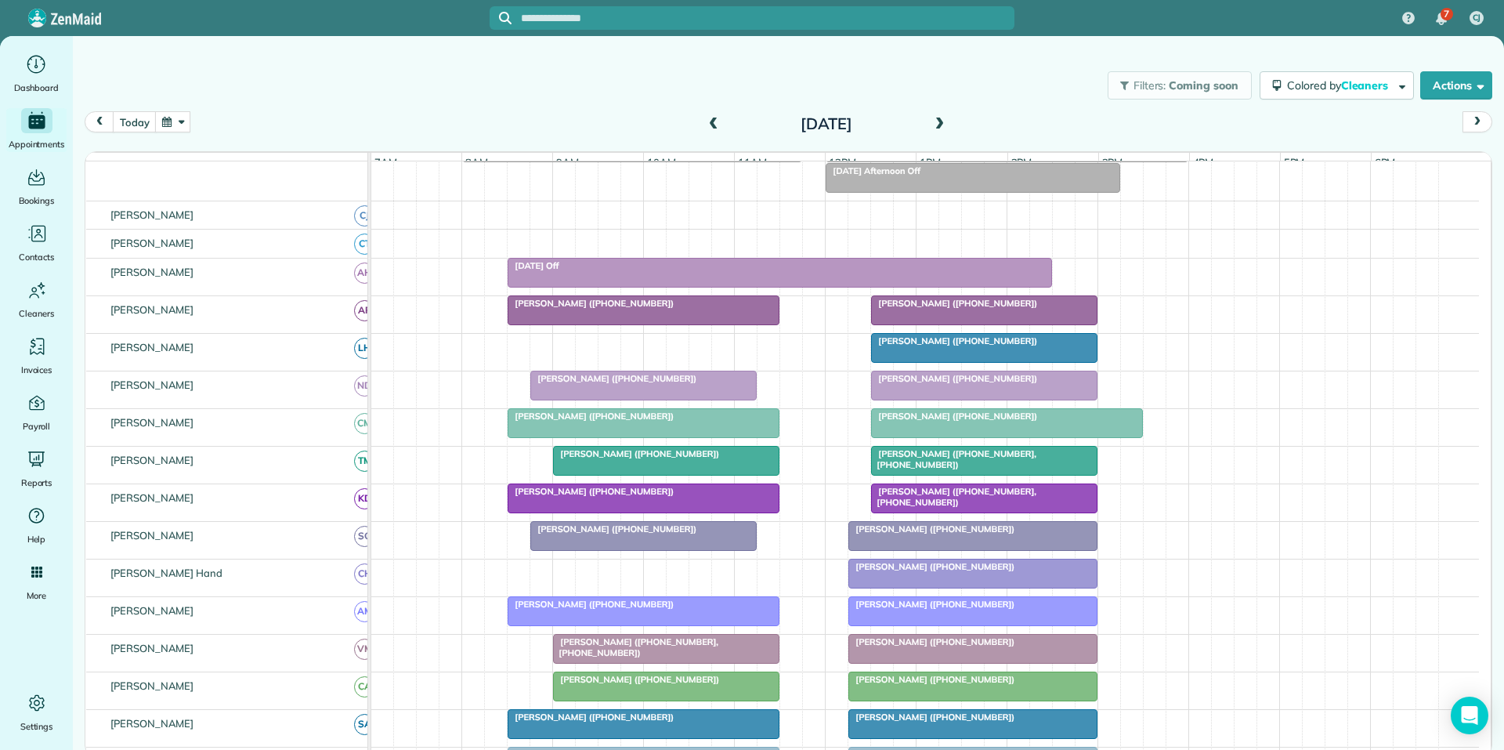
scroll to position [261, 0]
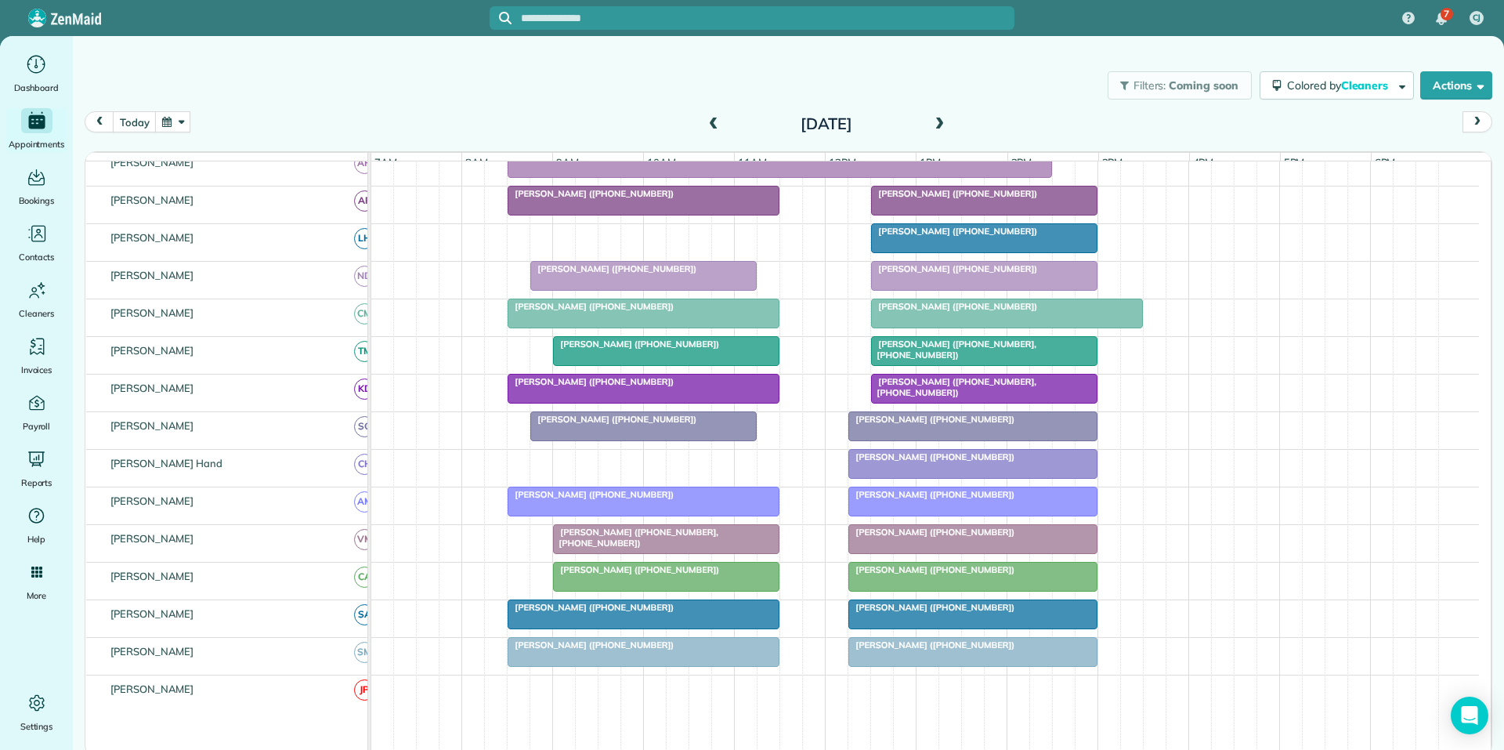
click at [942, 125] on span at bounding box center [939, 125] width 17 height 14
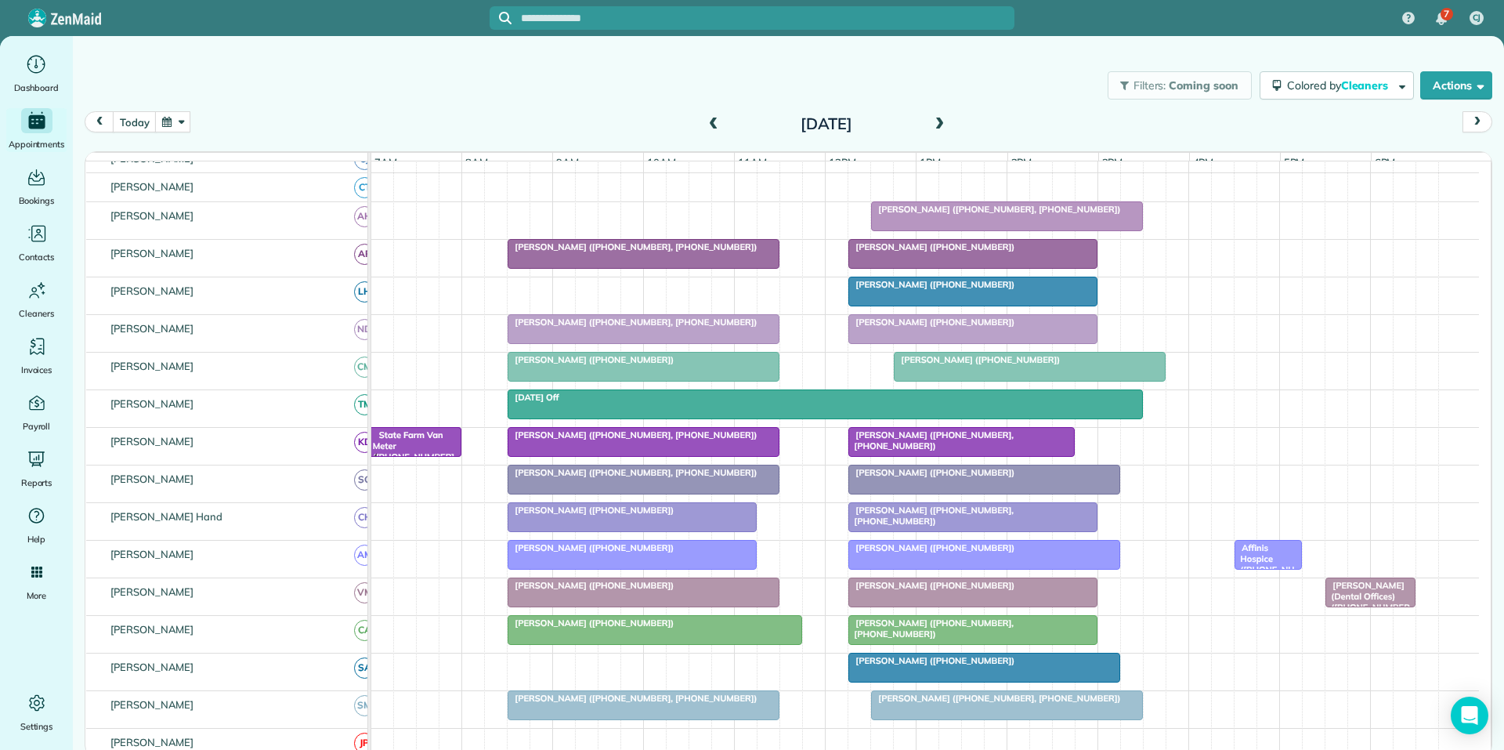
scroll to position [183, 0]
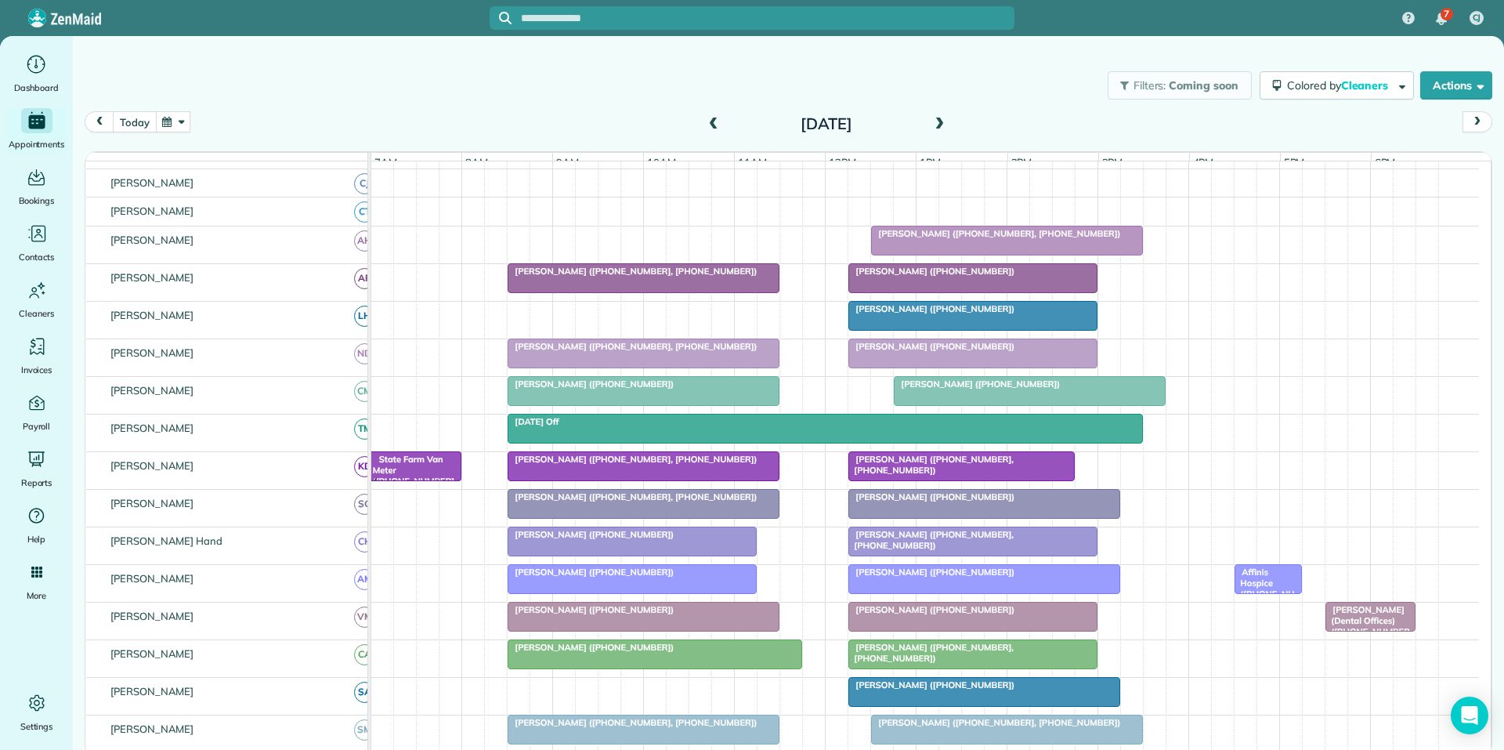
click at [133, 119] on button "today" at bounding box center [134, 121] width 43 height 21
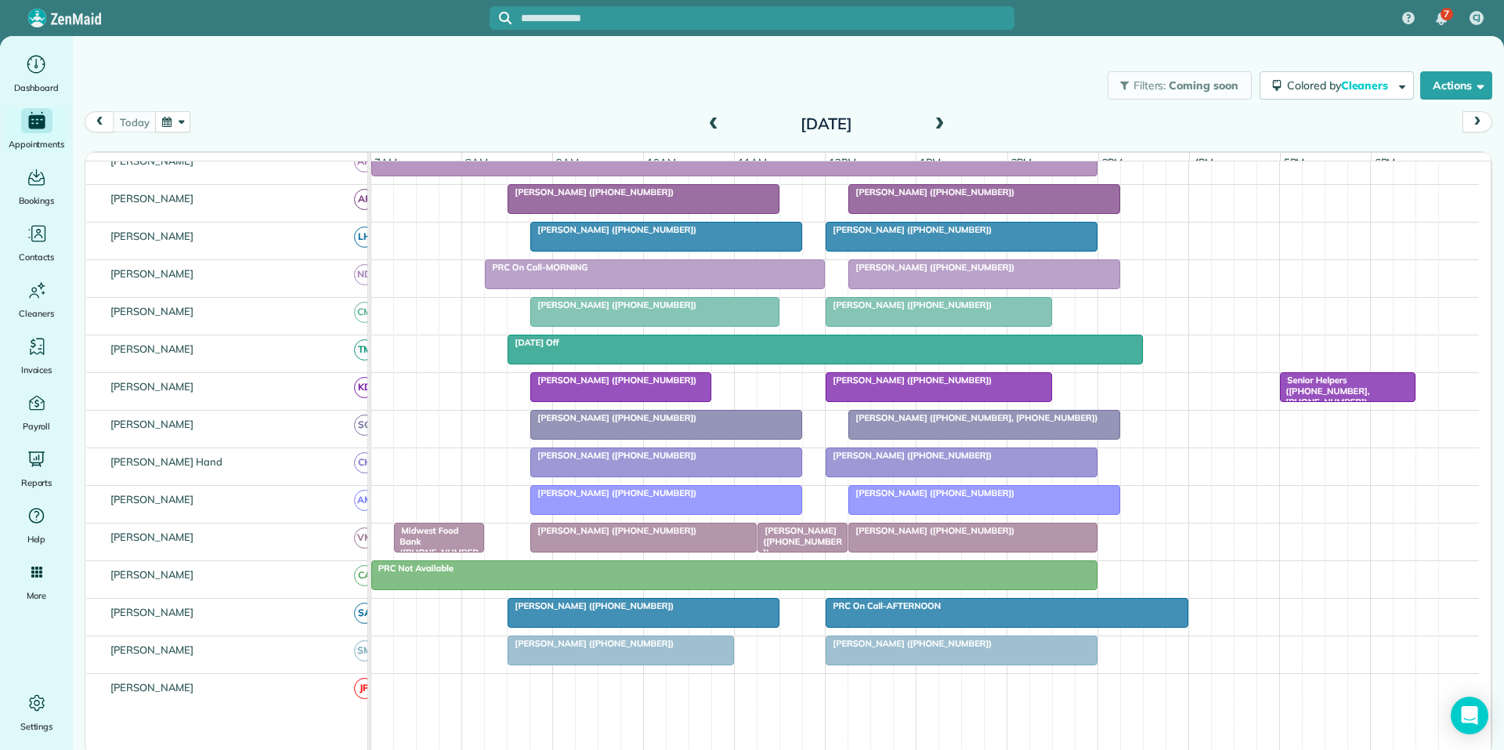
scroll to position [74, 0]
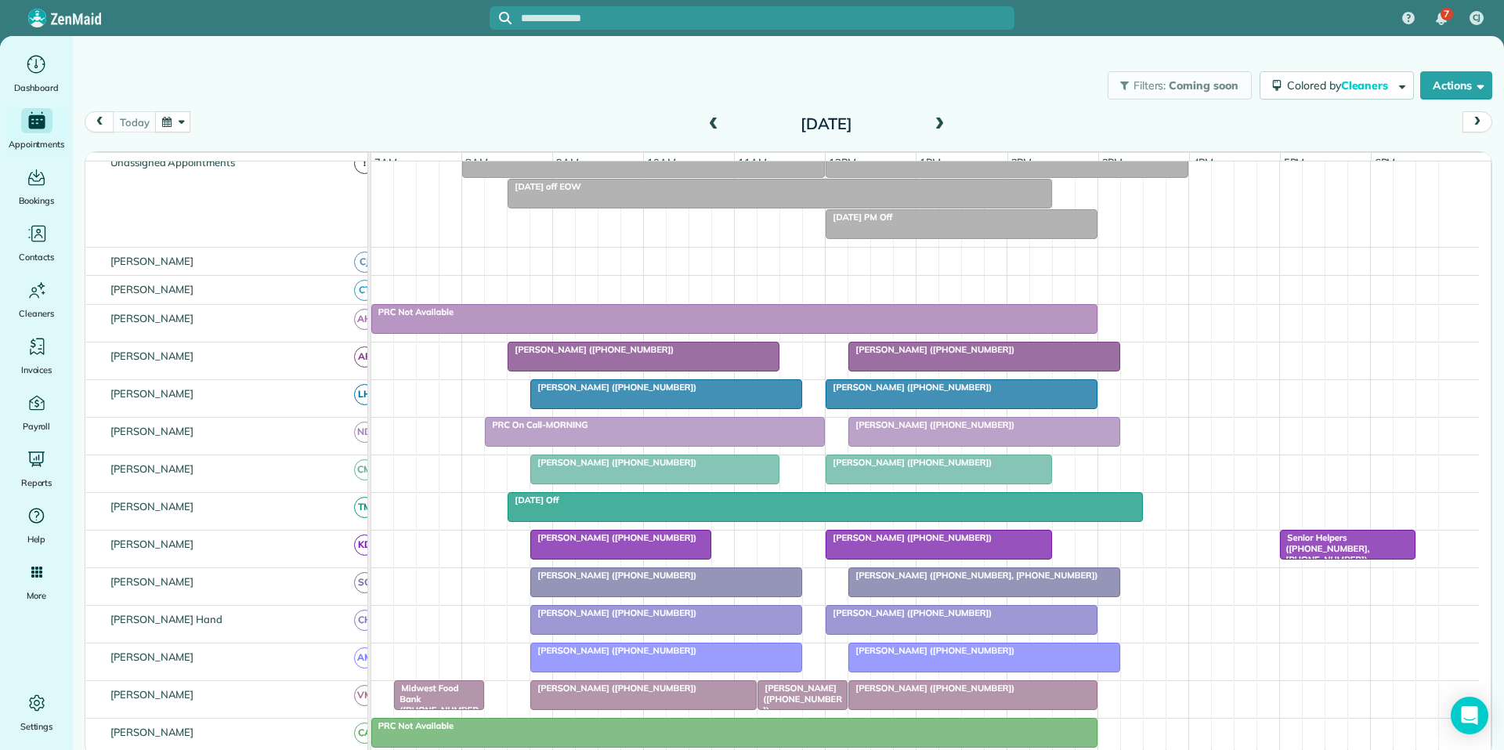
click at [943, 408] on div at bounding box center [962, 394] width 270 height 28
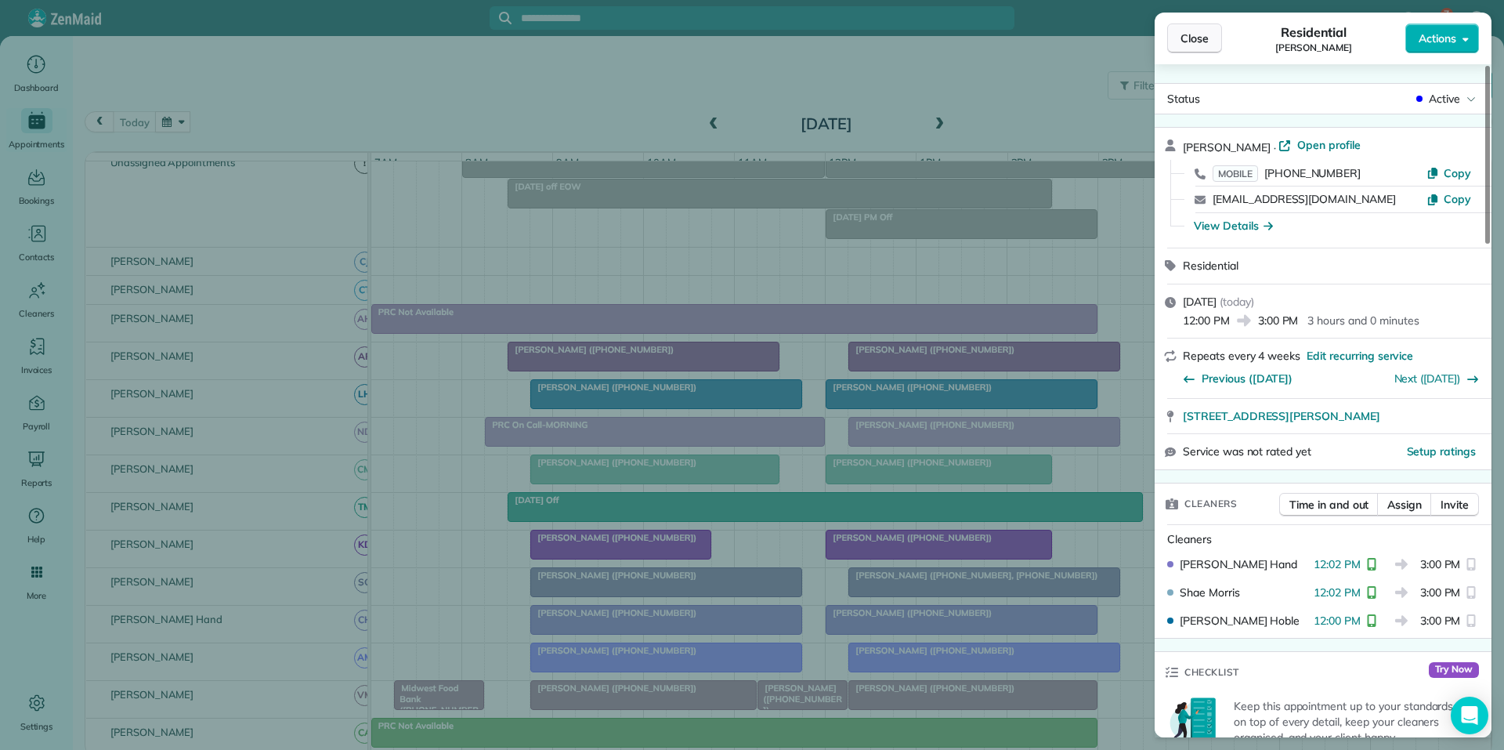
click at [1193, 42] on span "Close" at bounding box center [1195, 39] width 28 height 16
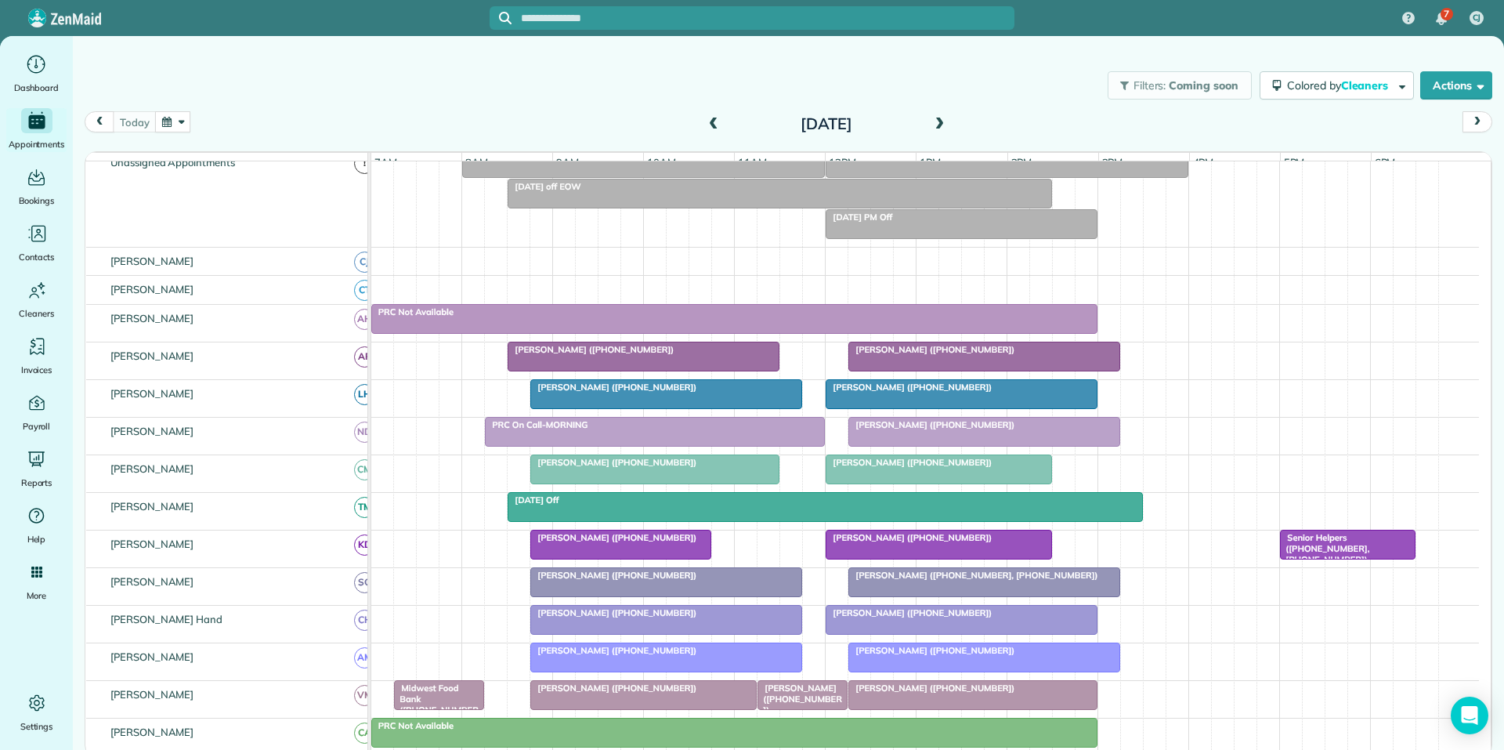
click at [490, 89] on div "Filters: Coming soon Colored by Cleaners Color by Cleaner Color by Team Color b…" at bounding box center [789, 86] width 1432 height 52
click at [961, 592] on div at bounding box center [984, 582] width 270 height 28
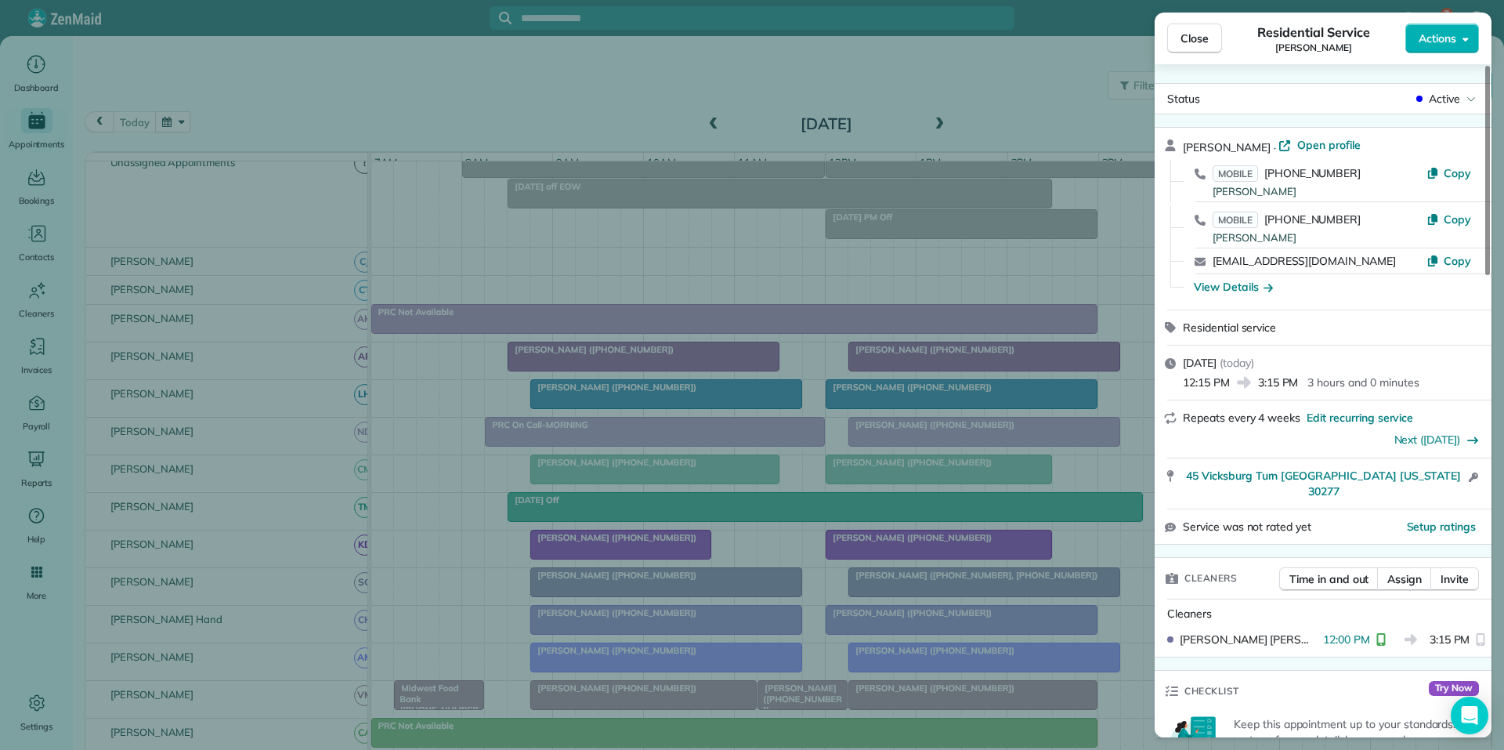
click at [1199, 35] on span "Close" at bounding box center [1195, 39] width 28 height 16
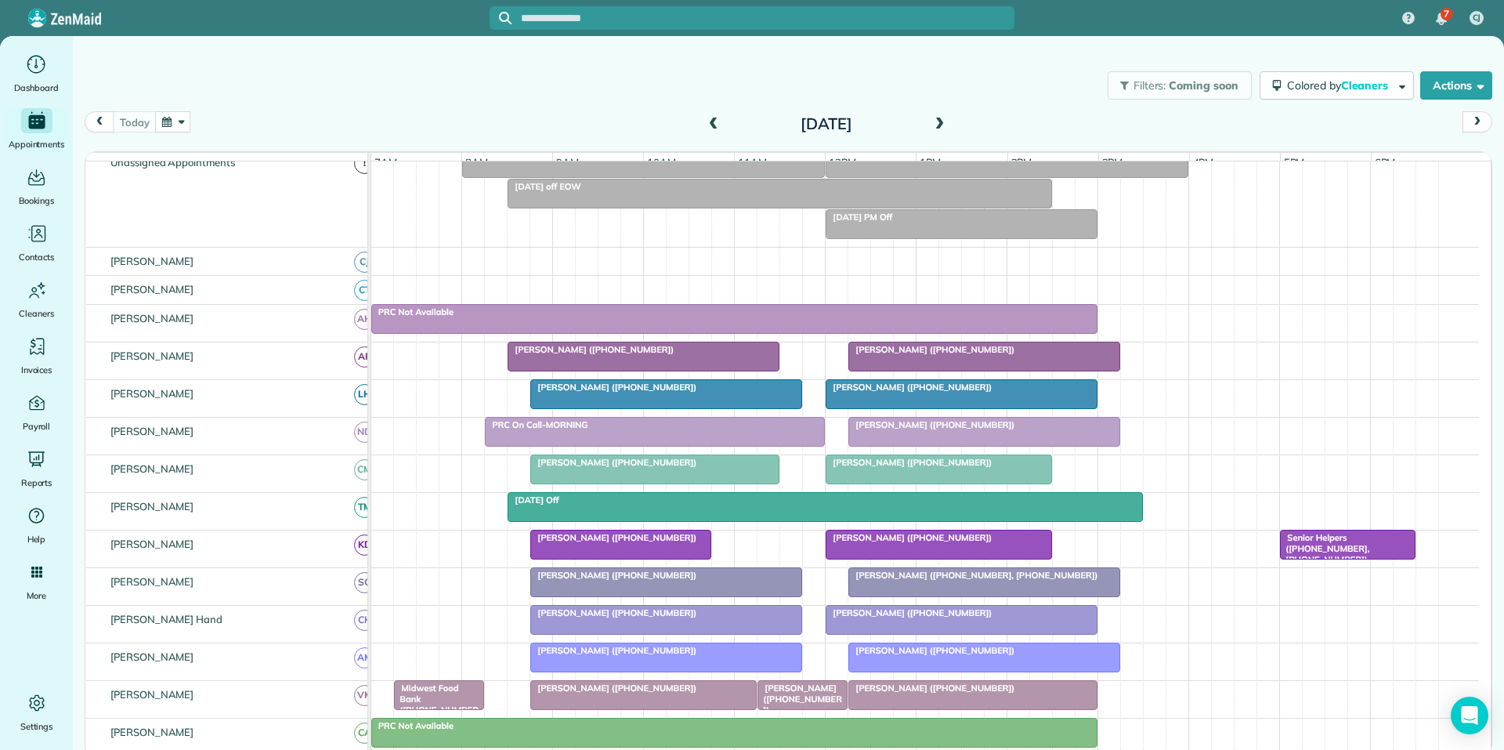
click at [574, 91] on div "Filters: Coming soon Colored by Cleaners Color by Cleaner Color by Team Color b…" at bounding box center [789, 86] width 1432 height 52
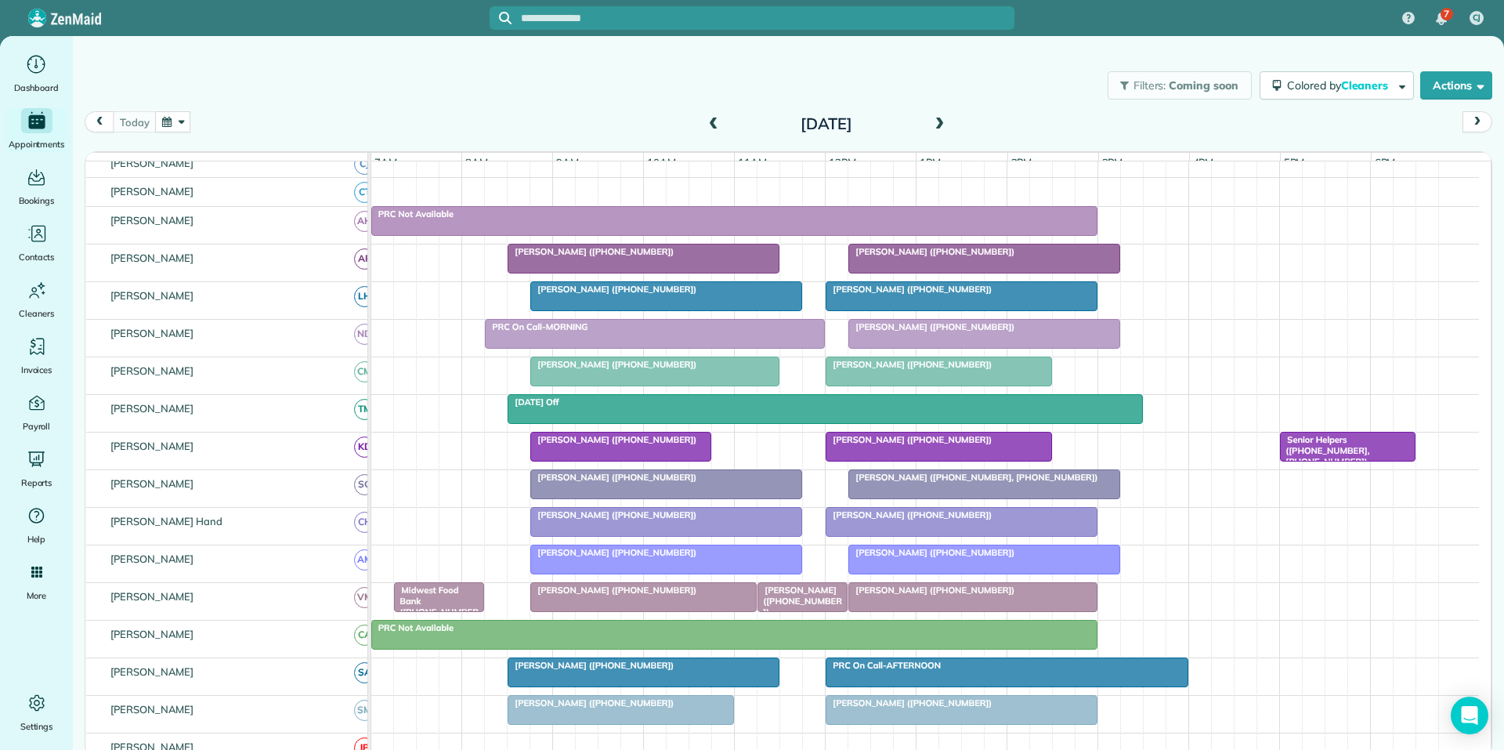
scroll to position [309, 0]
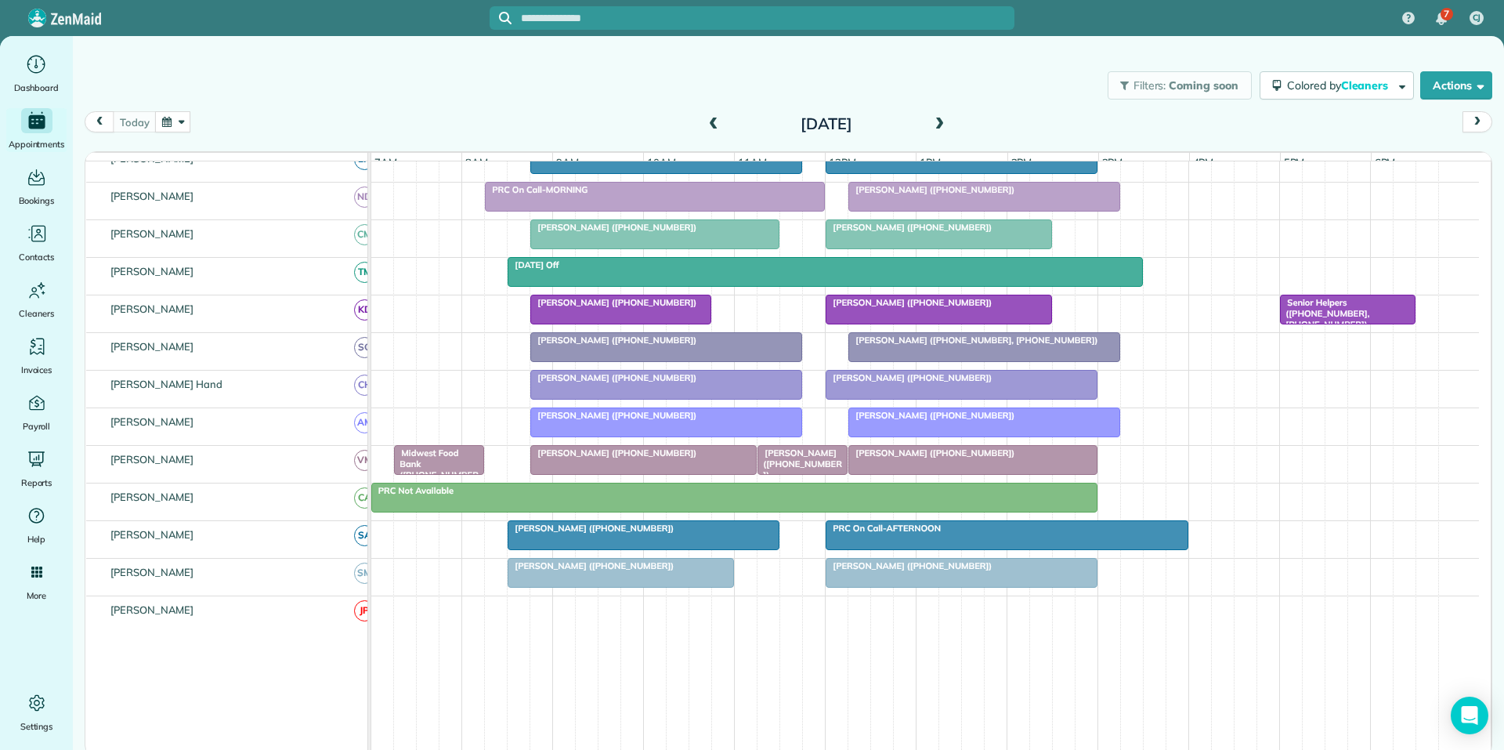
click at [652, 548] on div at bounding box center [644, 535] width 270 height 28
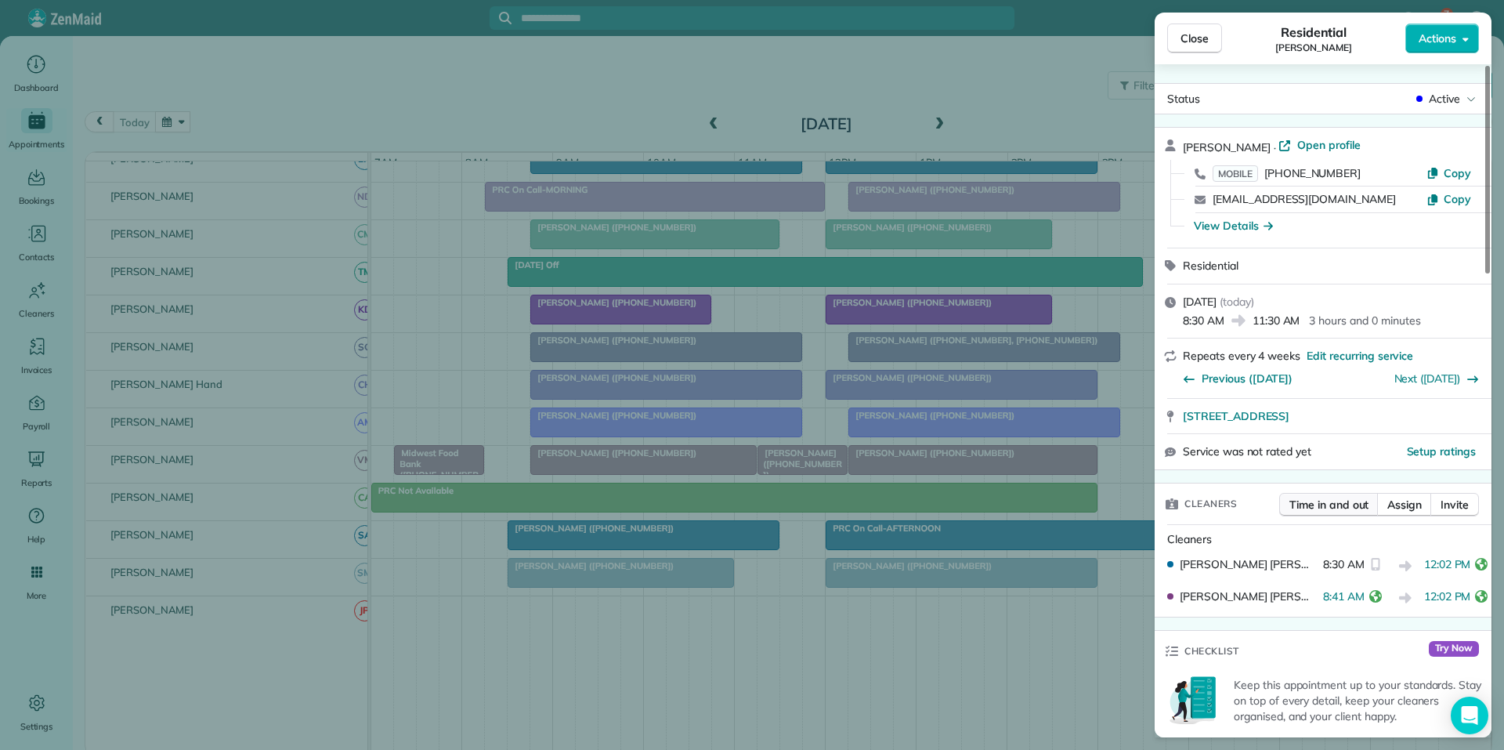
click at [1345, 507] on span "Time in and out" at bounding box center [1329, 505] width 79 height 16
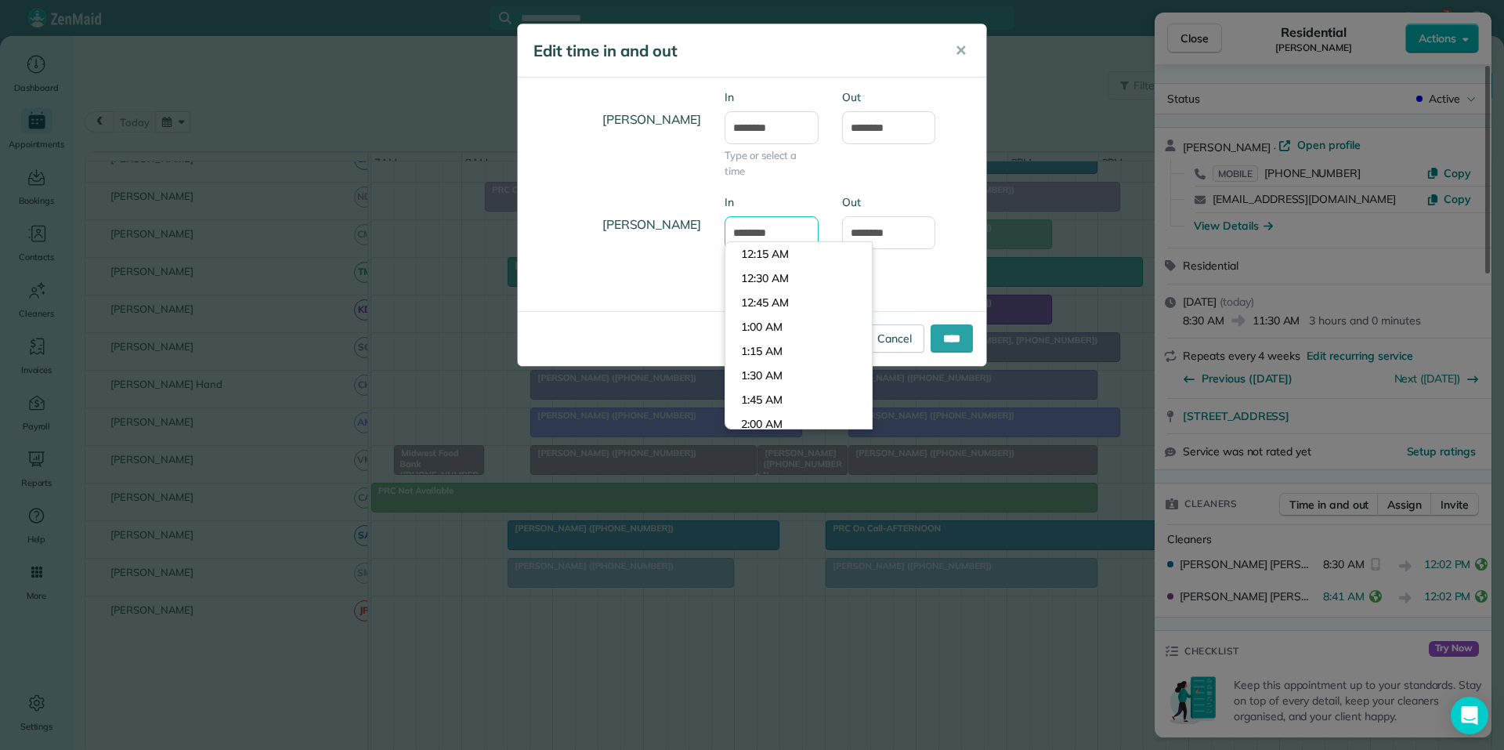
click at [778, 233] on input "*******" at bounding box center [772, 232] width 94 height 33
type input "*******"
click at [769, 273] on body "7 CJ Dashboard Appointments Bookings Contacts Cleaners Invoices Payroll Reports…" at bounding box center [752, 375] width 1504 height 750
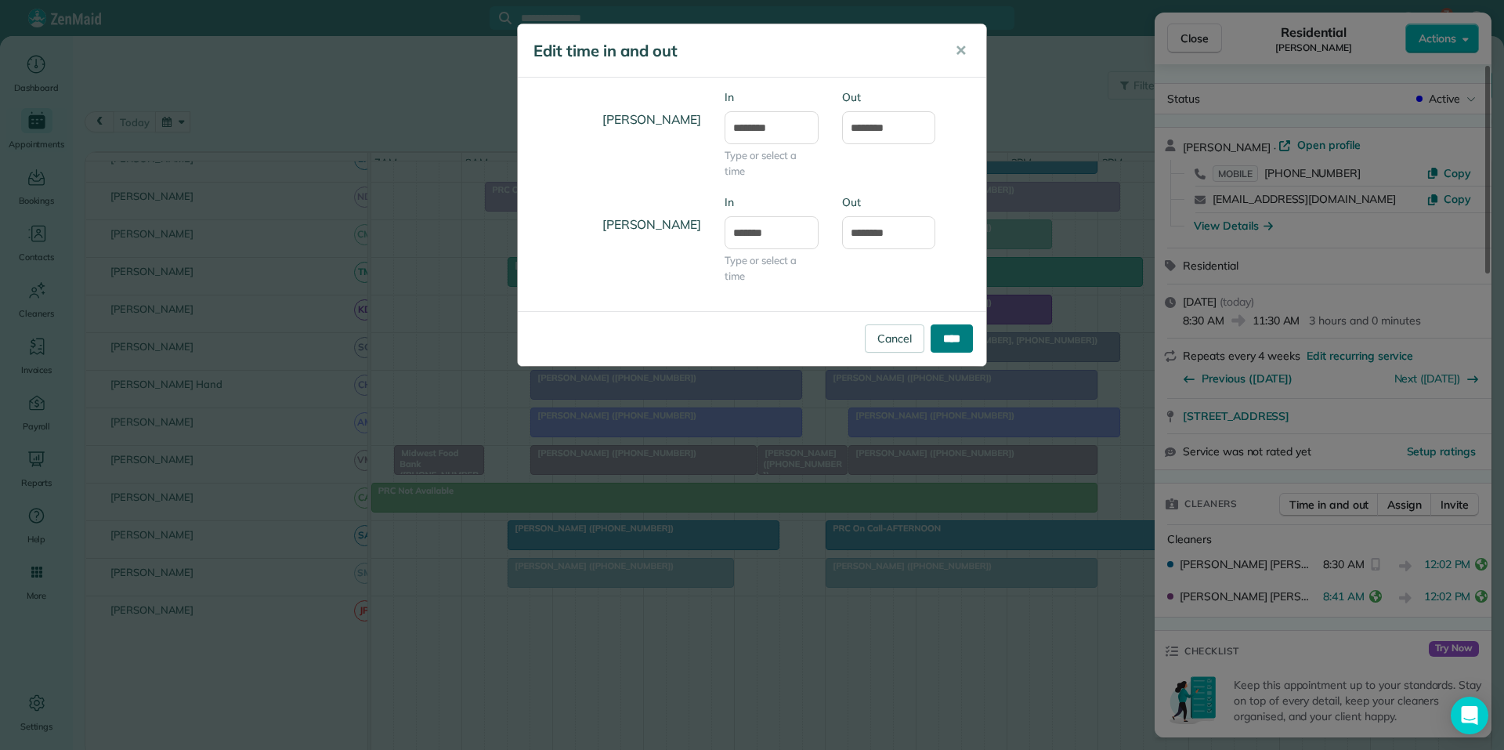
click at [950, 337] on input "****" at bounding box center [952, 338] width 42 height 28
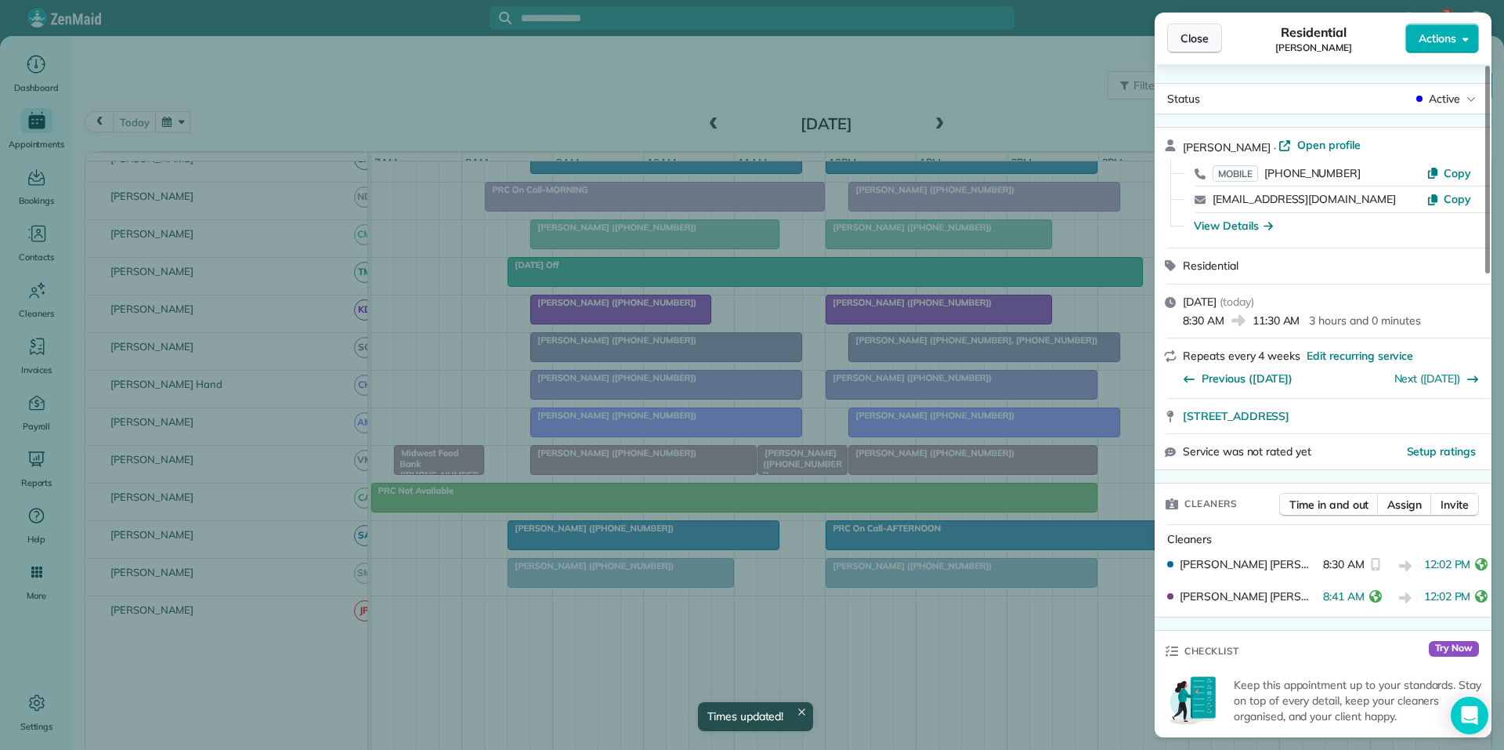
click at [1202, 35] on span "Close" at bounding box center [1195, 39] width 28 height 16
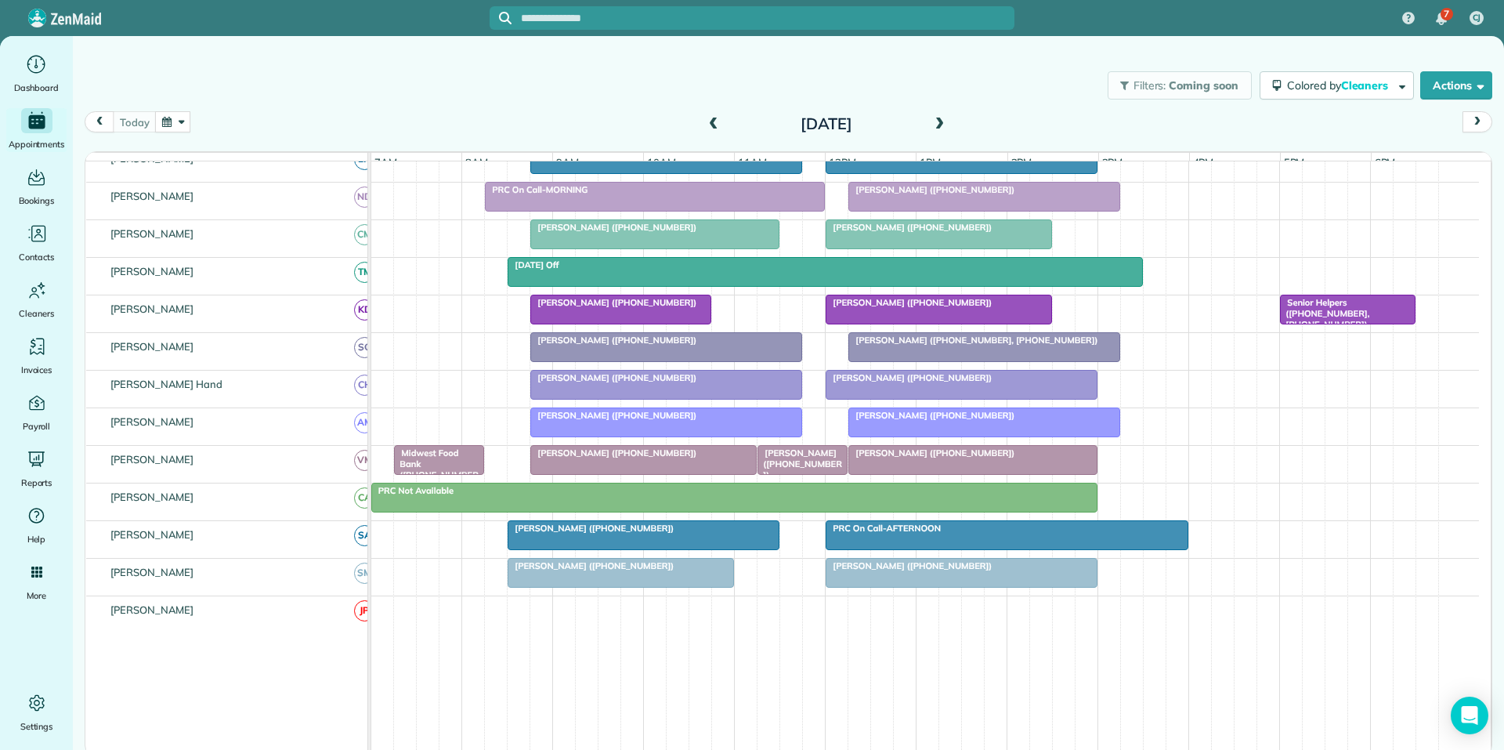
click at [973, 358] on div at bounding box center [984, 347] width 270 height 28
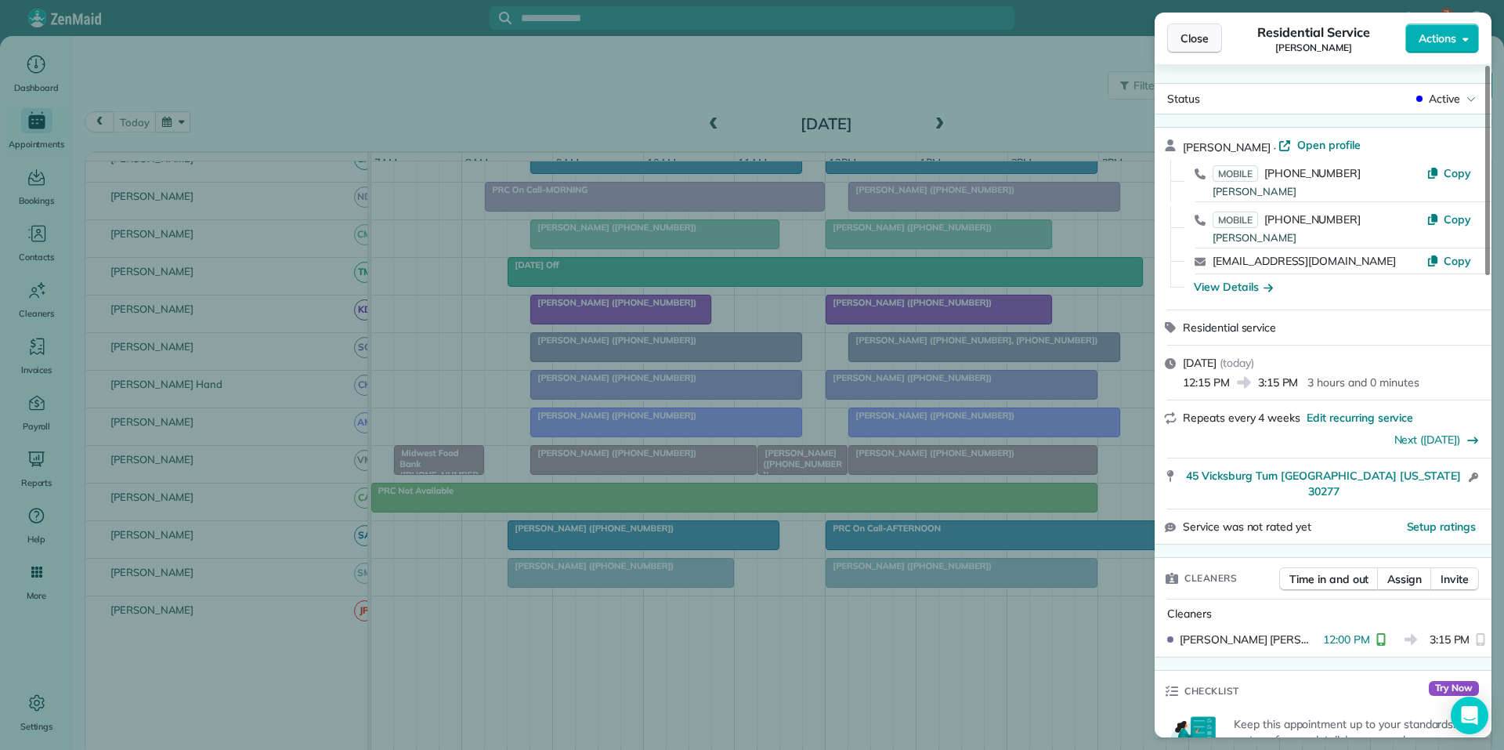
click at [1201, 34] on span "Close" at bounding box center [1195, 39] width 28 height 16
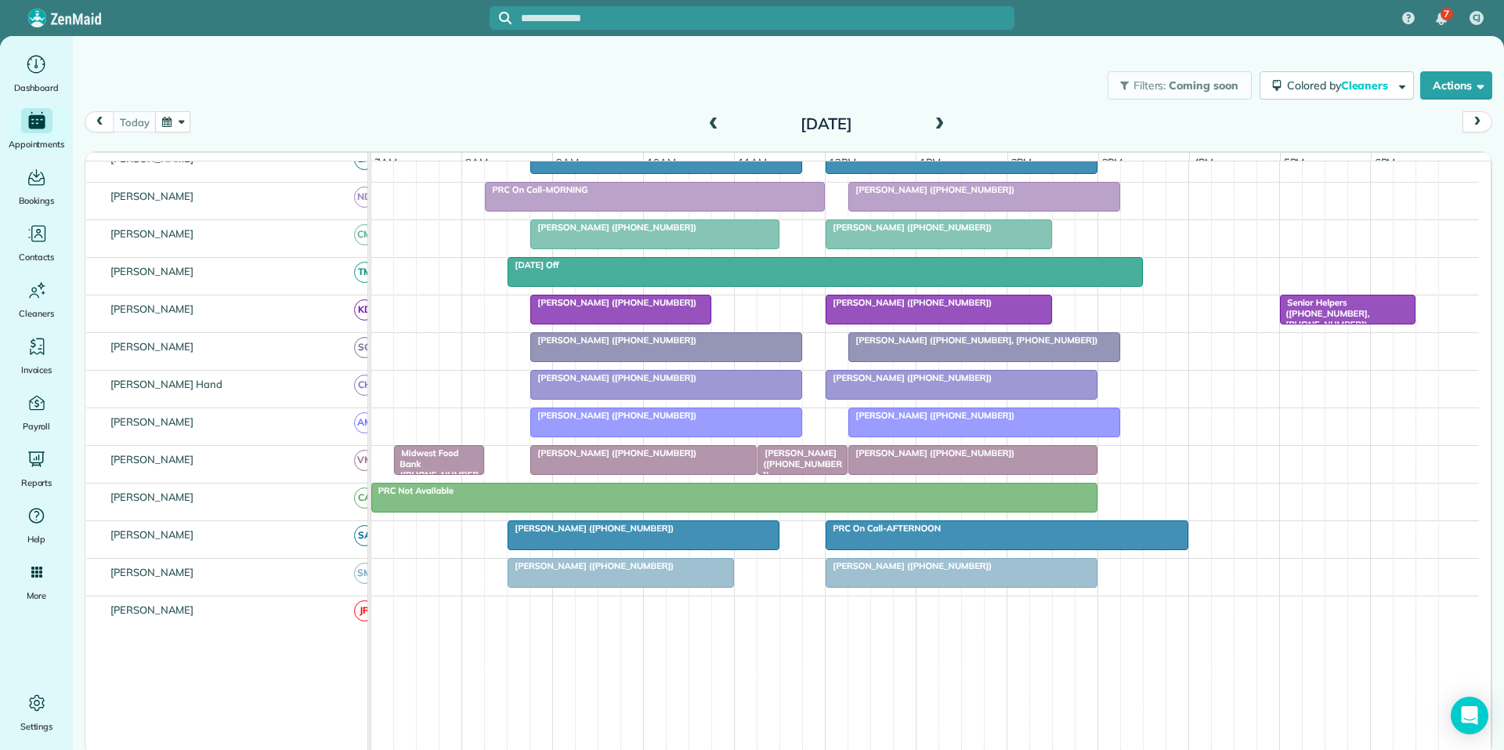
click at [180, 119] on button "button" at bounding box center [173, 121] width 36 height 21
click at [369, 128] on link "Next" at bounding box center [362, 131] width 43 height 39
drag, startPoint x: 237, startPoint y: 246, endPoint x: 256, endPoint y: 252, distance: 19.6
click at [238, 246] on link "17" at bounding box center [236, 252] width 25 height 25
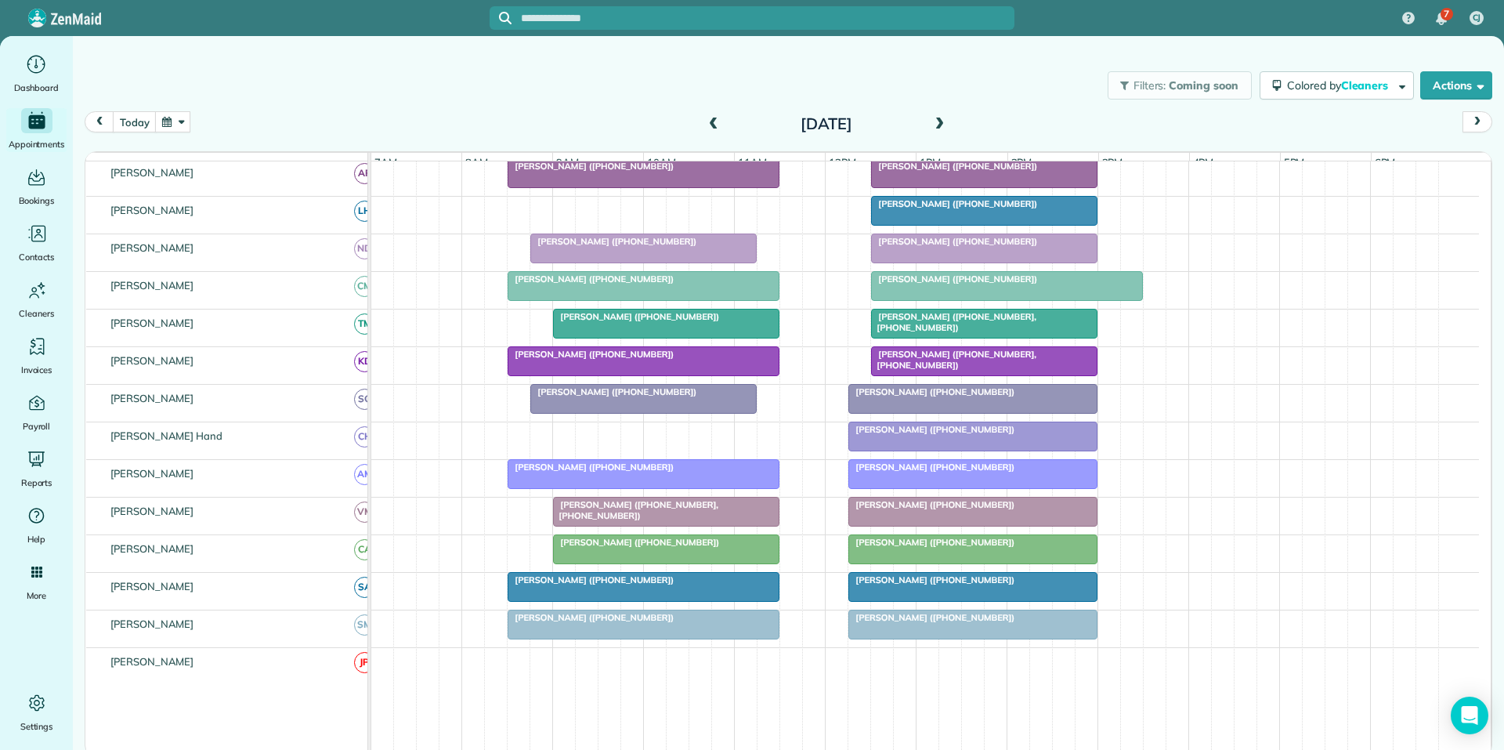
scroll to position [239, 0]
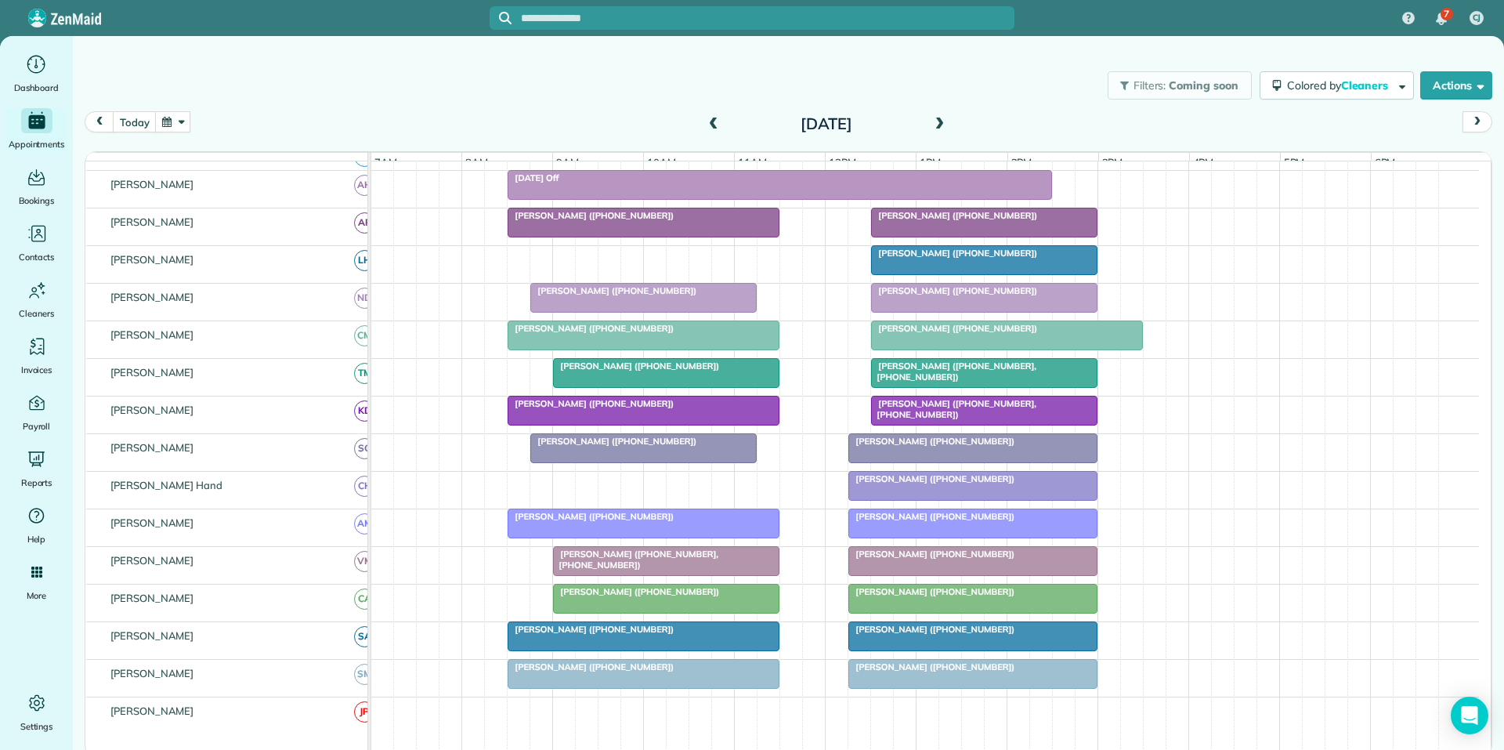
click at [942, 121] on span at bounding box center [939, 125] width 17 height 14
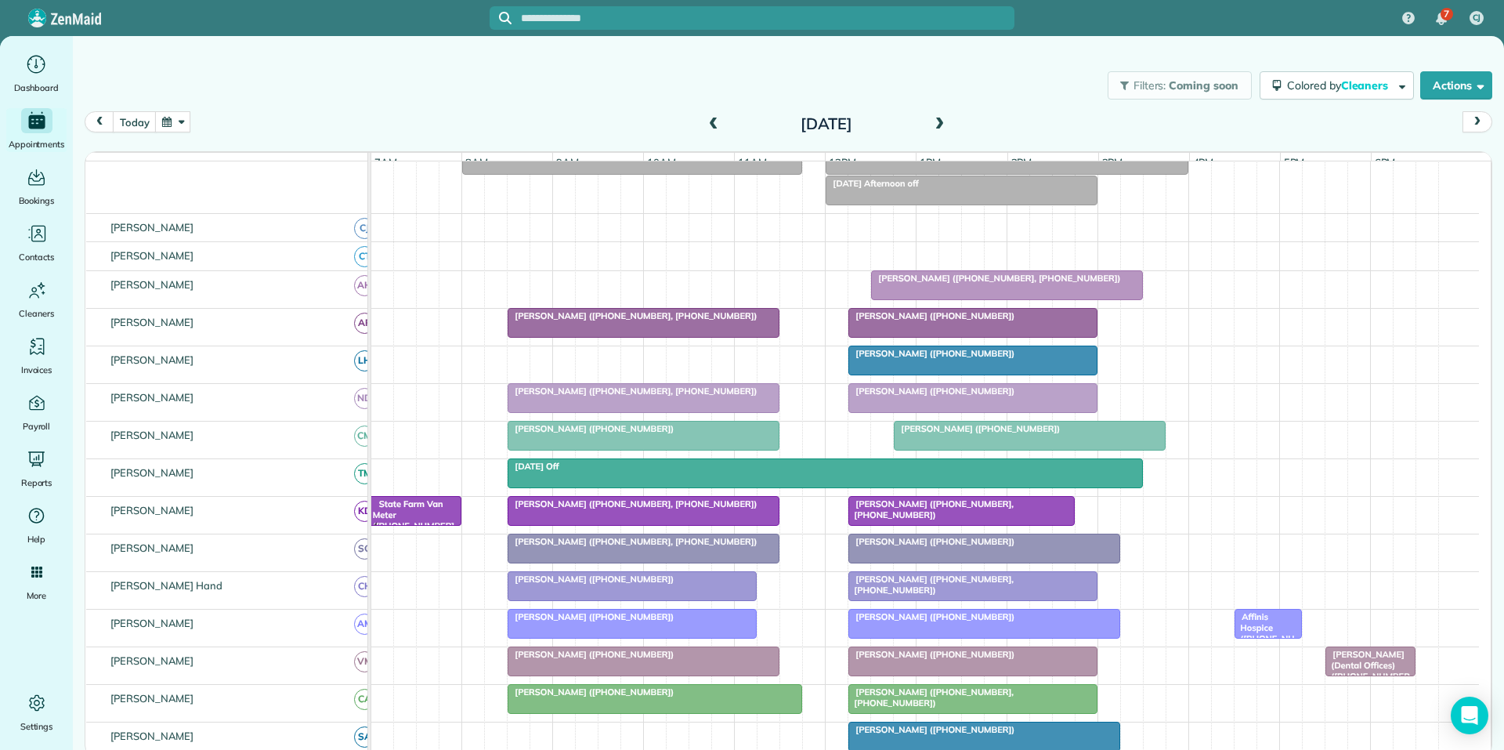
scroll to position [240, 0]
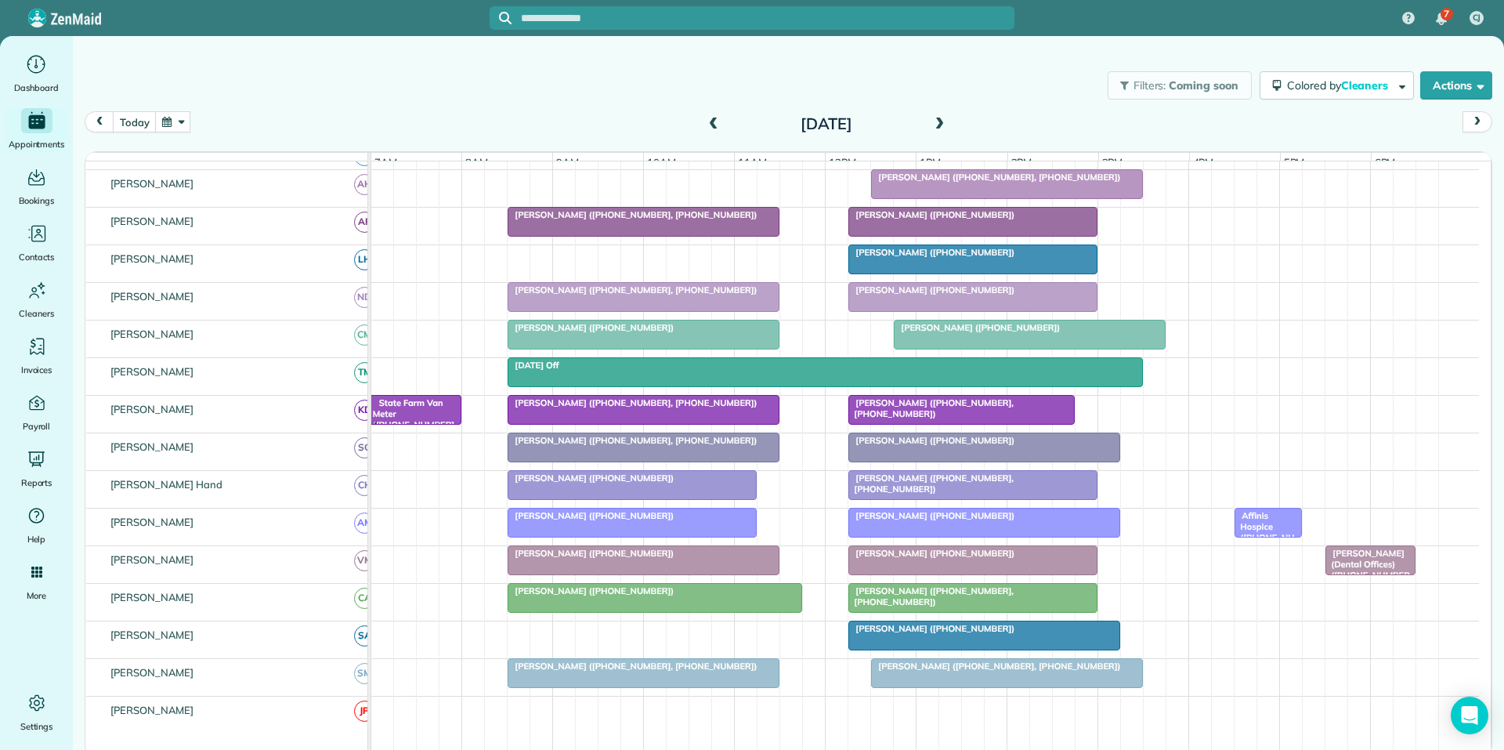
click at [710, 124] on span at bounding box center [713, 125] width 17 height 14
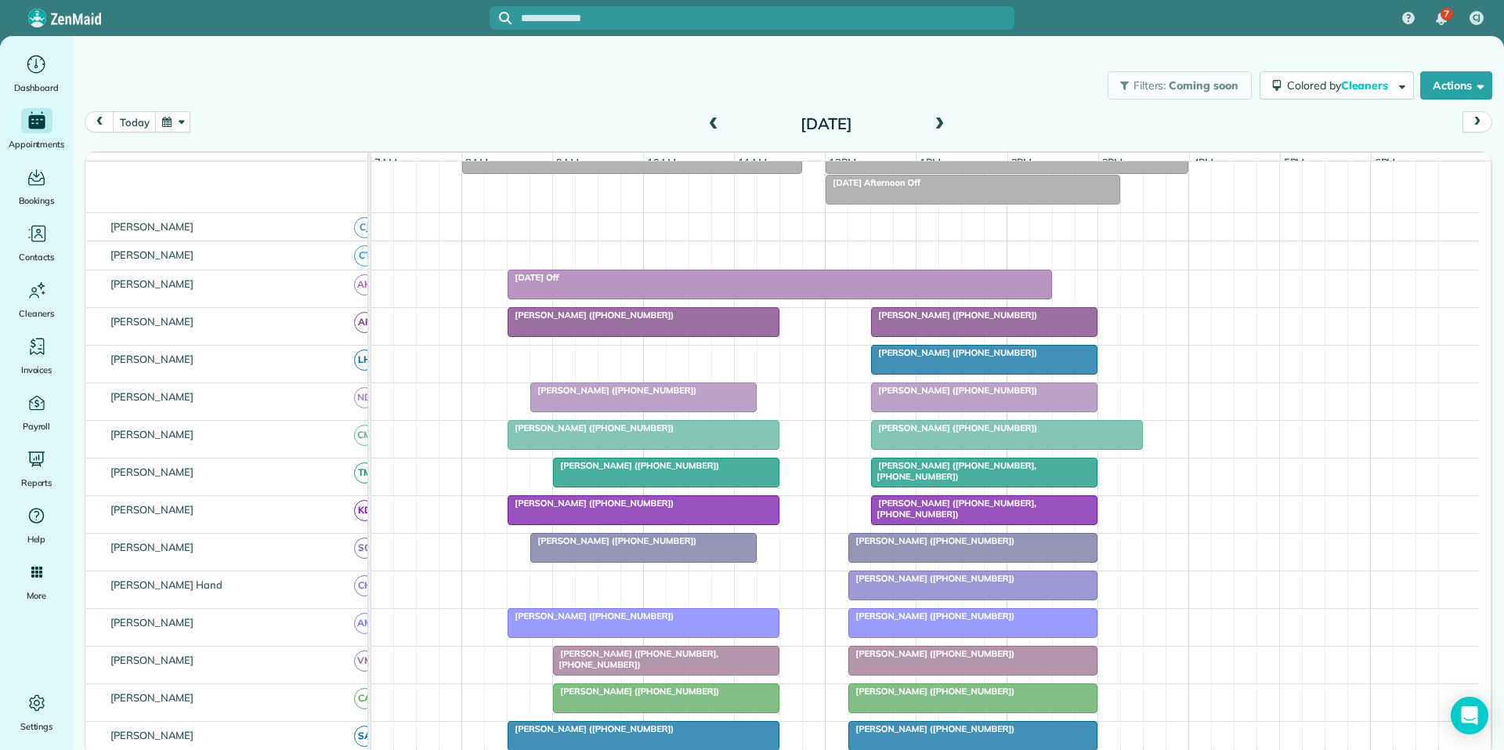
scroll to position [241, 0]
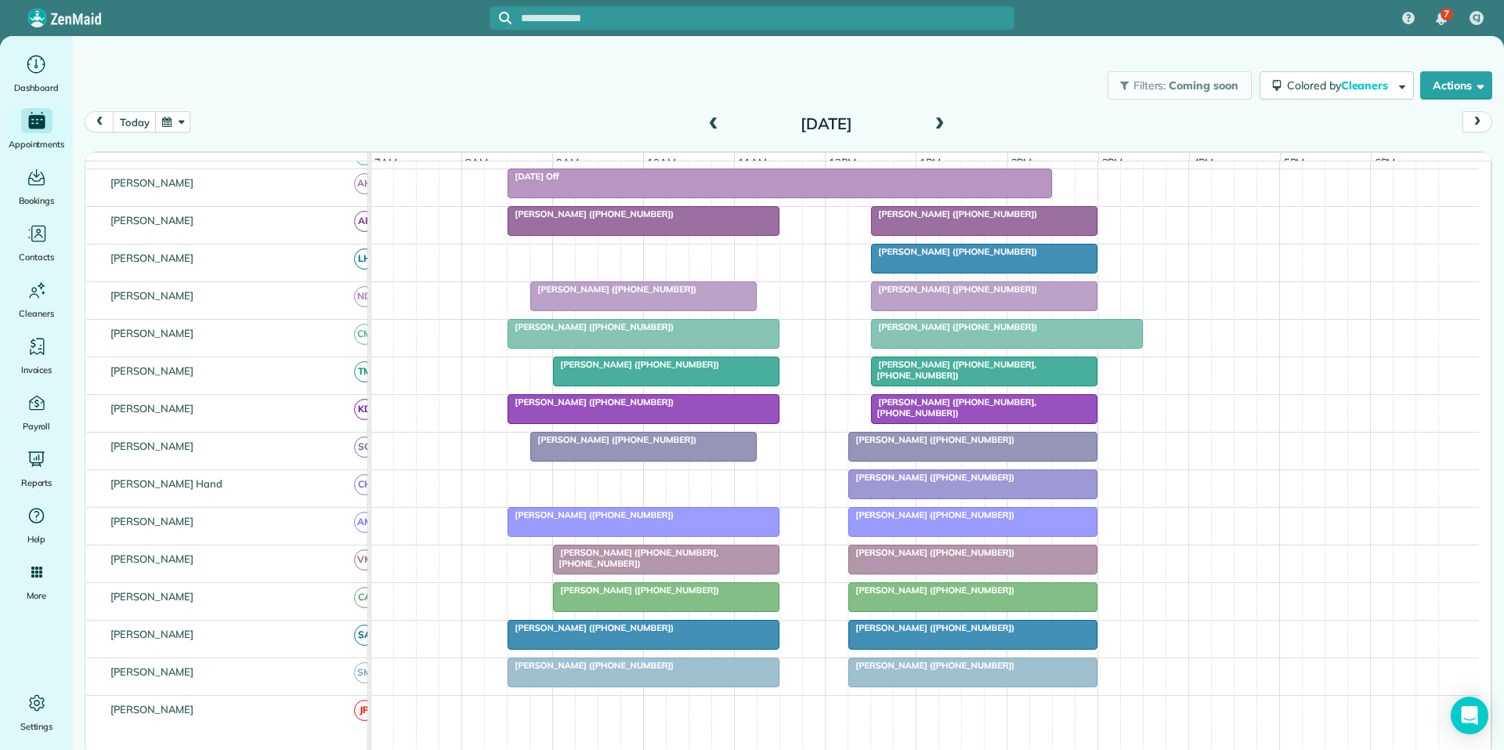
click at [939, 124] on span at bounding box center [939, 125] width 17 height 14
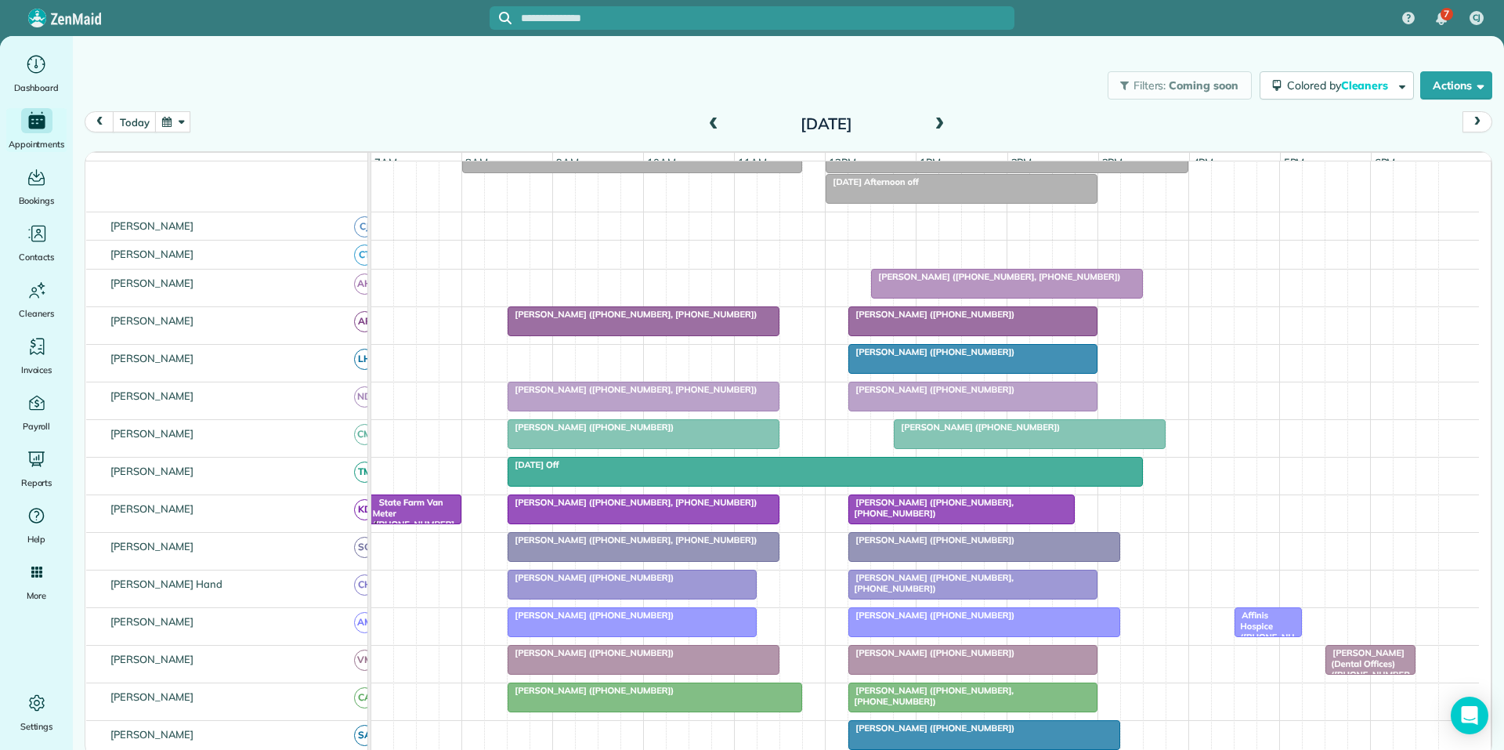
scroll to position [241, 0]
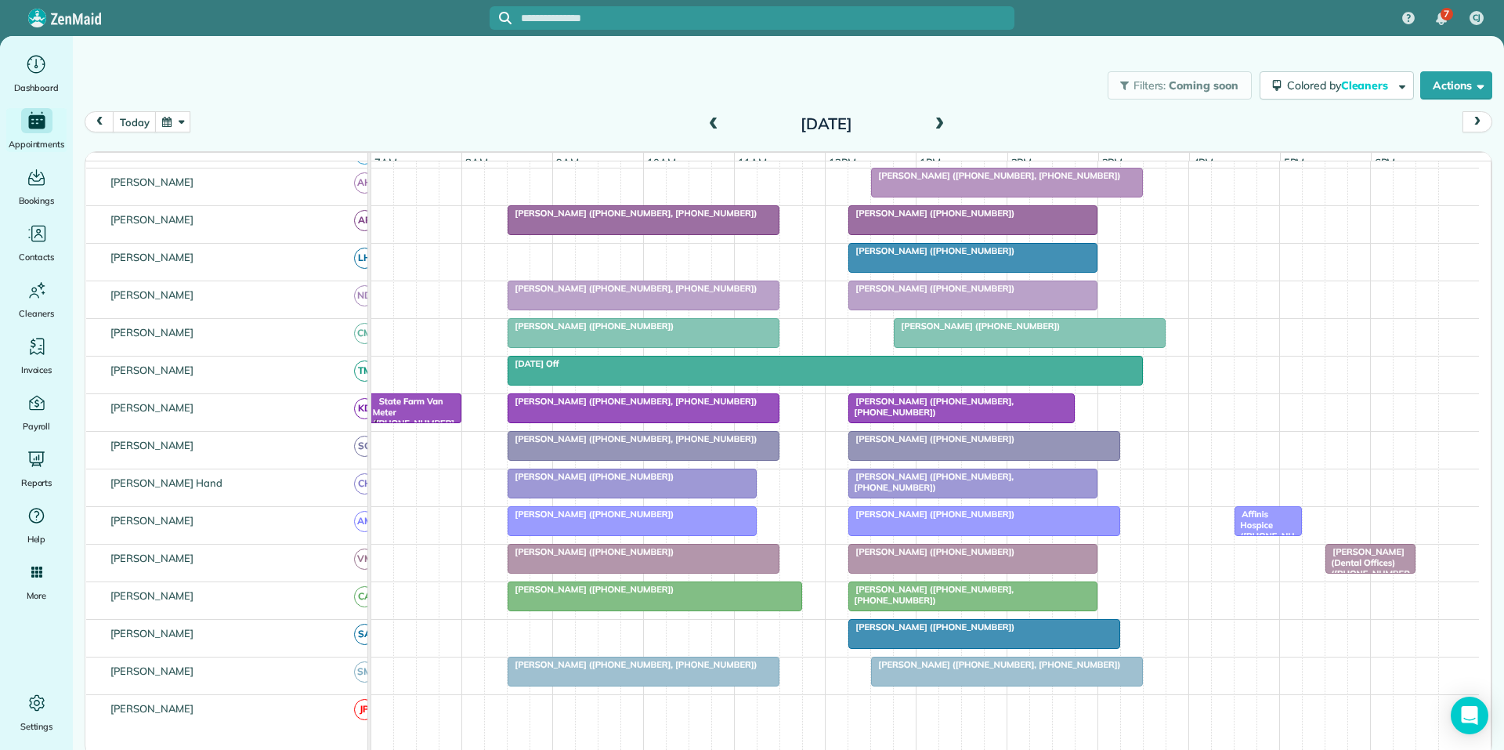
click at [621, 13] on input "text" at bounding box center [768, 19] width 494 height 12
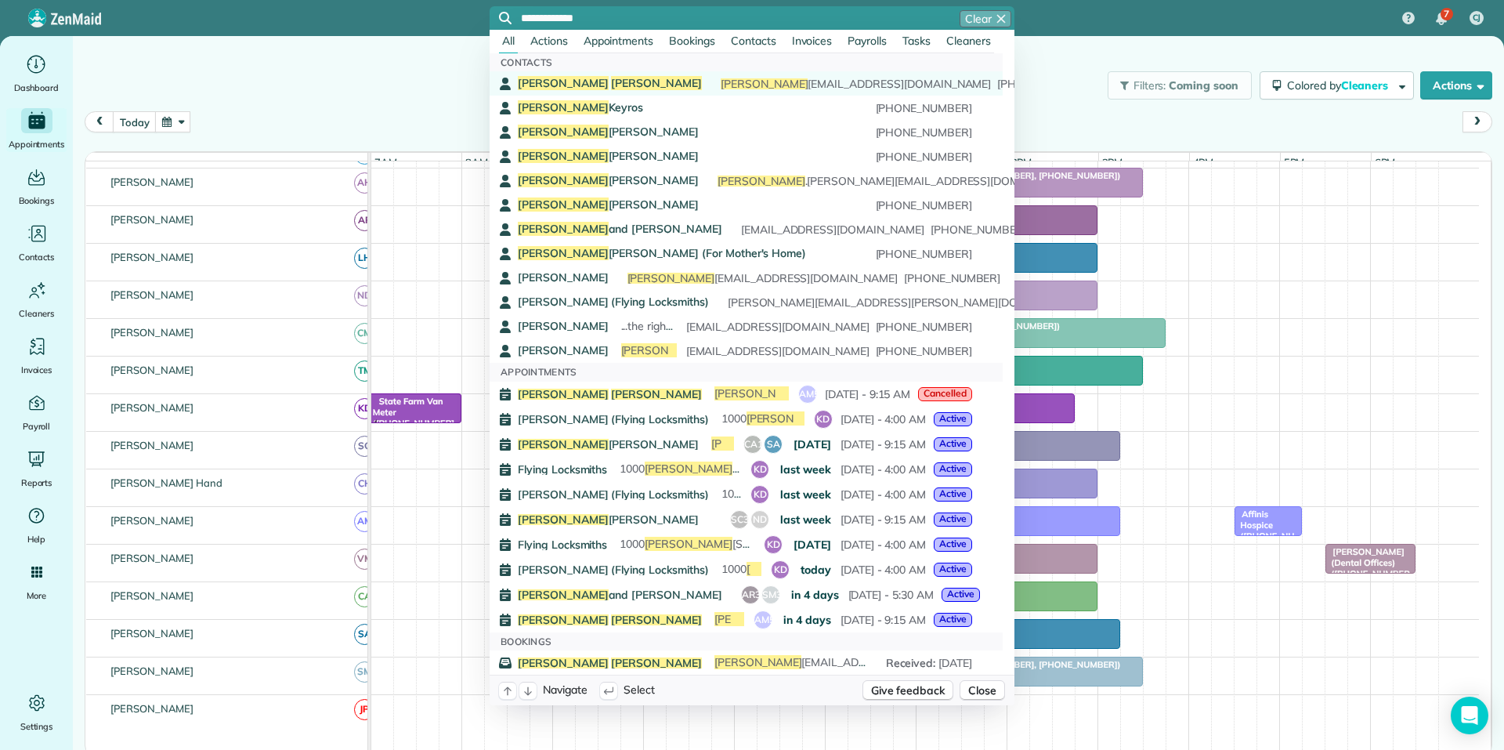
type input "**********"
click at [611, 81] on span "Cooper" at bounding box center [656, 83] width 91 height 14
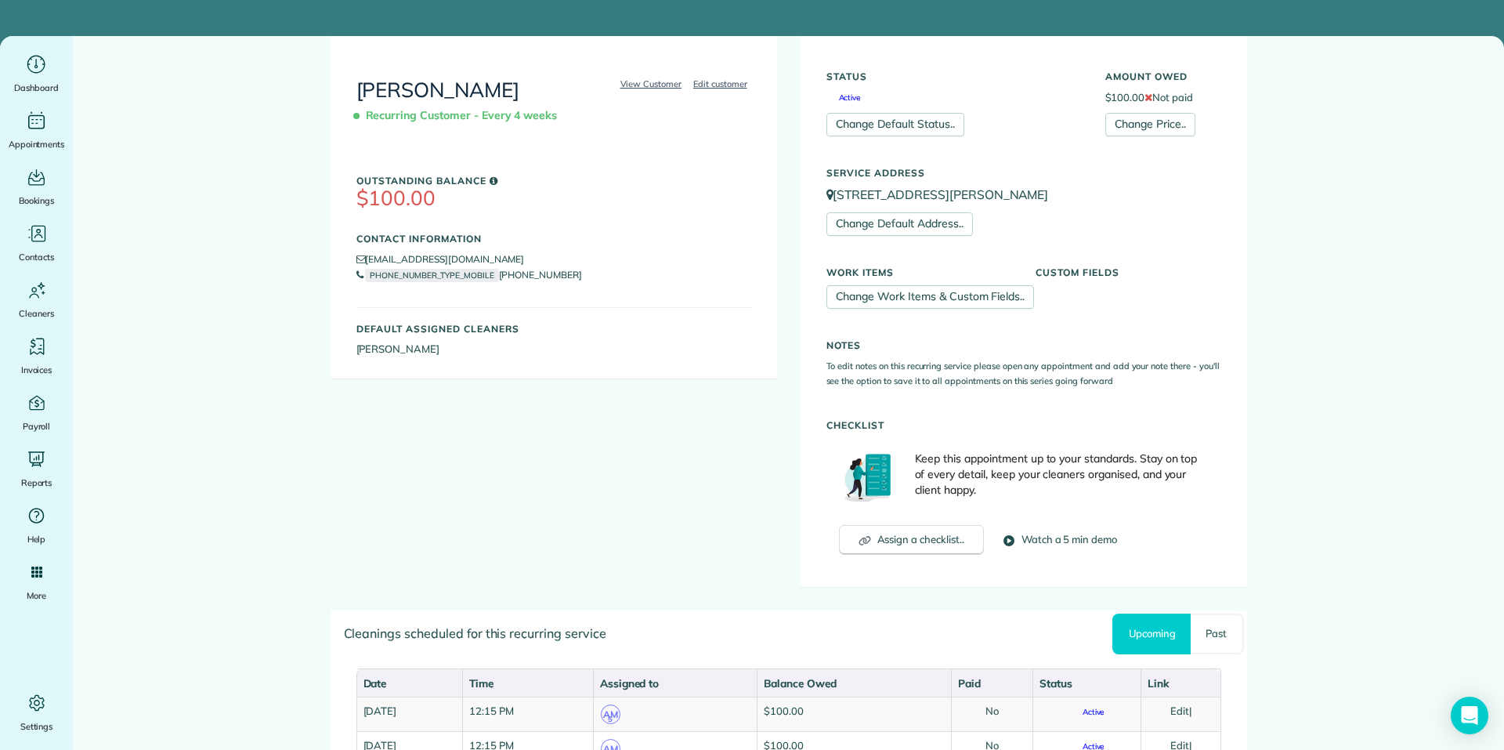
scroll to position [470, 0]
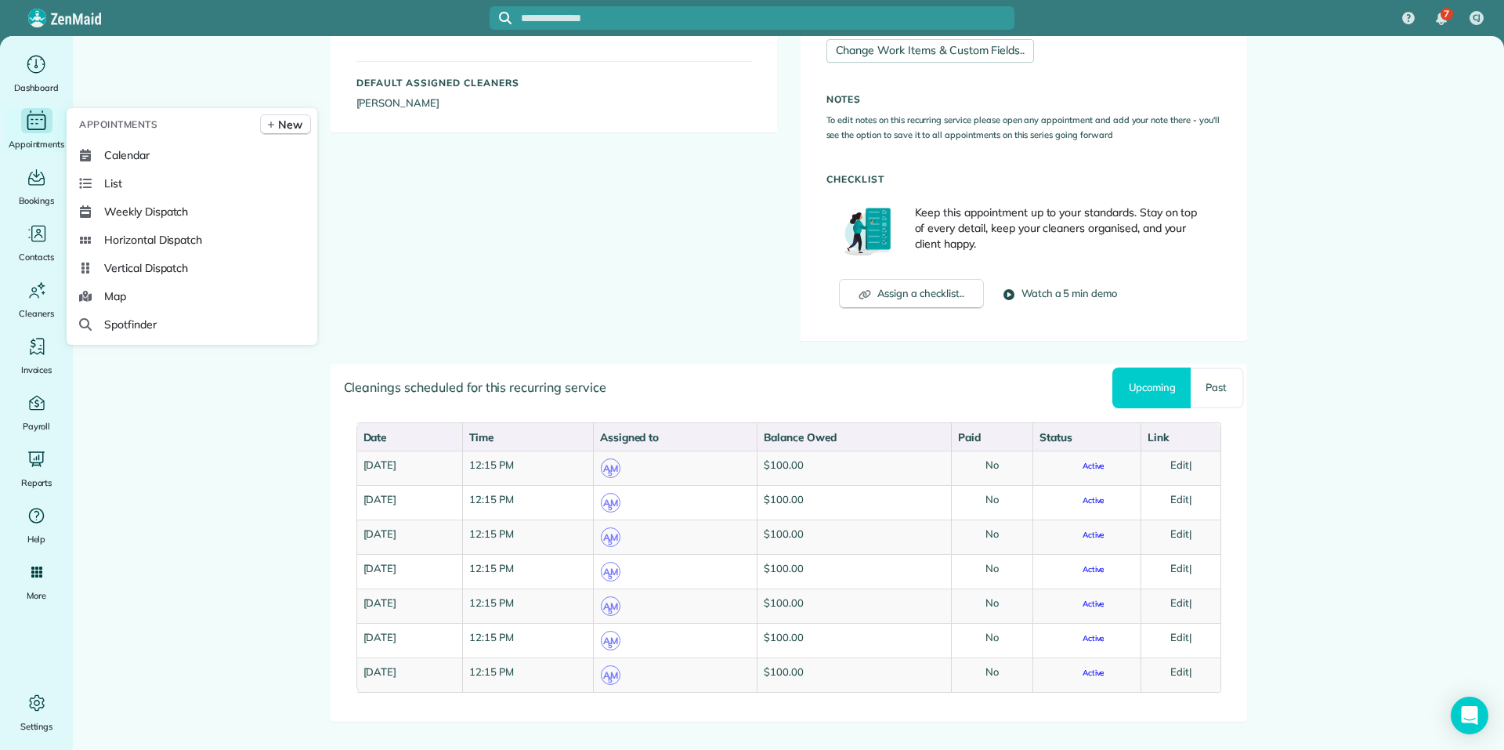
click at [38, 125] on icon "Main" at bounding box center [36, 121] width 24 height 24
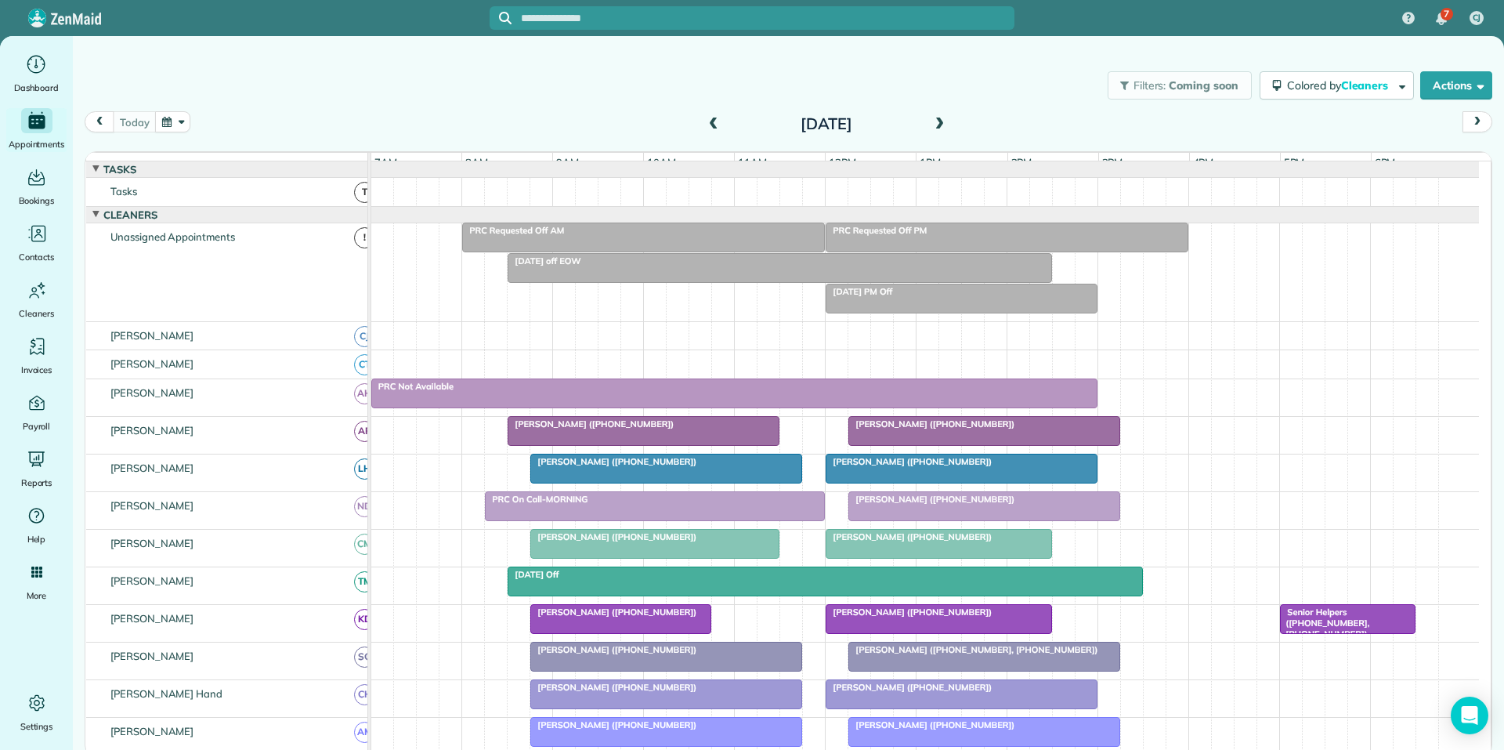
click at [177, 117] on button "button" at bounding box center [173, 121] width 36 height 21
click at [260, 205] on link "7" at bounding box center [261, 202] width 25 height 25
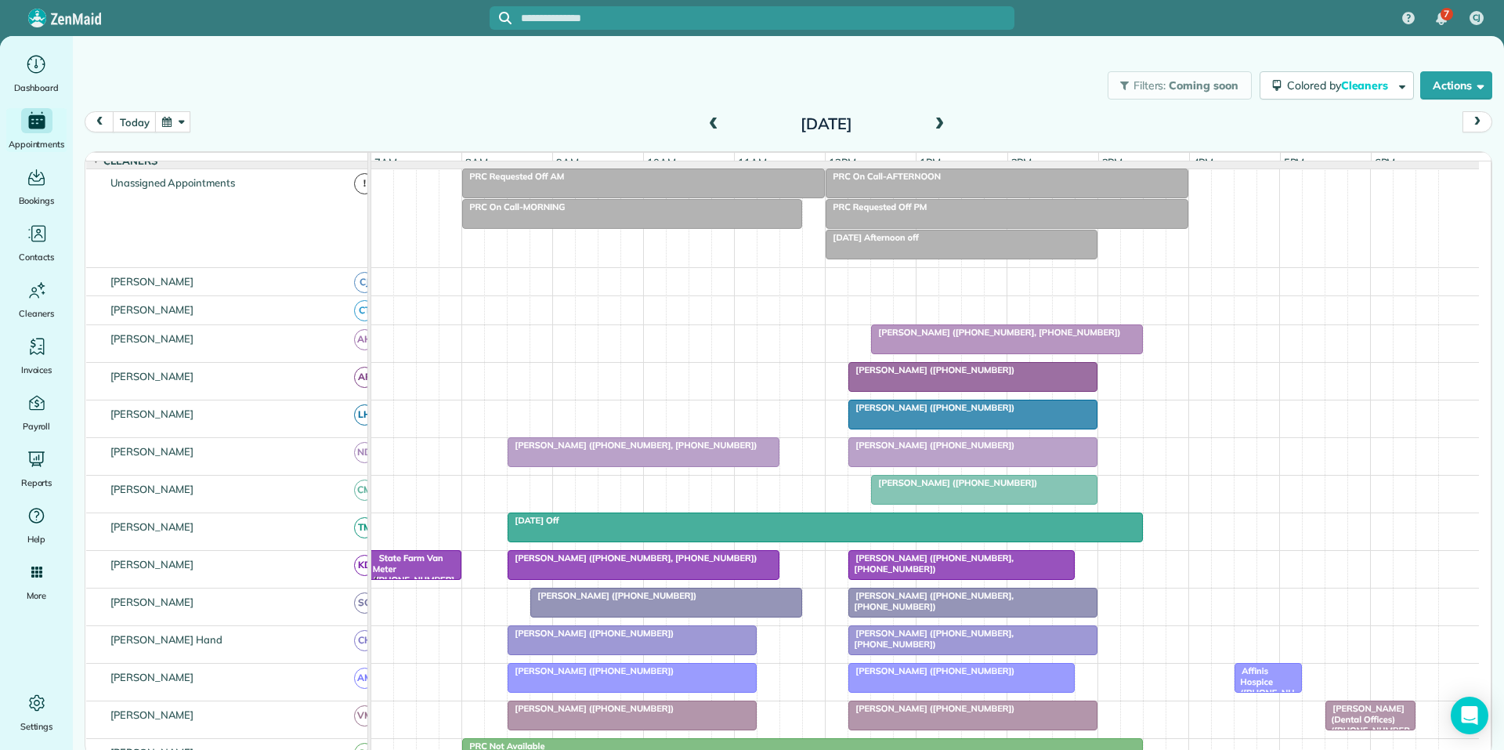
scroll to position [78, 0]
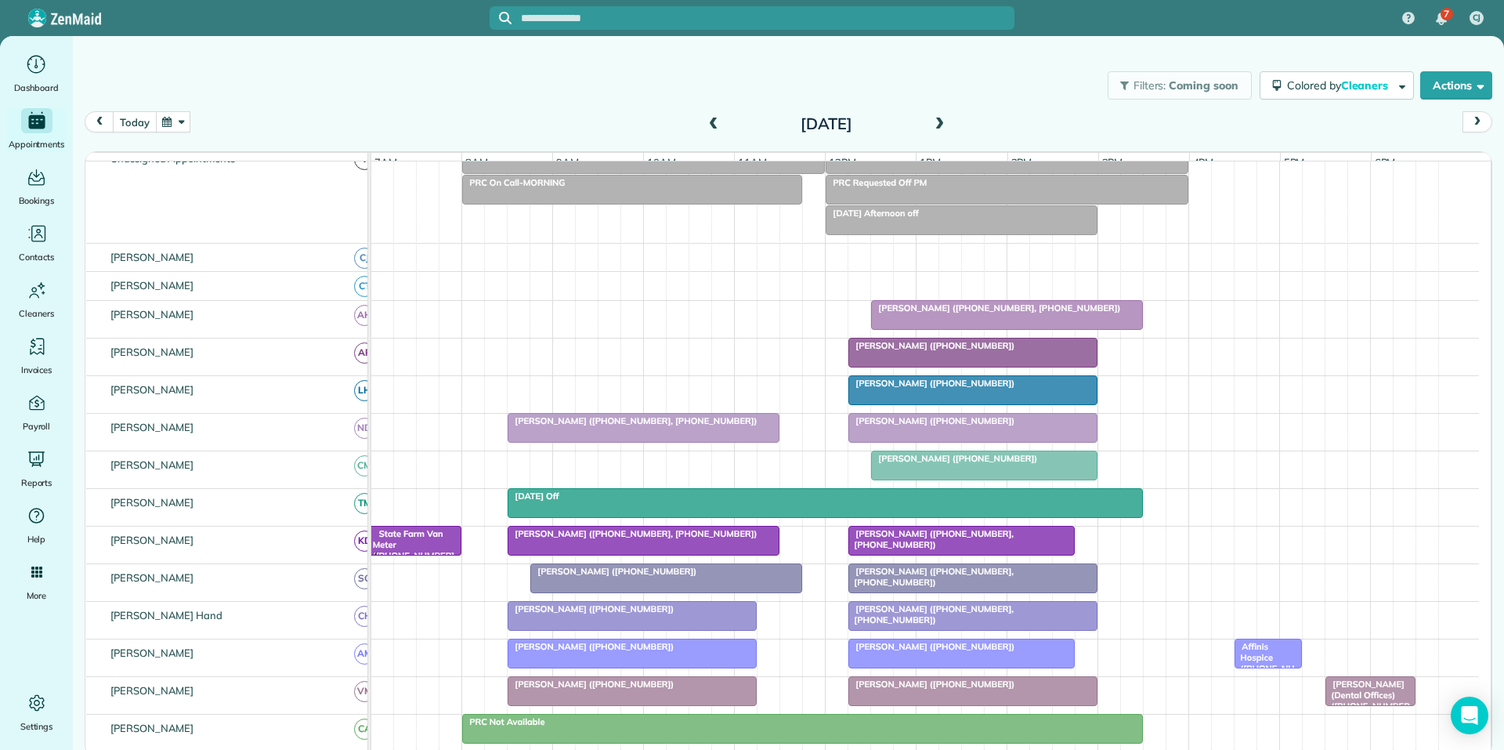
click at [138, 118] on button "today" at bounding box center [134, 121] width 43 height 21
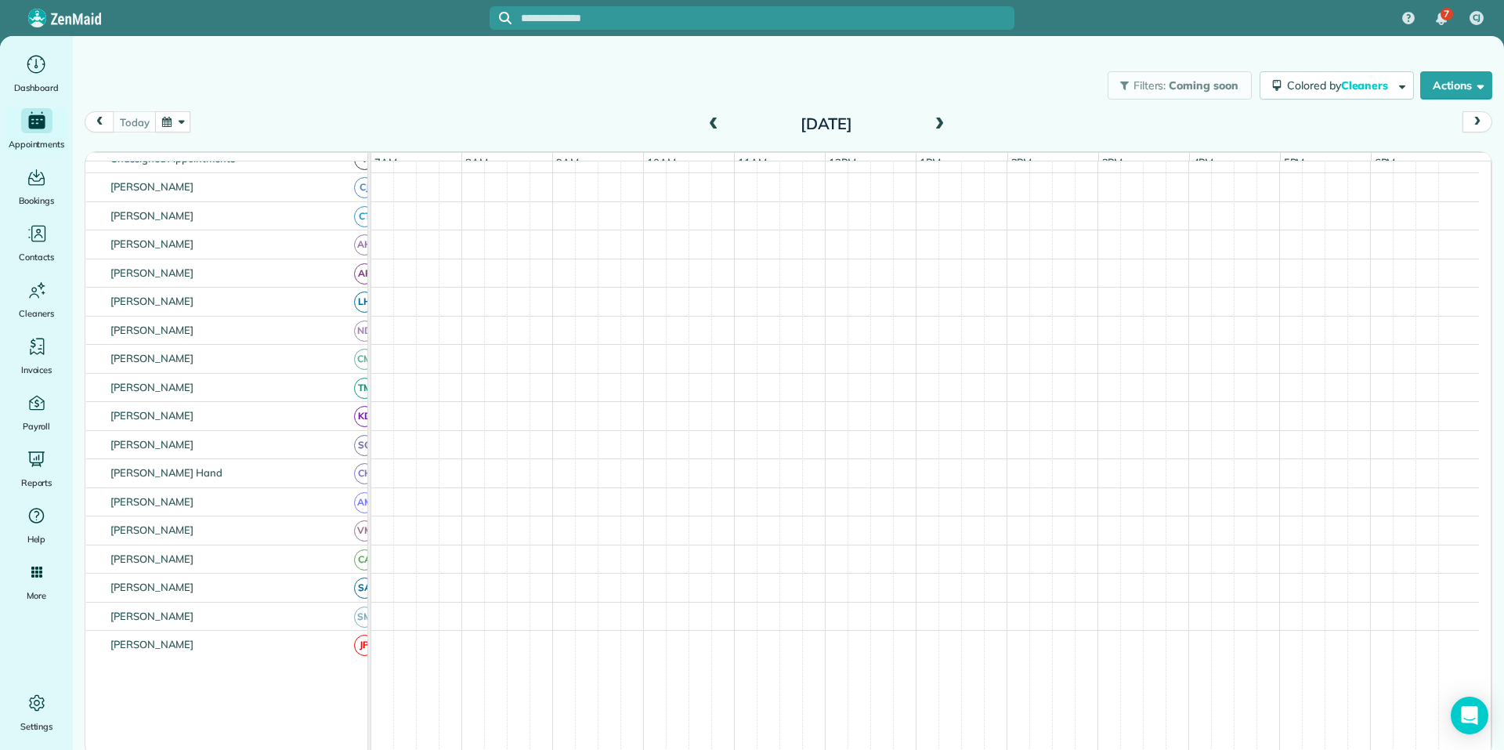
scroll to position [9, 0]
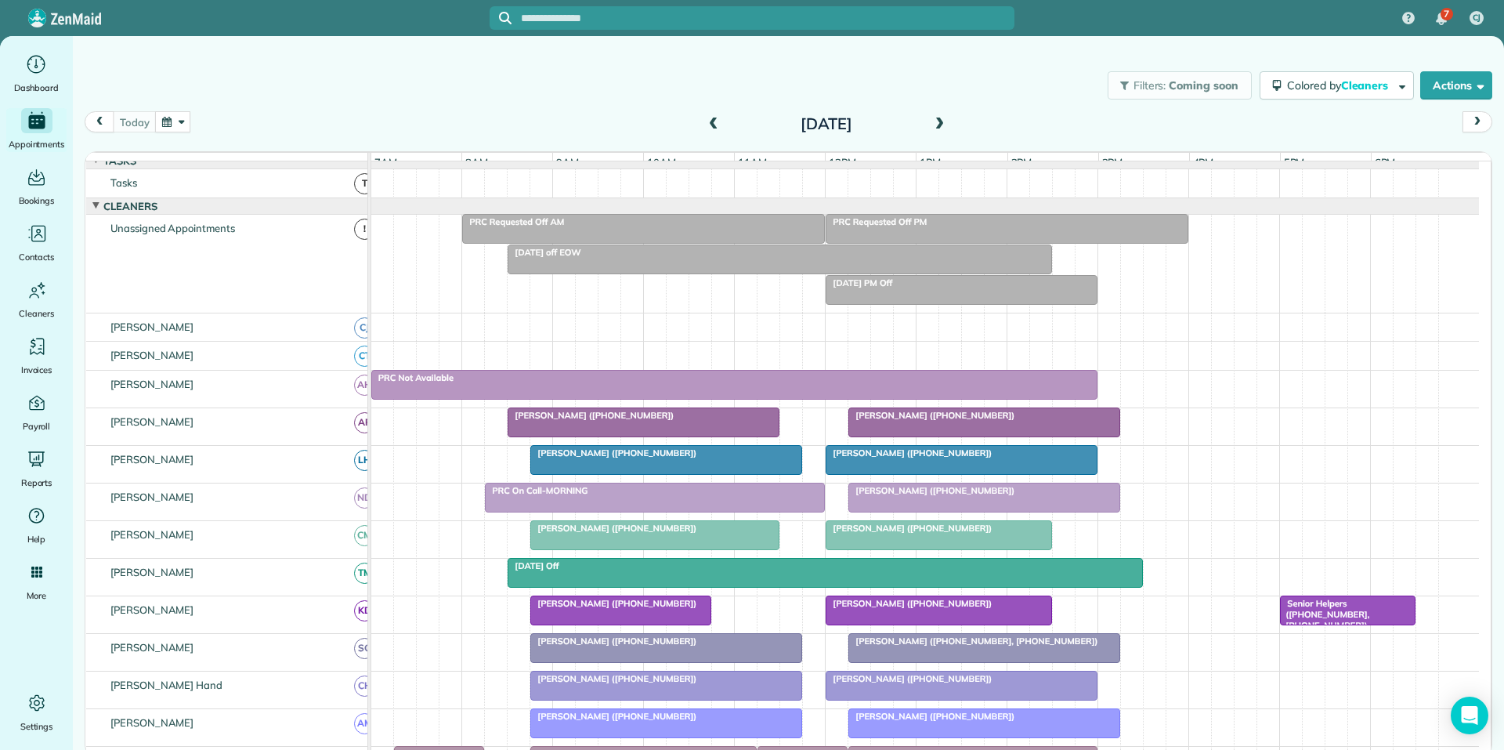
click at [176, 118] on button "button" at bounding box center [173, 121] width 36 height 21
click at [234, 272] on link "27" at bounding box center [236, 278] width 25 height 25
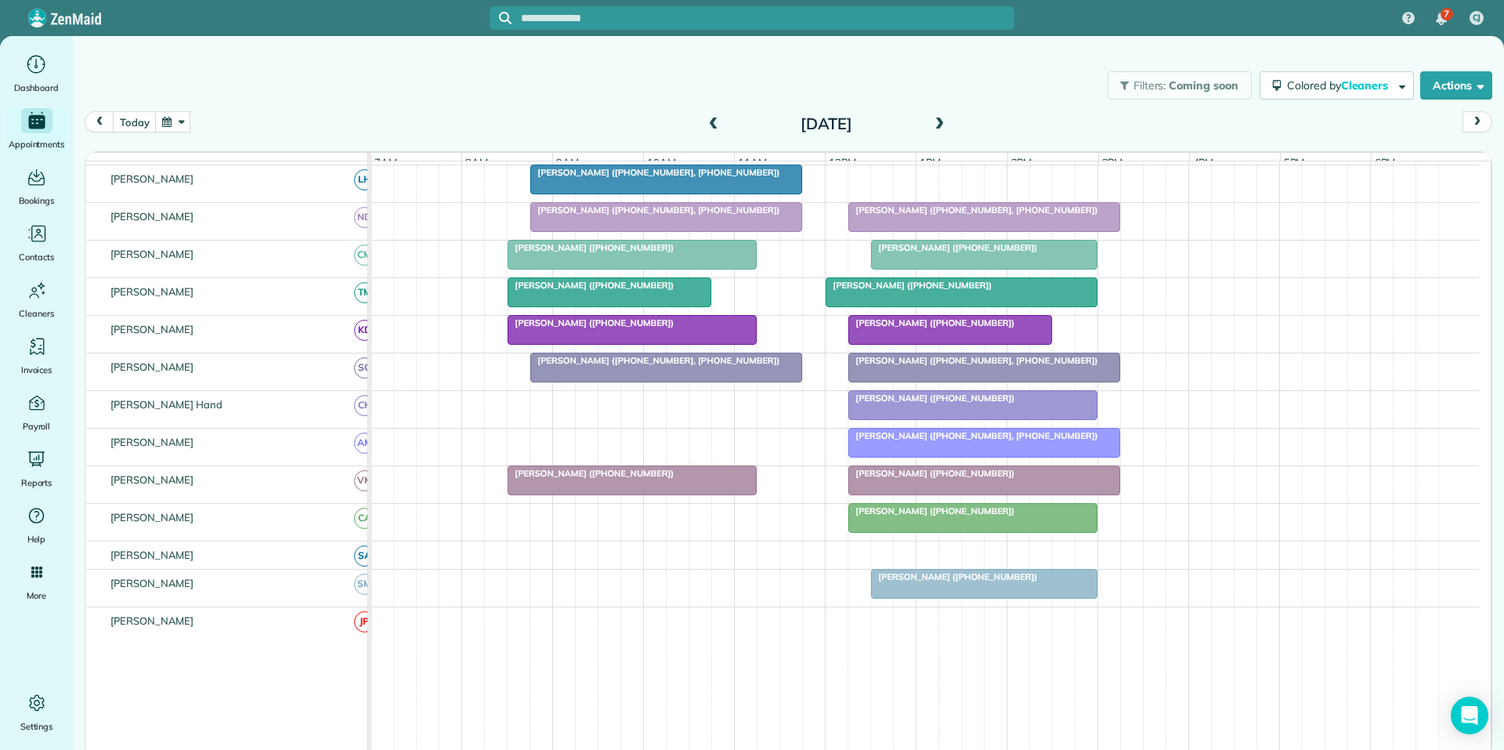
scroll to position [322, 0]
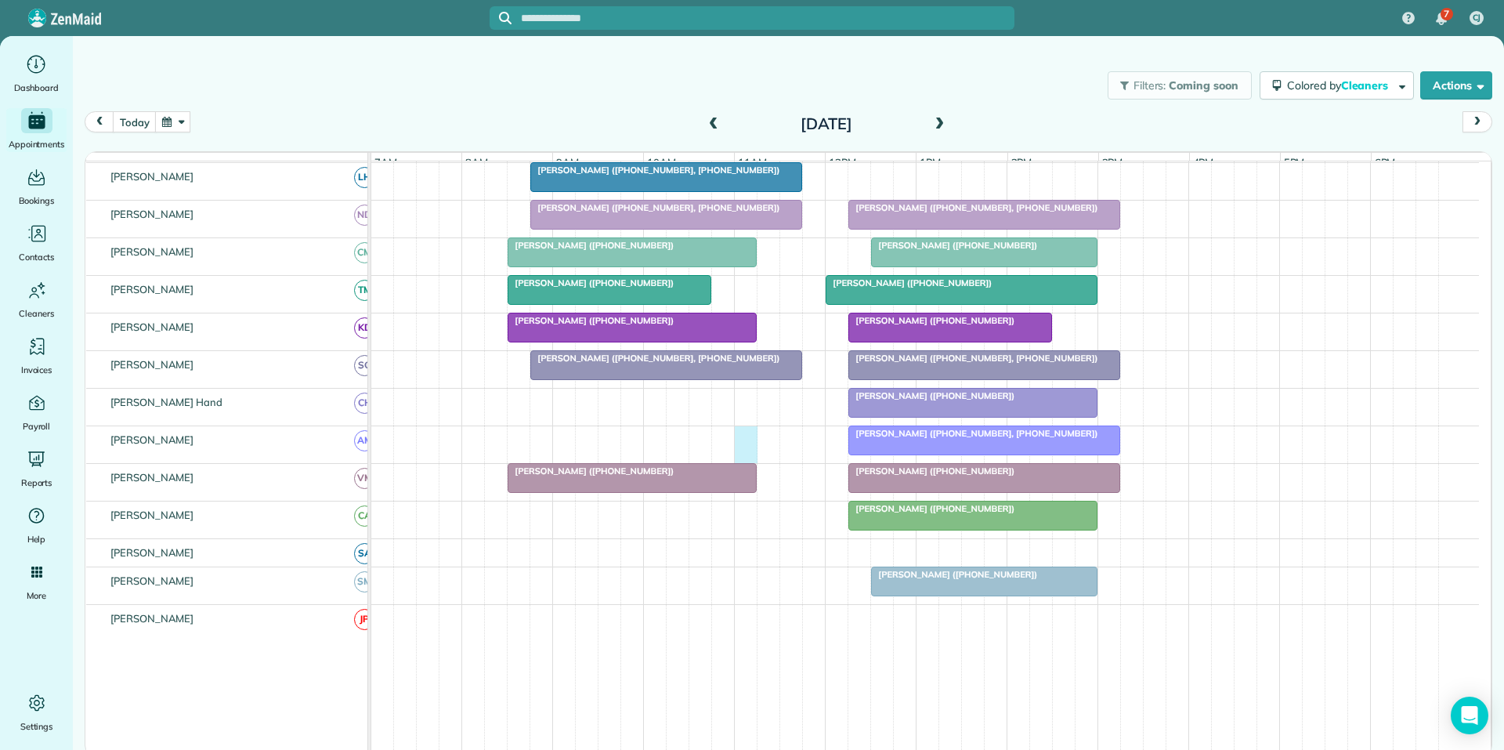
click at [749, 441] on div "[PERSON_NAME] ([PHONE_NUMBER], [PHONE_NUMBER])" at bounding box center [925, 444] width 1108 height 37
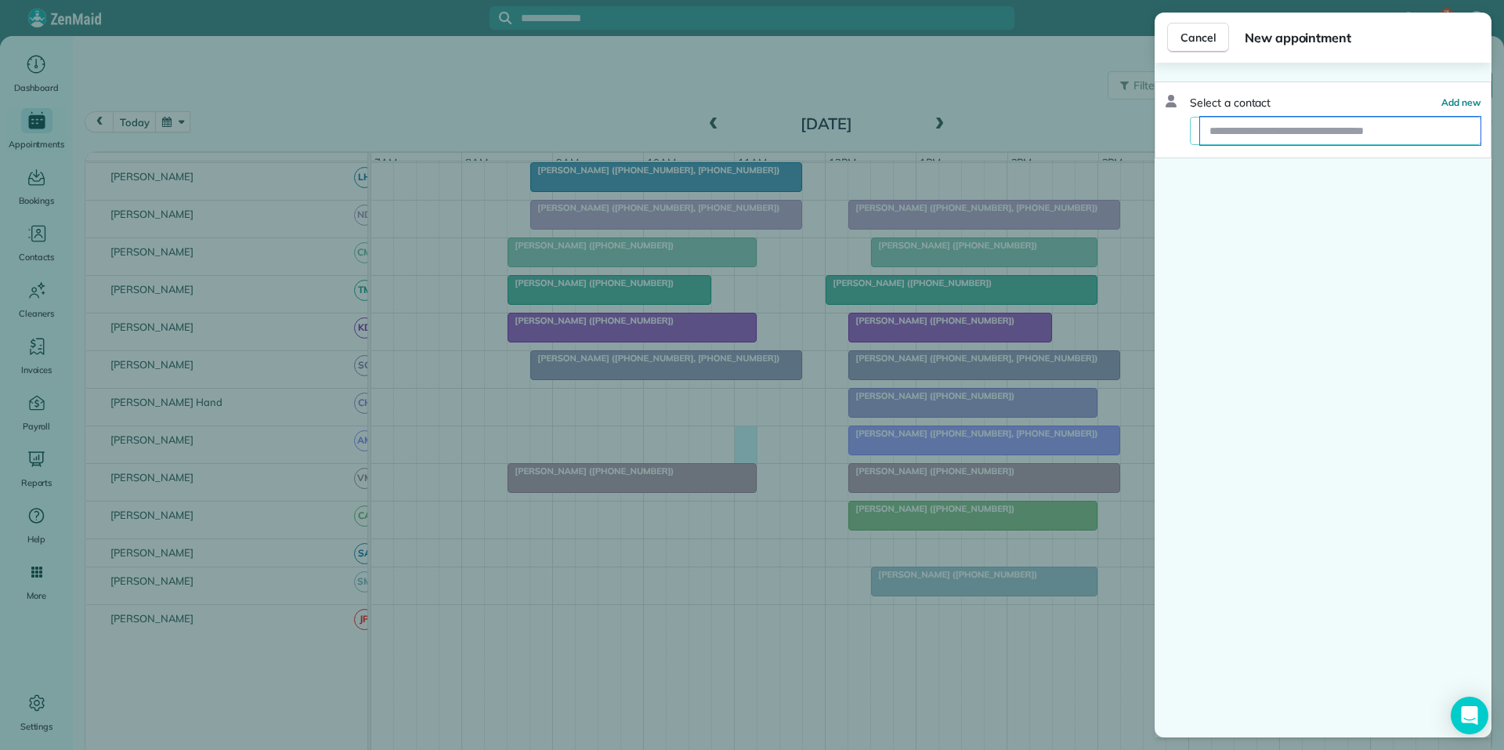
click at [1244, 128] on input "text" at bounding box center [1340, 131] width 281 height 28
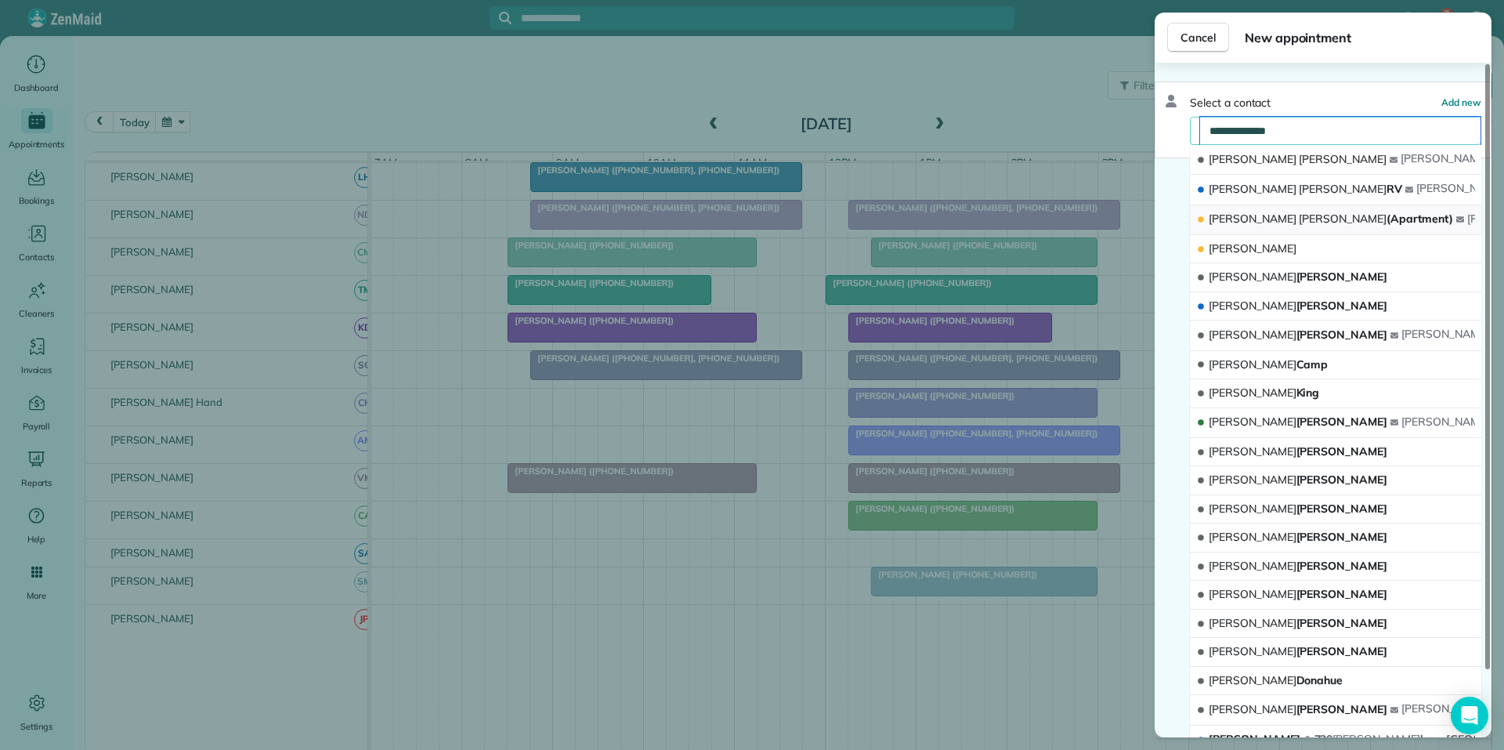
type input "**********"
click at [1246, 219] on span "[PERSON_NAME]" at bounding box center [1253, 219] width 88 height 14
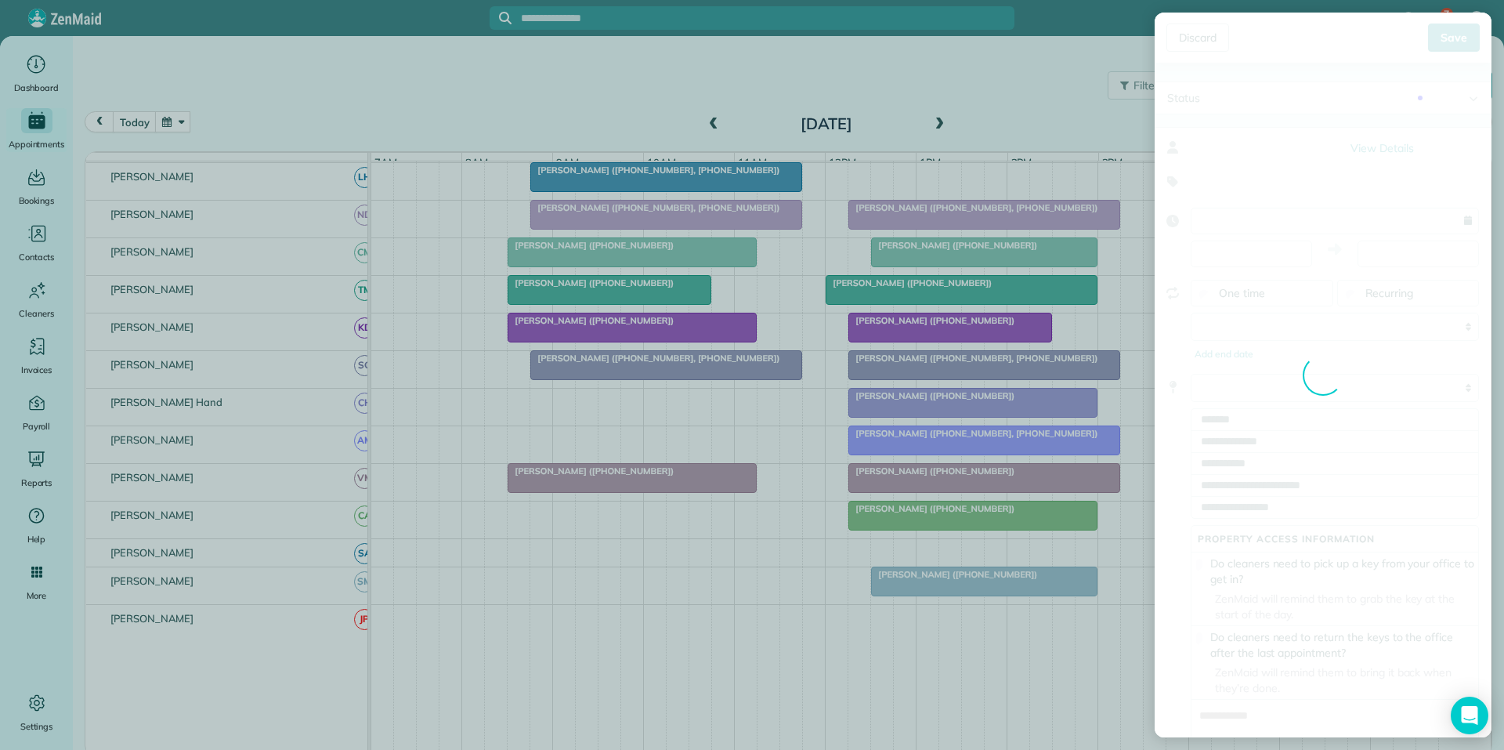
type input "**********"
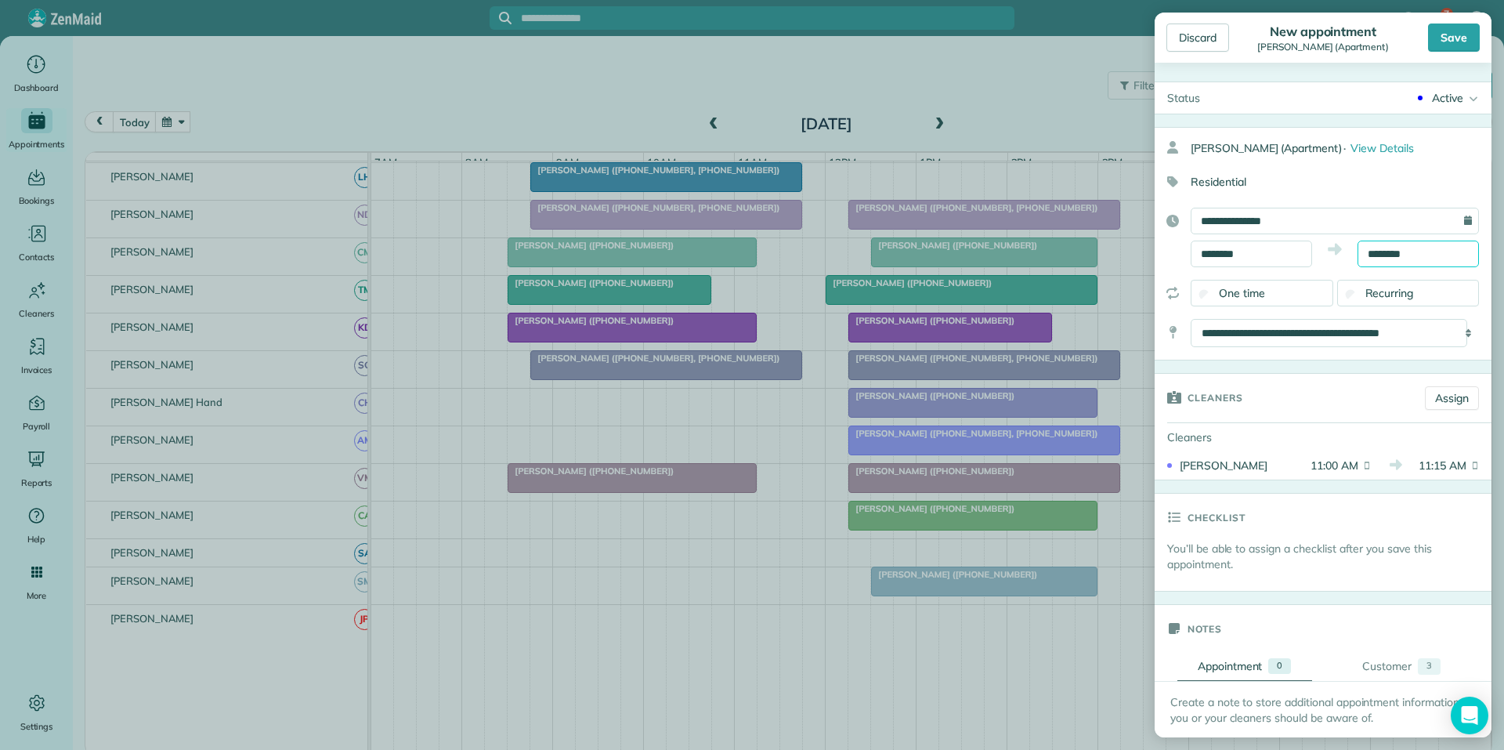
click at [1402, 252] on input "********" at bounding box center [1418, 254] width 121 height 27
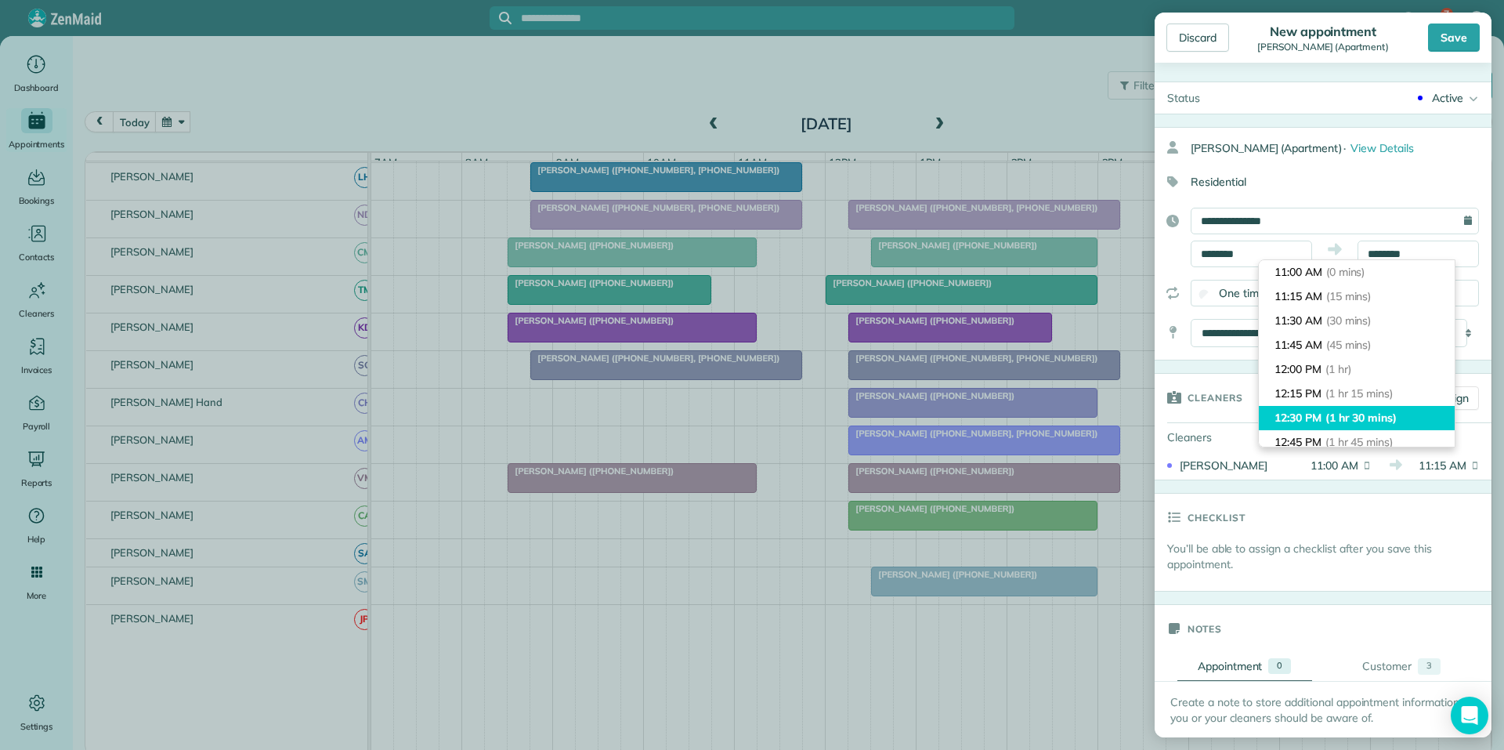
type input "********"
click at [1362, 415] on span "(1 hr 30 mins)" at bounding box center [1361, 418] width 71 height 14
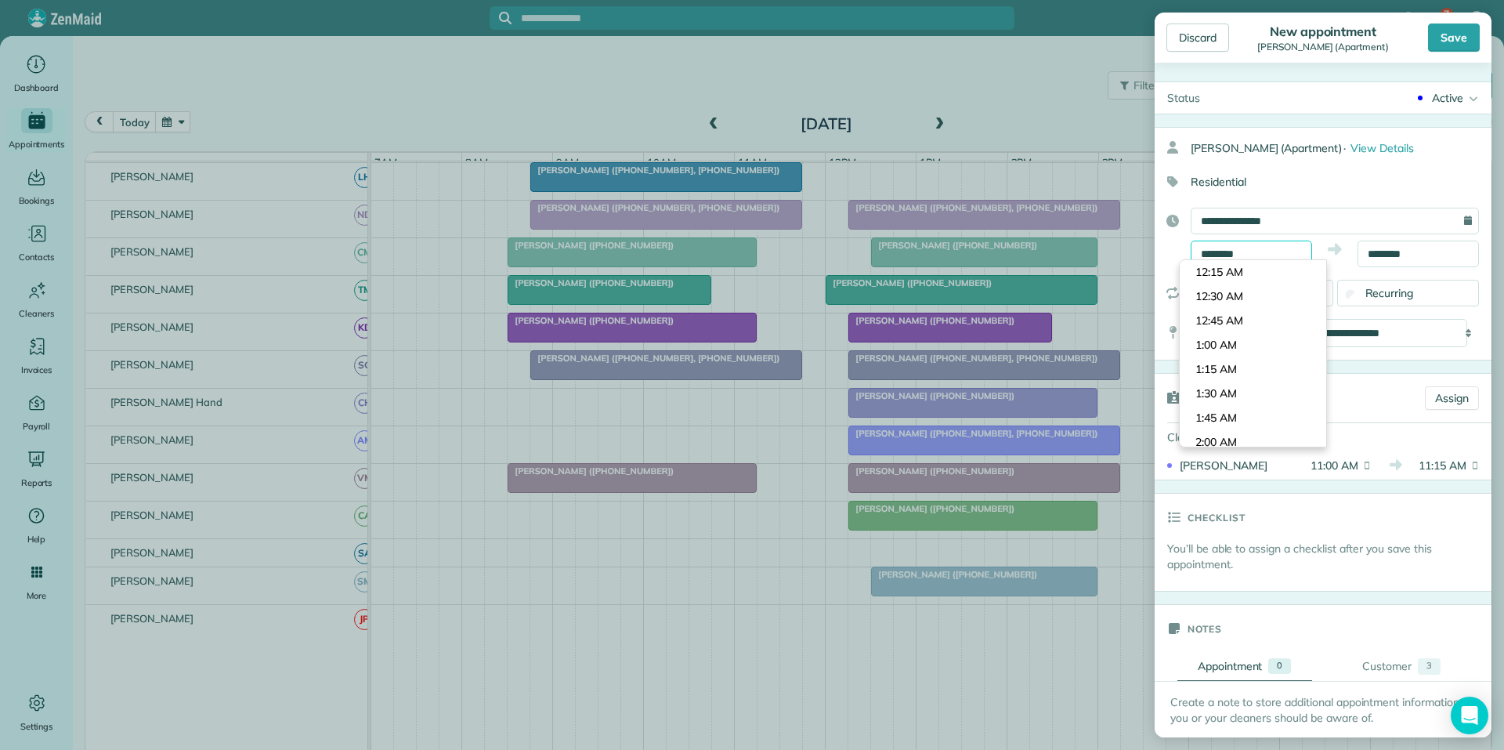
click at [1258, 253] on input "********" at bounding box center [1251, 254] width 121 height 27
type input "********"
click at [1240, 267] on body "7 CJ Dashboard Appointments Bookings Contacts Cleaners Invoices Payroll Reports…" at bounding box center [752, 375] width 1504 height 750
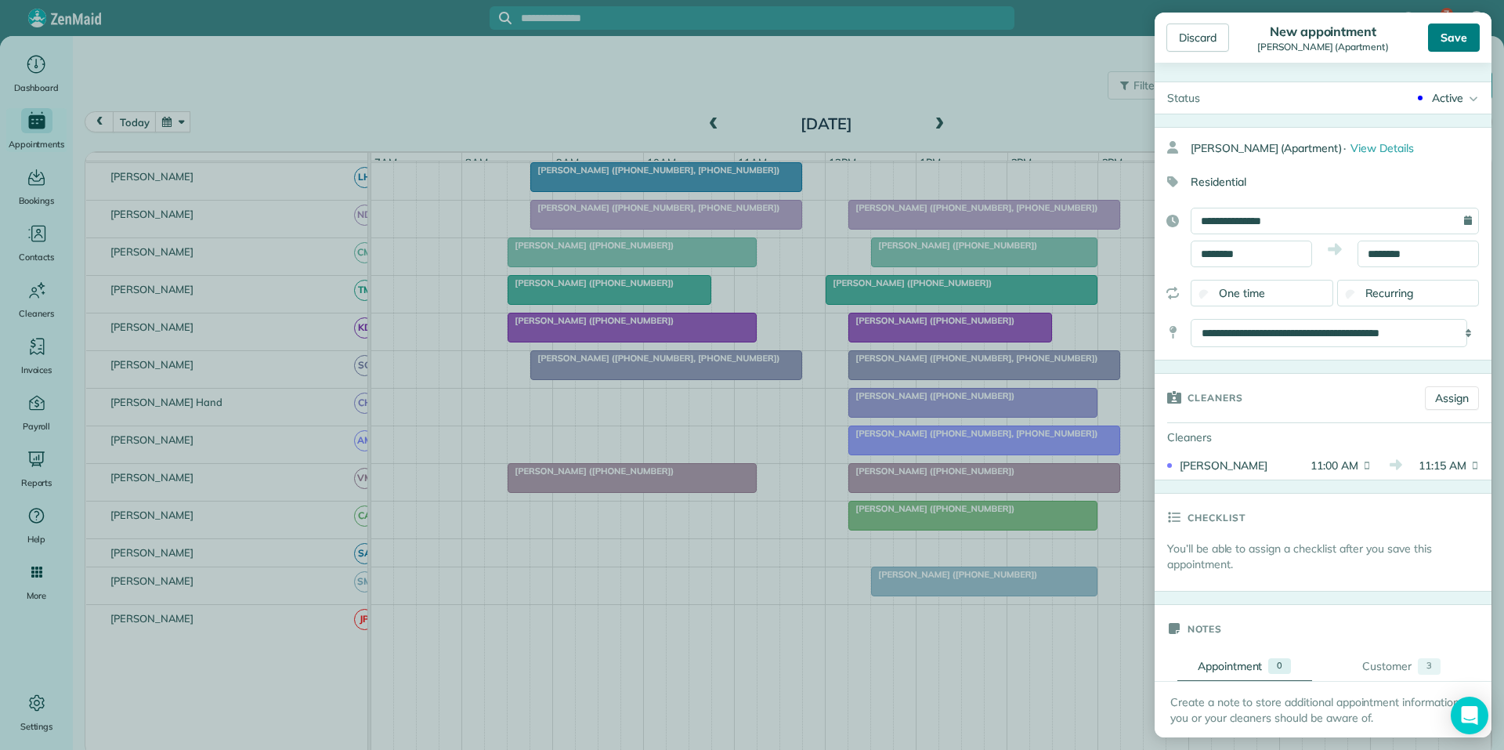
click at [1461, 34] on div "Save" at bounding box center [1454, 38] width 52 height 28
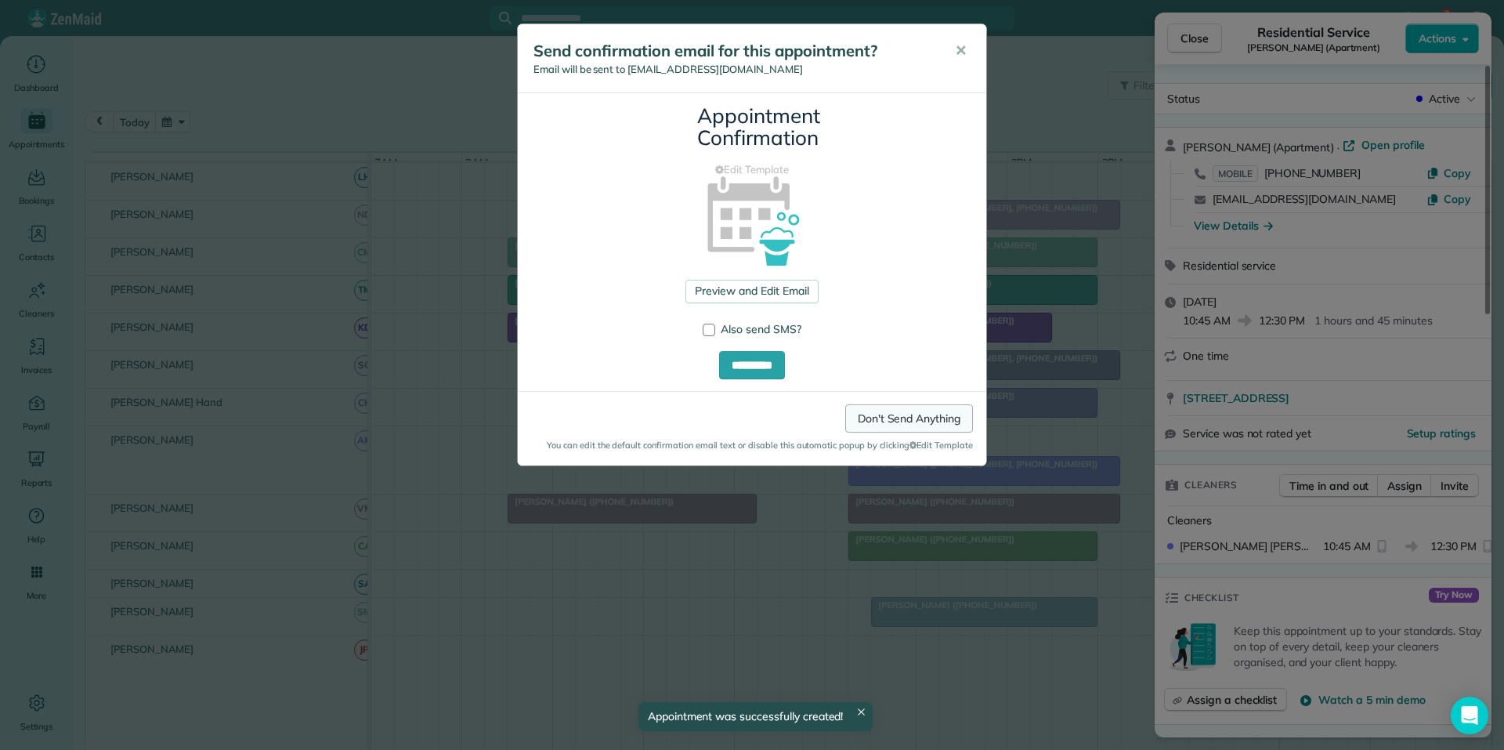
click at [903, 420] on link "Don't Send Anything" at bounding box center [909, 418] width 128 height 28
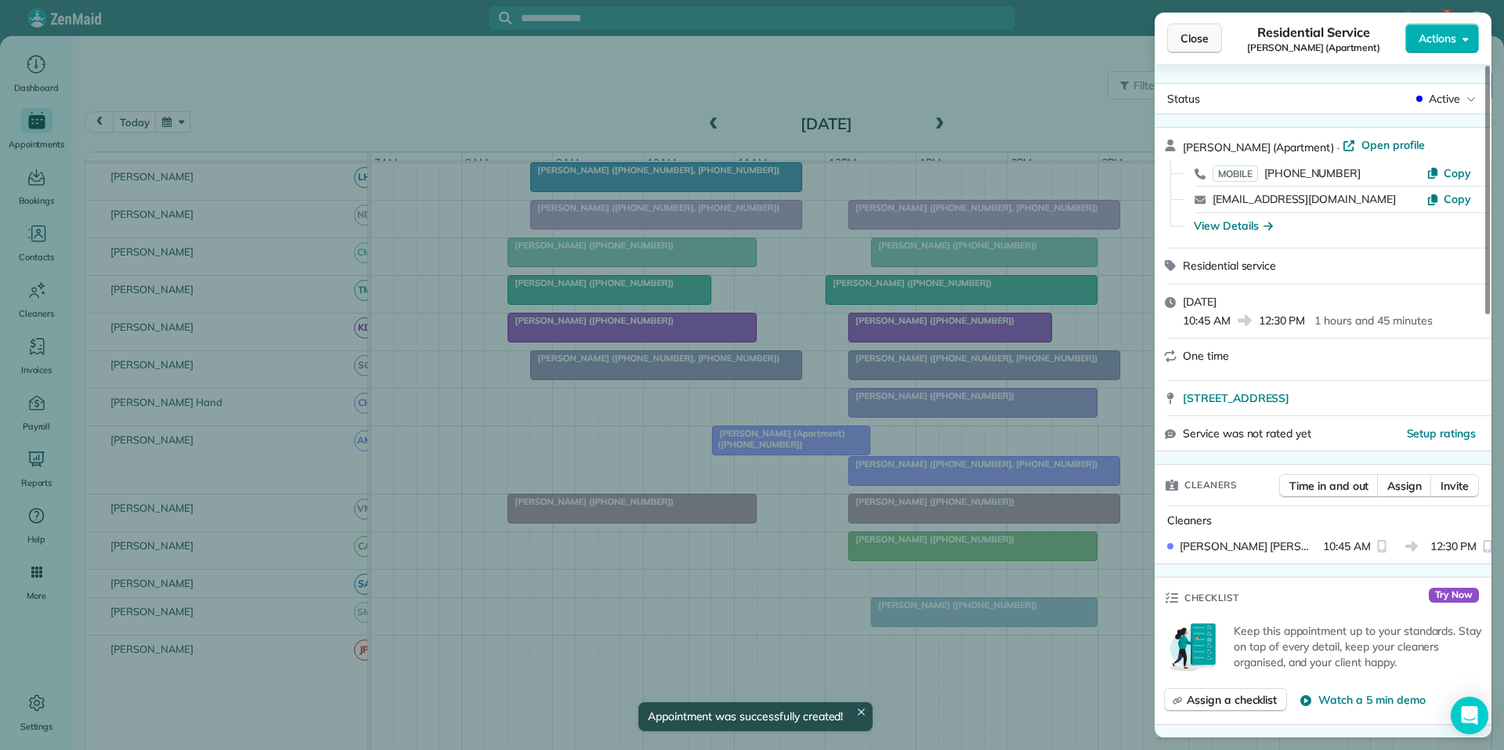
click at [1207, 42] on span "Close" at bounding box center [1195, 39] width 28 height 16
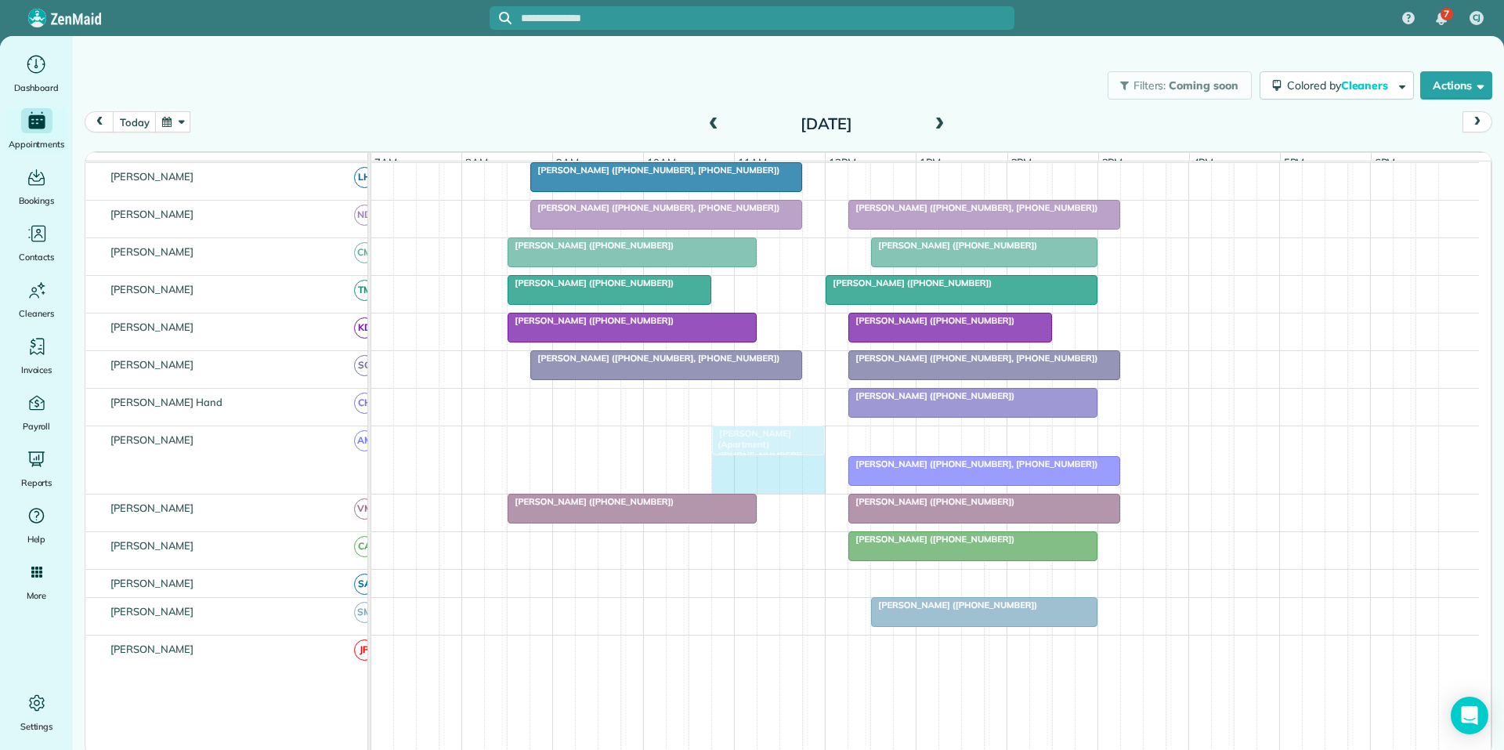
drag, startPoint x: 867, startPoint y: 449, endPoint x: 825, endPoint y: 438, distance: 43.0
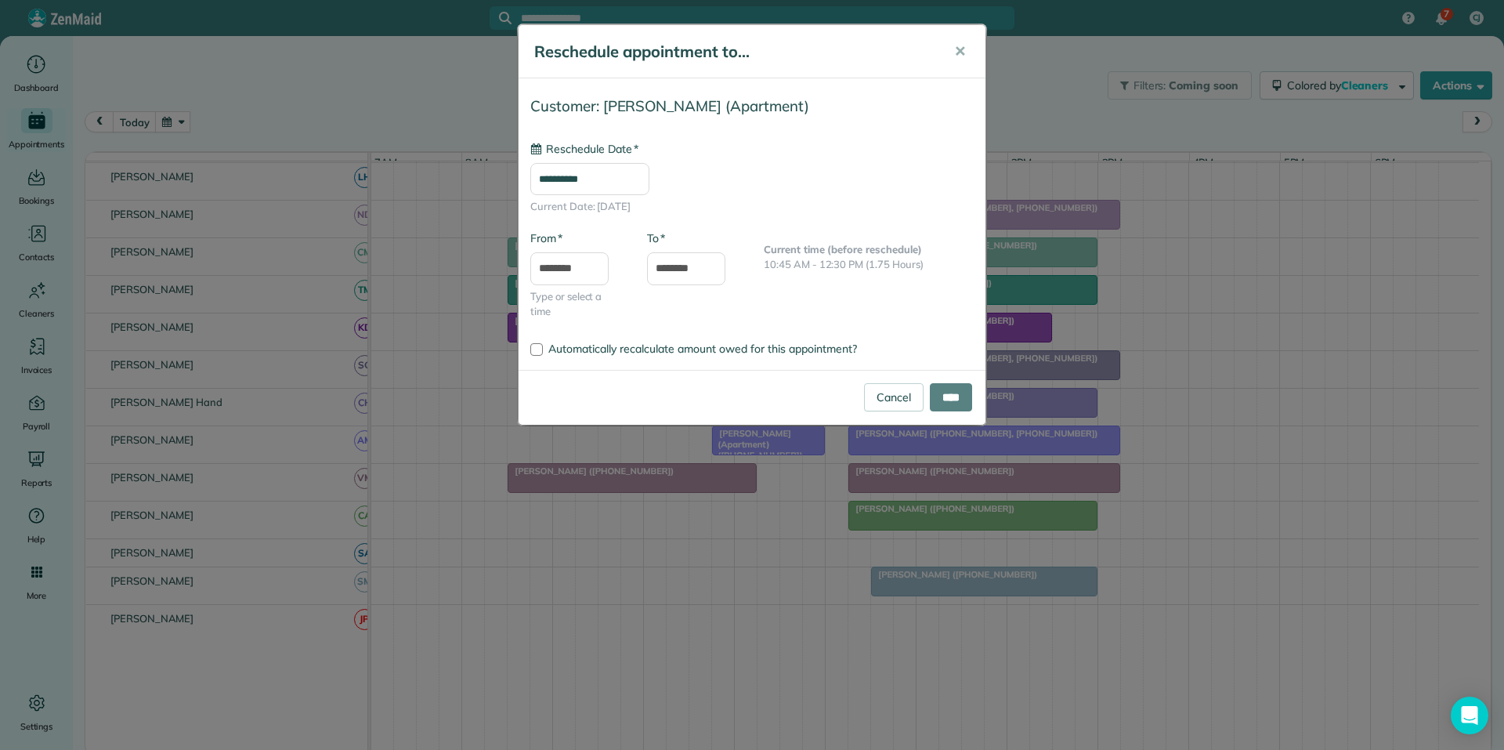
type input "**********"
click at [956, 396] on input "****" at bounding box center [951, 397] width 42 height 28
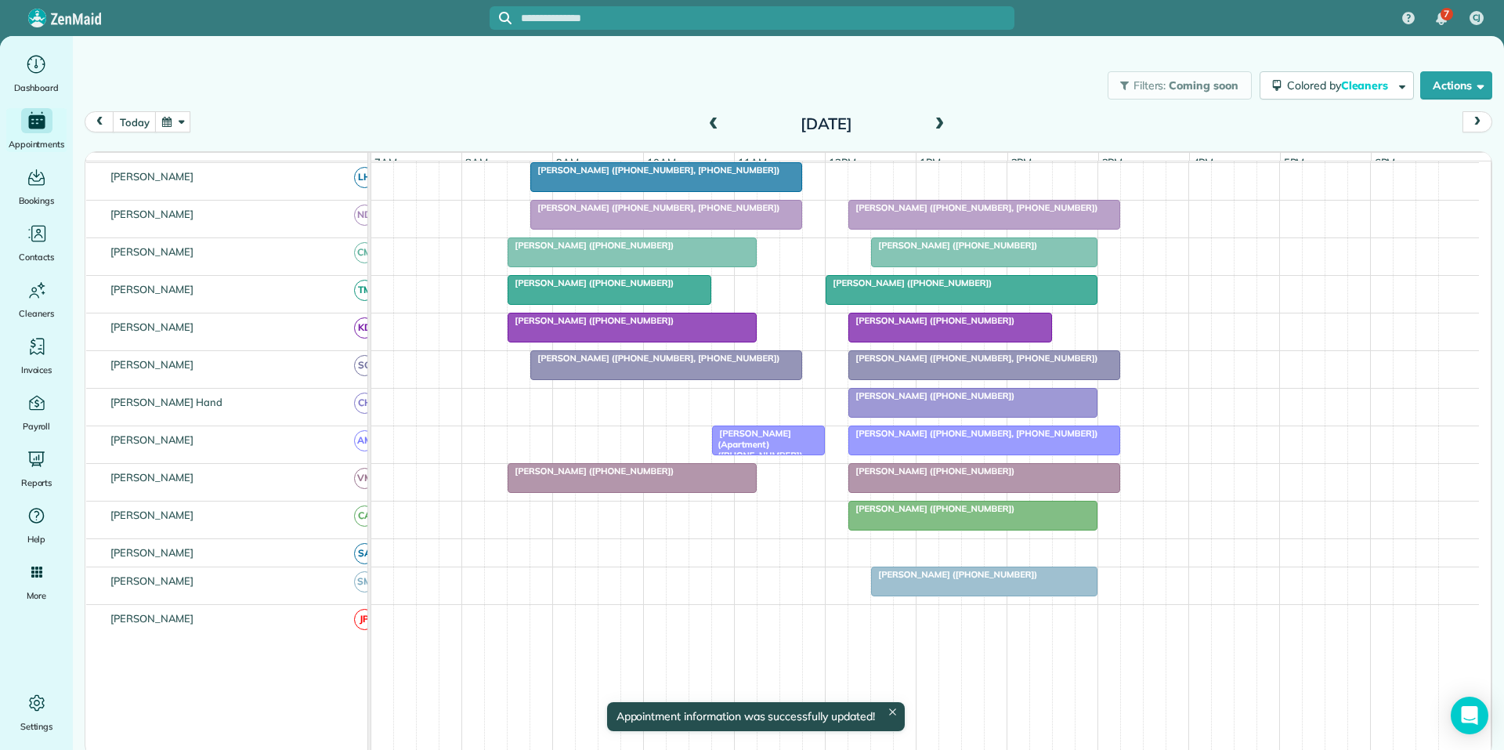
click at [169, 125] on button "button" at bounding box center [173, 121] width 36 height 21
click at [366, 131] on link "Next" at bounding box center [362, 131] width 43 height 39
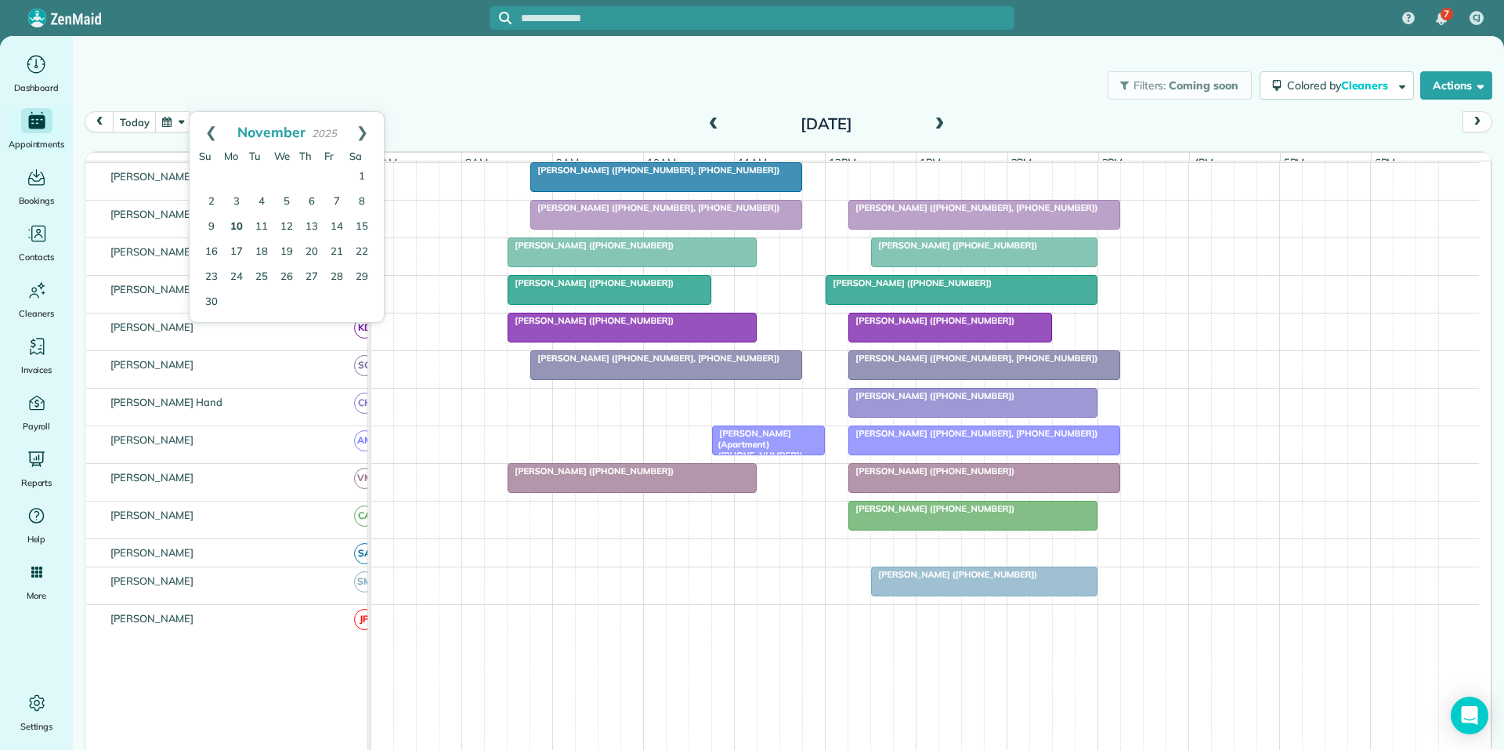
click at [241, 224] on link "10" at bounding box center [236, 227] width 25 height 25
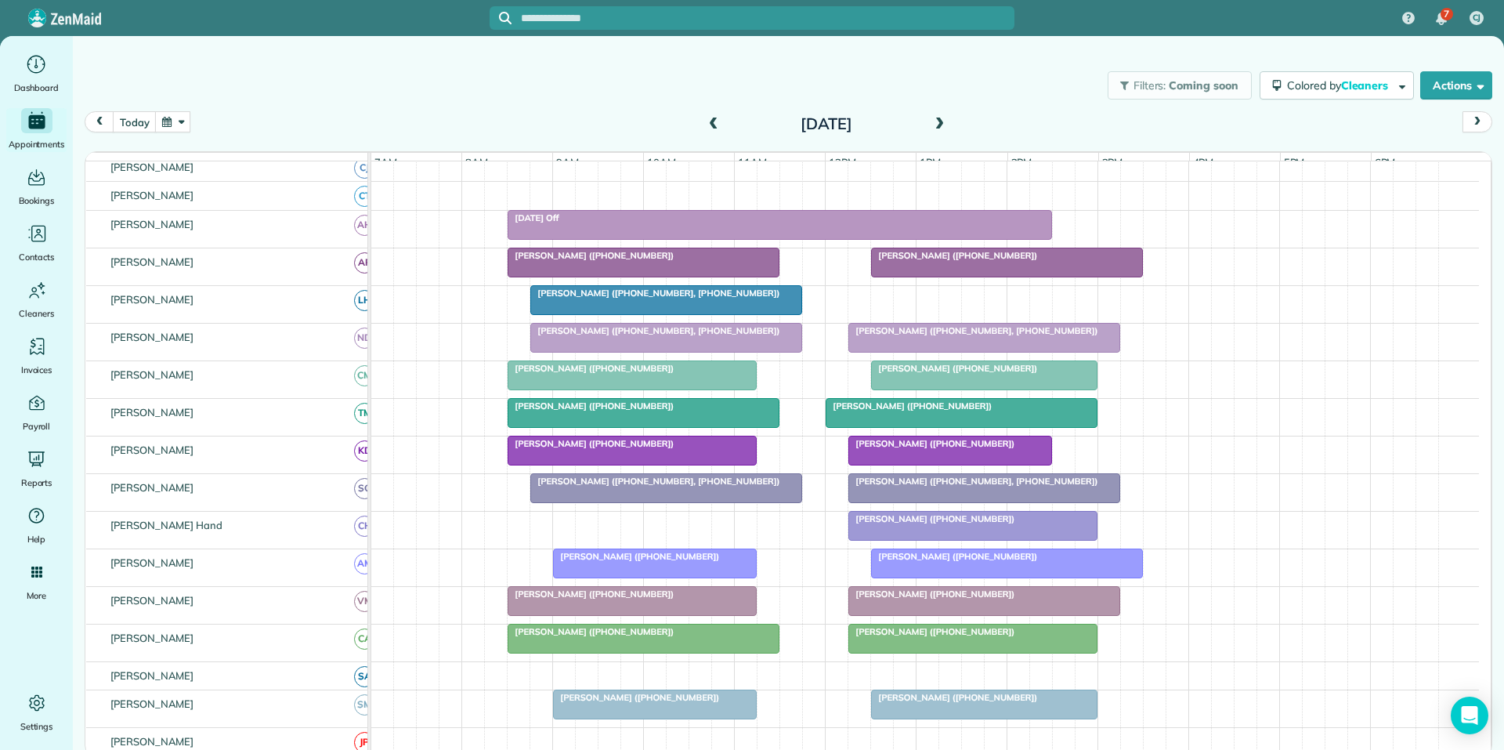
scroll to position [317, 0]
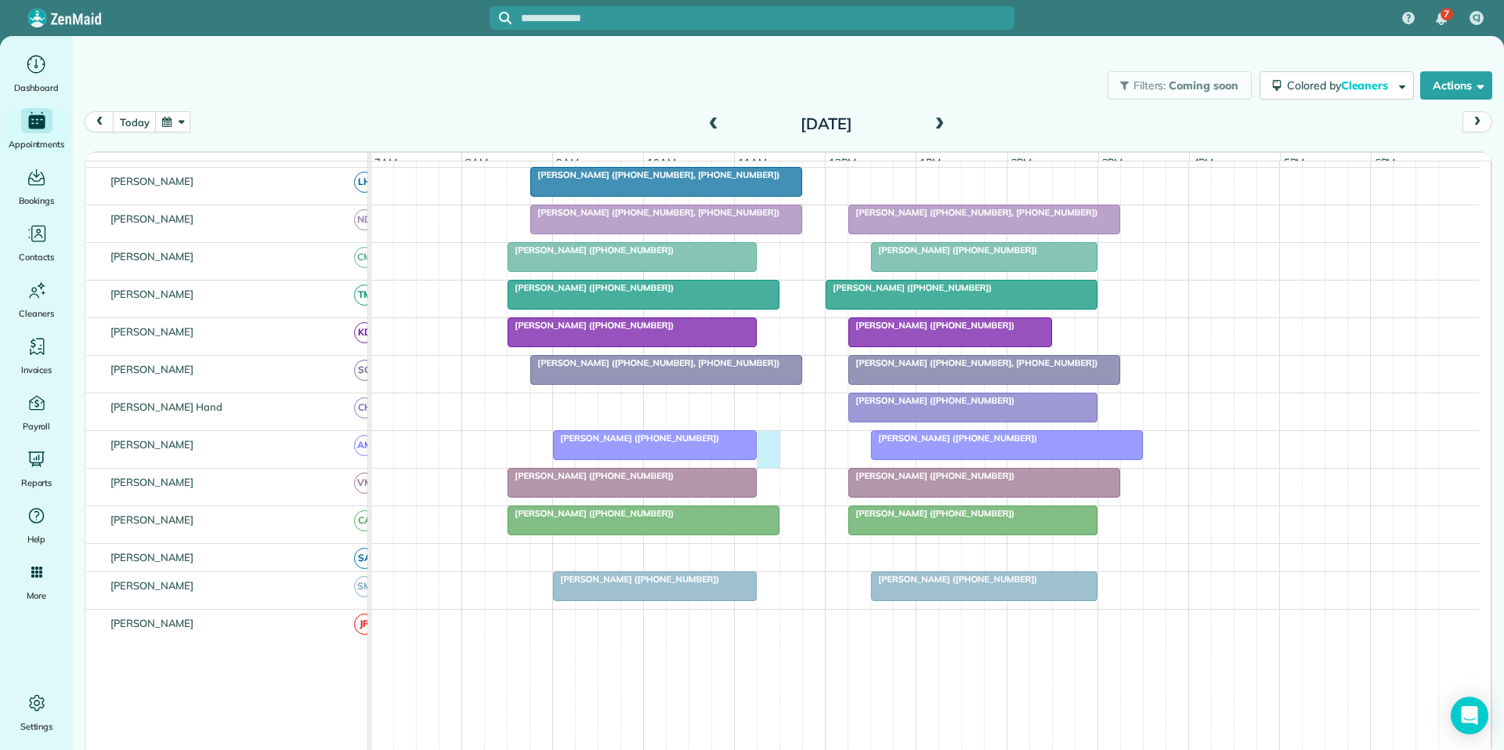
click at [765, 447] on div "[PERSON_NAME] ([PHONE_NUMBER]) [PERSON_NAME] ([PHONE_NUMBER])" at bounding box center [925, 449] width 1108 height 37
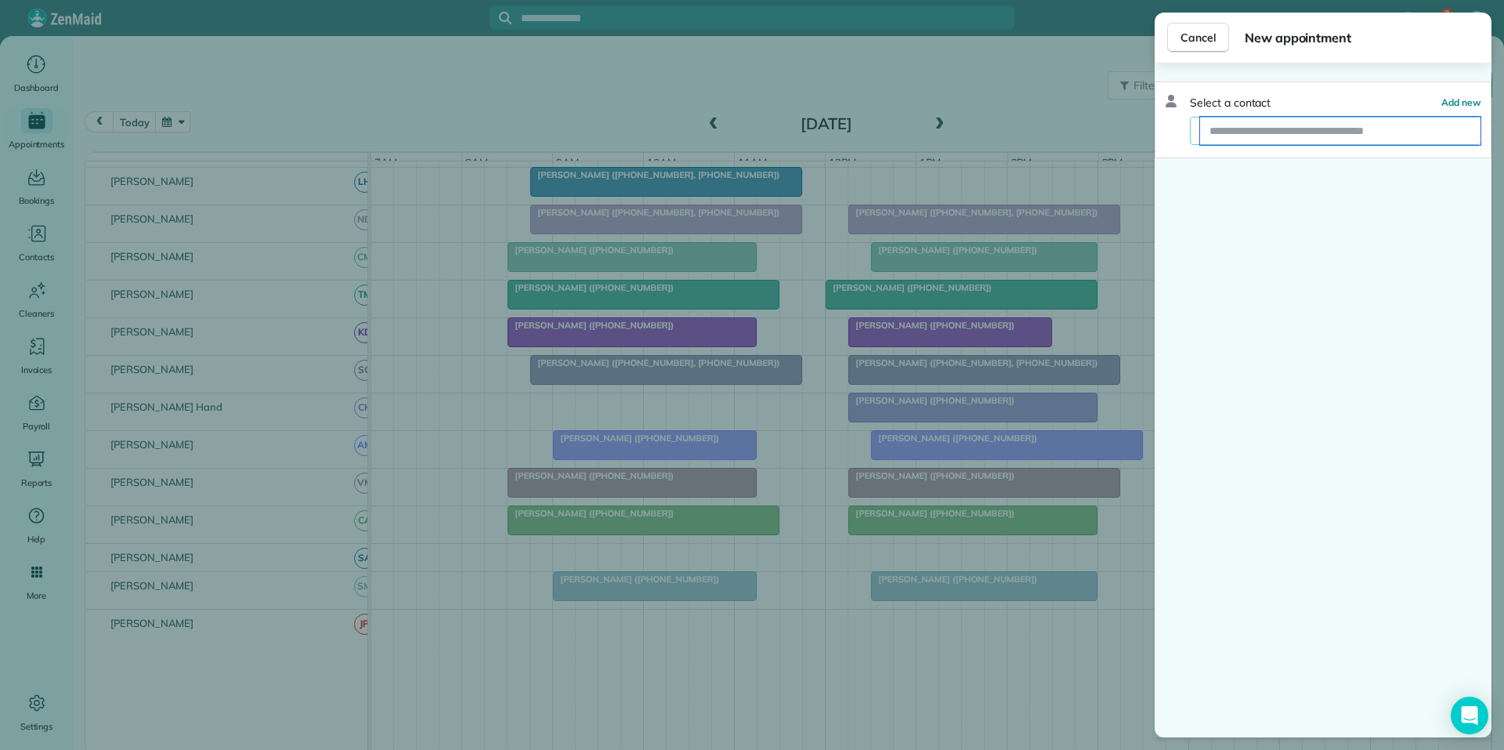
click at [1240, 135] on input "text" at bounding box center [1340, 131] width 281 height 28
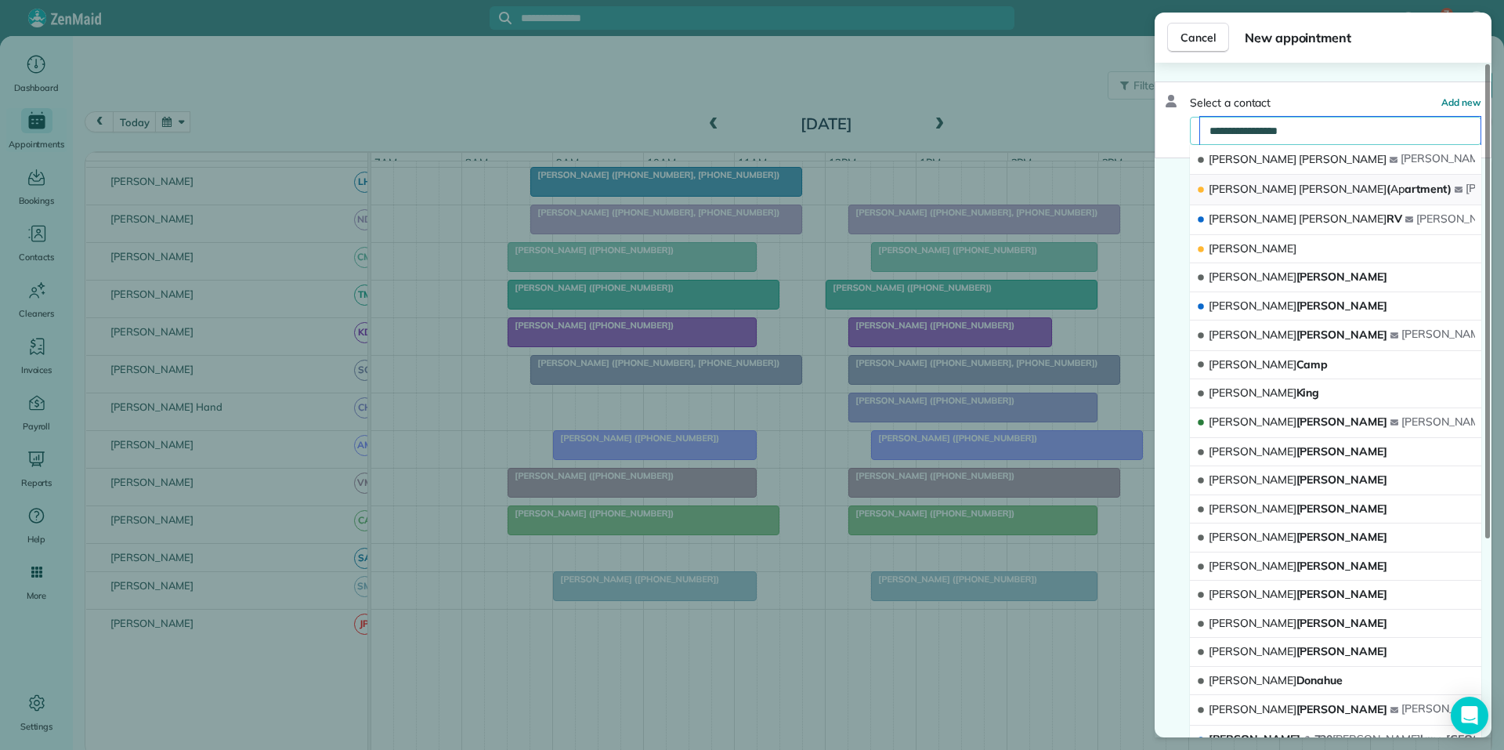
type input "**********"
click at [1301, 194] on span "[PERSON_NAME] ( Ap artment)" at bounding box center [1330, 189] width 243 height 14
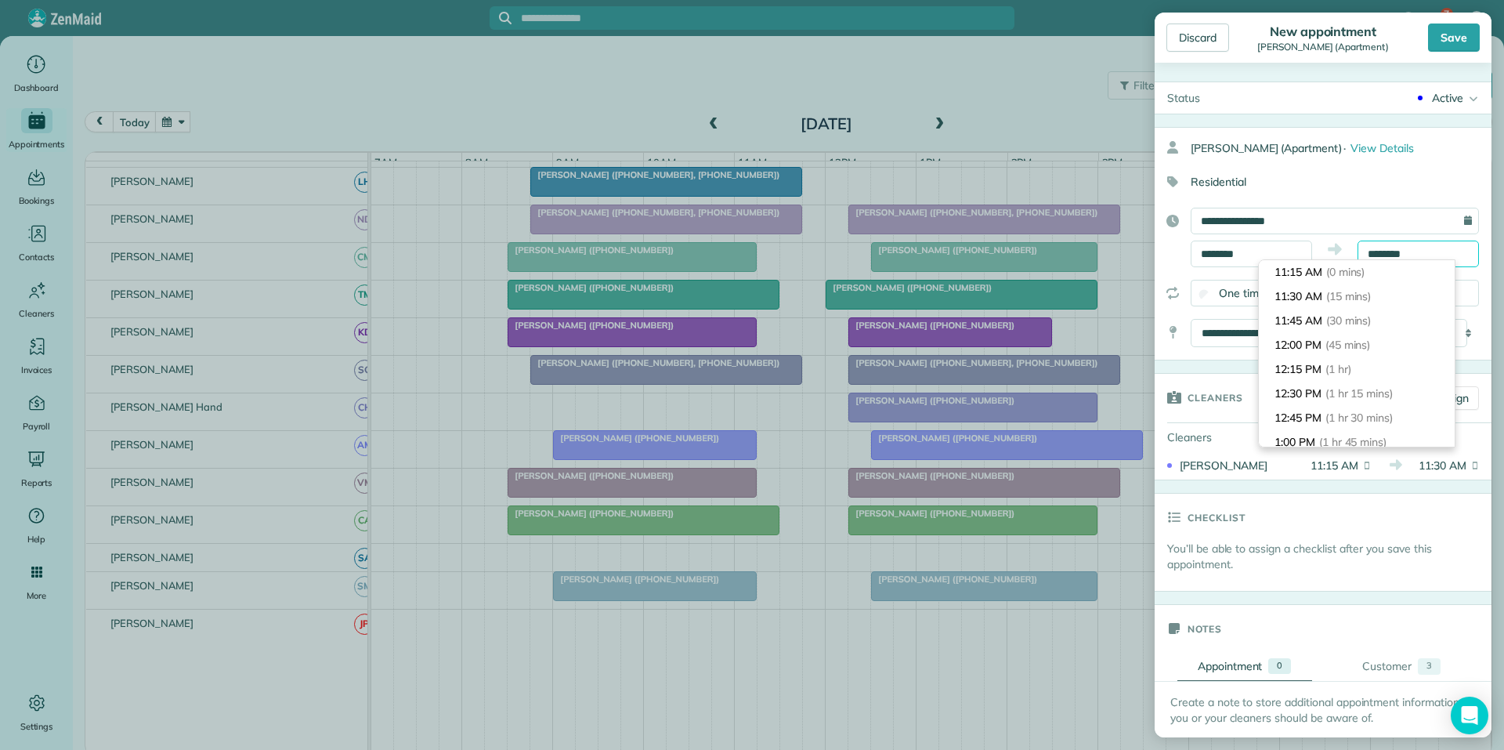
click at [1418, 252] on input "********" at bounding box center [1418, 254] width 121 height 27
type input "********"
click at [1330, 389] on span "(1 hr 15 mins)" at bounding box center [1361, 393] width 71 height 14
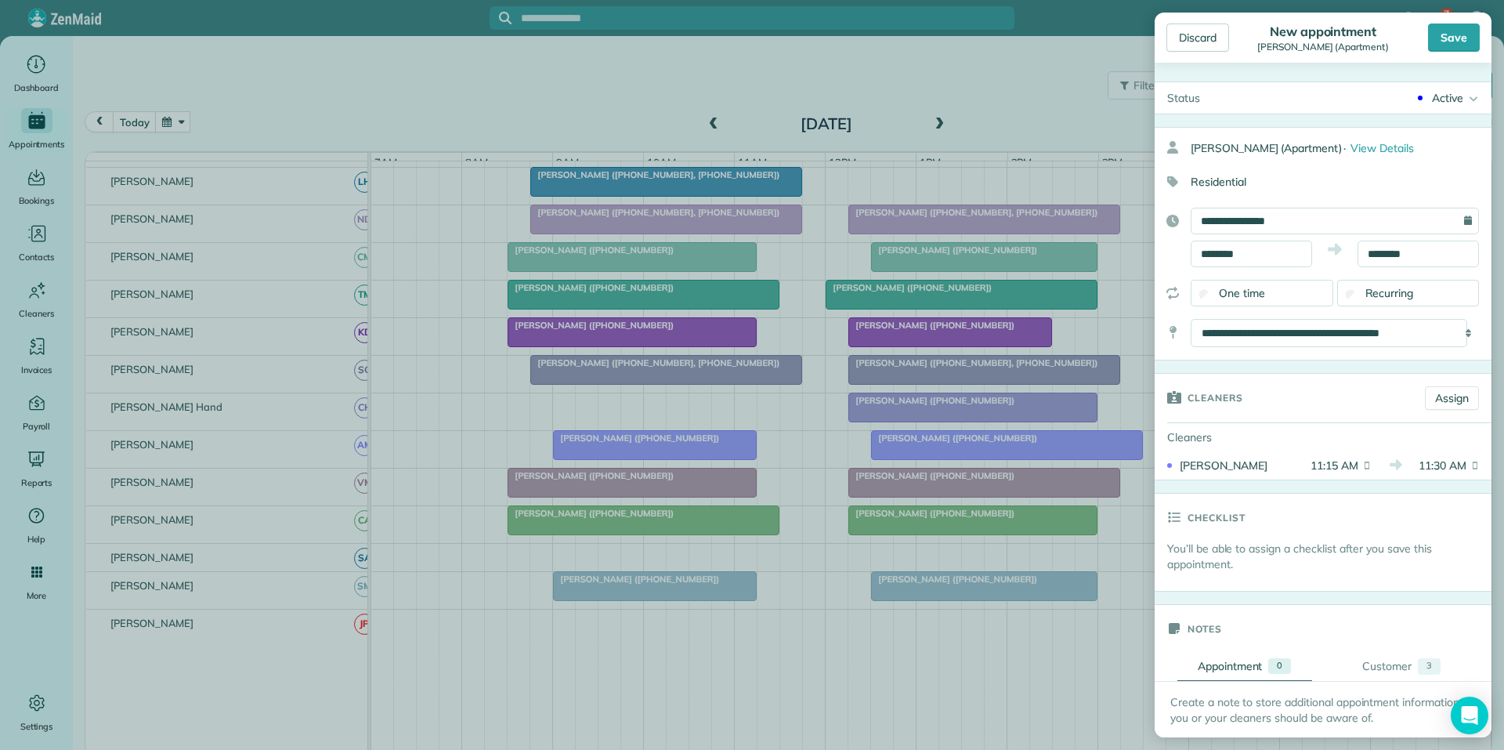
click at [1461, 31] on div "Save" at bounding box center [1454, 38] width 52 height 28
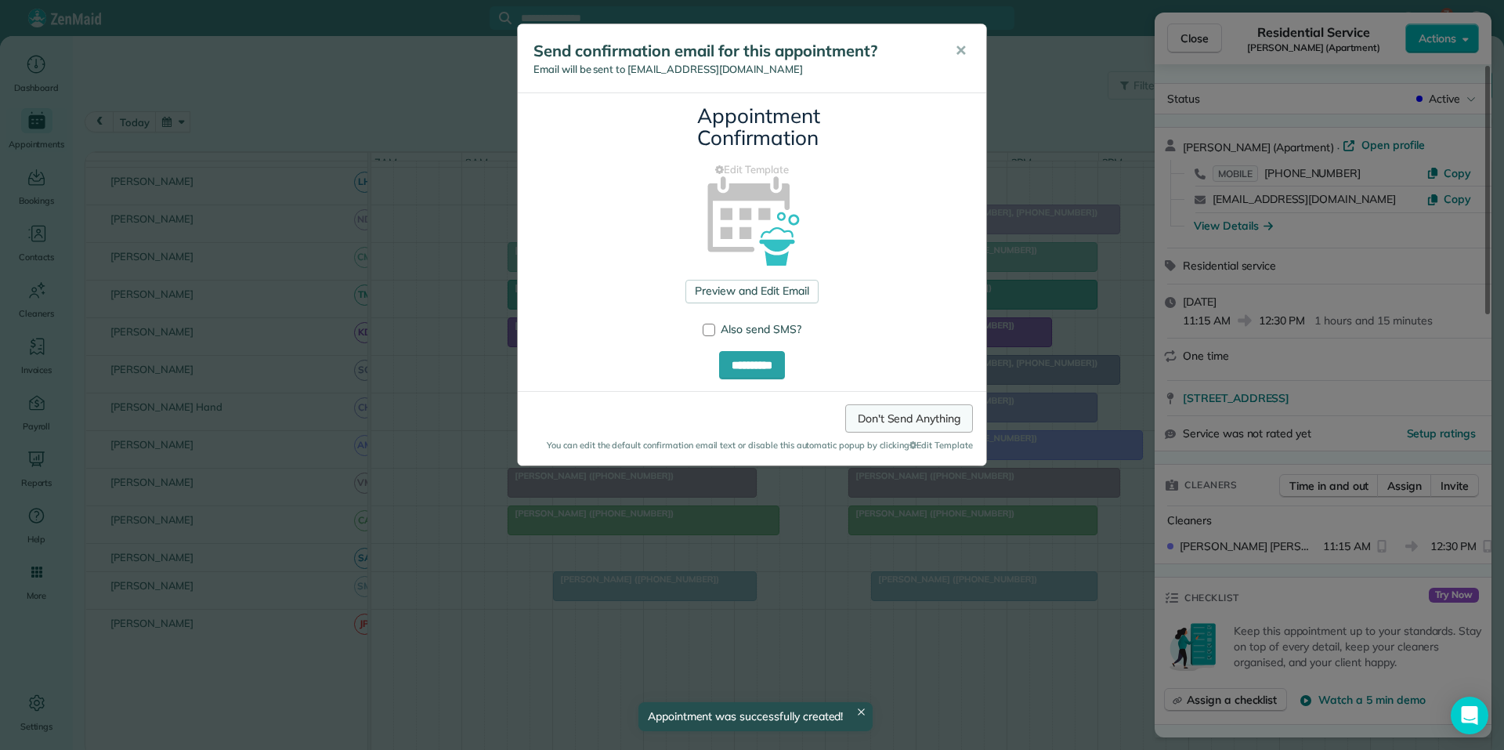
click at [921, 425] on link "Don't Send Anything" at bounding box center [909, 418] width 128 height 28
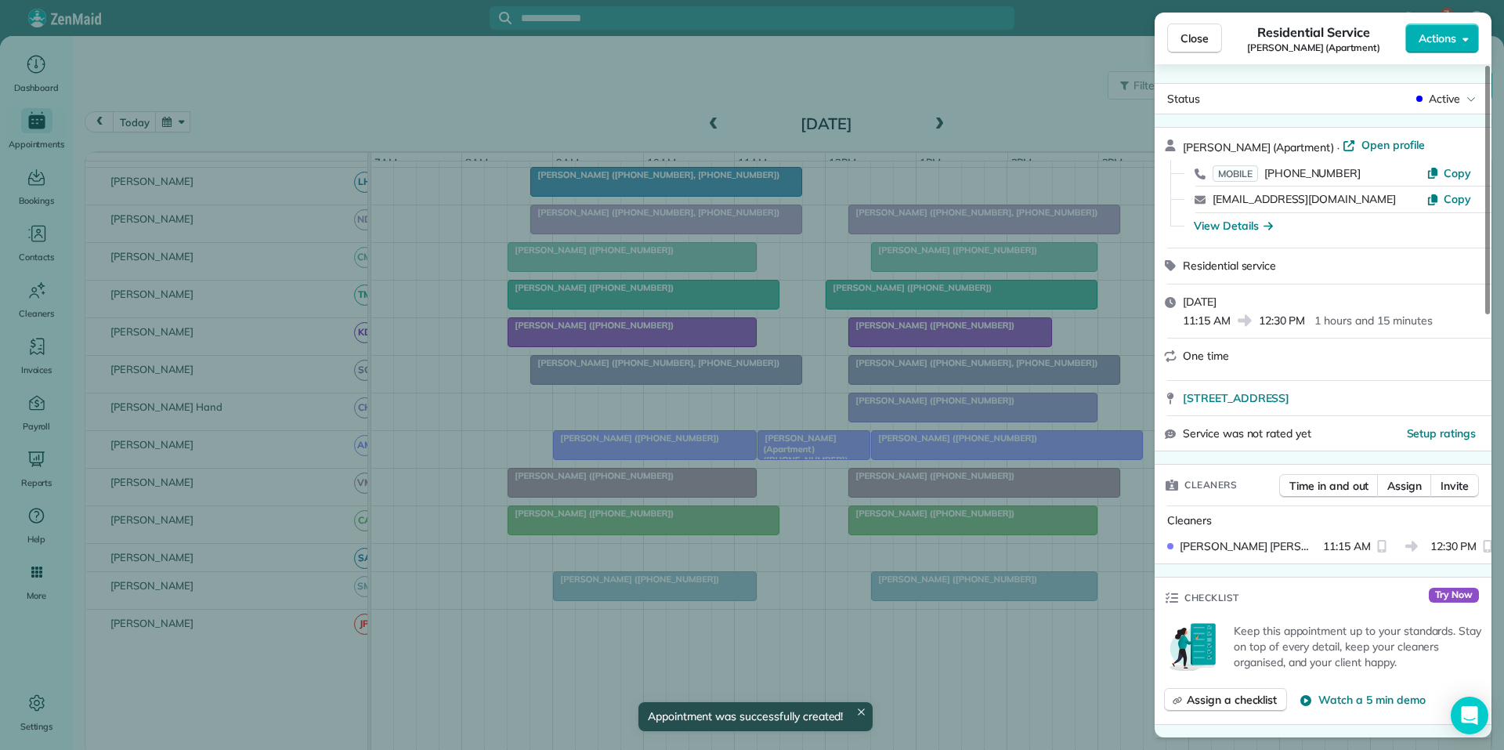
click at [1211, 42] on button "Close" at bounding box center [1194, 39] width 55 height 30
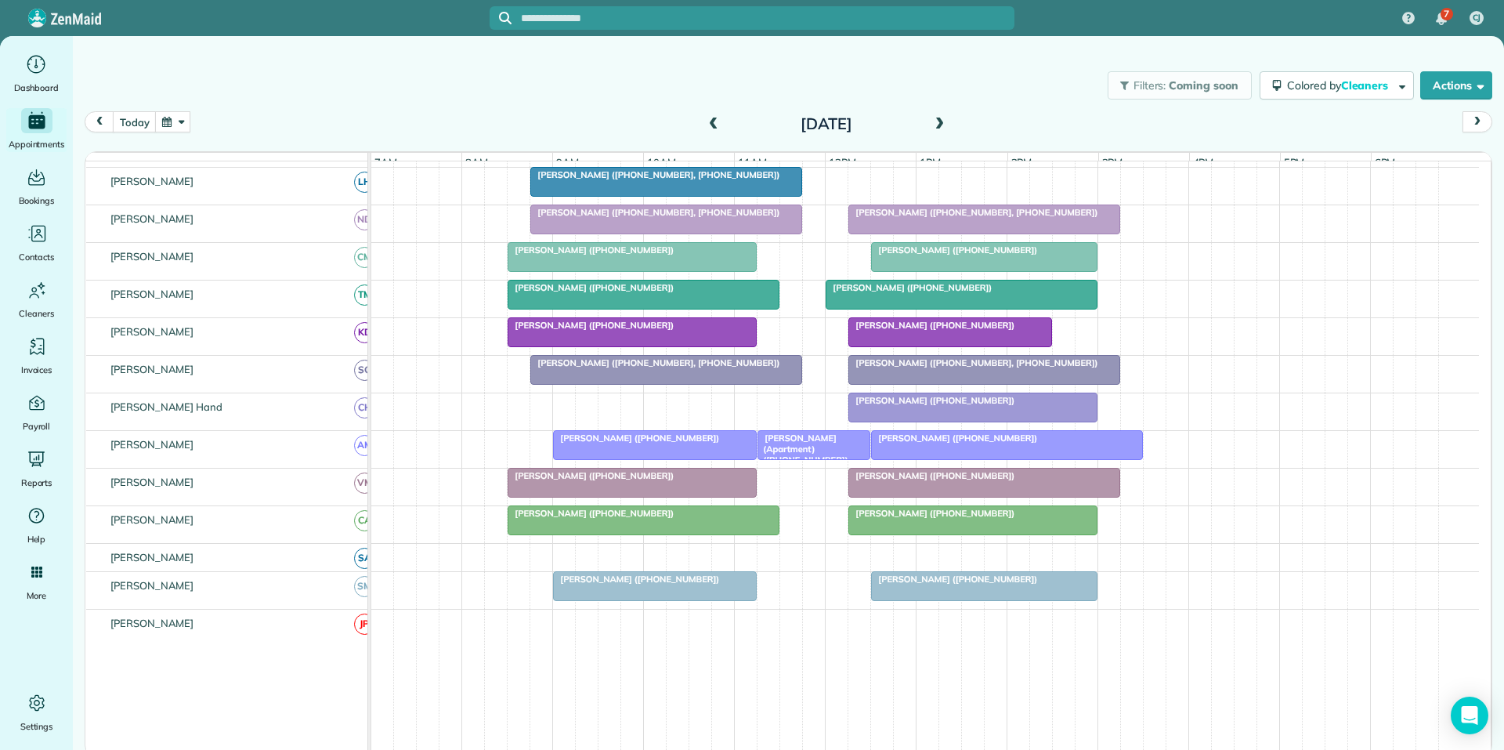
click at [179, 122] on button "button" at bounding box center [173, 121] width 36 height 21
click at [363, 126] on link "Next" at bounding box center [362, 131] width 43 height 39
click at [264, 172] on link "2" at bounding box center [261, 177] width 25 height 25
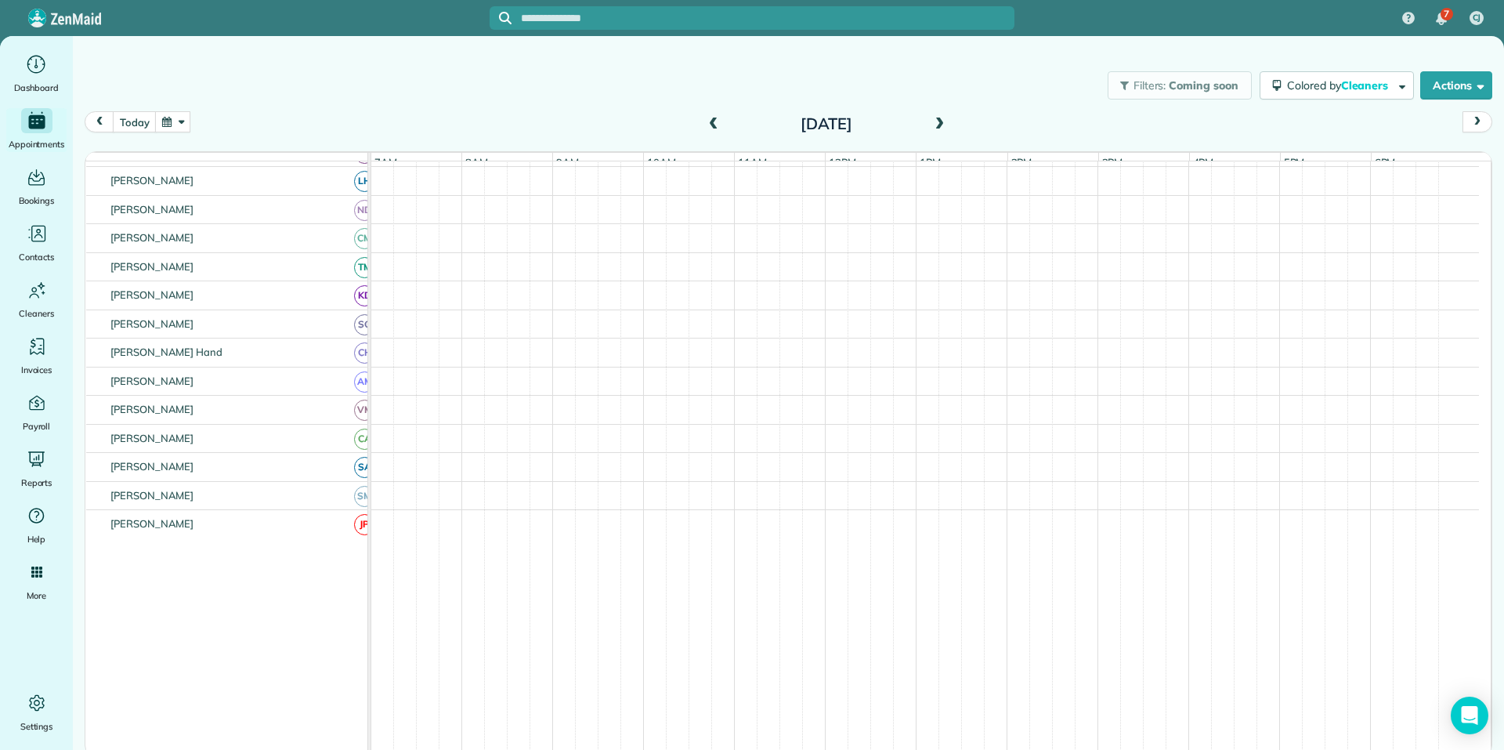
scroll to position [317, 0]
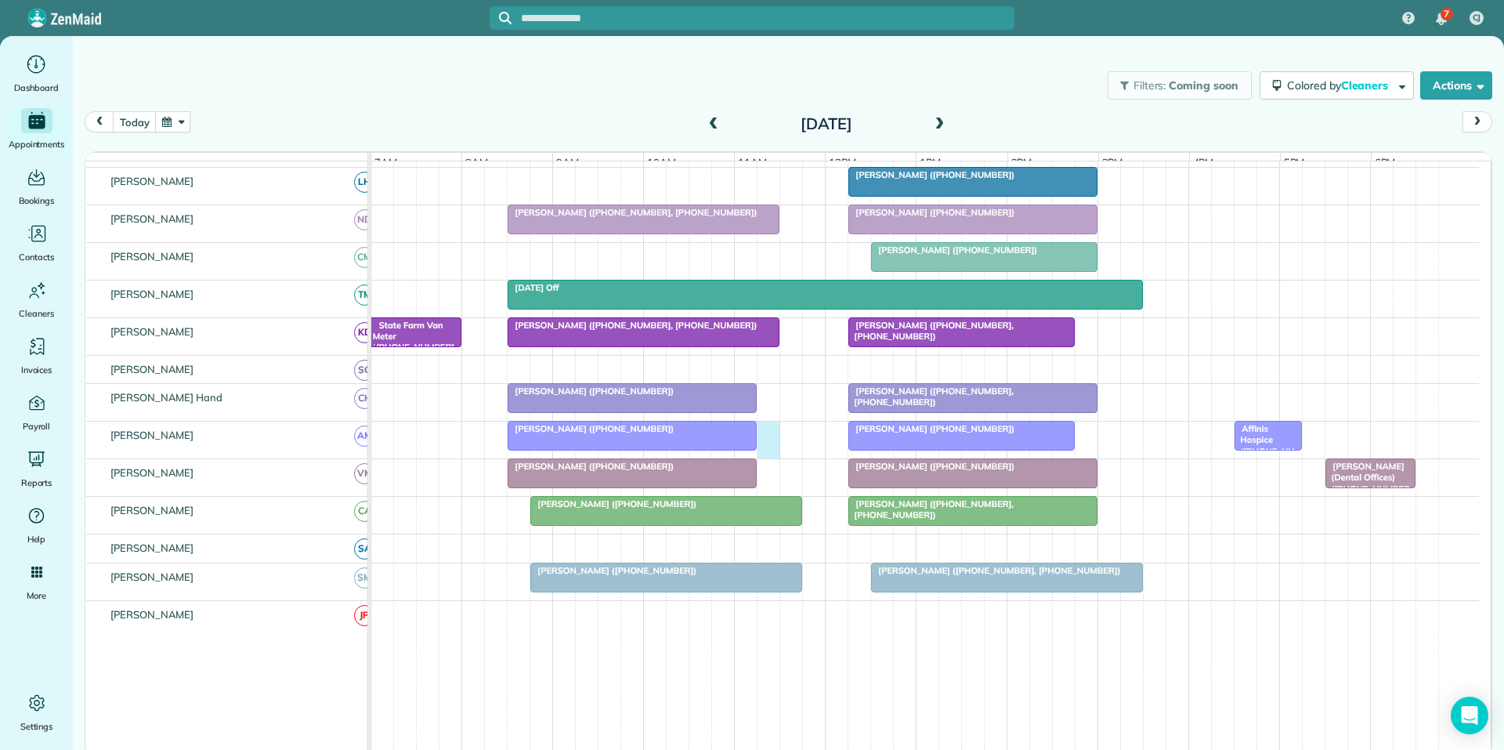
click at [766, 440] on div "Affinis Hospice ([PHONE_NUMBER], [PHONE_NUMBER]) [PERSON_NAME] ([PHONE_NUMBER])…" at bounding box center [925, 440] width 1108 height 37
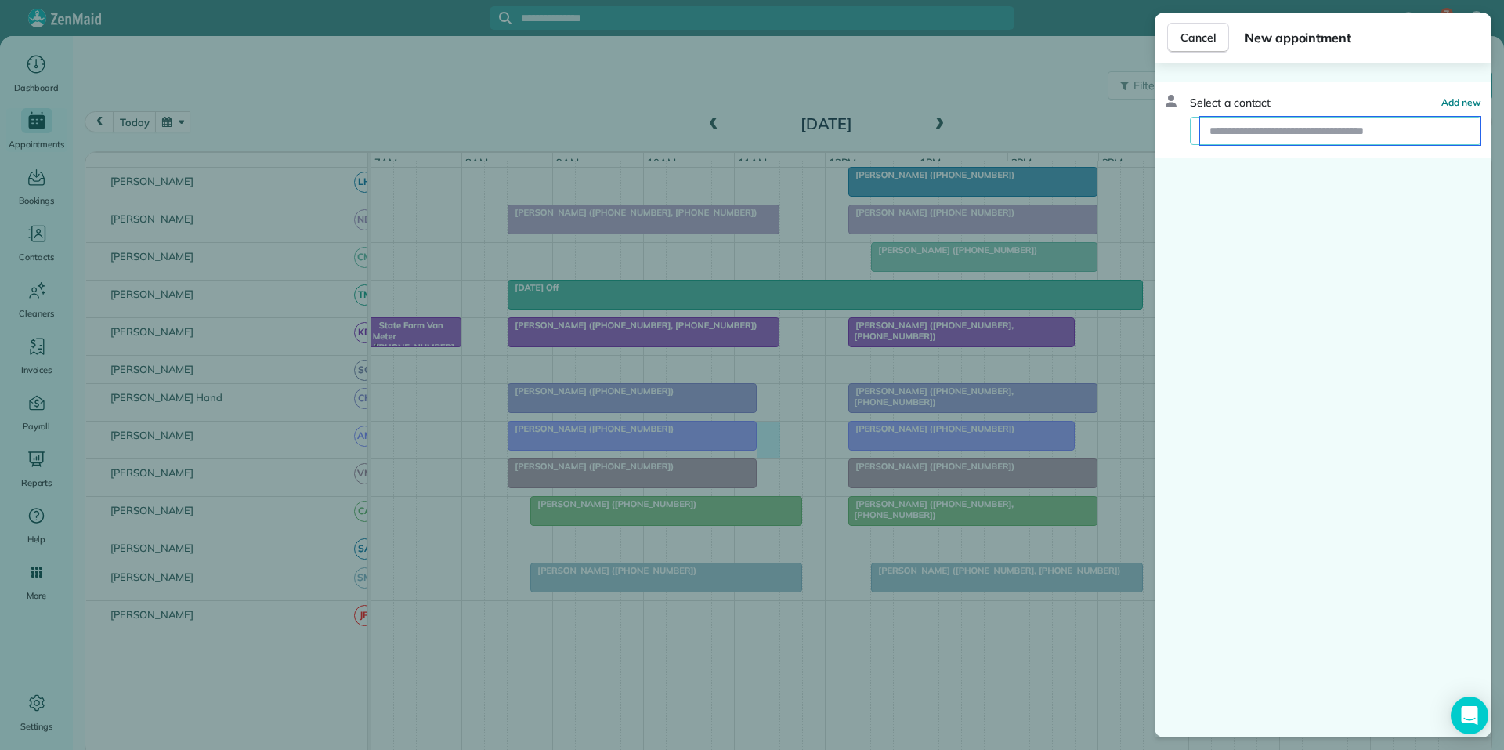
click at [1248, 126] on input "text" at bounding box center [1340, 131] width 281 height 28
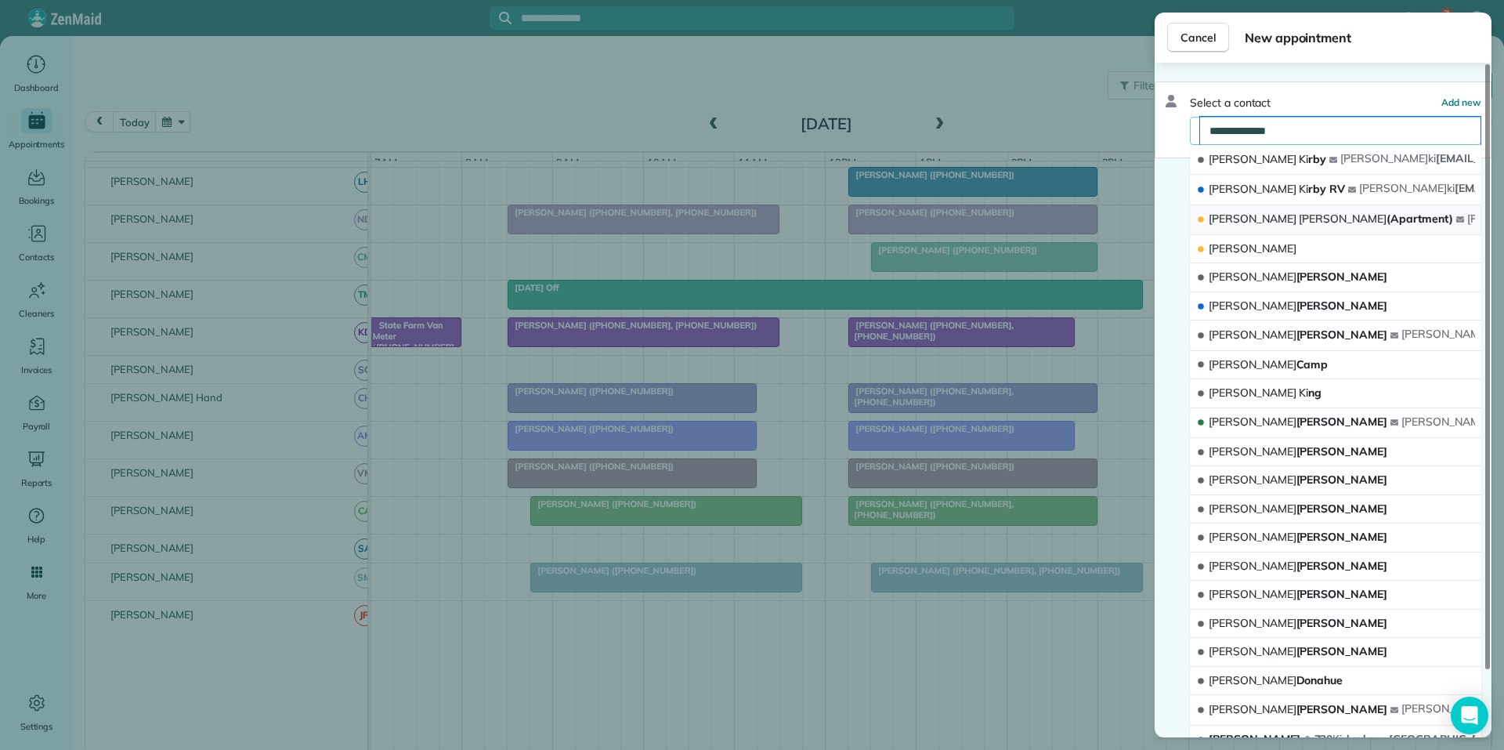
type input "**********"
click at [1289, 218] on span "[PERSON_NAME] (Apartment)" at bounding box center [1331, 219] width 244 height 14
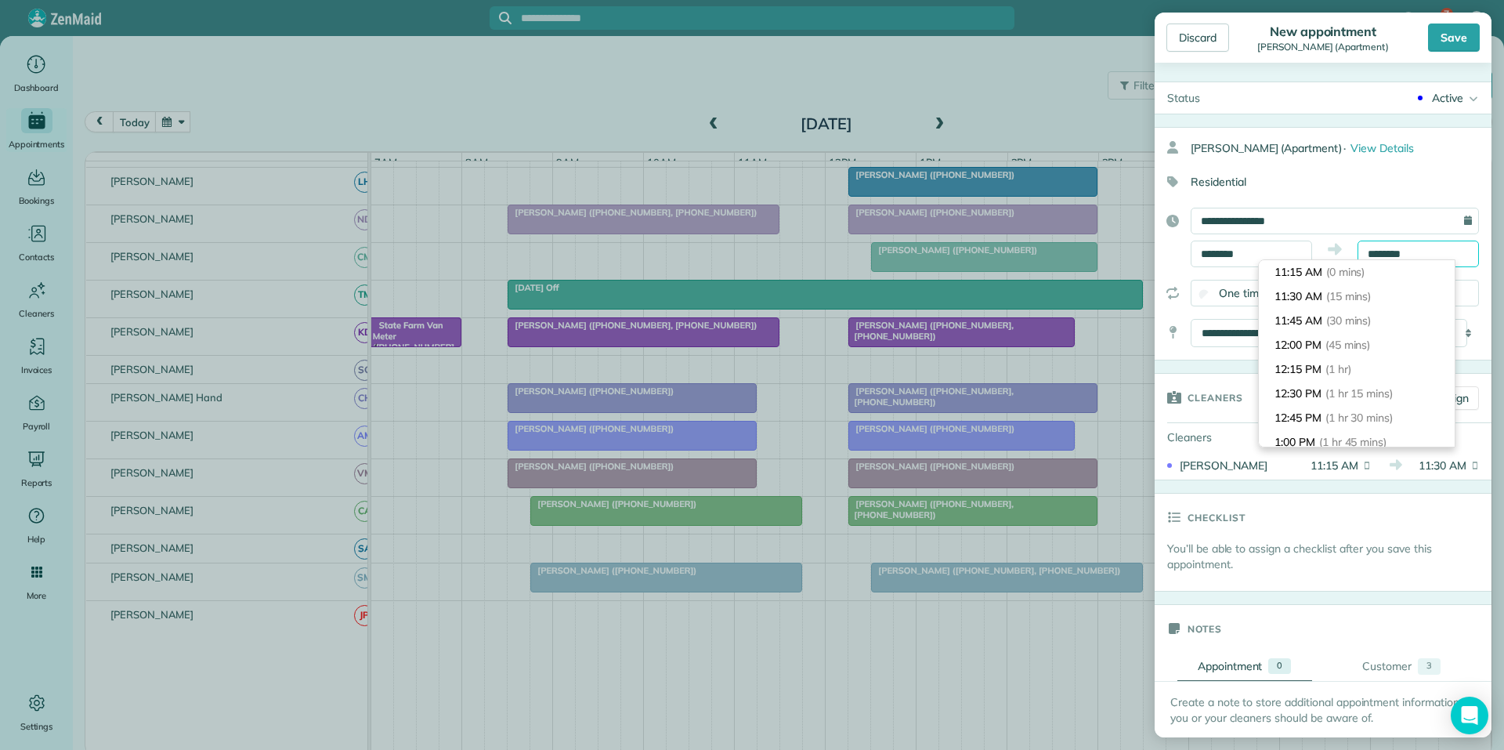
click at [1401, 249] on input "********" at bounding box center [1418, 254] width 121 height 27
type input "********"
click at [1350, 394] on span "(1 hr 15 mins)" at bounding box center [1361, 393] width 71 height 14
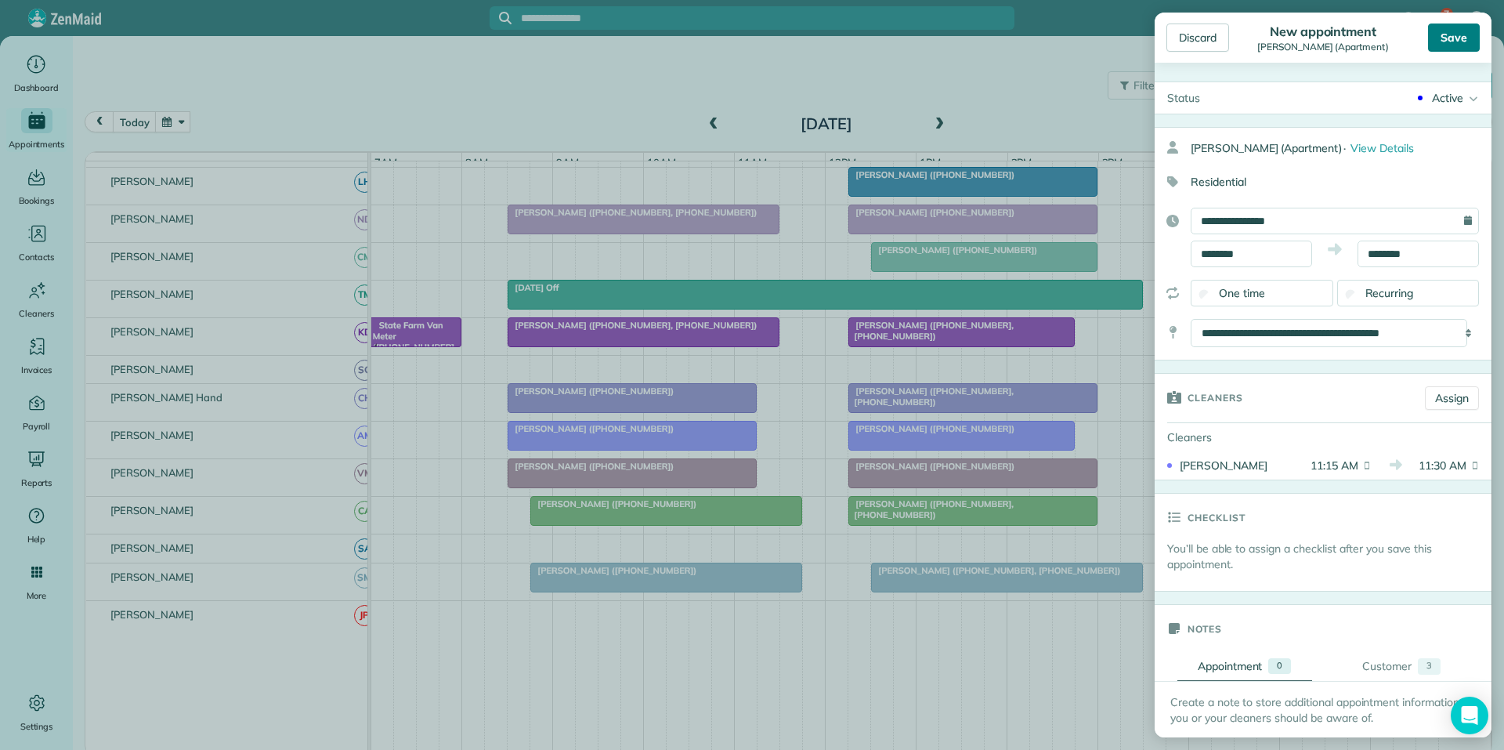
click at [1463, 32] on div "Save" at bounding box center [1454, 38] width 52 height 28
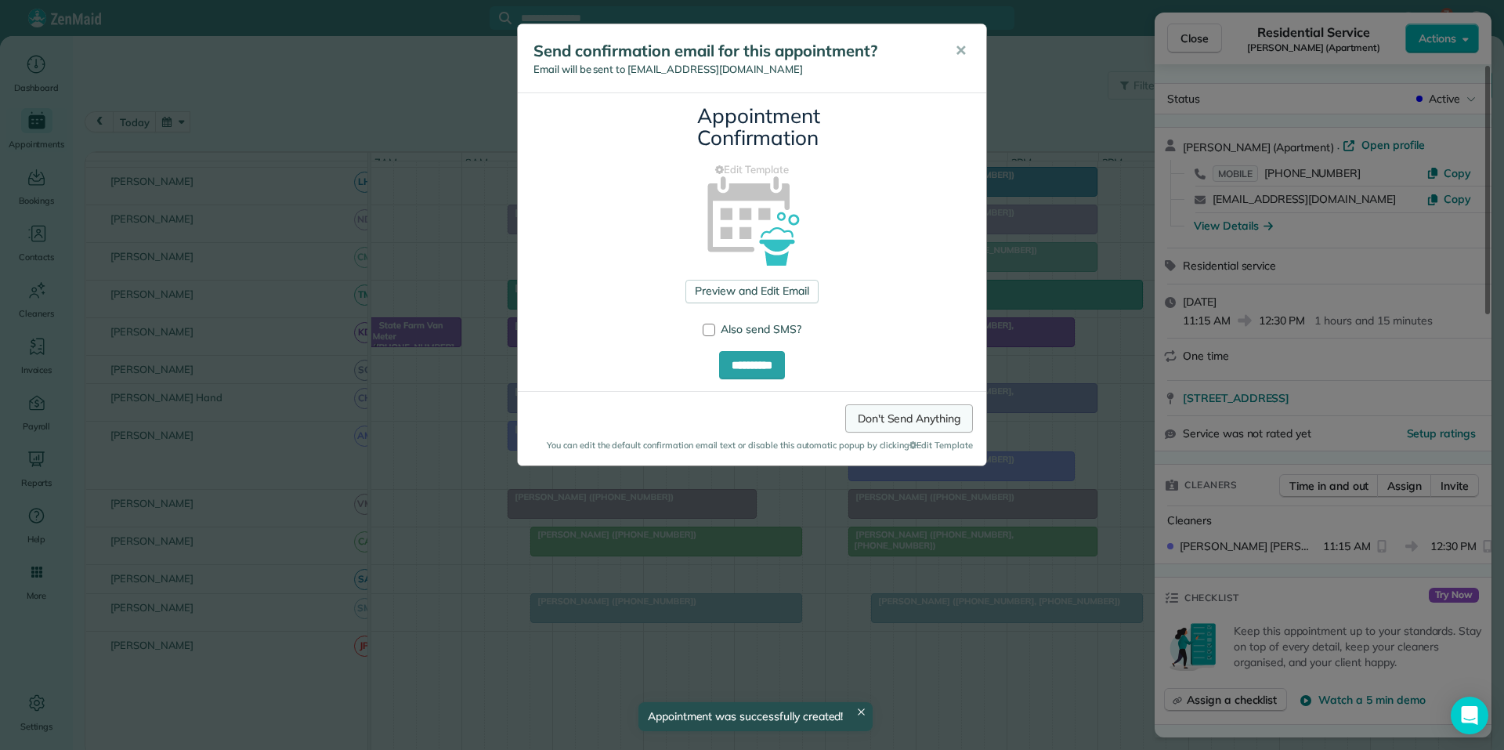
click at [931, 425] on link "Don't Send Anything" at bounding box center [909, 418] width 128 height 28
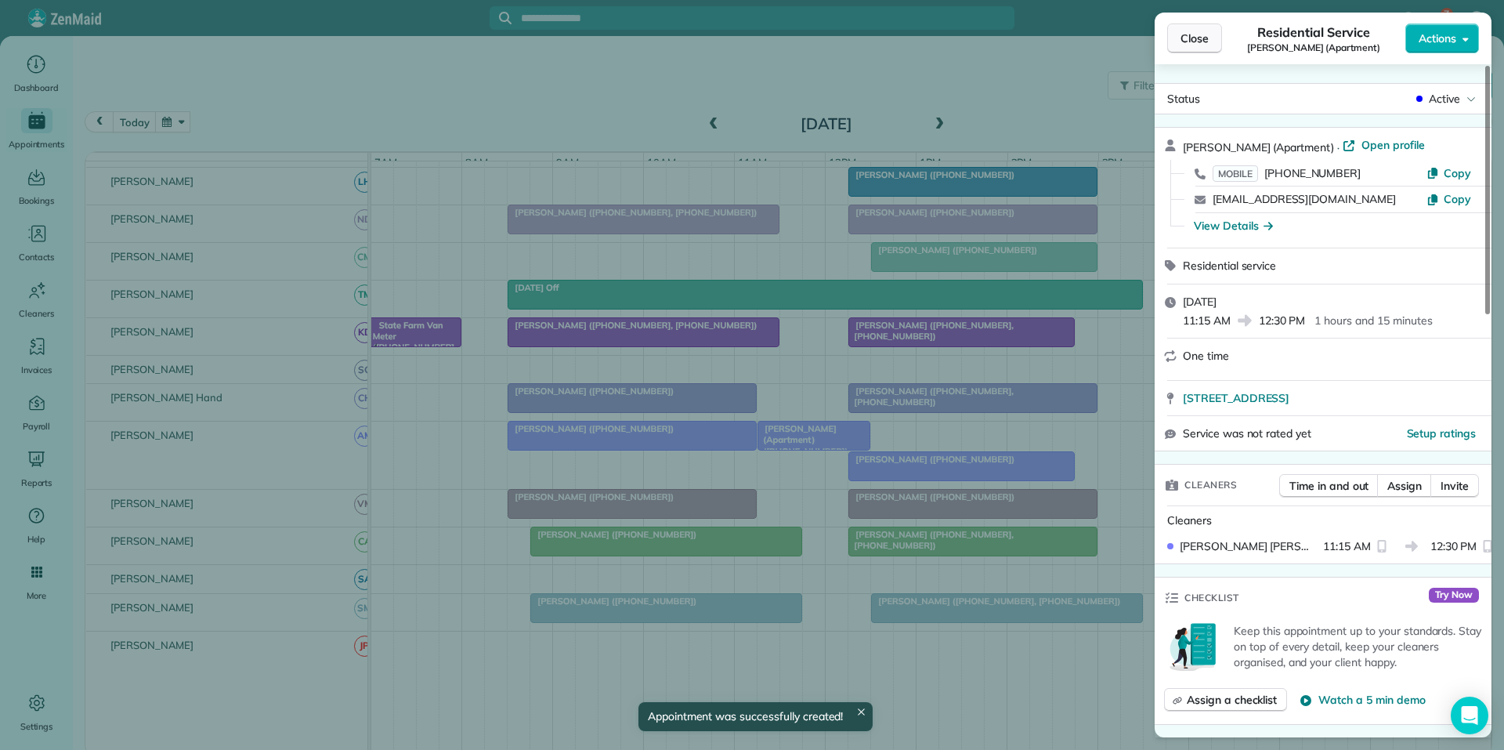
click at [1218, 38] on button "Close" at bounding box center [1194, 39] width 55 height 30
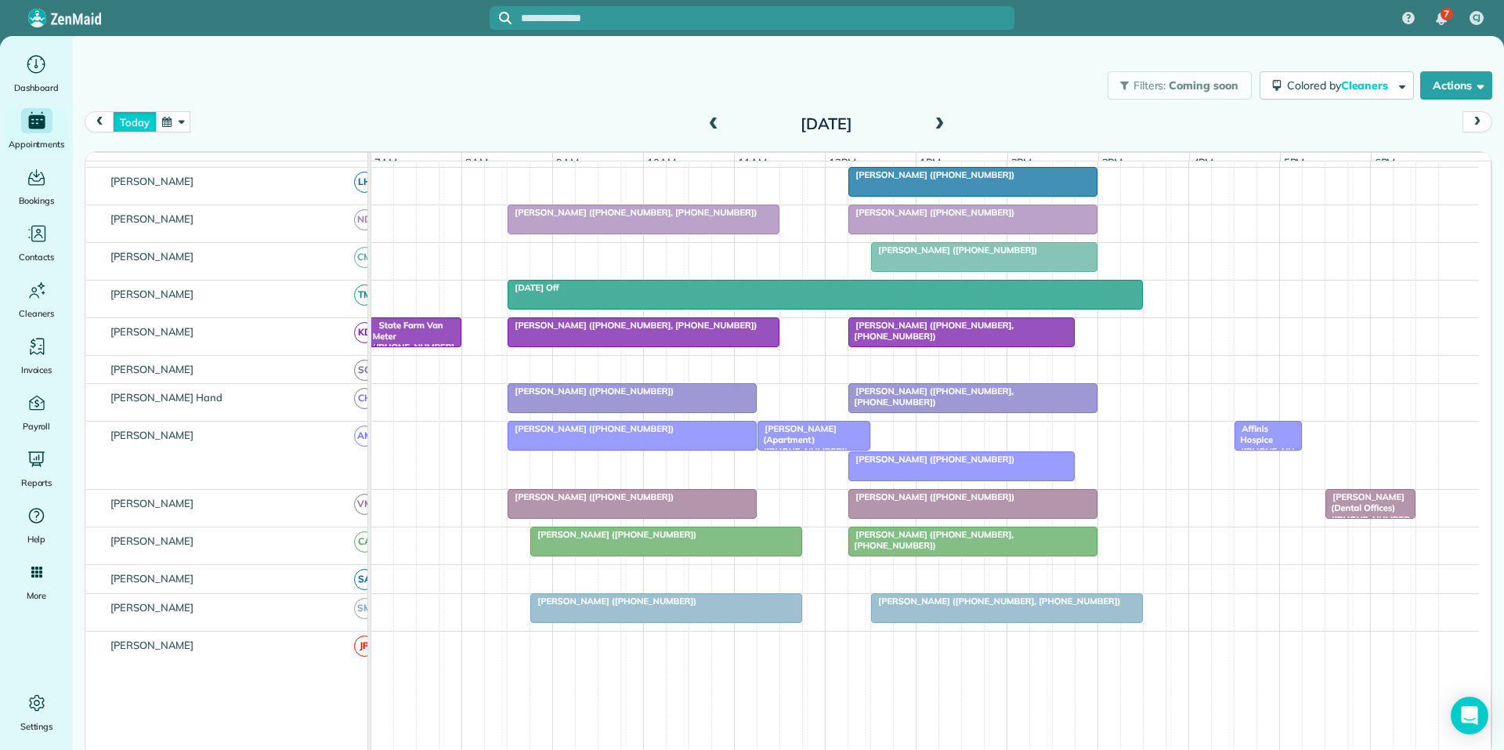
click at [141, 125] on button "today" at bounding box center [134, 121] width 43 height 21
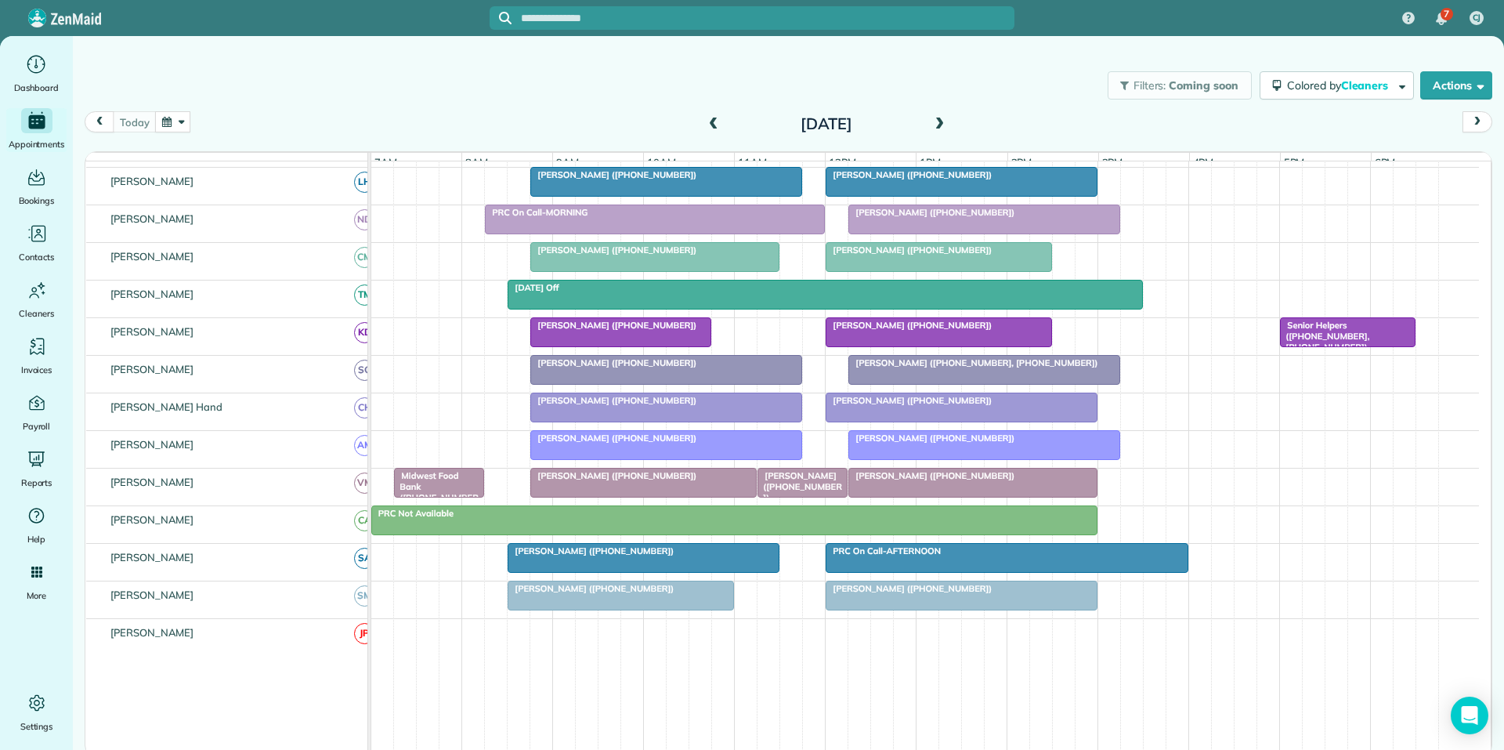
scroll to position [208, 0]
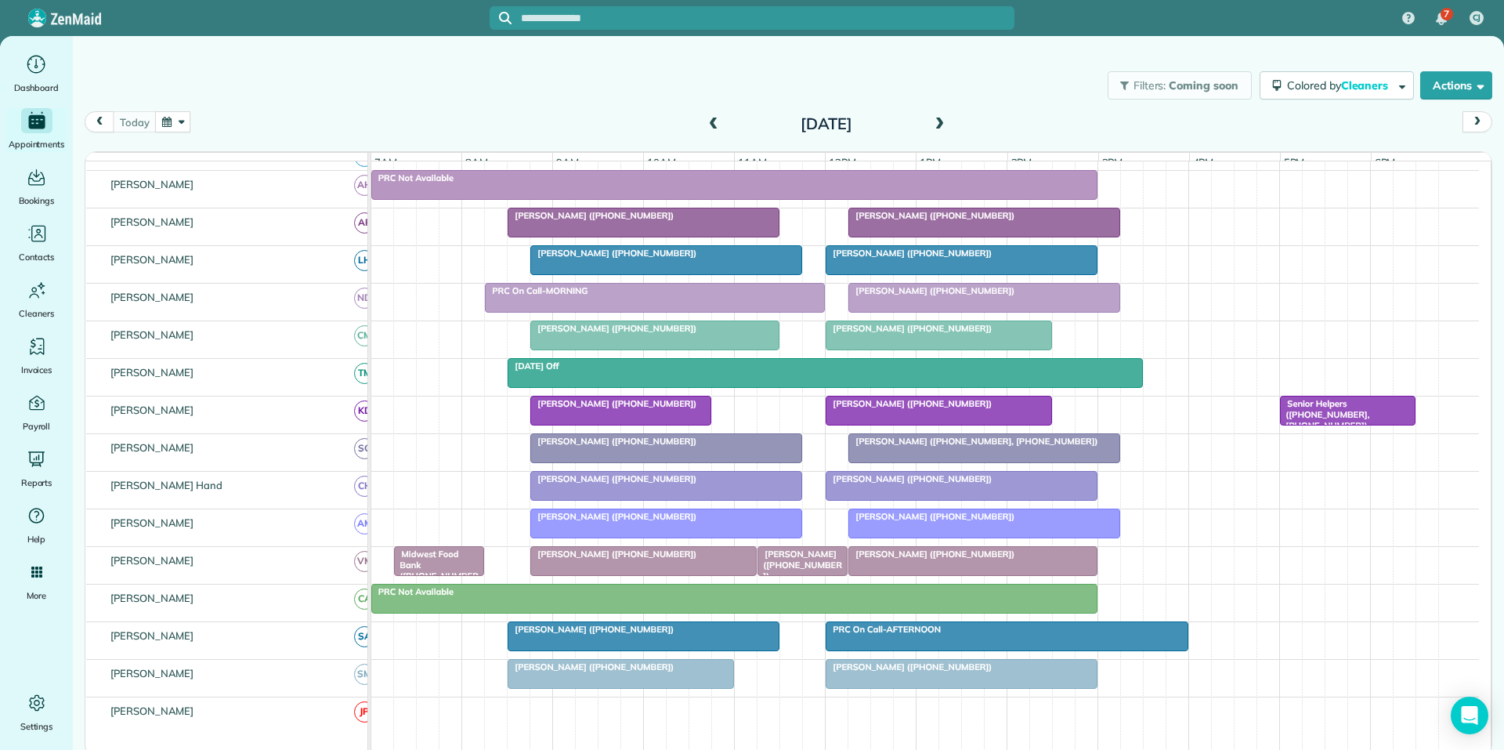
click at [176, 124] on button "button" at bounding box center [173, 121] width 36 height 21
click at [240, 200] on link "6" at bounding box center [236, 202] width 25 height 25
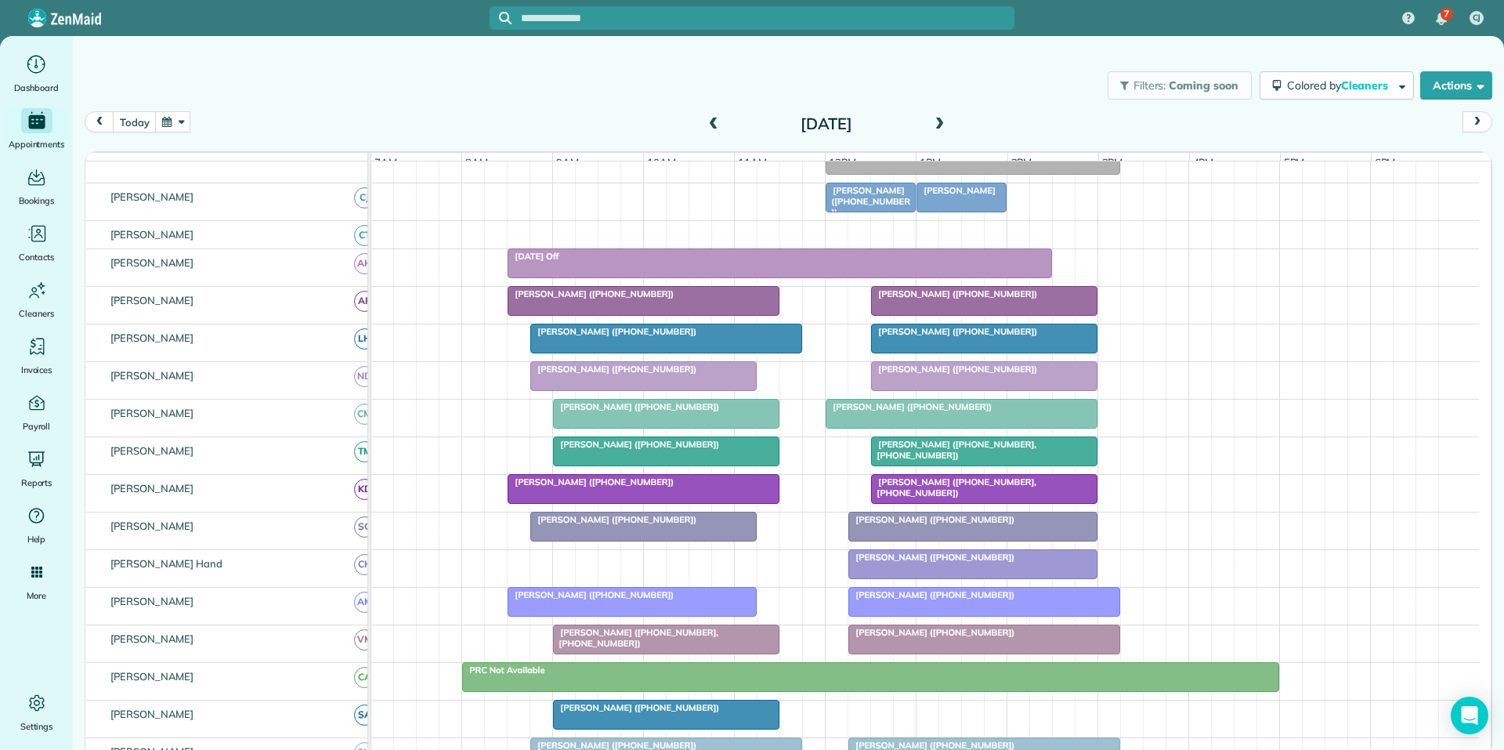
scroll to position [218, 0]
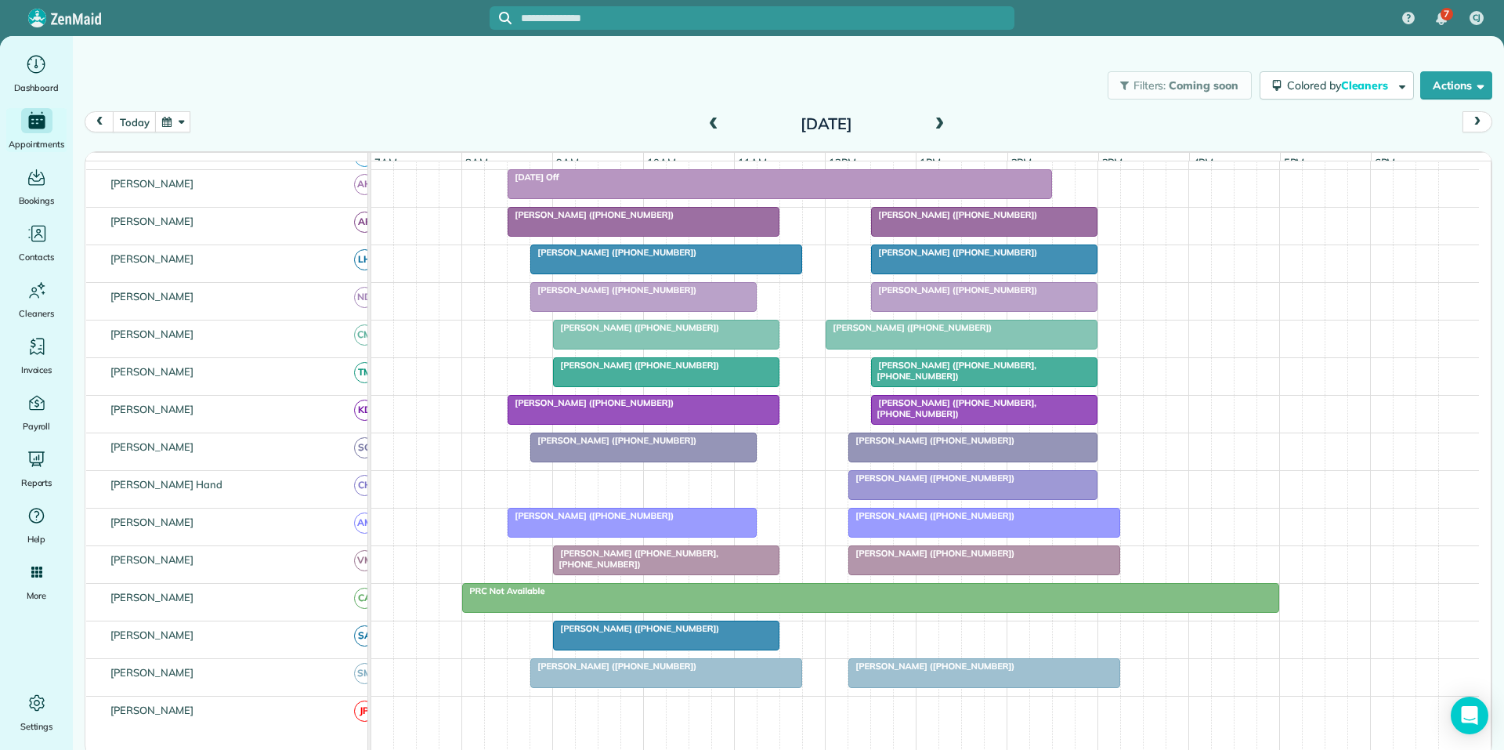
click at [943, 125] on span at bounding box center [939, 125] width 17 height 14
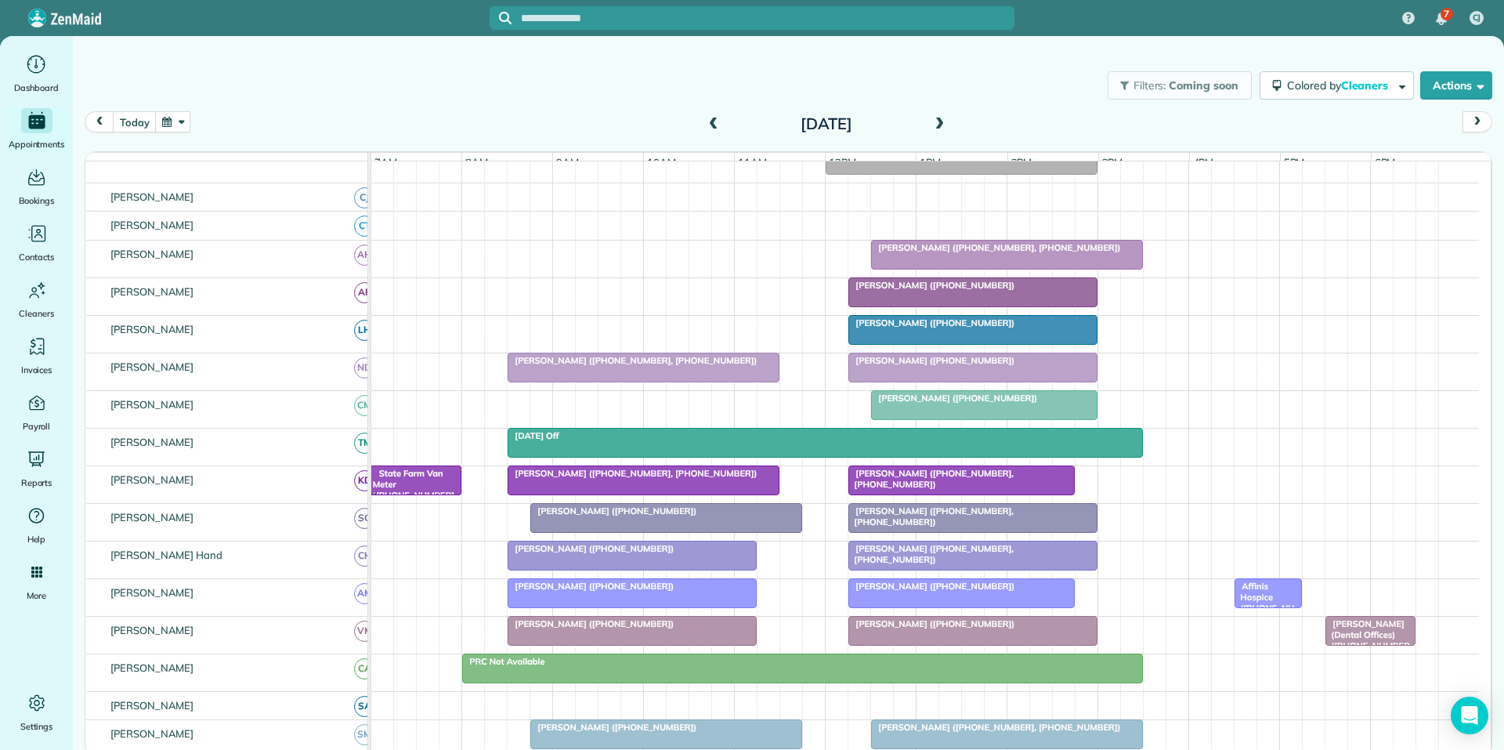
scroll to position [209, 0]
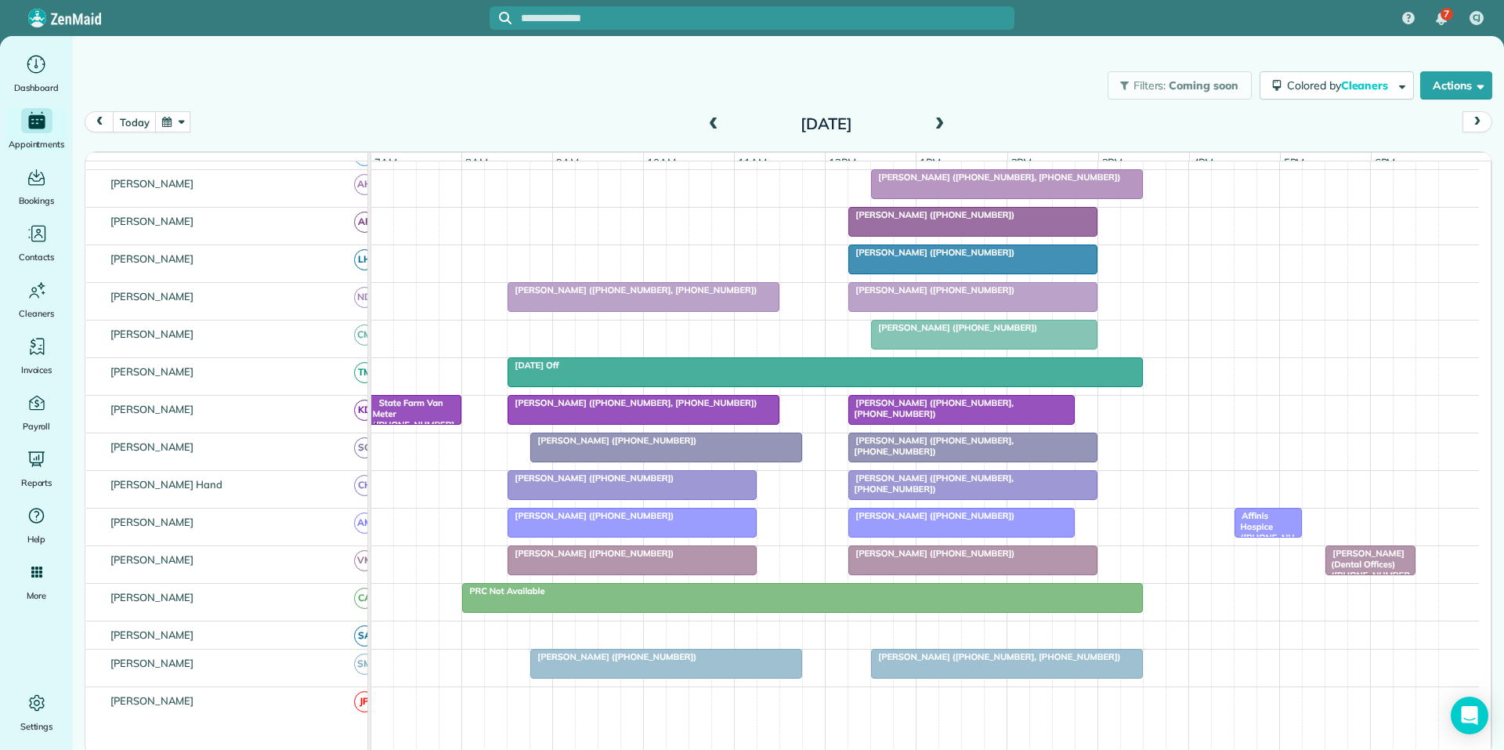
click at [940, 120] on span at bounding box center [939, 125] width 17 height 14
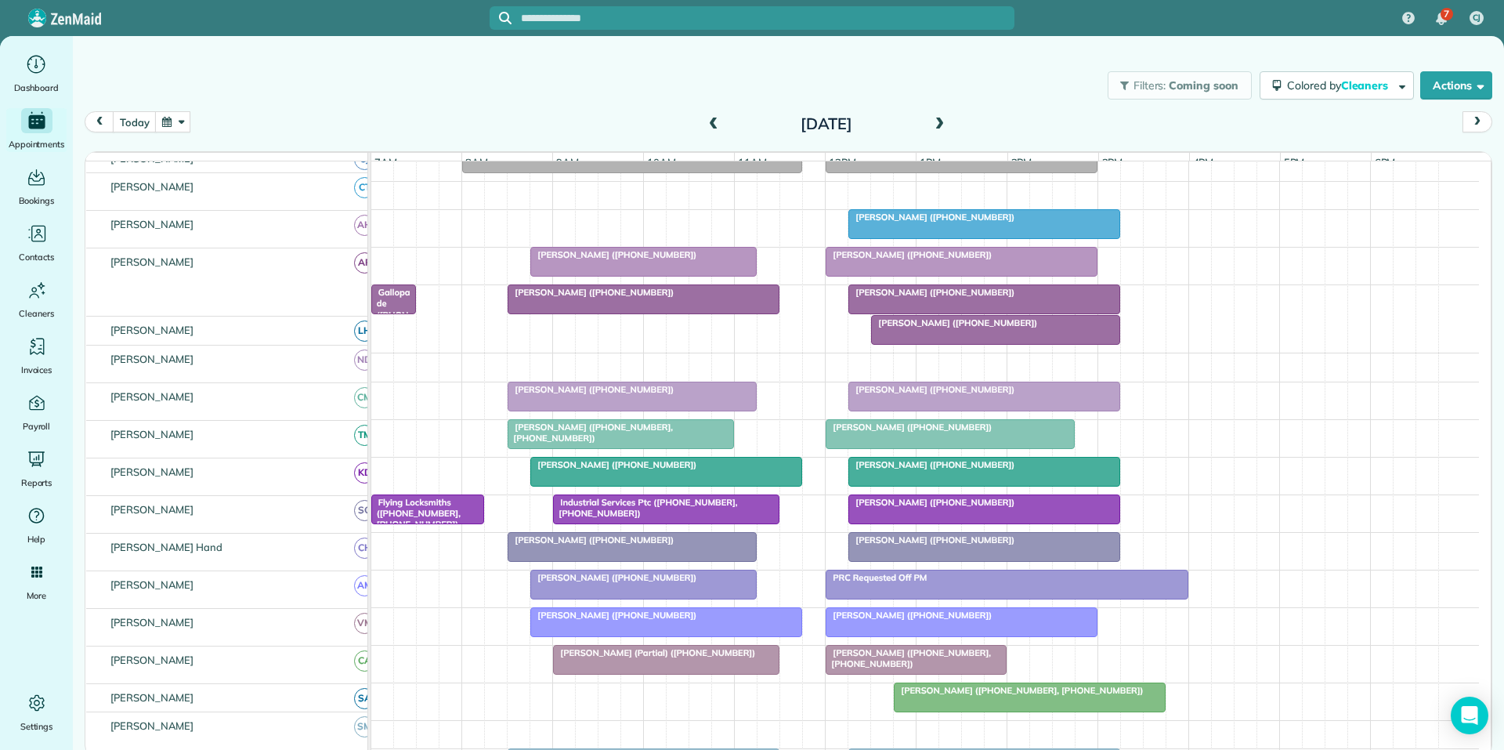
scroll to position [140, 0]
click at [1003, 238] on div at bounding box center [984, 224] width 270 height 28
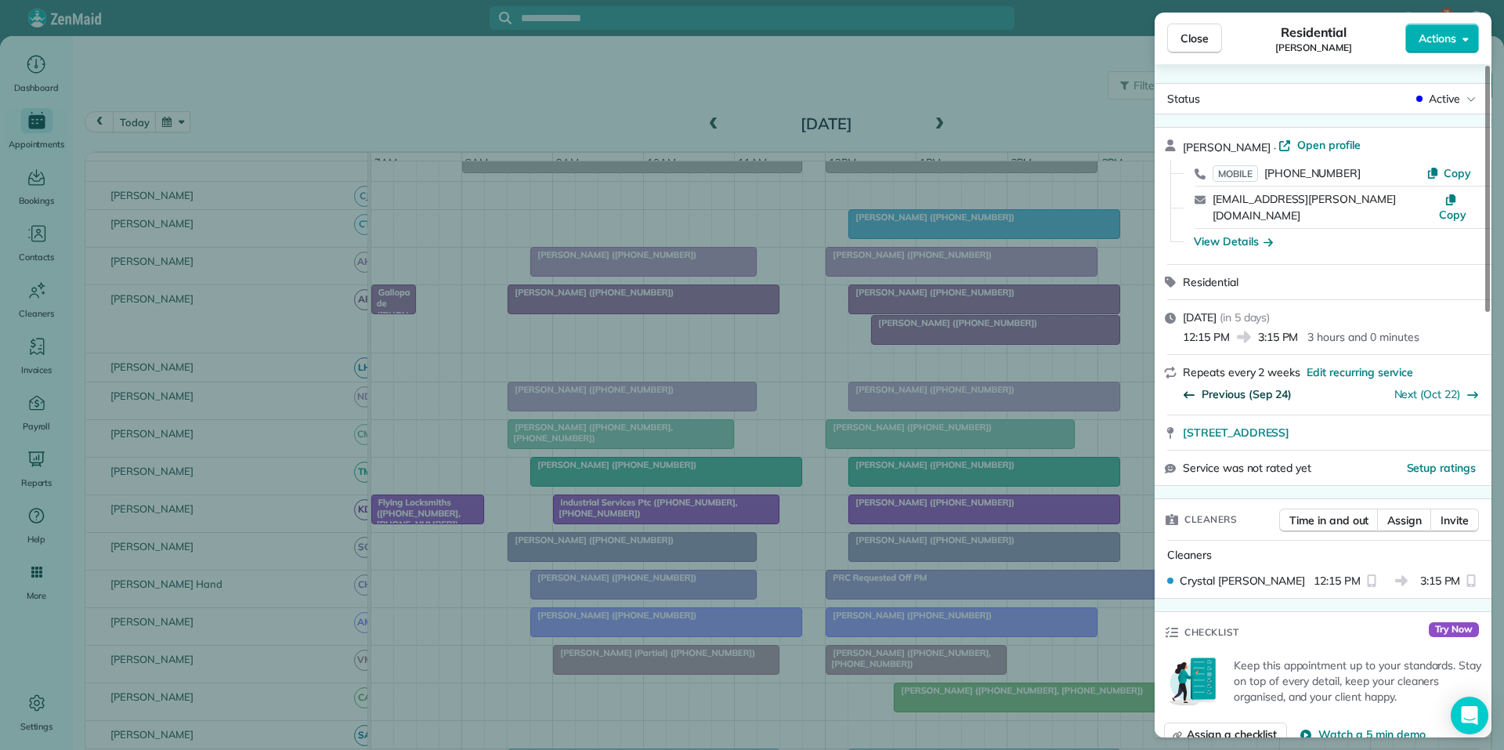
click at [1225, 386] on span "Previous (Sep 24)" at bounding box center [1247, 394] width 90 height 16
click at [1204, 42] on span "Close" at bounding box center [1195, 39] width 28 height 16
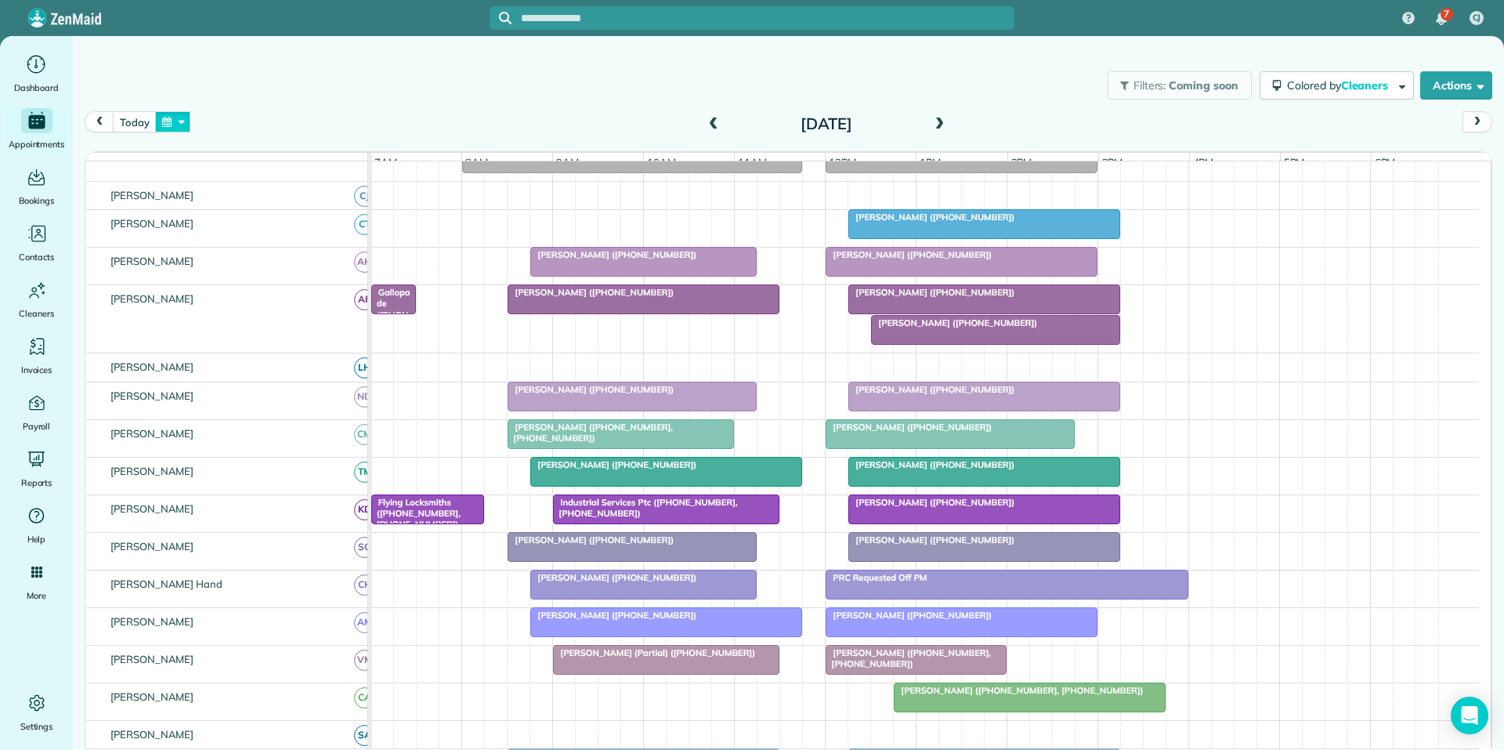
click at [182, 120] on button "button" at bounding box center [173, 121] width 36 height 21
click at [292, 248] on link "22" at bounding box center [286, 253] width 25 height 25
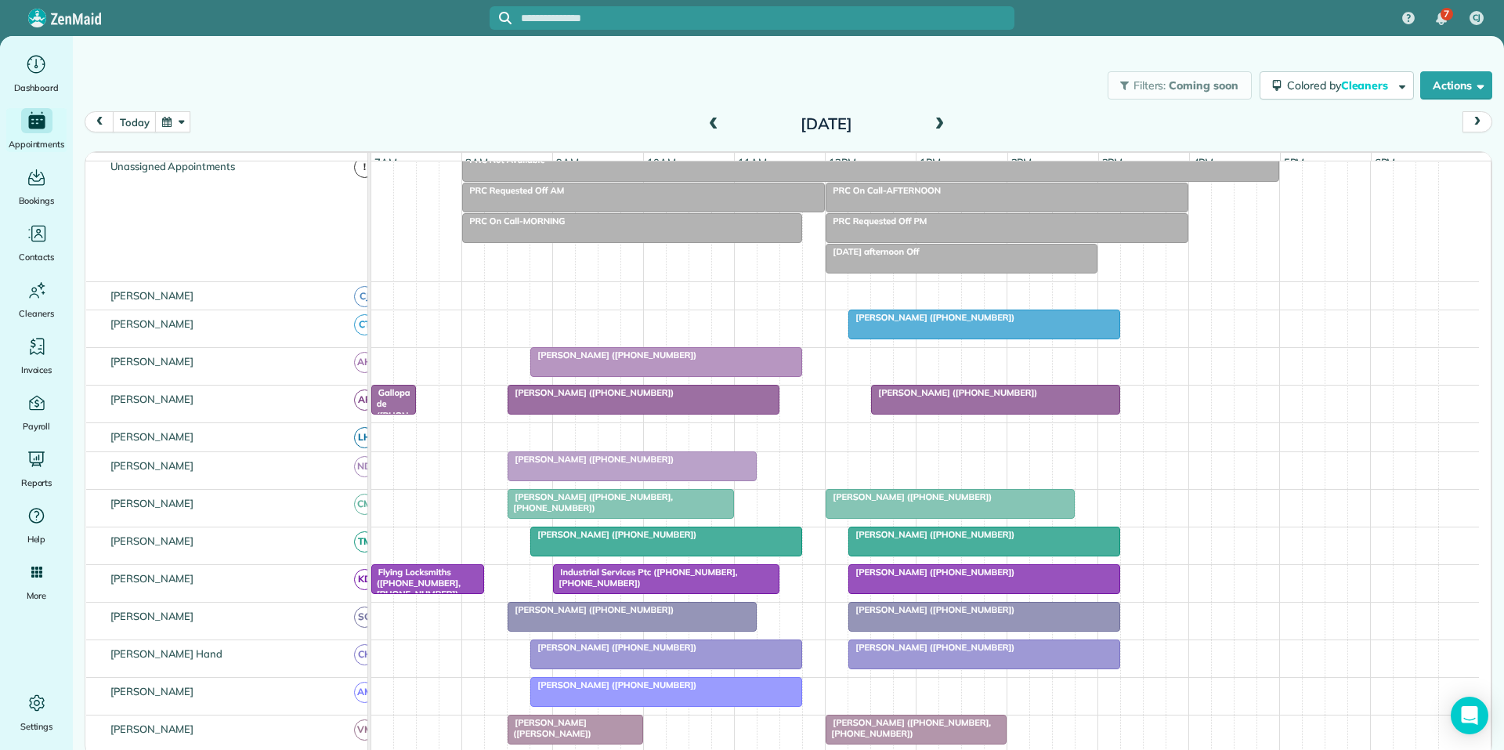
scroll to position [171, 0]
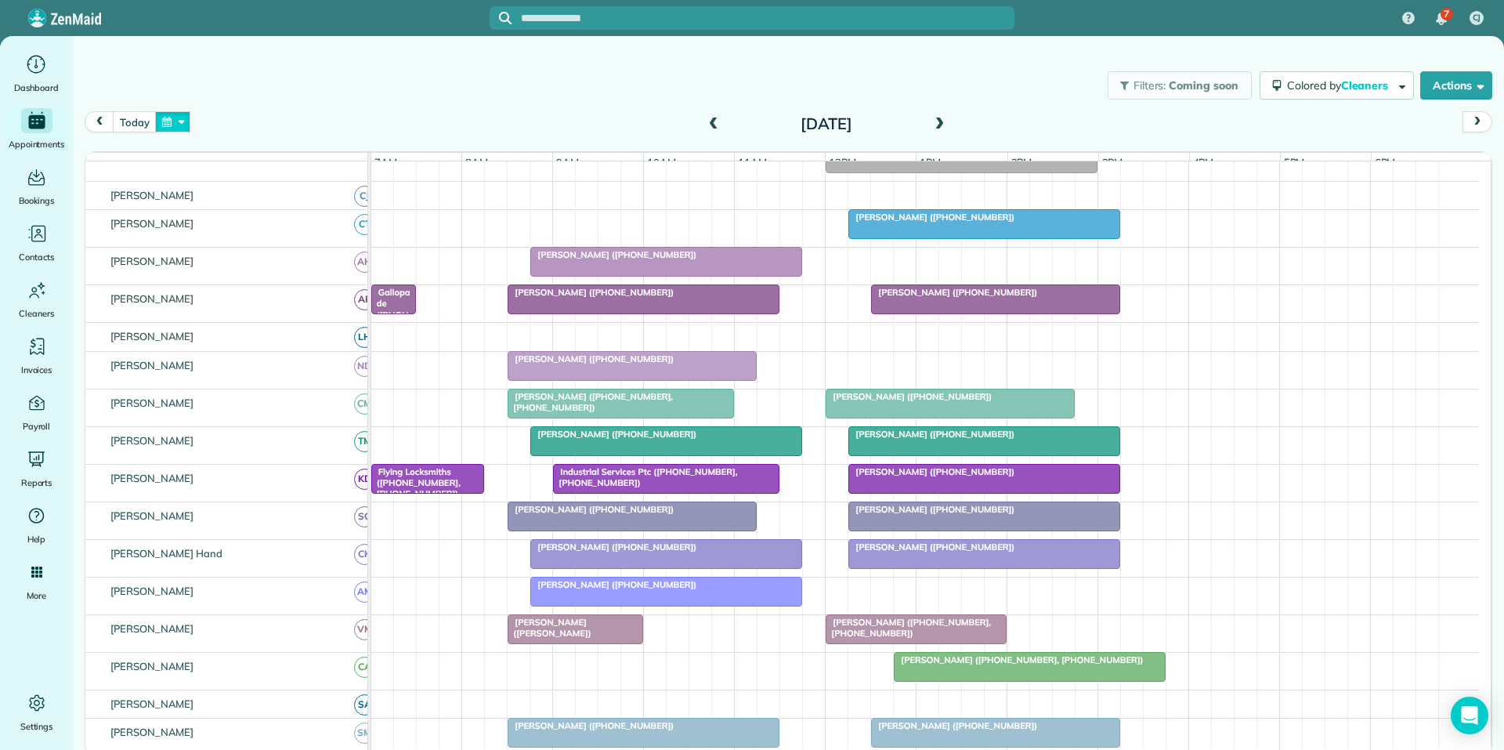
click at [172, 123] on button "button" at bounding box center [173, 121] width 36 height 21
click at [292, 201] on link "8" at bounding box center [286, 202] width 25 height 25
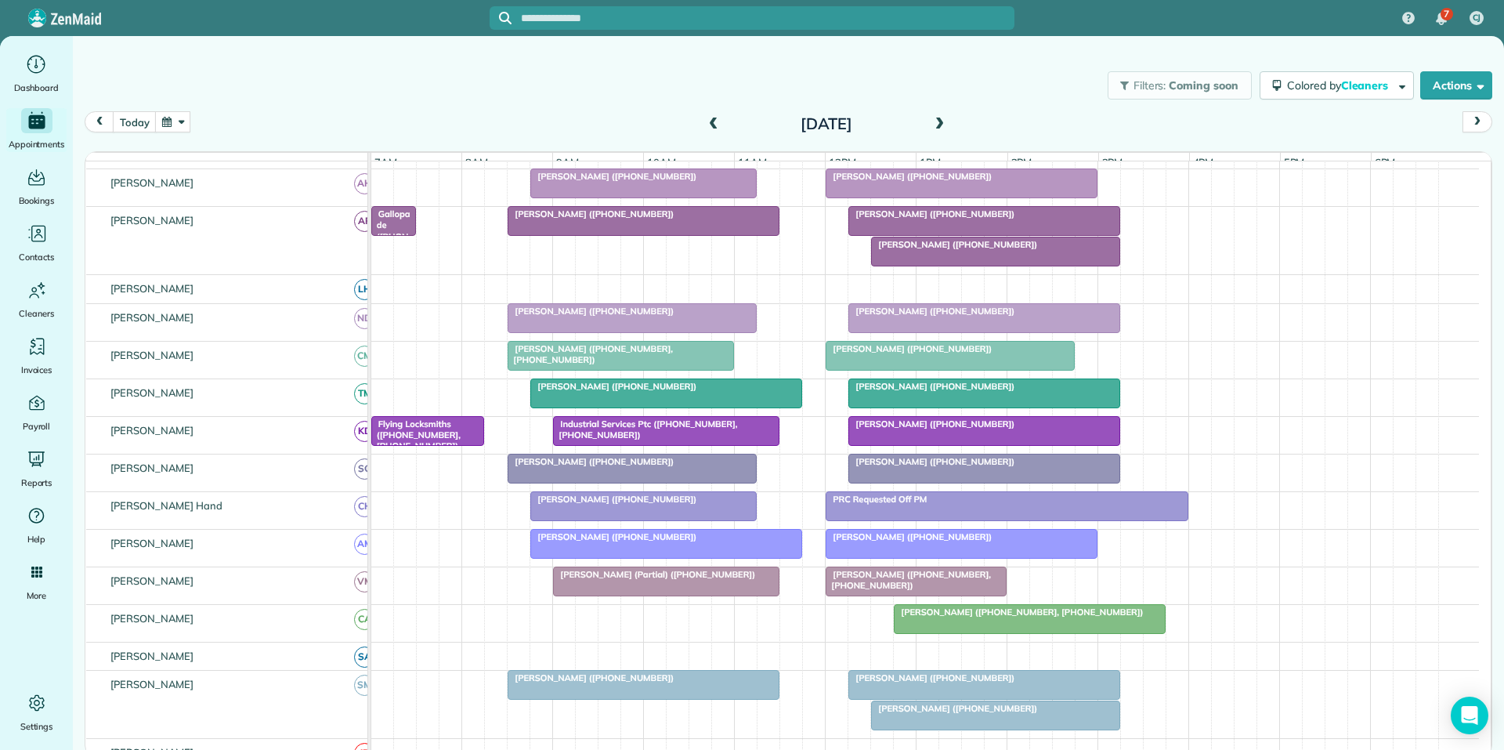
scroll to position [0, 0]
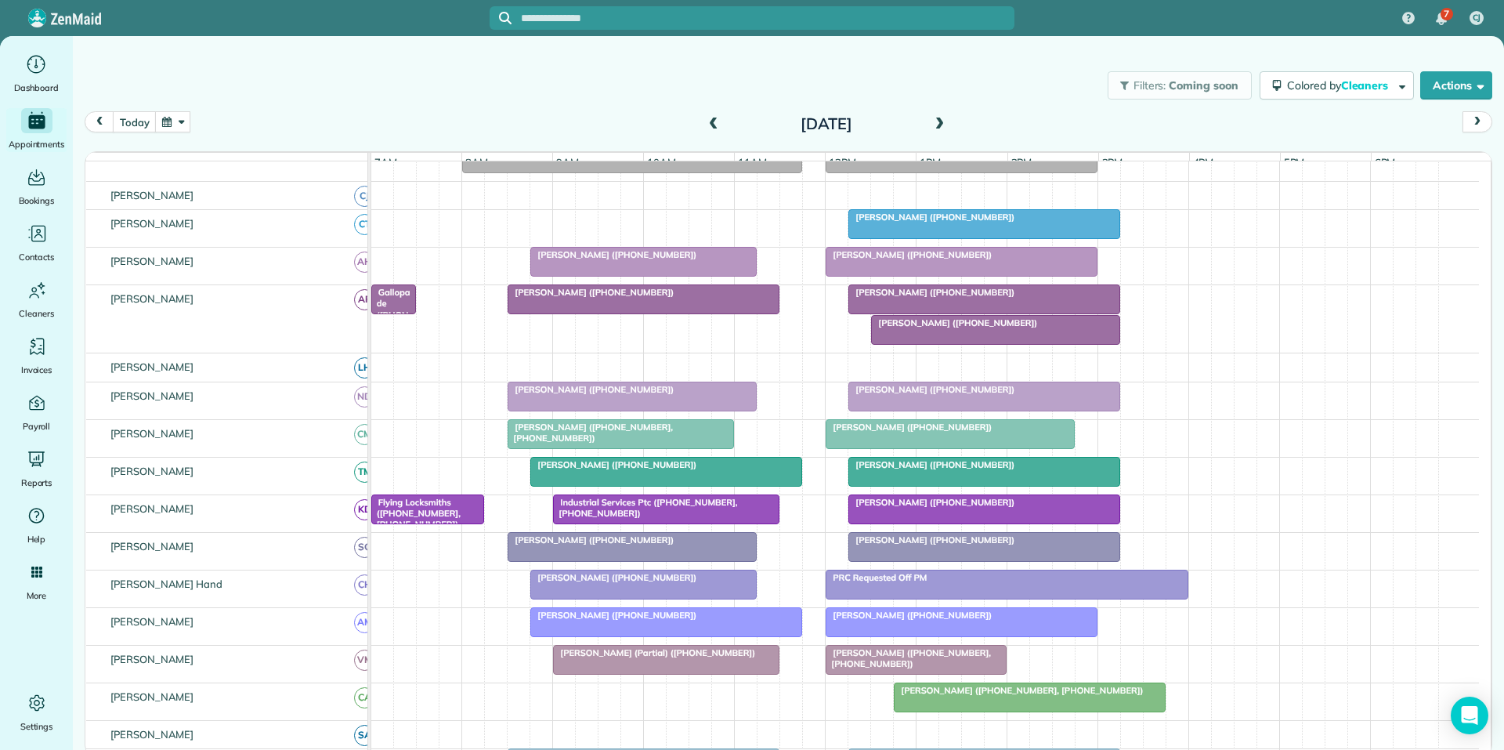
click at [961, 238] on div at bounding box center [984, 224] width 270 height 28
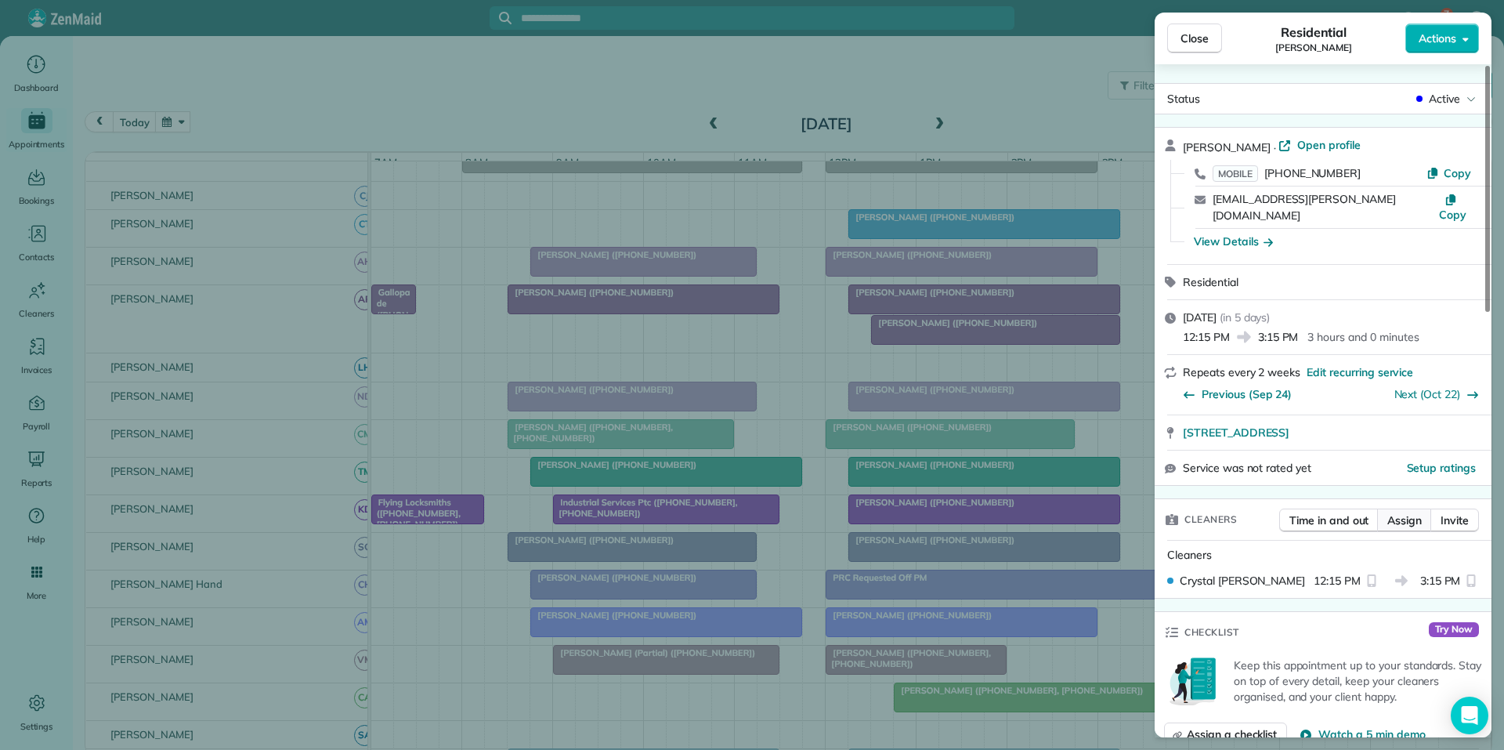
click at [1410, 512] on span "Assign" at bounding box center [1405, 520] width 34 height 16
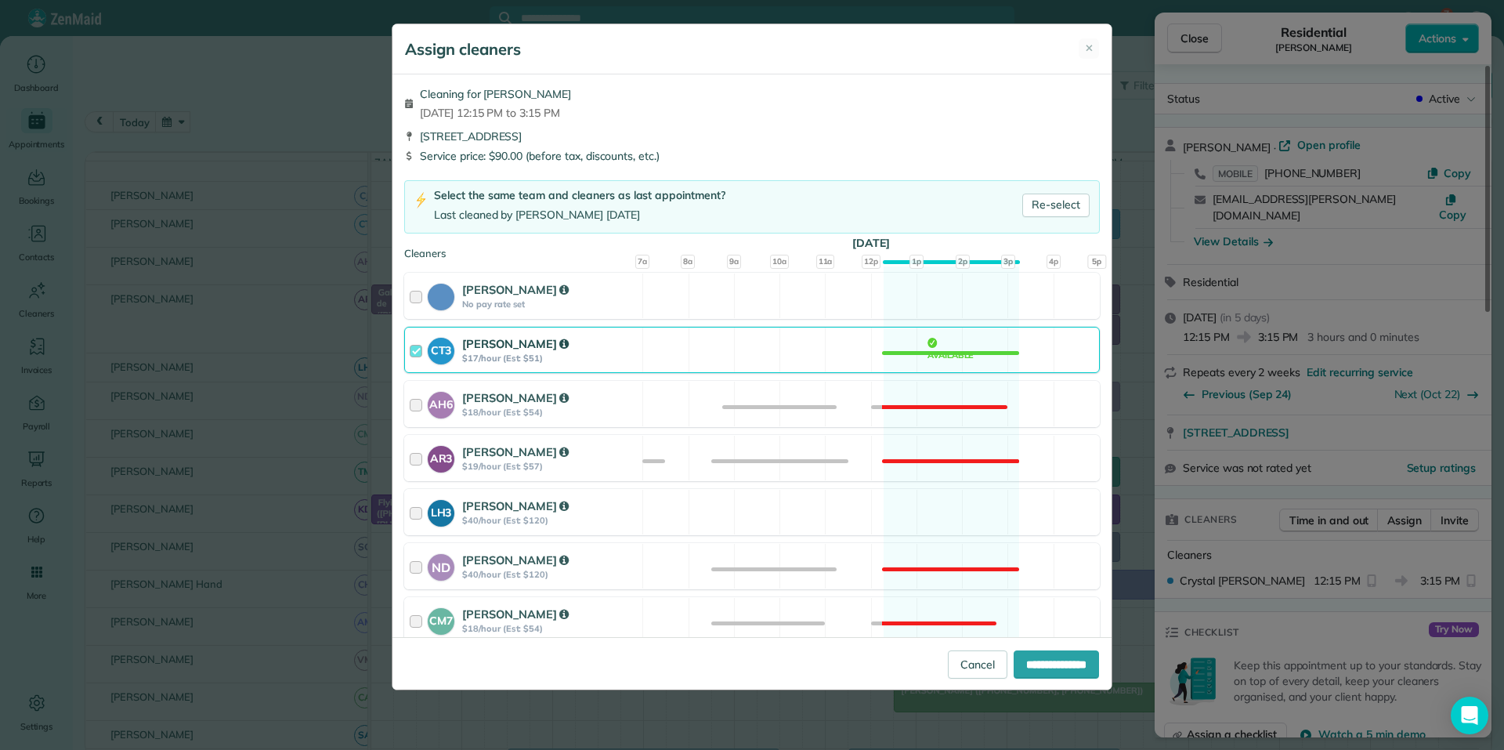
click at [913, 348] on div "CT3 [PERSON_NAME] $17/hour (Est: $51) Available" at bounding box center [752, 350] width 696 height 46
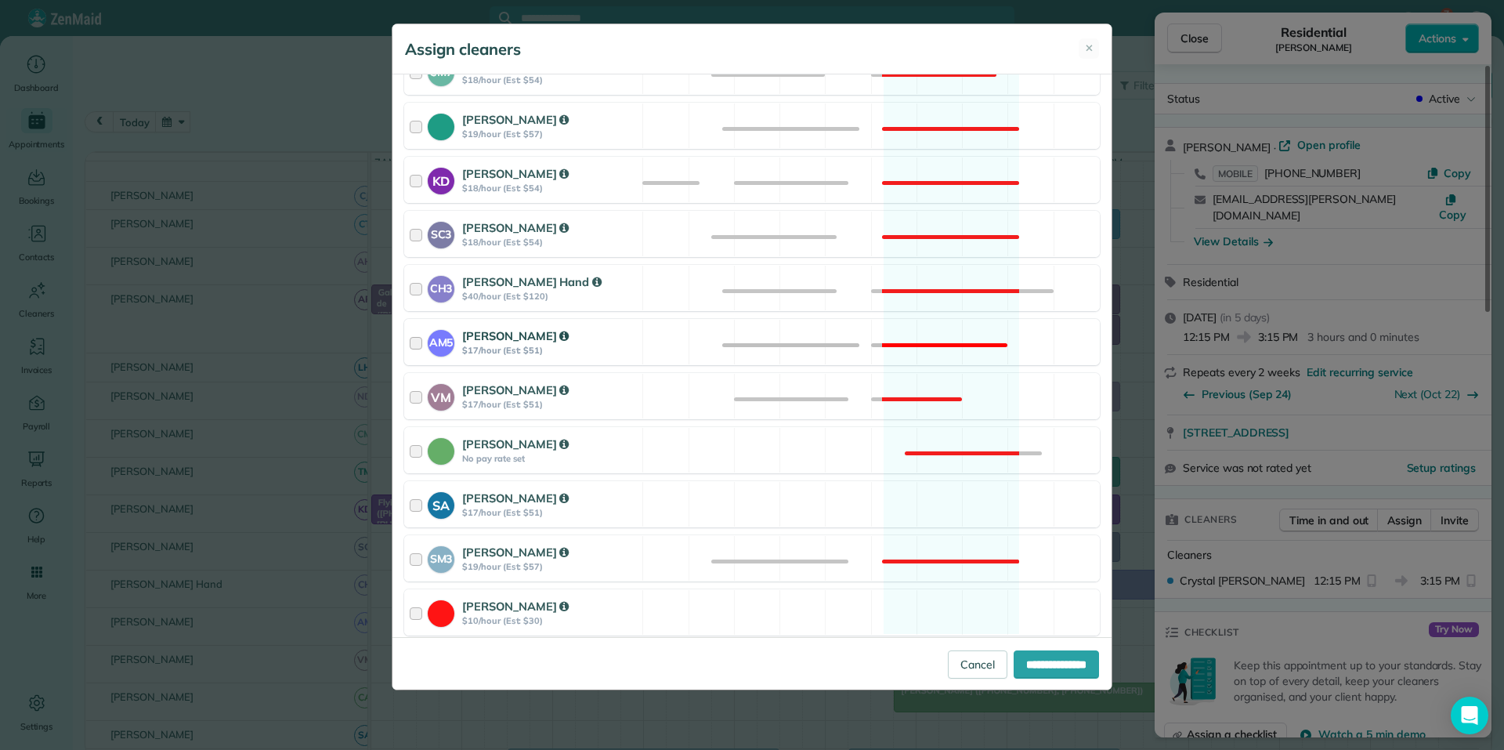
click at [939, 335] on div "AM5 [PERSON_NAME] $17/hour (Est: $51) Not available" at bounding box center [752, 342] width 696 height 46
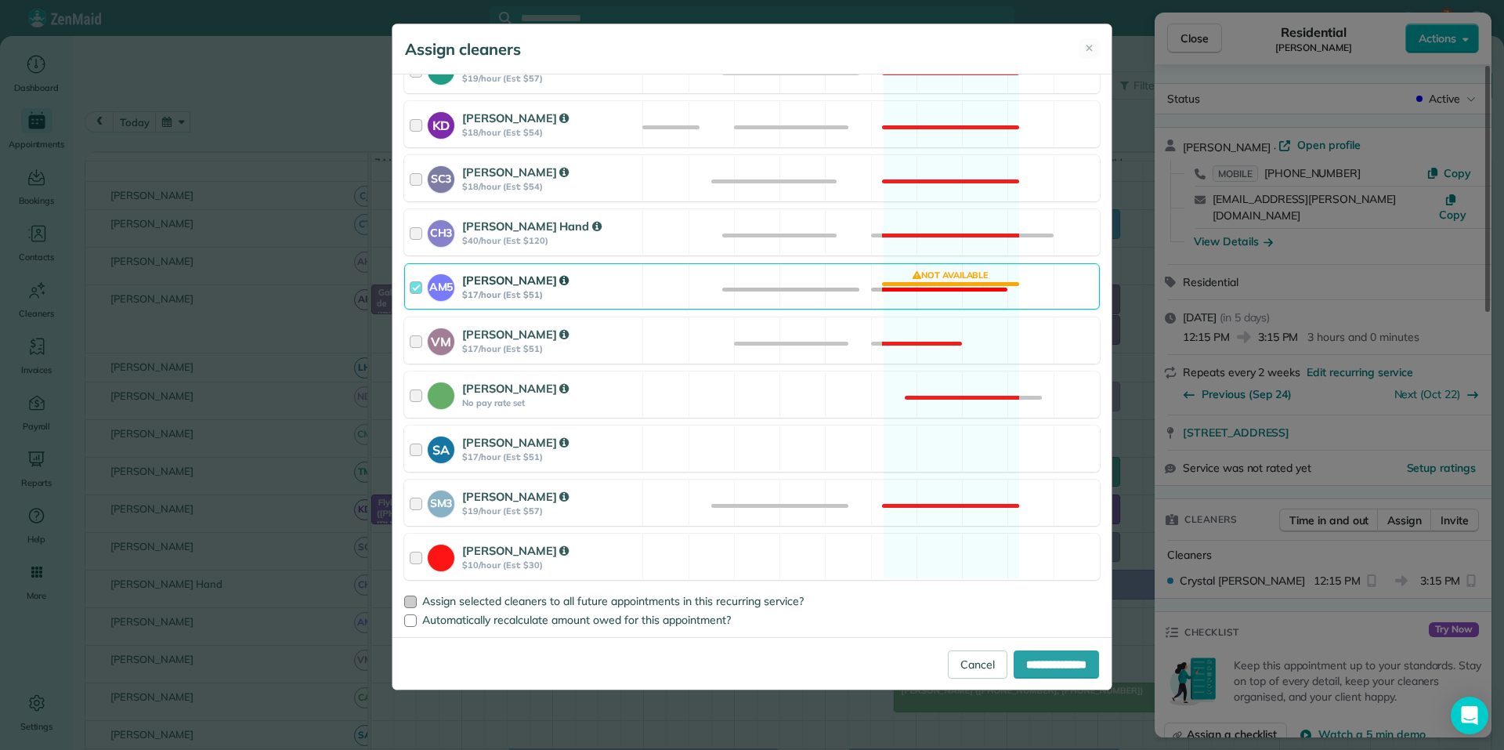
click at [415, 603] on div at bounding box center [410, 601] width 13 height 13
click at [1060, 664] on input "**********" at bounding box center [1056, 664] width 85 height 28
type input "**********"
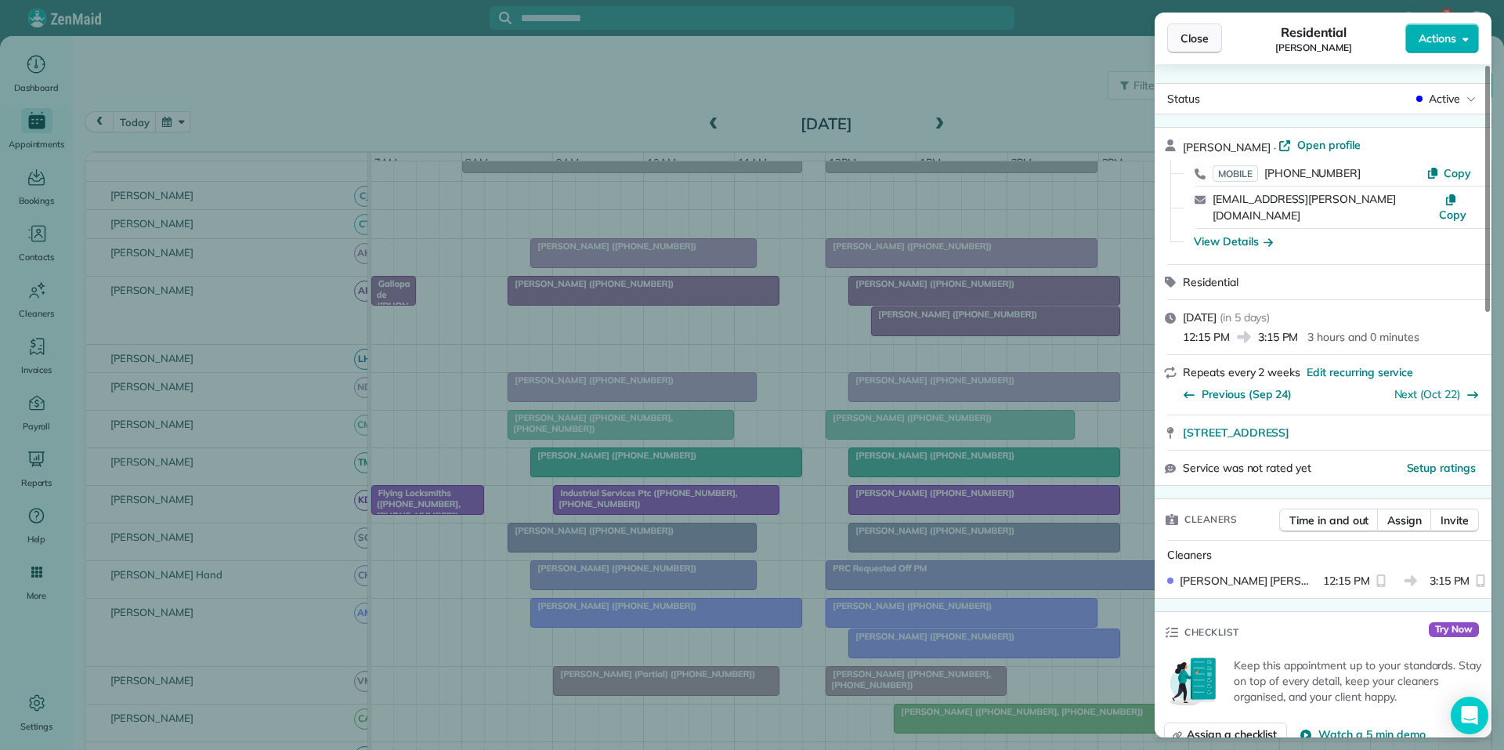
click at [1196, 38] on span "Close" at bounding box center [1195, 39] width 28 height 16
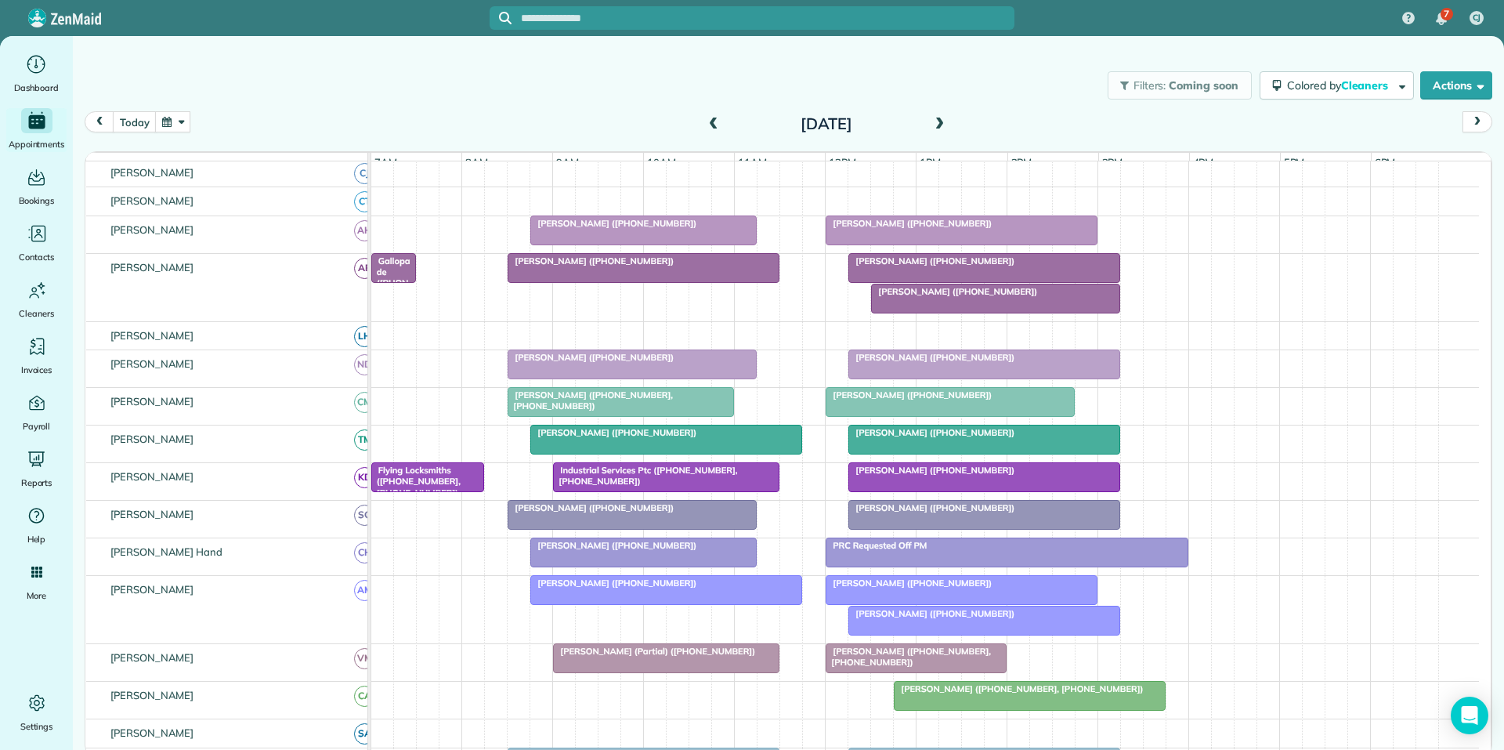
scroll to position [140, 0]
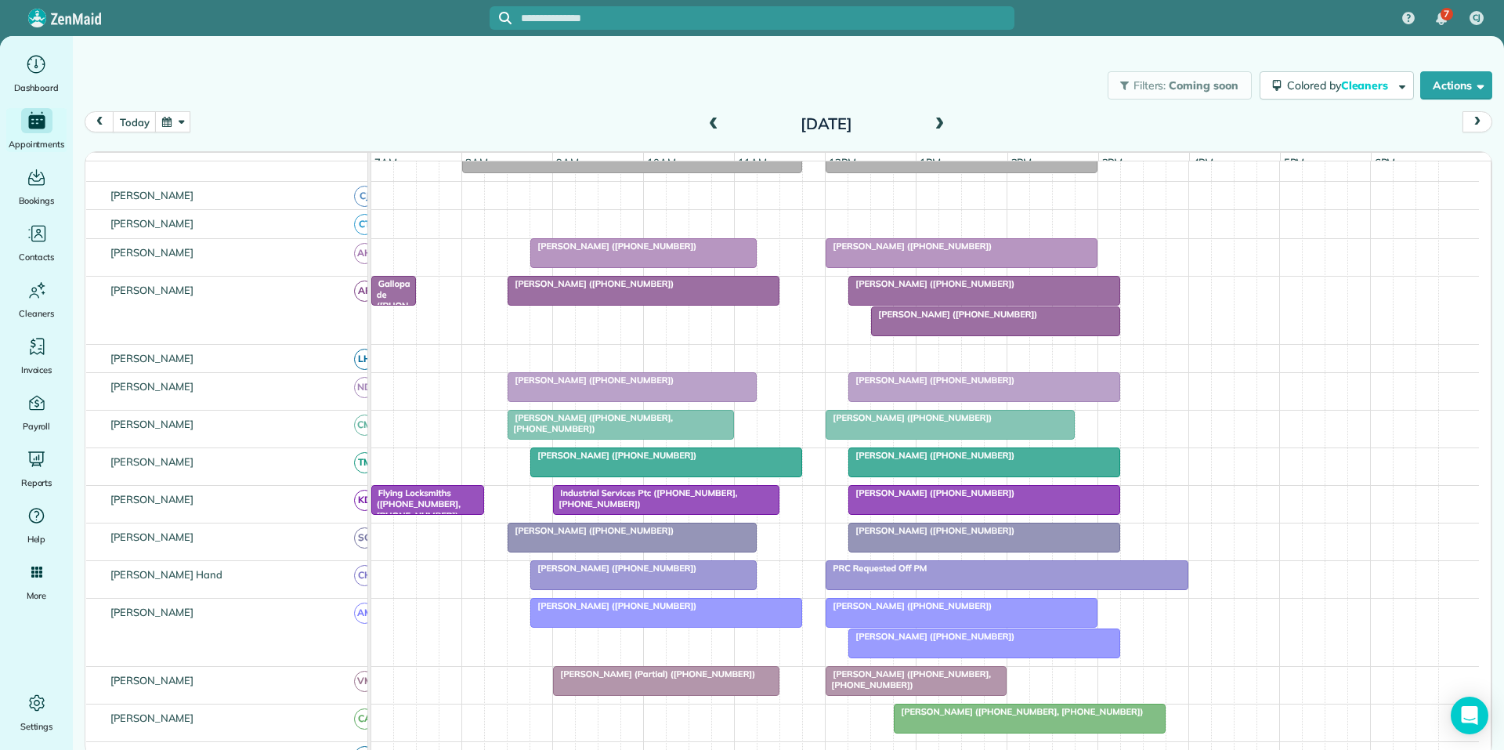
click at [935, 116] on span at bounding box center [939, 125] width 17 height 24
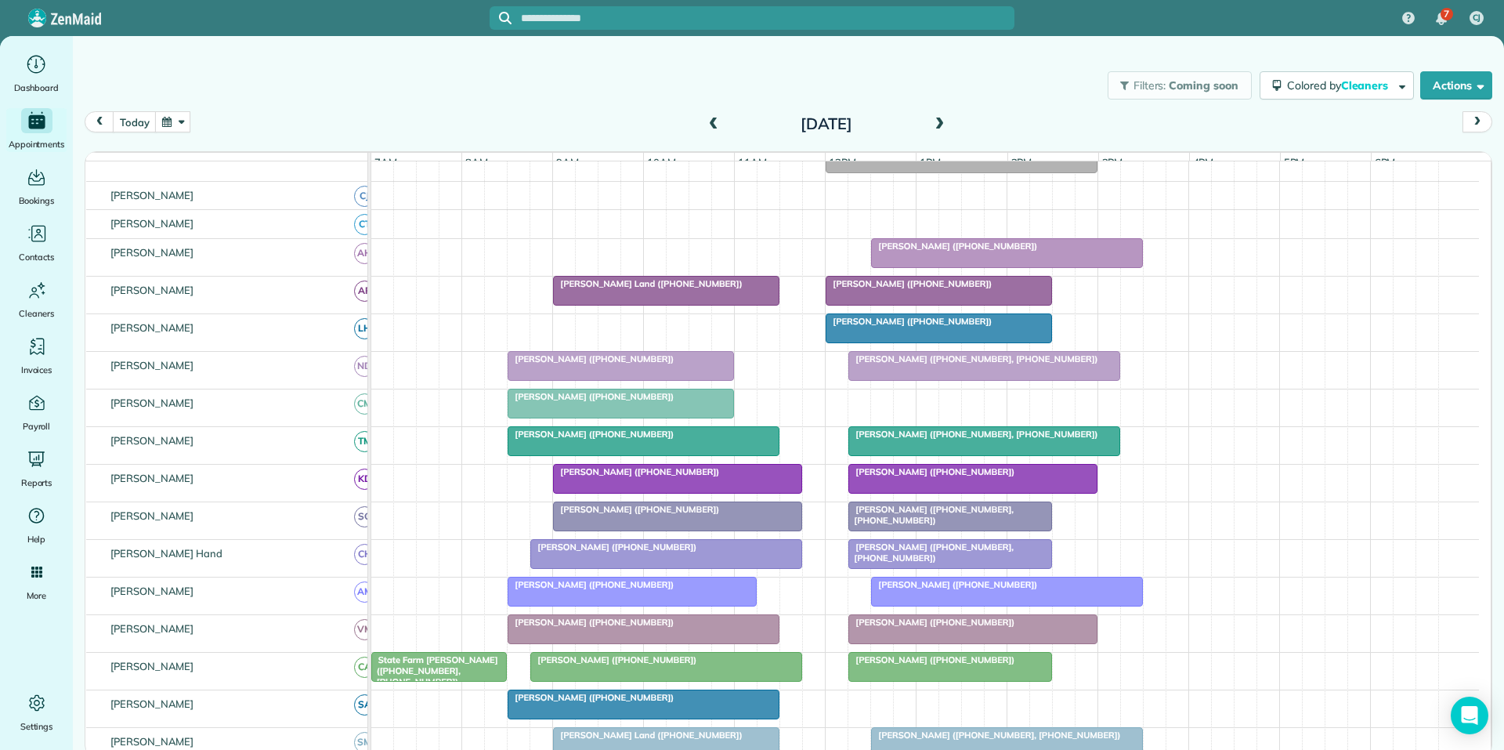
scroll to position [280, 0]
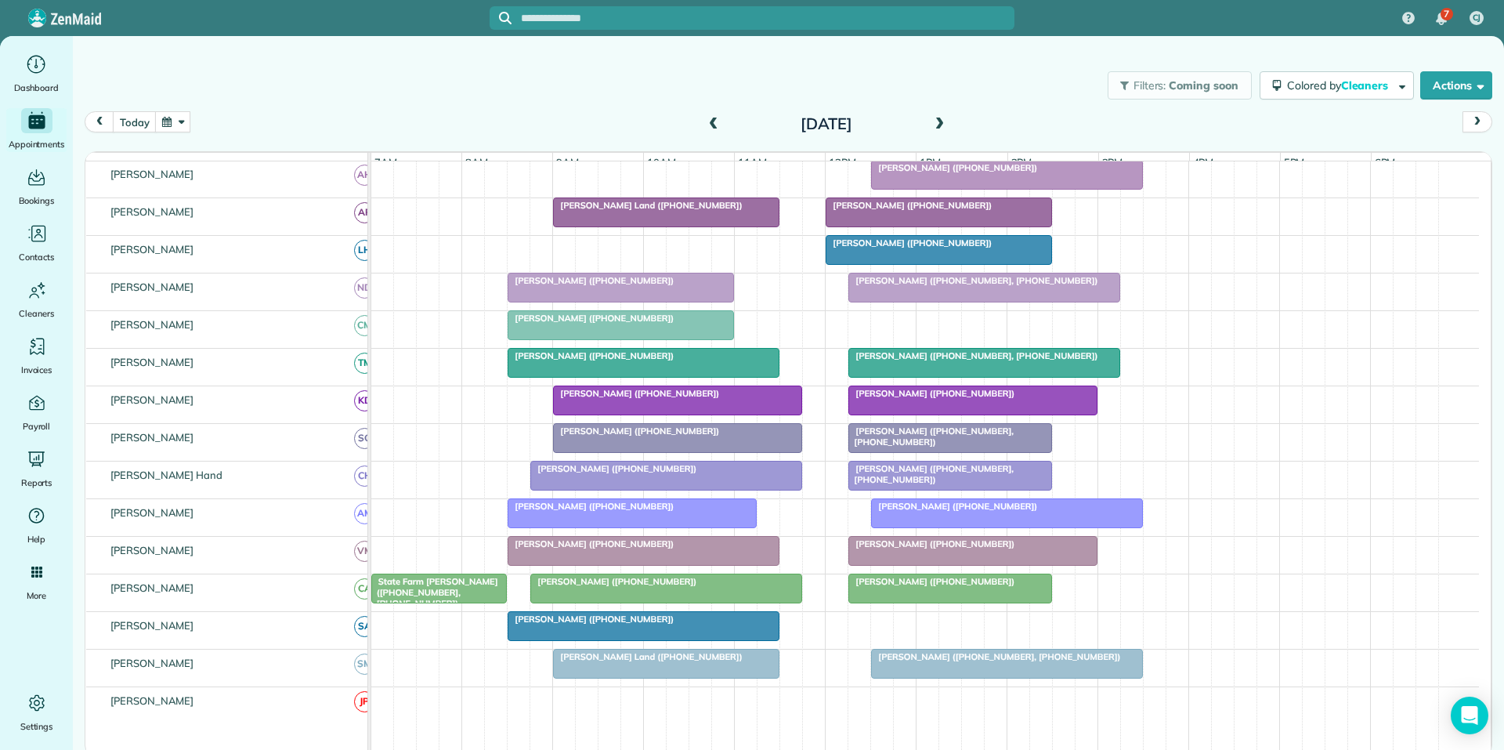
click at [946, 122] on span at bounding box center [939, 125] width 17 height 14
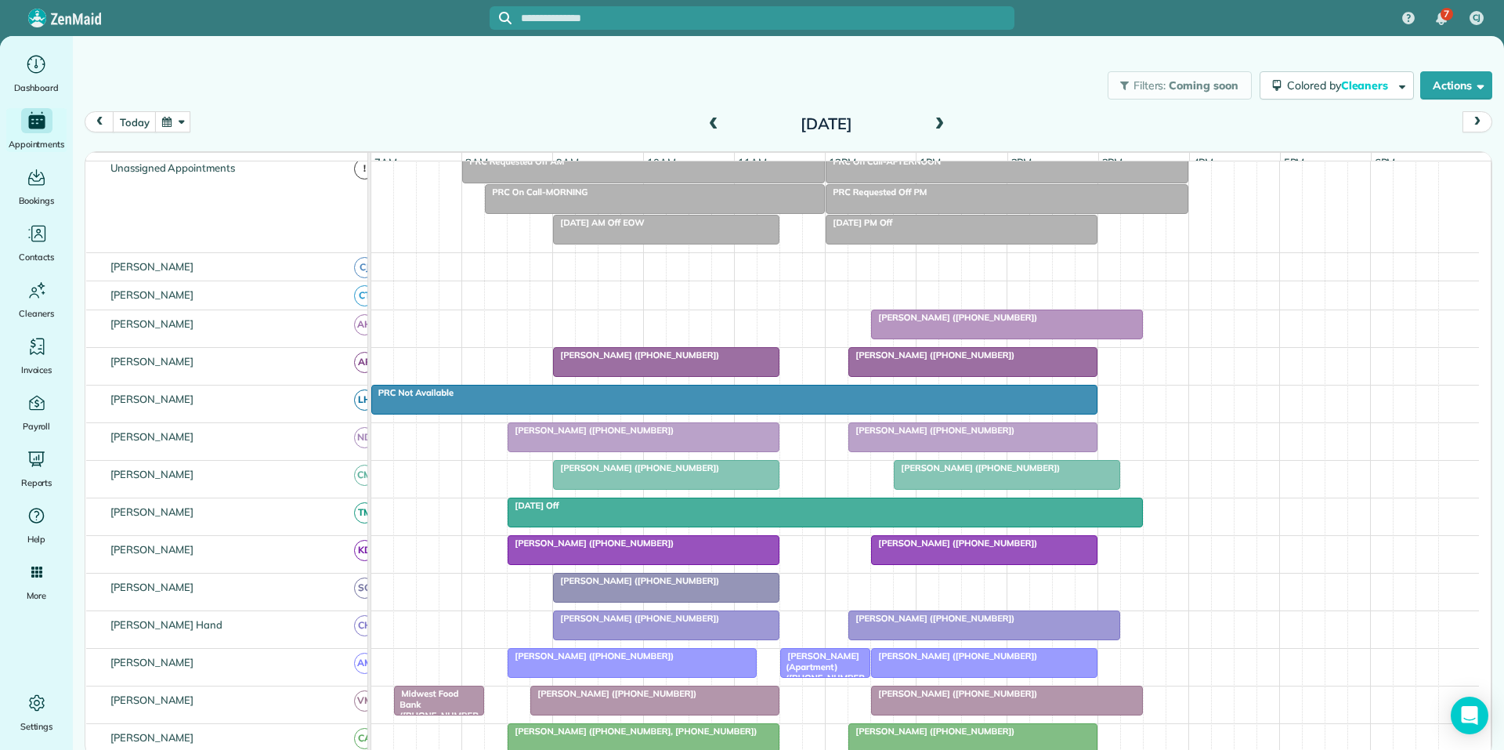
scroll to position [54, 0]
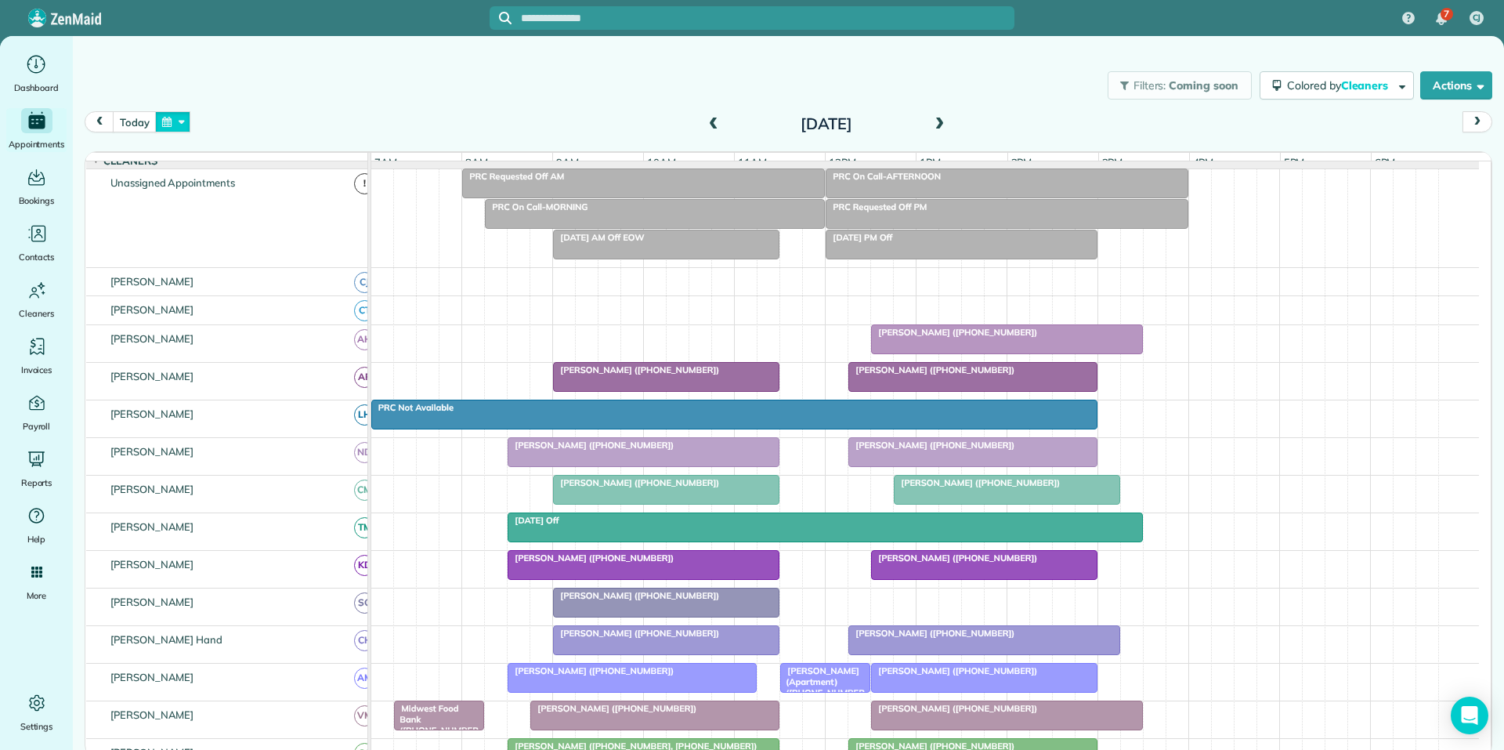
click at [172, 119] on button "button" at bounding box center [173, 121] width 36 height 21
click at [312, 201] on link "9" at bounding box center [311, 202] width 25 height 25
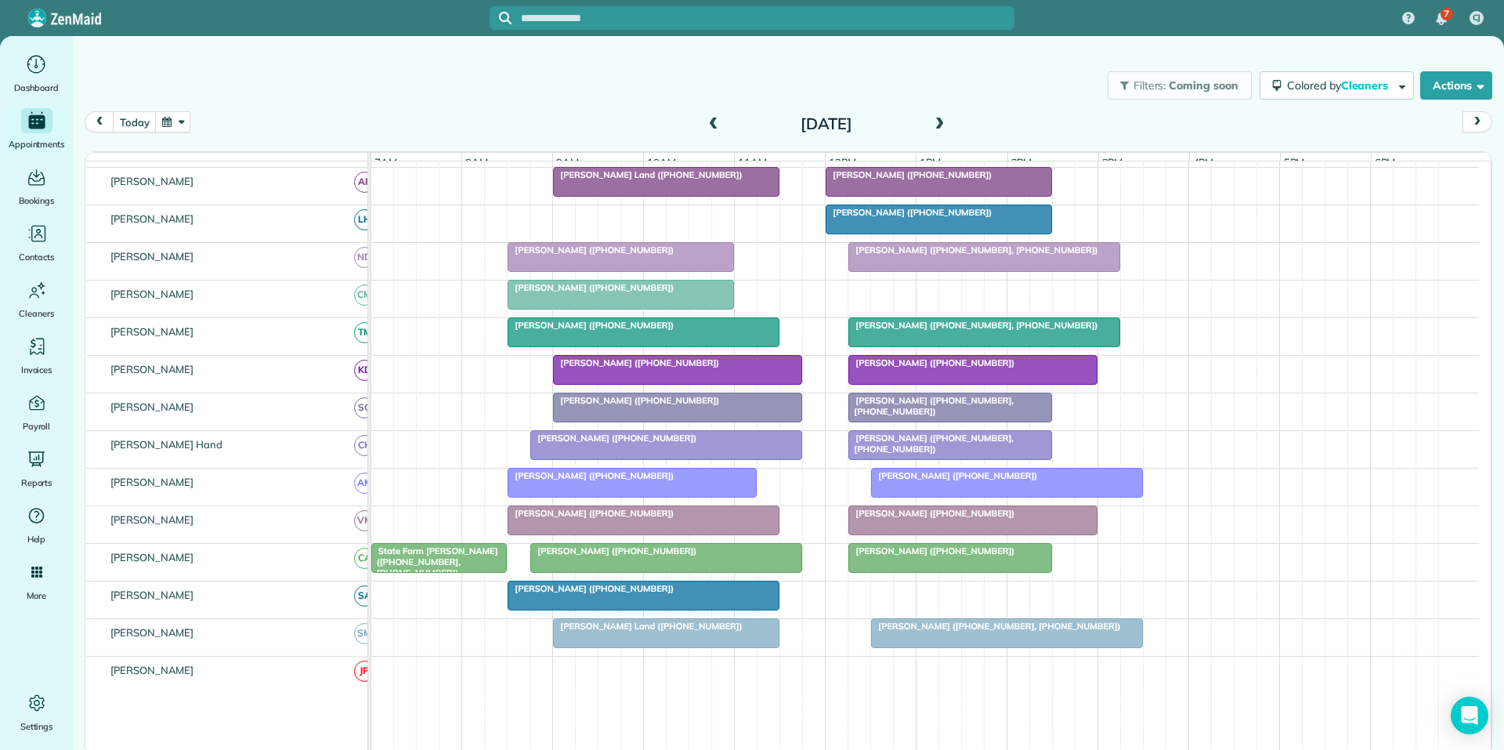
scroll to position [313, 0]
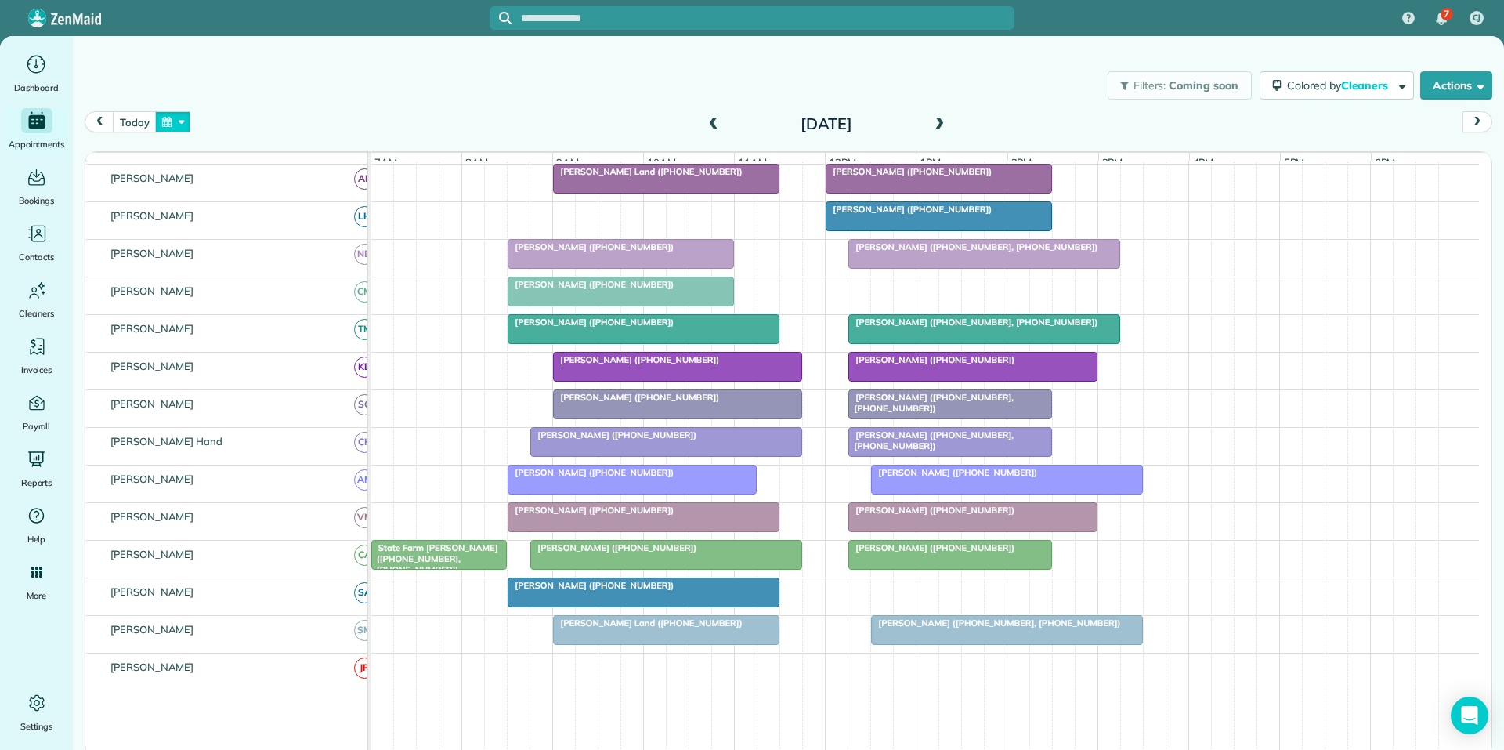
click at [173, 118] on button "button" at bounding box center [173, 121] width 36 height 21
click at [260, 191] on link "7" at bounding box center [261, 202] width 25 height 25
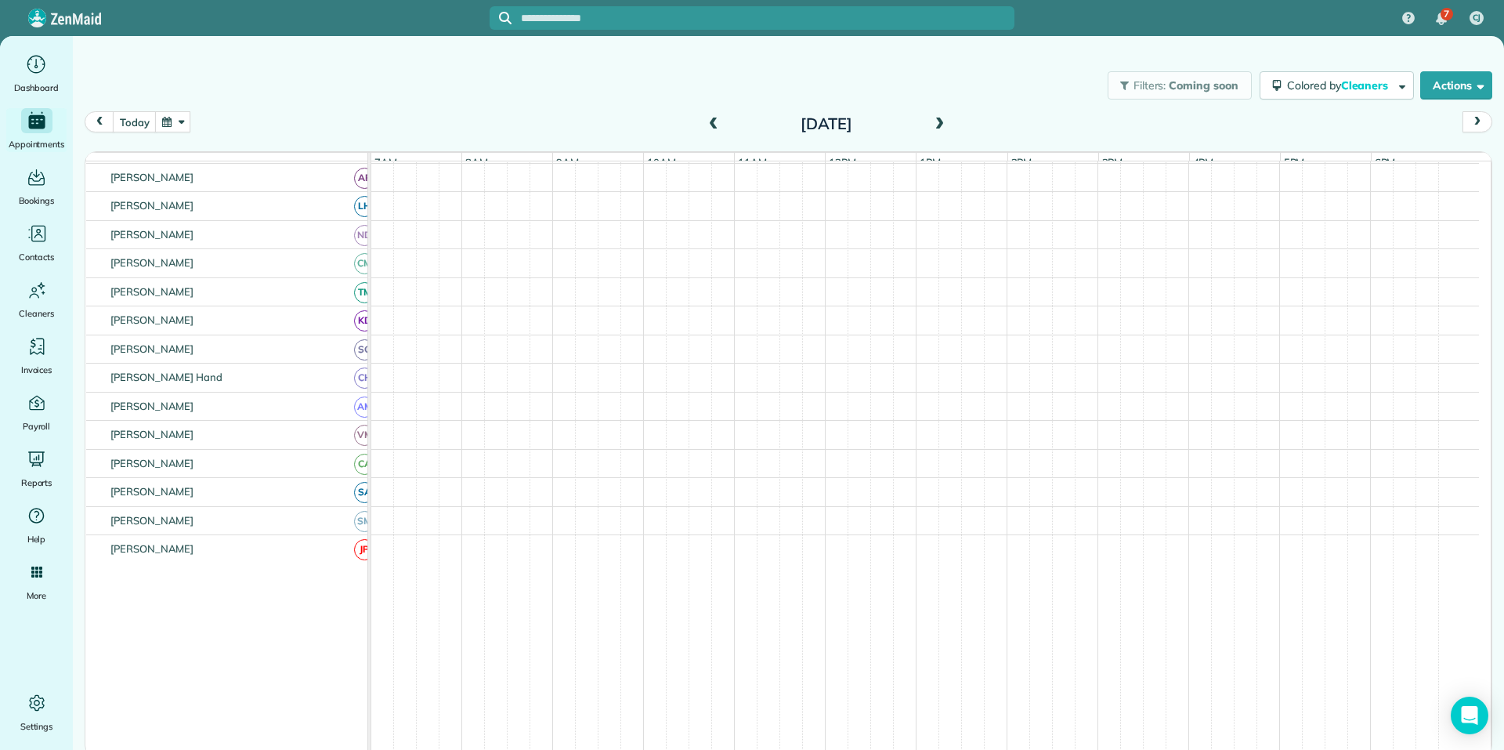
scroll to position [253, 0]
